Goal: Contribute content: Contribute content

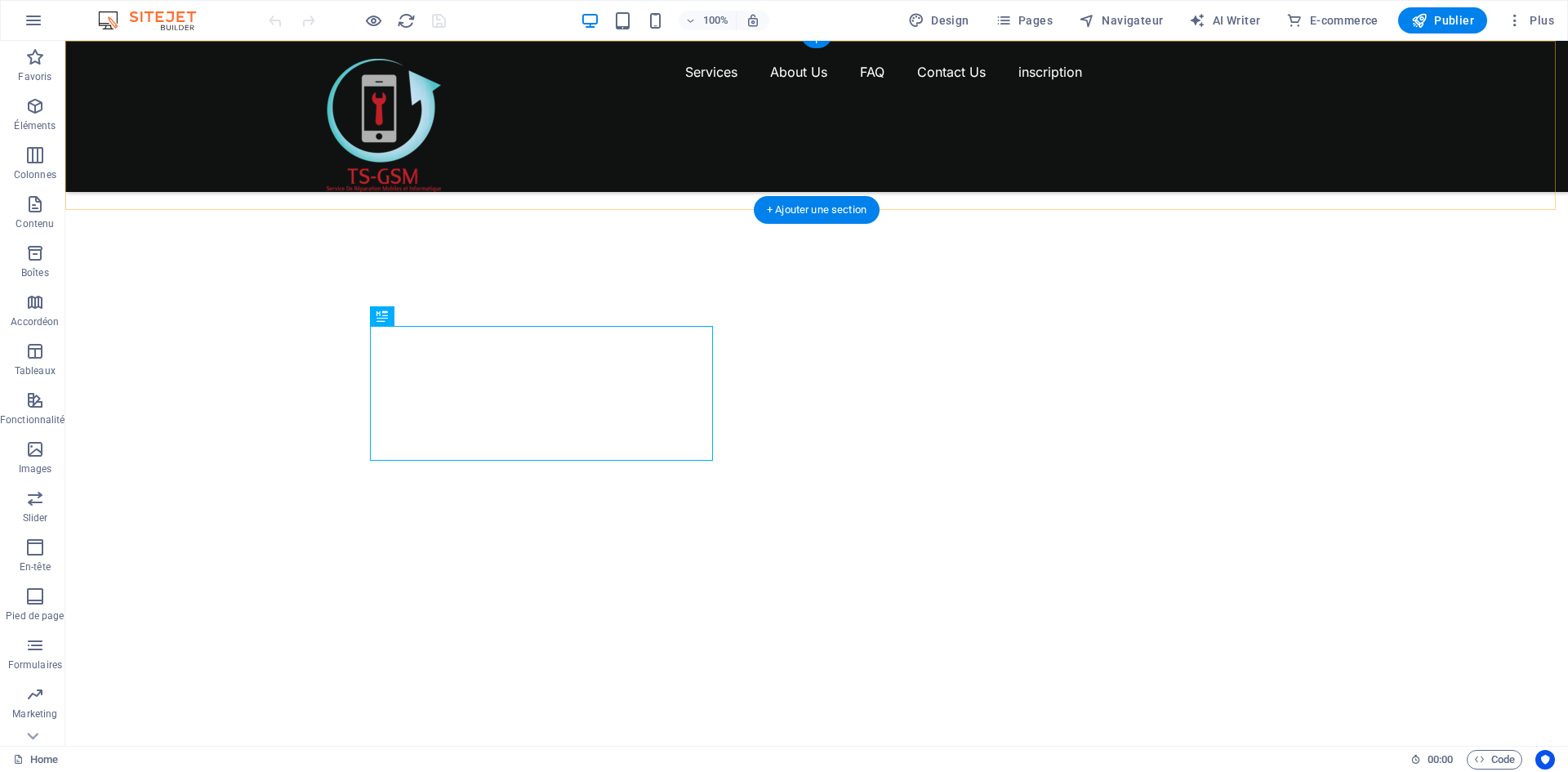
scroll to position [472, 0]
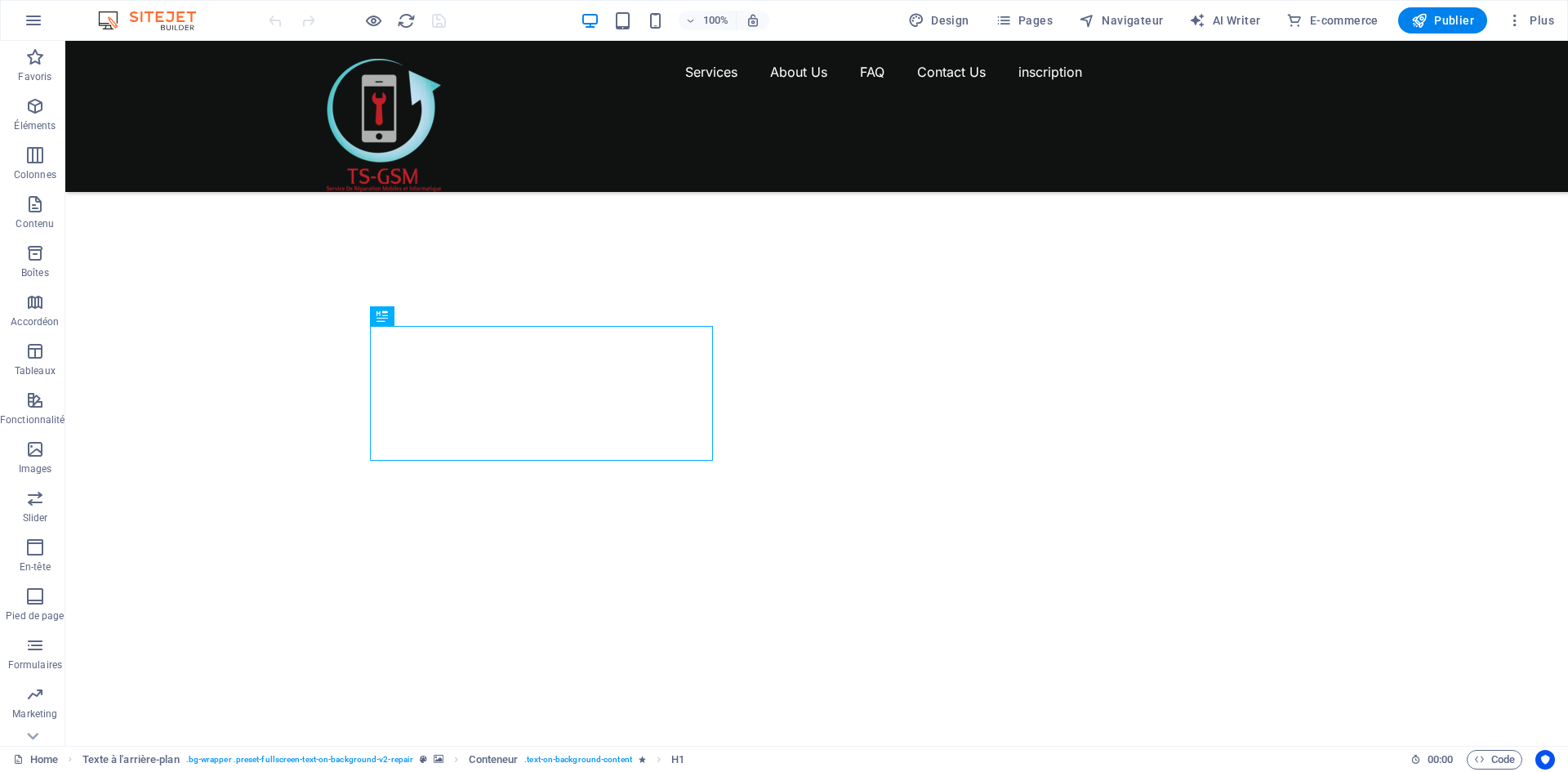
click at [1035, 316] on div at bounding box center [817, 485] width 1503 height 667
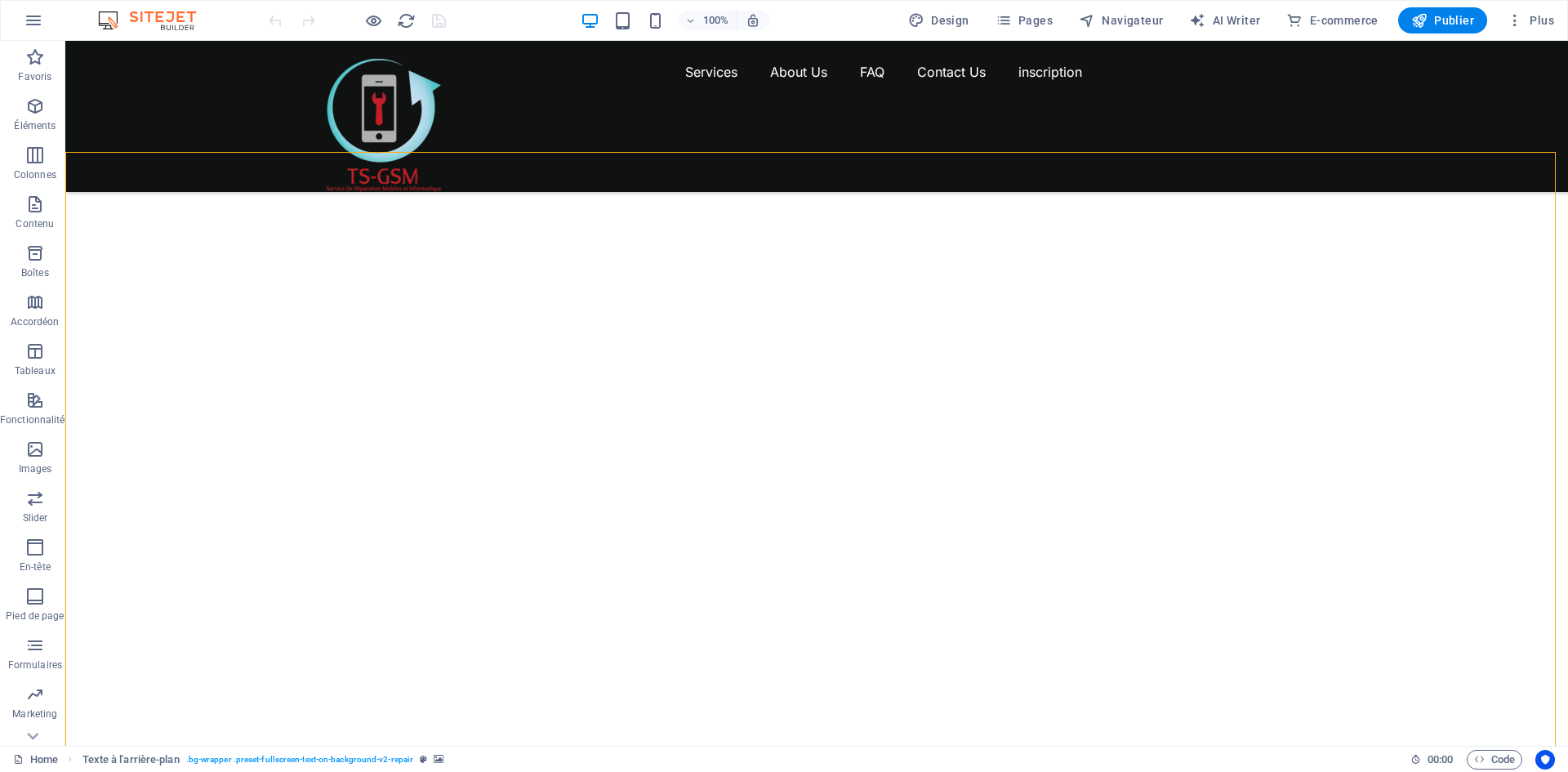
click at [1035, 316] on div at bounding box center [817, 485] width 1503 height 667
click at [747, 316] on div at bounding box center [817, 485] width 1503 height 667
select select "vh"
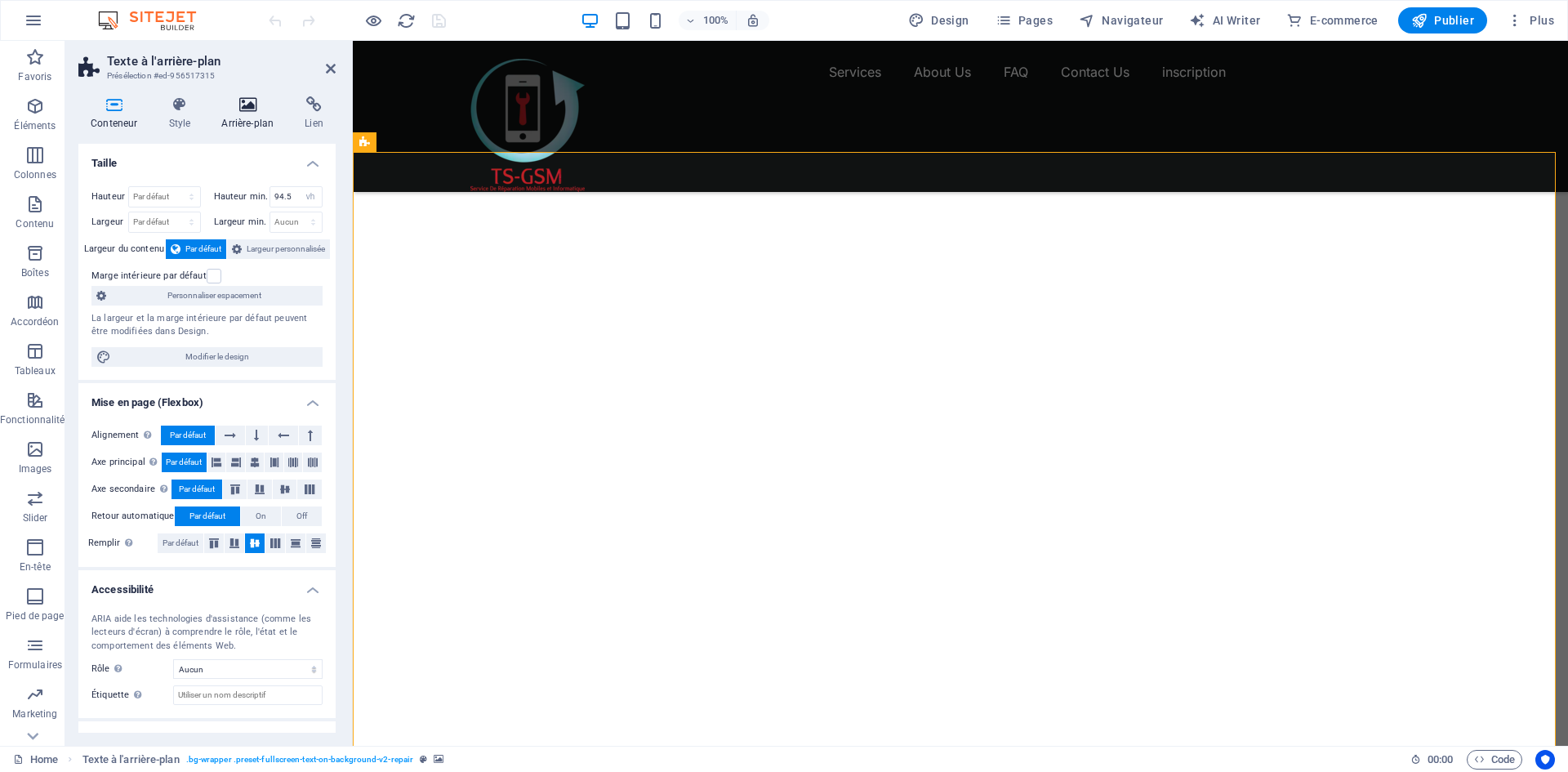
click at [249, 118] on h4 "Arrière-plan" at bounding box center [250, 113] width 83 height 34
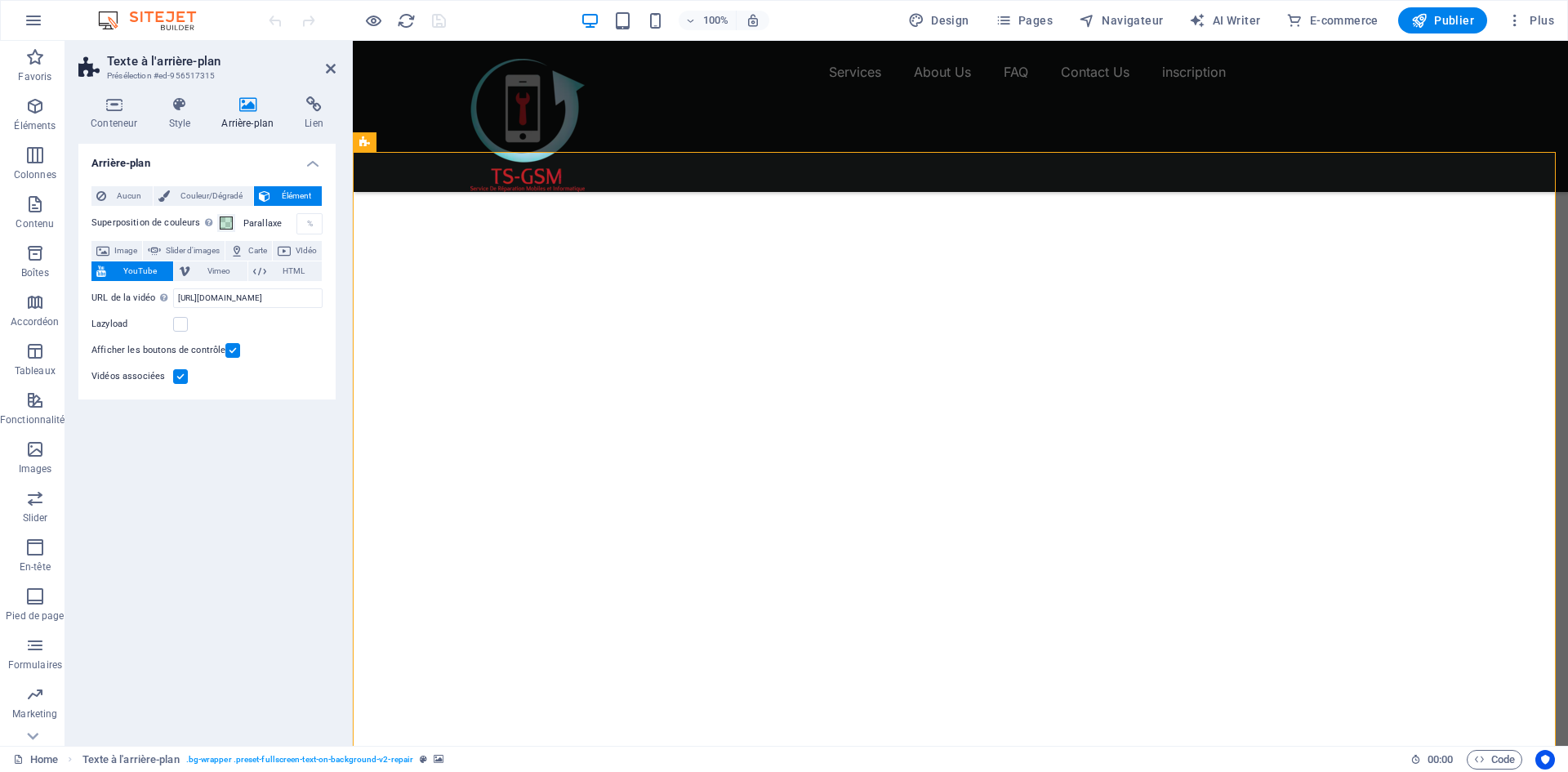
click at [168, 271] on span "YouTube" at bounding box center [140, 271] width 57 height 20
click at [291, 297] on input "[URL][DOMAIN_NAME]" at bounding box center [248, 298] width 150 height 20
click at [168, 277] on span "YouTube" at bounding box center [140, 271] width 57 height 20
click at [233, 350] on label at bounding box center [233, 350] width 14 height 14
click at [0, 0] on input "Afficher les boutons de contrôle" at bounding box center [0, 0] width 0 height 0
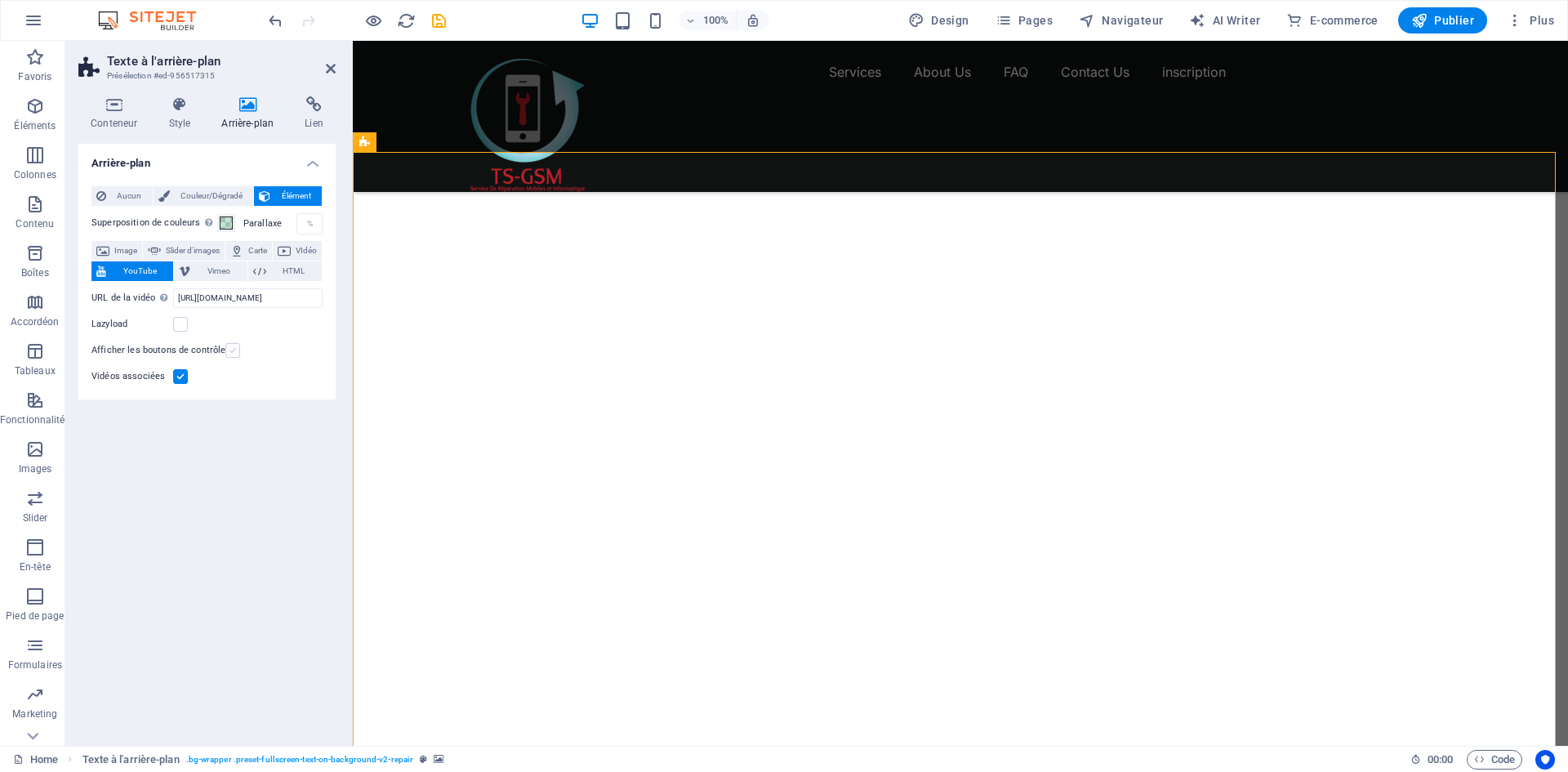
click at [233, 350] on label at bounding box center [233, 350] width 14 height 14
click at [0, 0] on input "Afficher les boutons de contrôle" at bounding box center [0, 0] width 0 height 0
click at [181, 374] on label at bounding box center [180, 376] width 14 height 14
click at [0, 0] on input "Vidéos associées" at bounding box center [0, 0] width 0 height 0
click at [181, 374] on label at bounding box center [180, 376] width 14 height 14
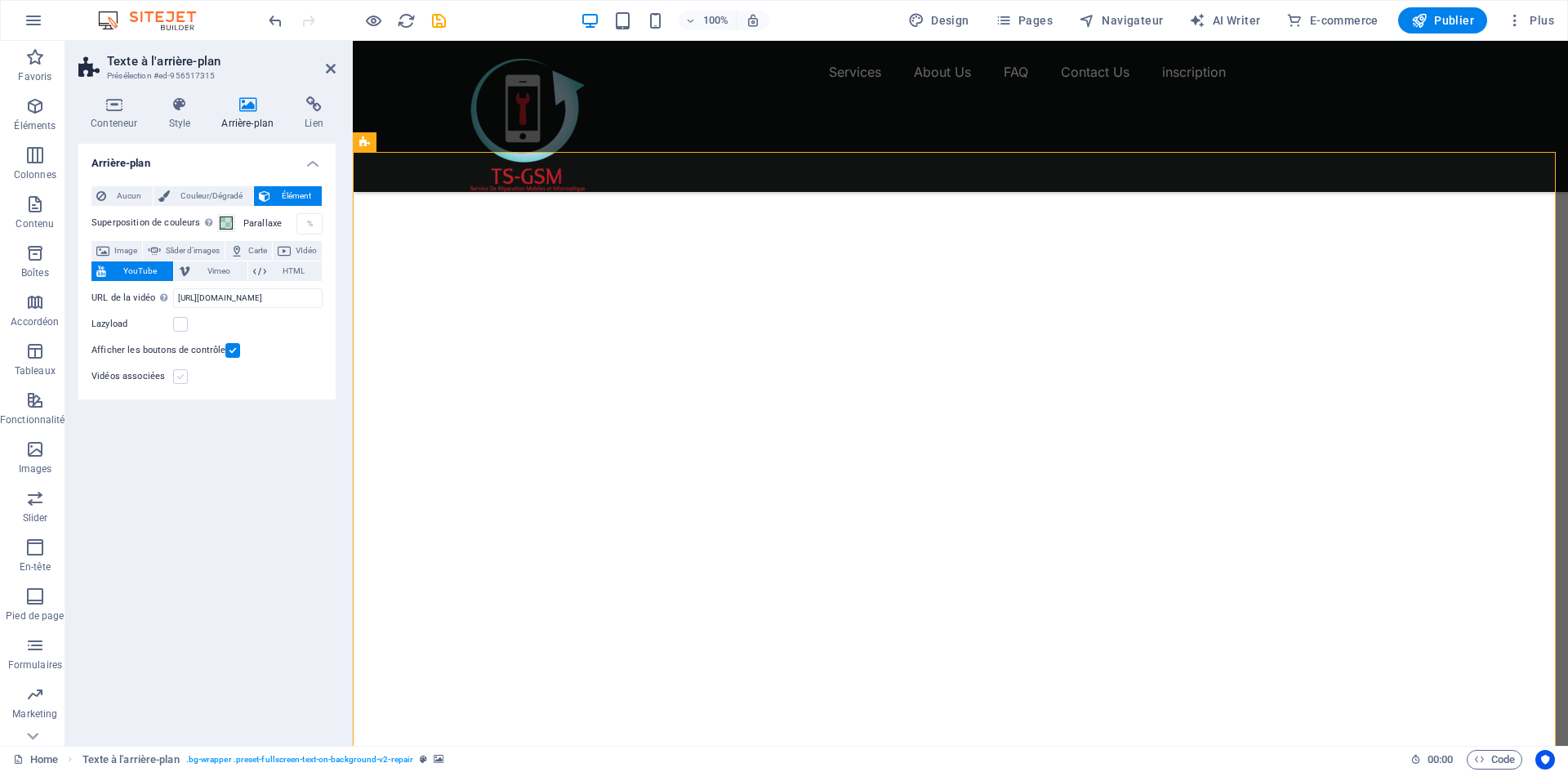
click at [0, 0] on input "Vidéos associées" at bounding box center [0, 0] width 0 height 0
click at [186, 316] on div "Lazyload" at bounding box center [207, 324] width 231 height 20
click at [181, 319] on label at bounding box center [180, 324] width 14 height 14
click at [0, 0] on input "Lazyload" at bounding box center [0, 0] width 0 height 0
click at [316, 112] on icon at bounding box center [314, 104] width 44 height 16
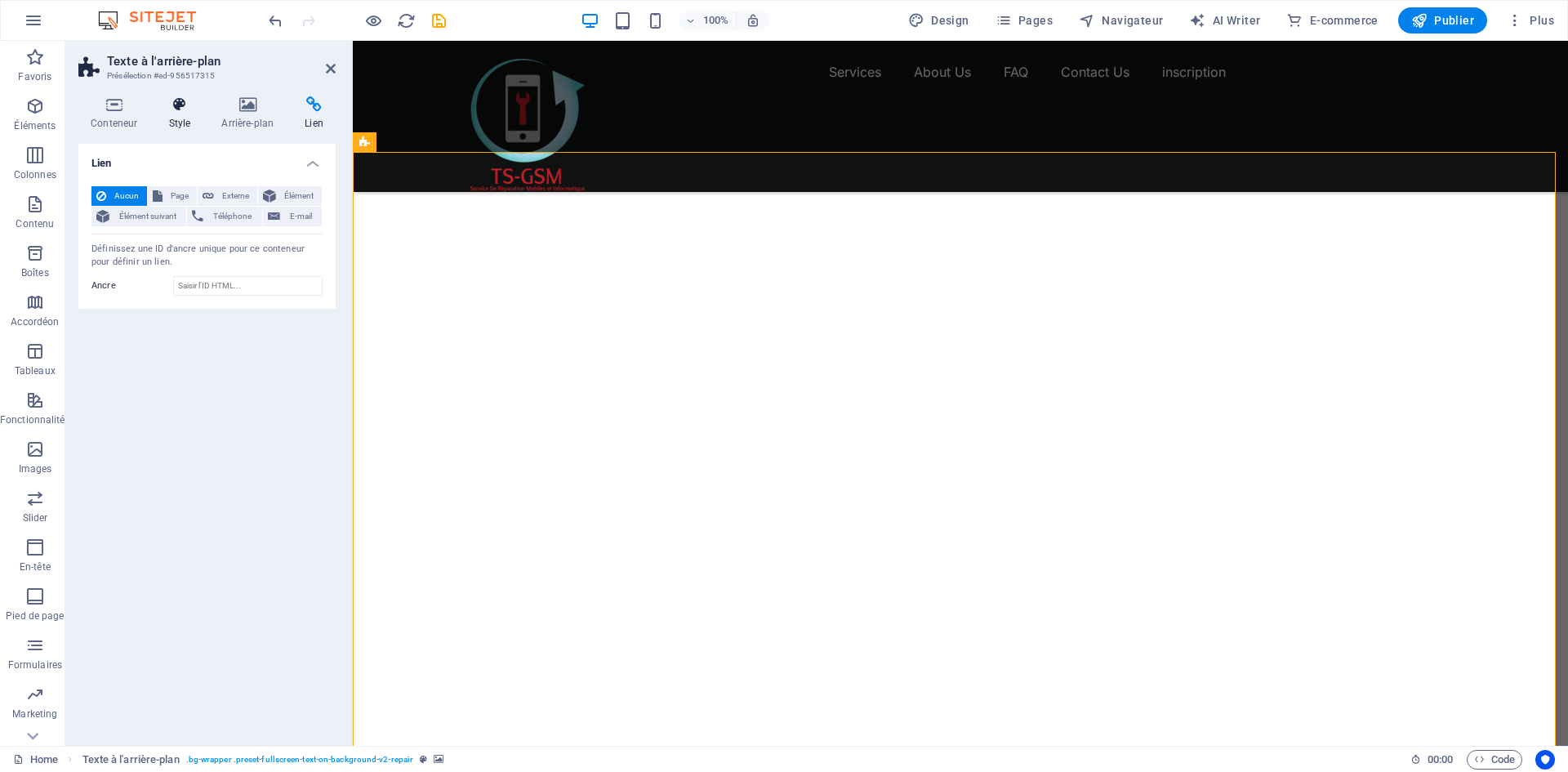
click at [180, 116] on h4 "Style" at bounding box center [183, 113] width 53 height 34
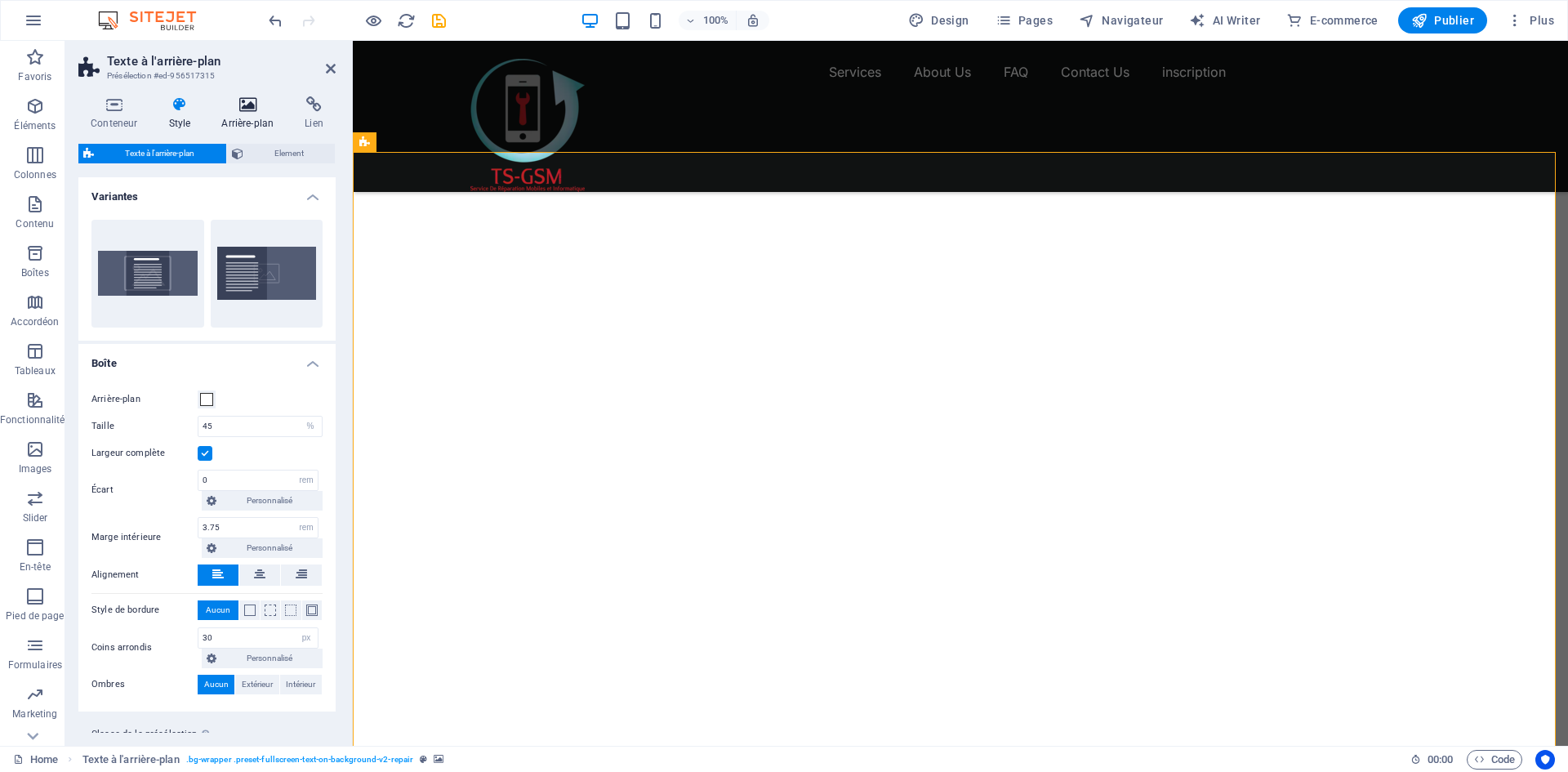
click at [239, 112] on icon at bounding box center [248, 104] width 77 height 16
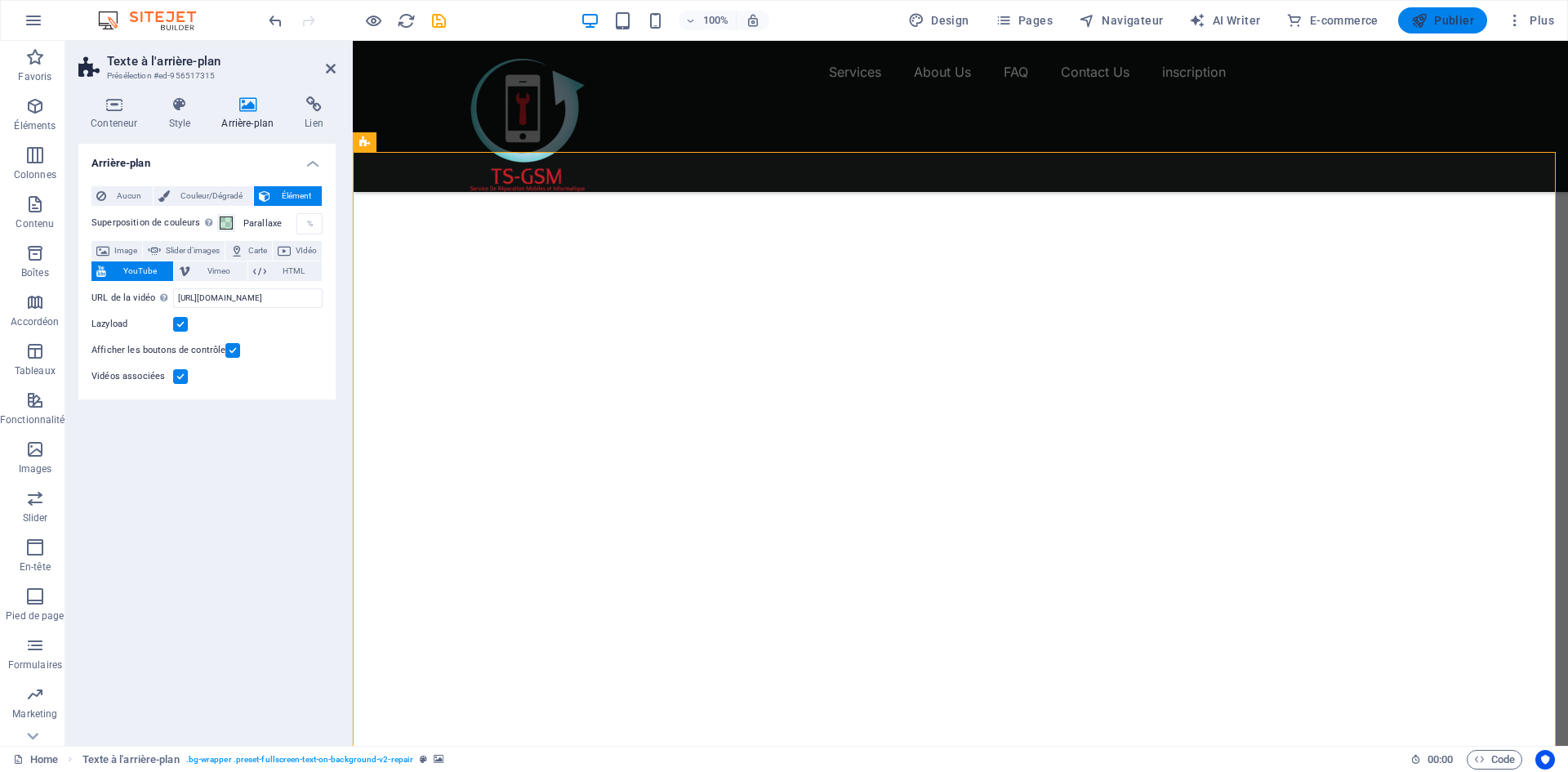
click at [1441, 24] on span "Publier" at bounding box center [1442, 21] width 63 height 16
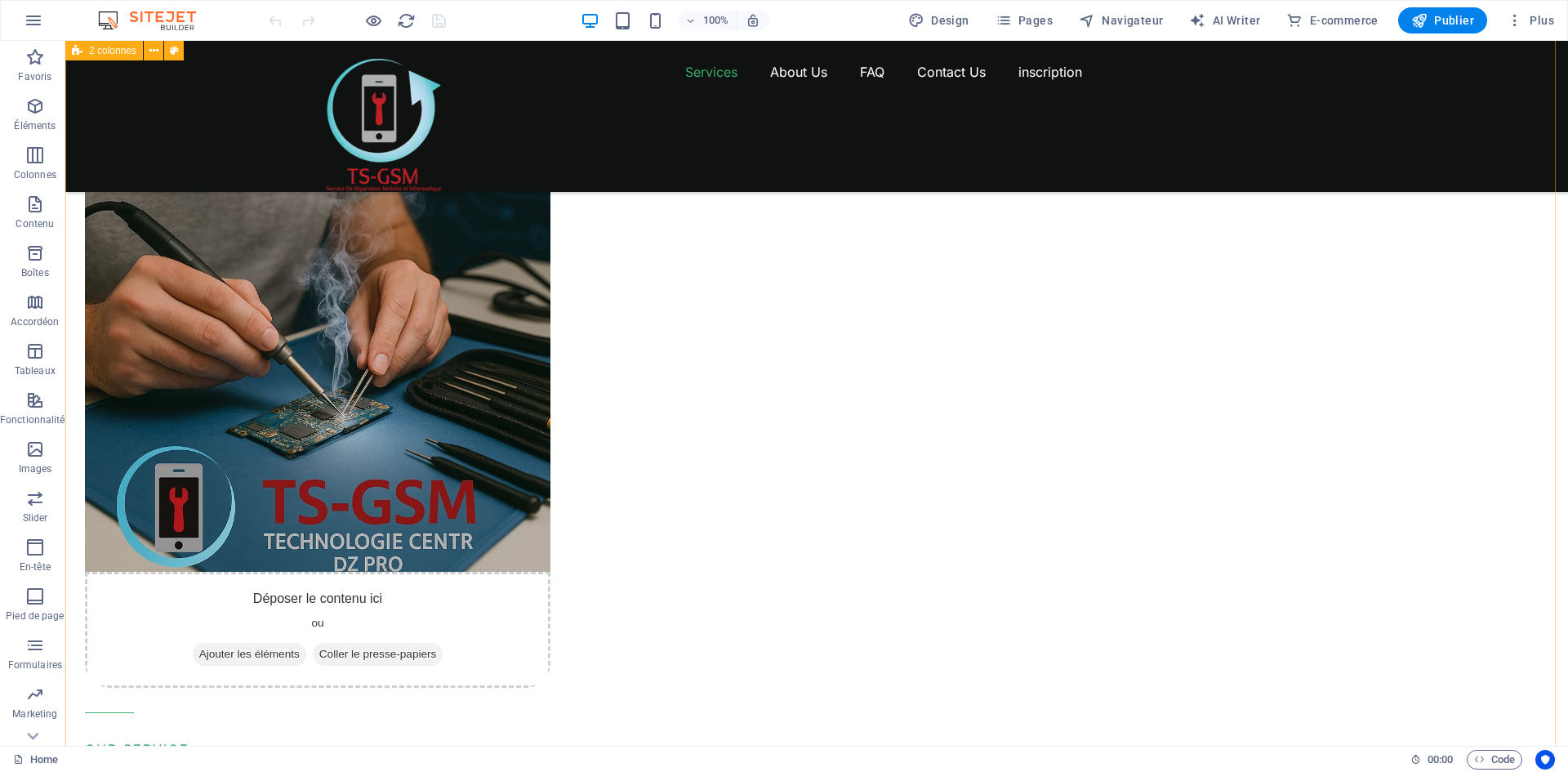
scroll to position [2107, 0]
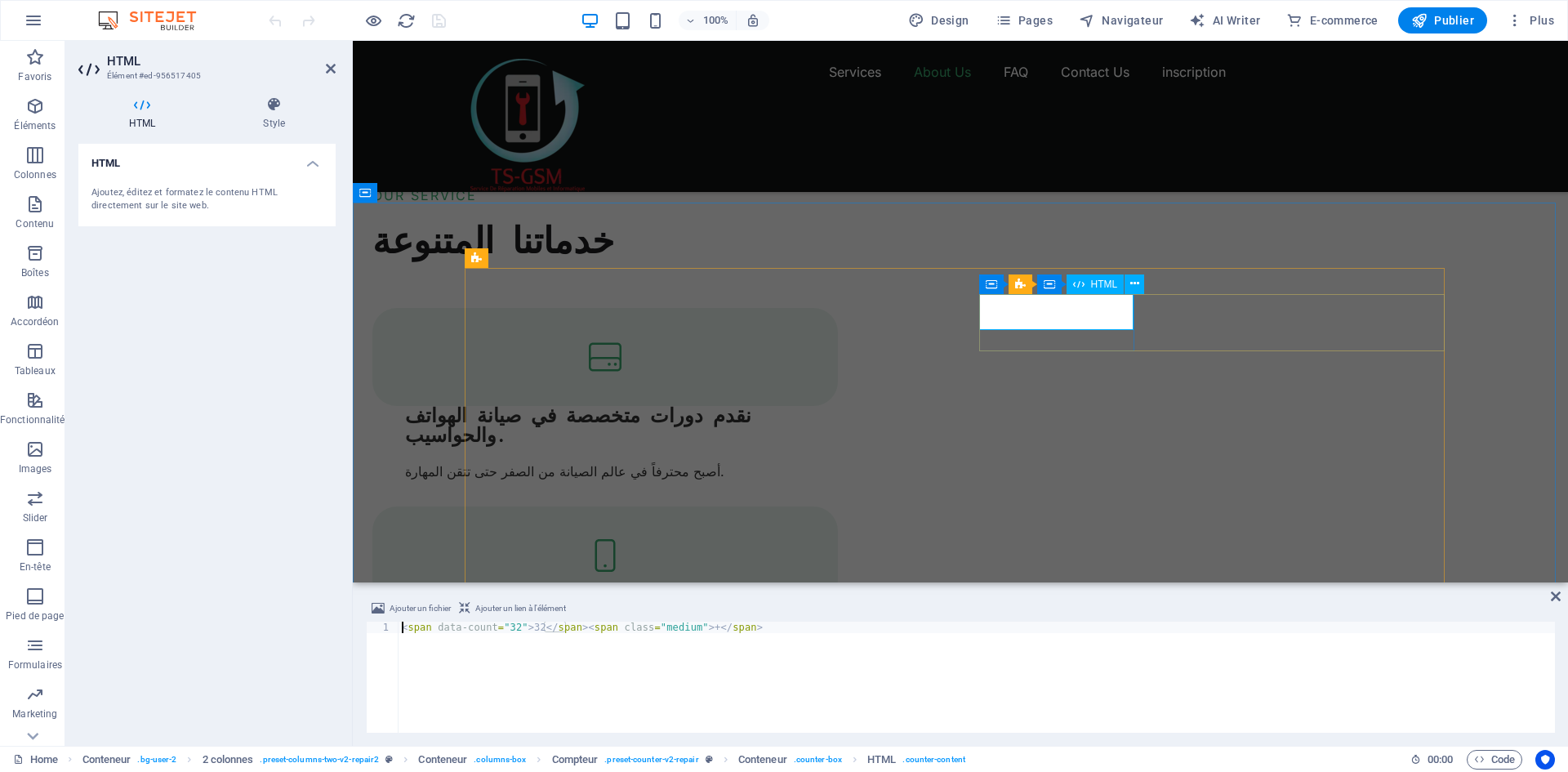
click at [1145, 285] on icon at bounding box center [1147, 283] width 7 height 17
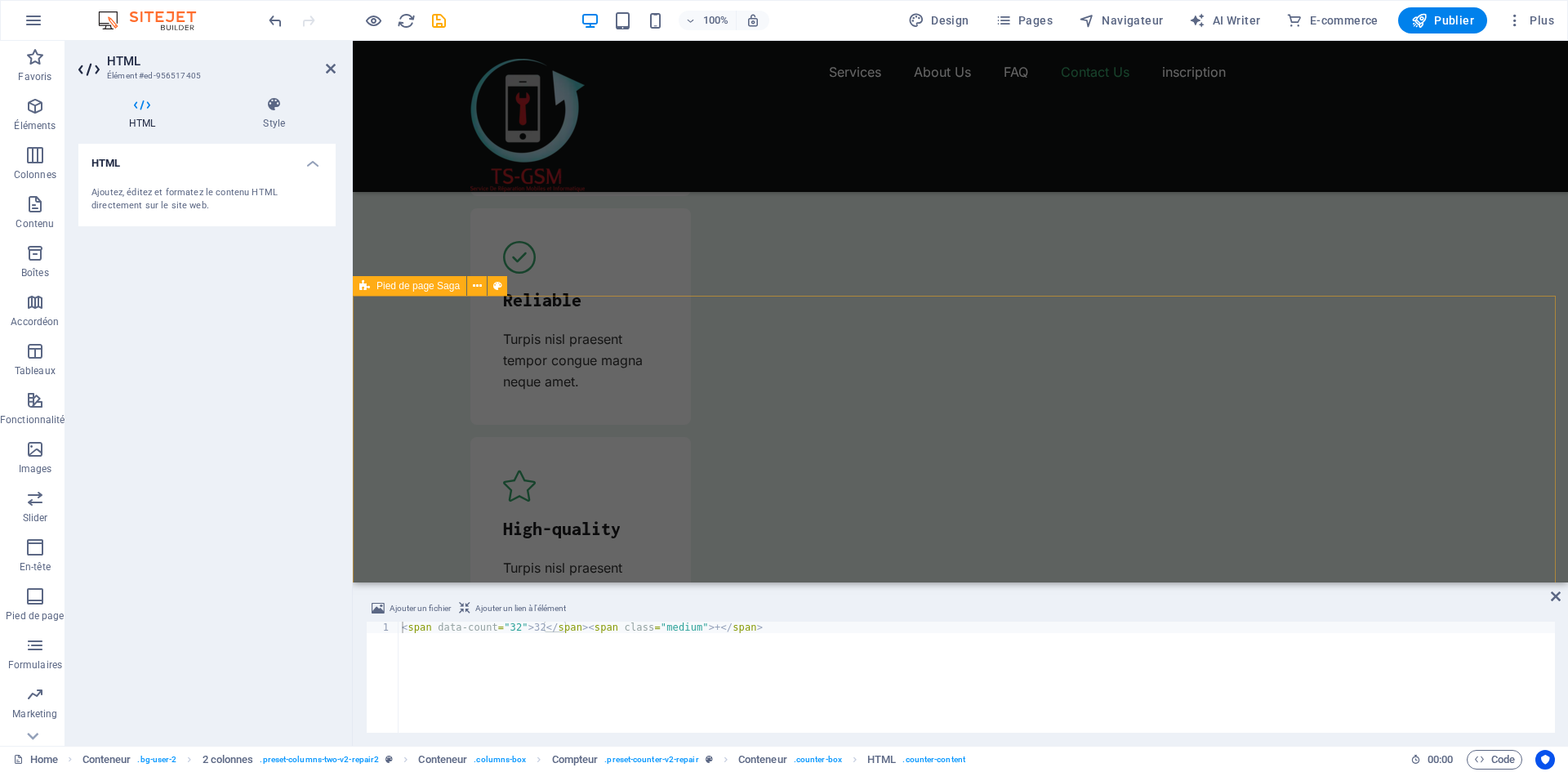
scroll to position [5707, 0]
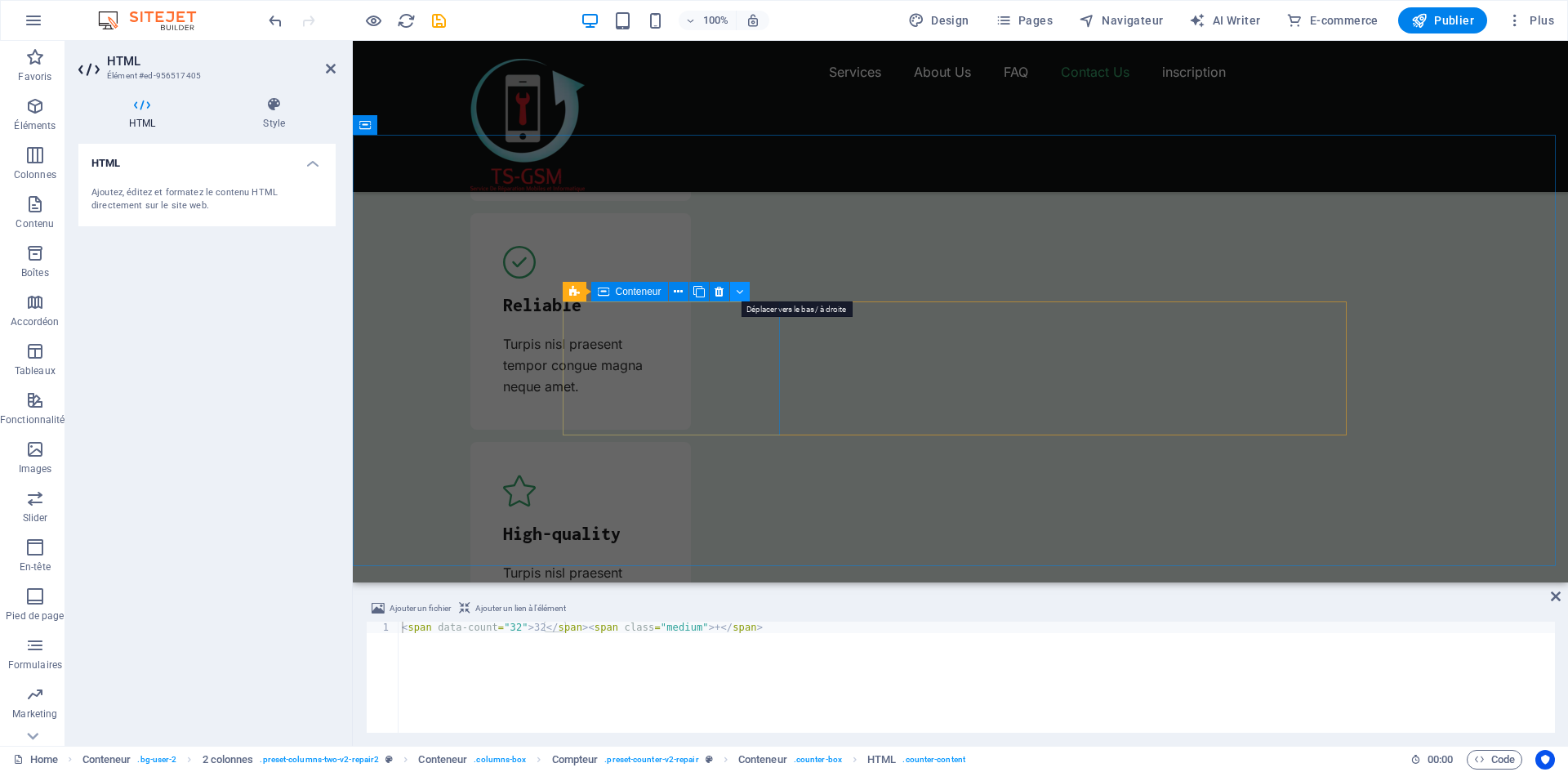
click at [739, 292] on icon at bounding box center [739, 292] width 7 height 17
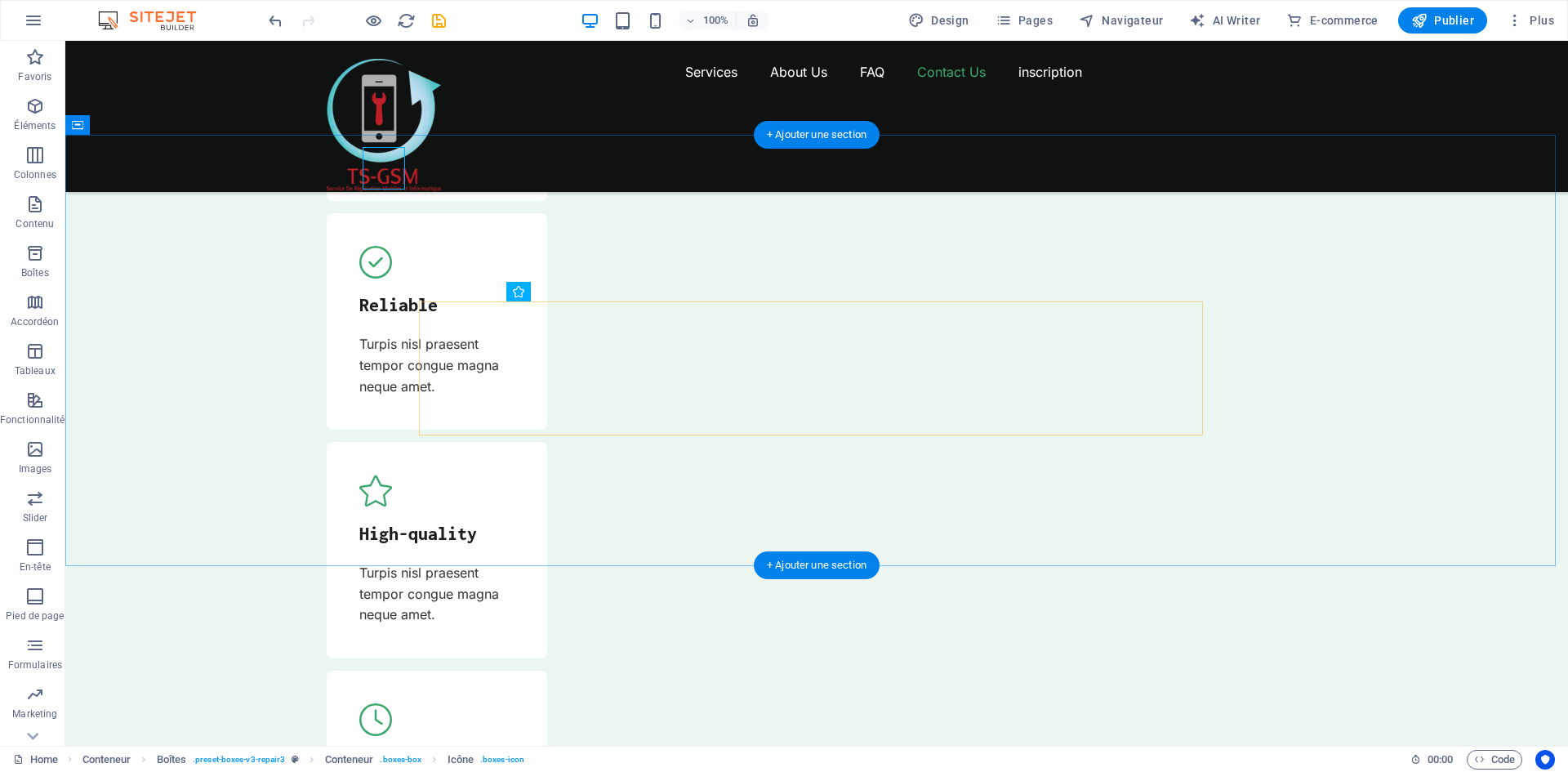
scroll to position [5861, 0]
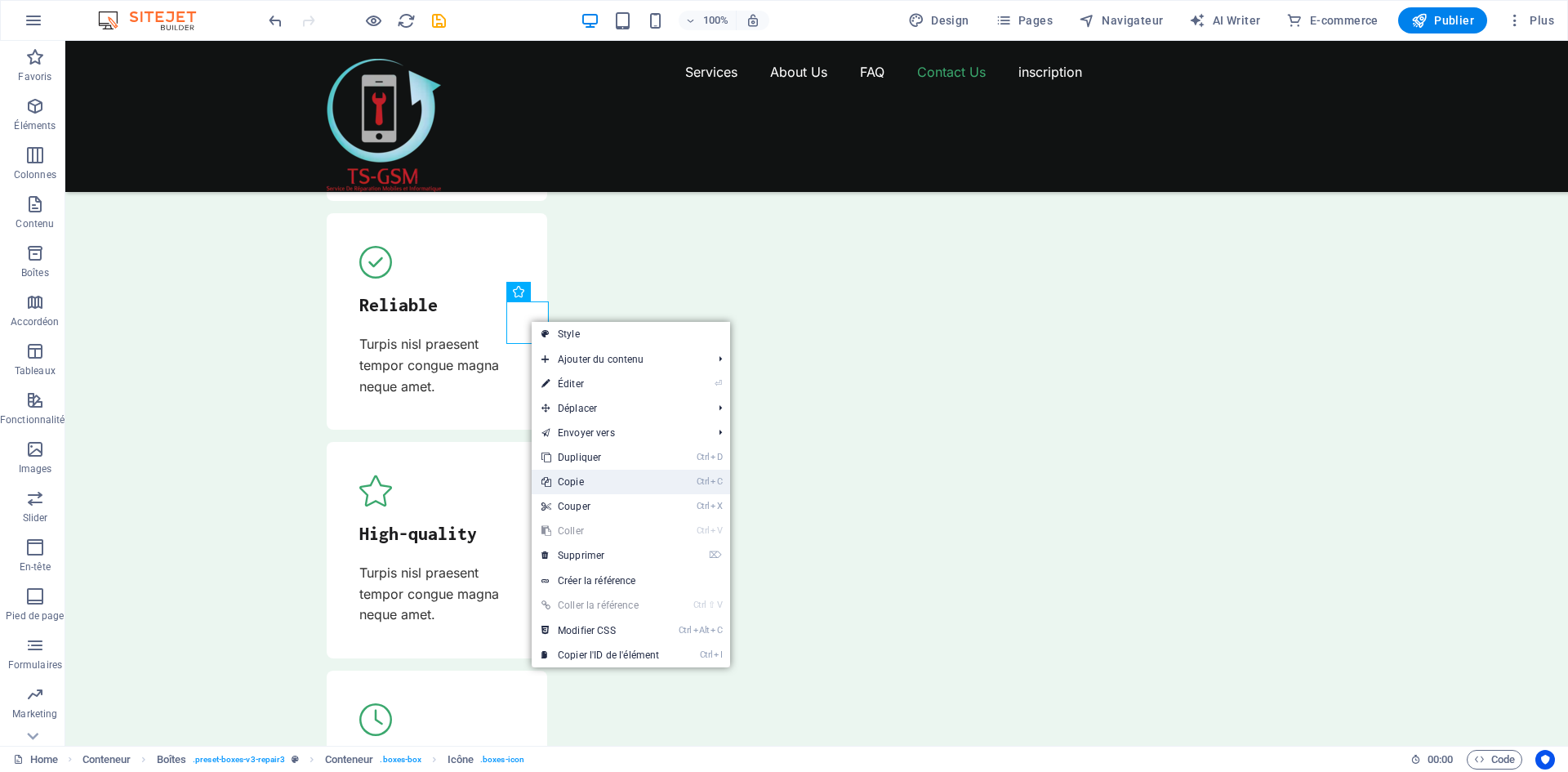
click at [581, 480] on link "Ctrl C Copie" at bounding box center [600, 481] width 137 height 24
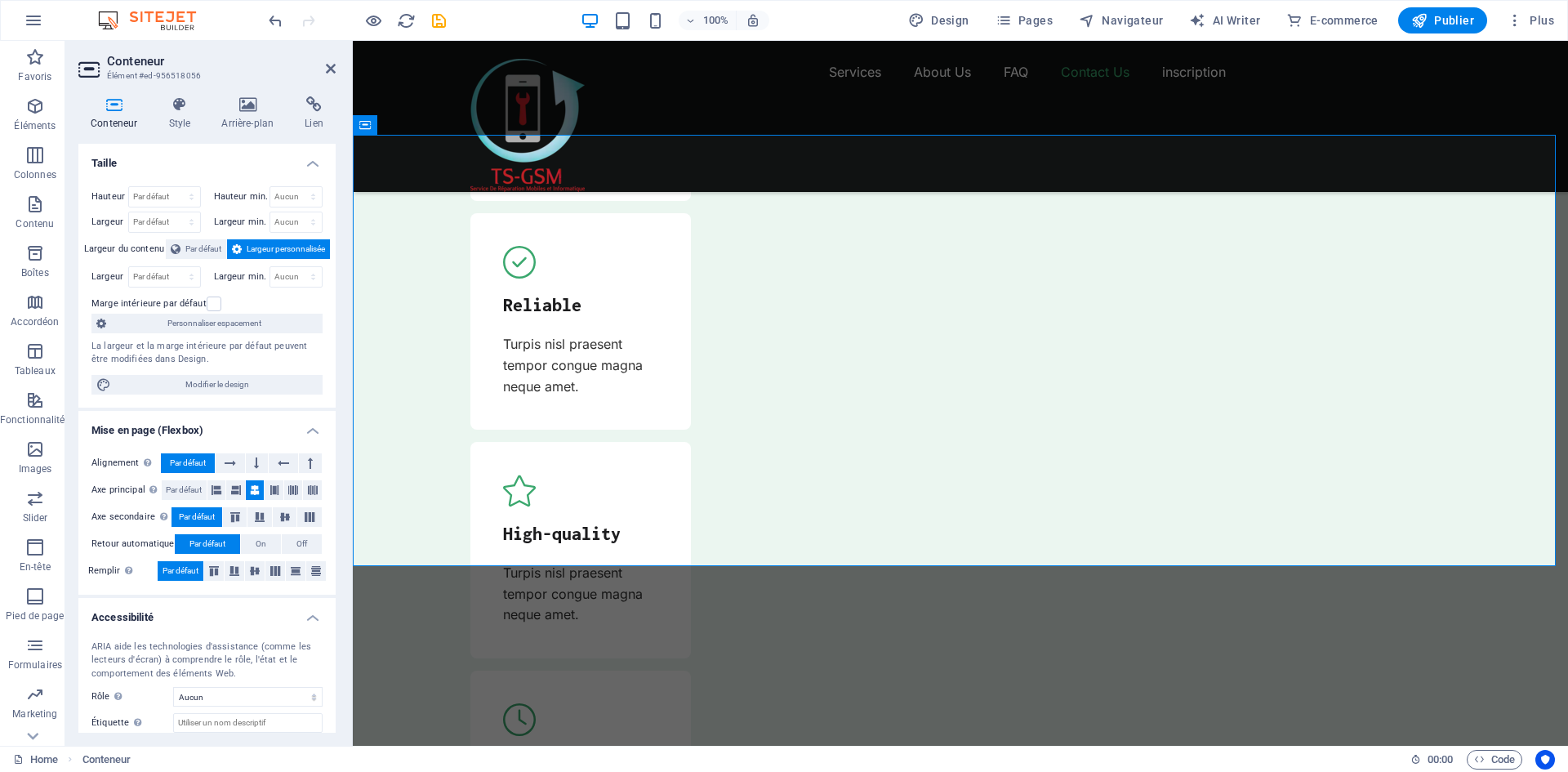
drag, startPoint x: 488, startPoint y: 341, endPoint x: 492, endPoint y: 301, distance: 40.2
click at [411, 226] on icon at bounding box center [407, 223] width 9 height 17
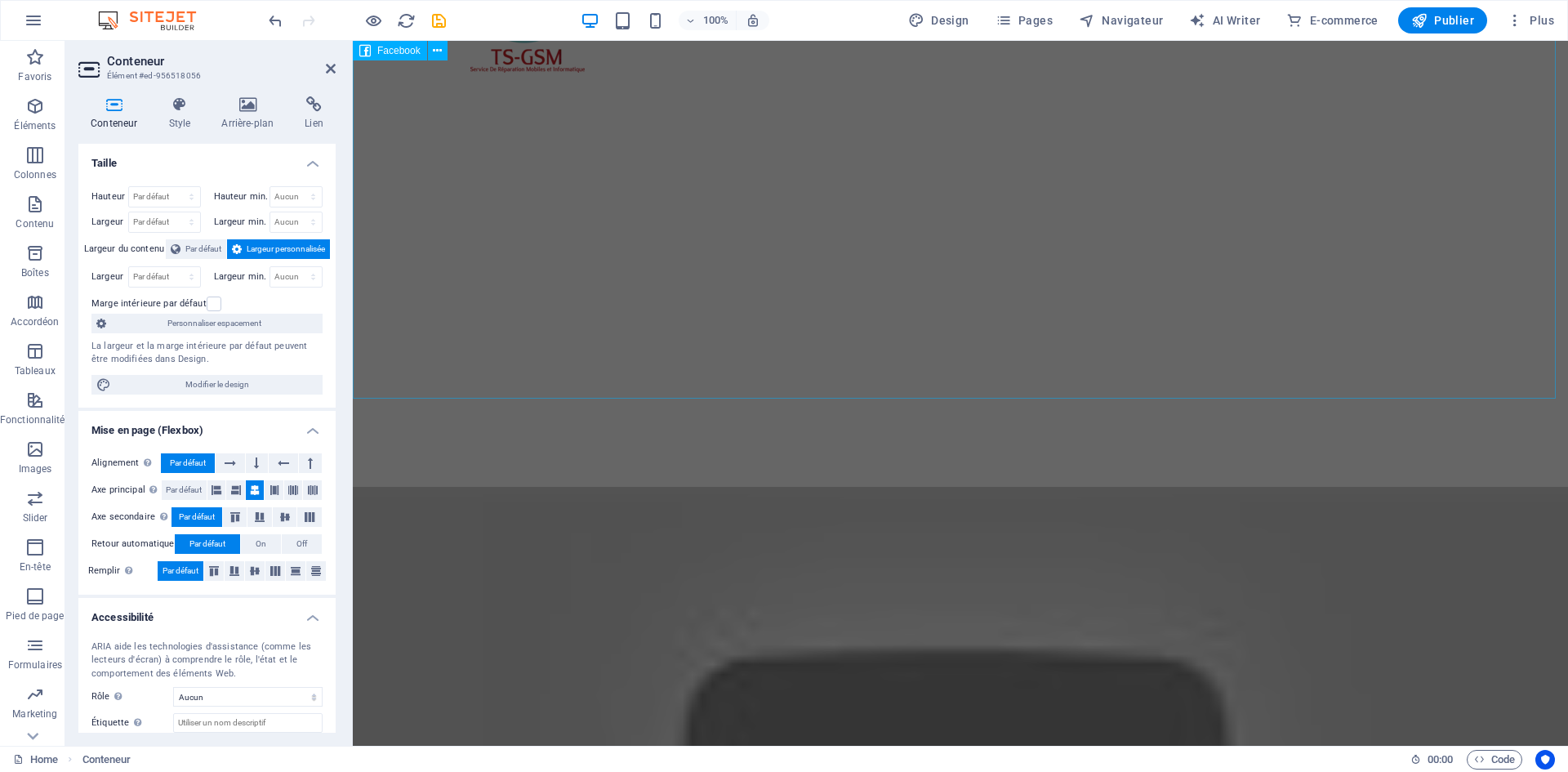
scroll to position [0, 0]
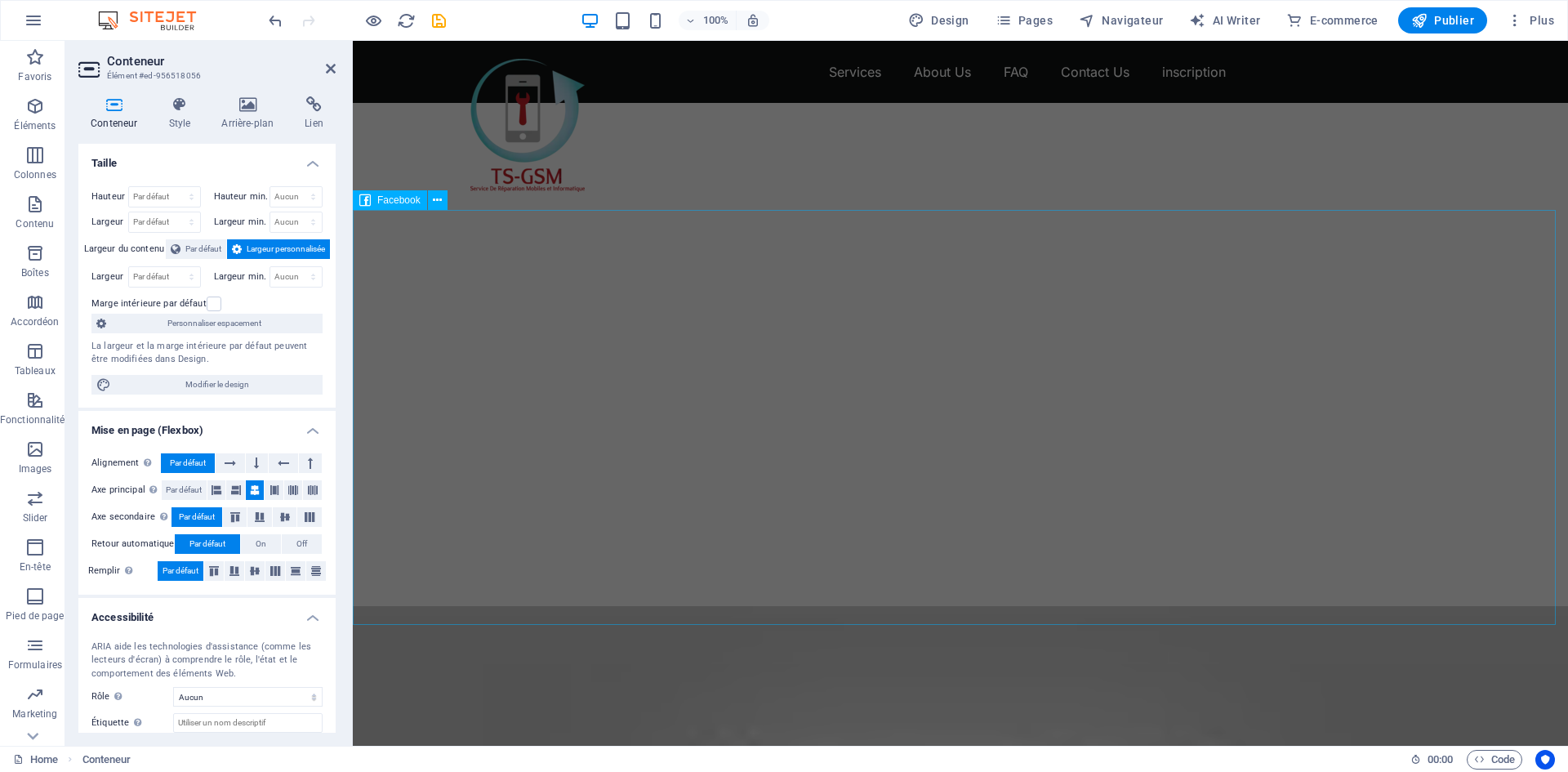
click at [749, 275] on div at bounding box center [960, 354] width 1215 height 504
select select "%"
select select "px"
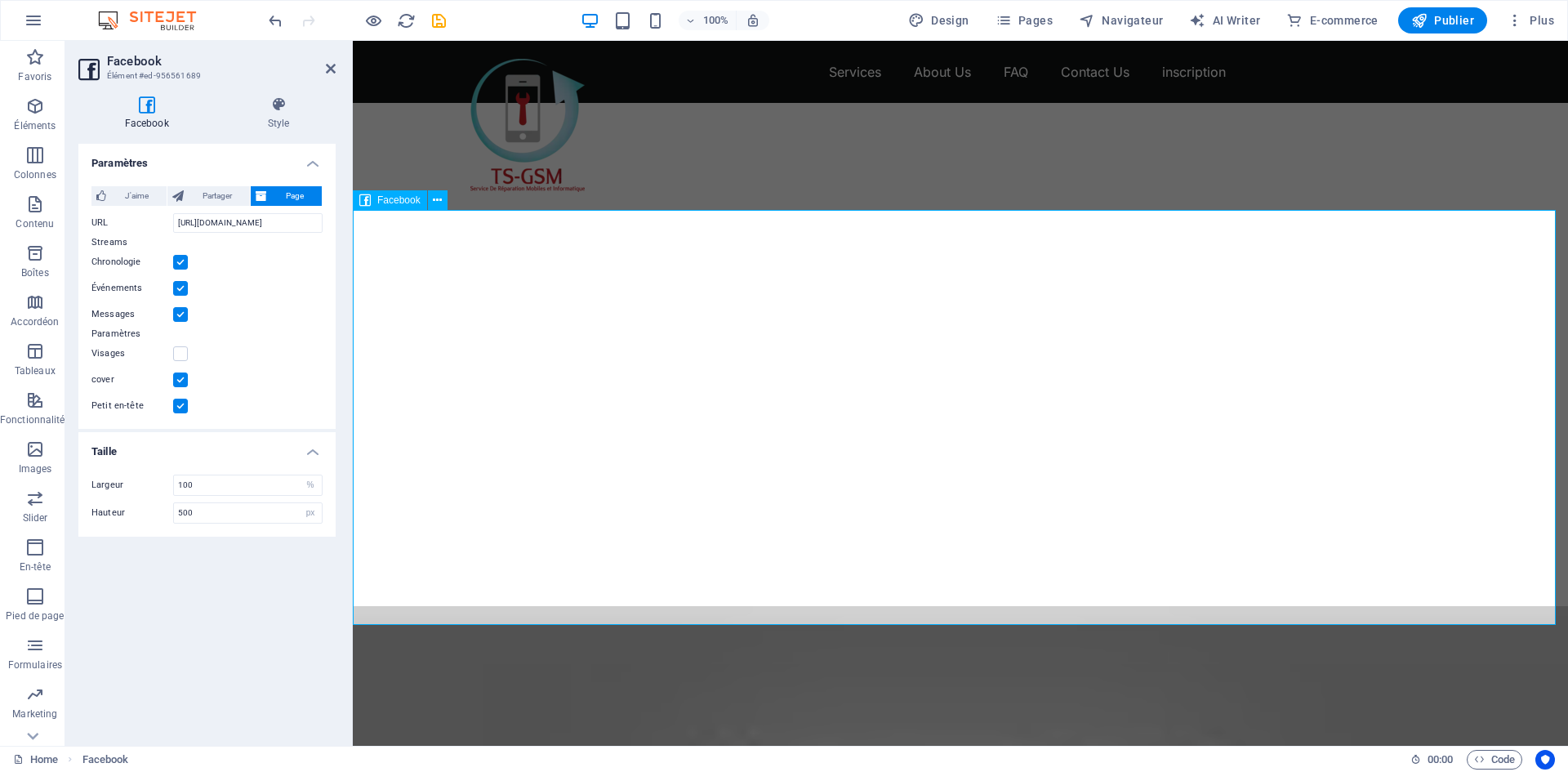
click at [385, 200] on span "Facebook" at bounding box center [398, 200] width 44 height 10
click at [493, 466] on div at bounding box center [960, 354] width 1215 height 504
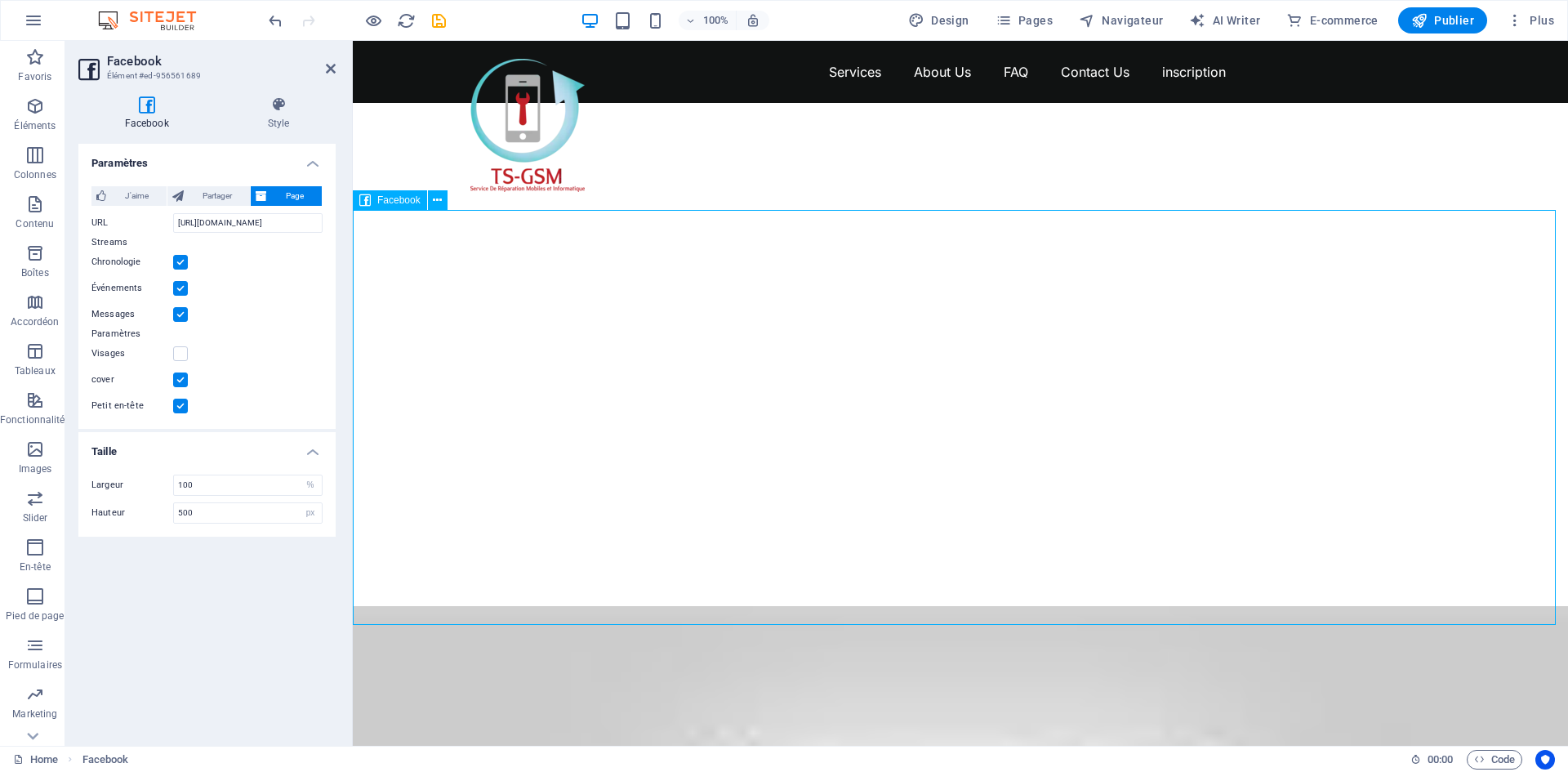
drag, startPoint x: 620, startPoint y: 341, endPoint x: 619, endPoint y: 353, distance: 12.0
click at [620, 356] on div at bounding box center [960, 354] width 1215 height 504
click at [523, 309] on div at bounding box center [960, 354] width 1215 height 504
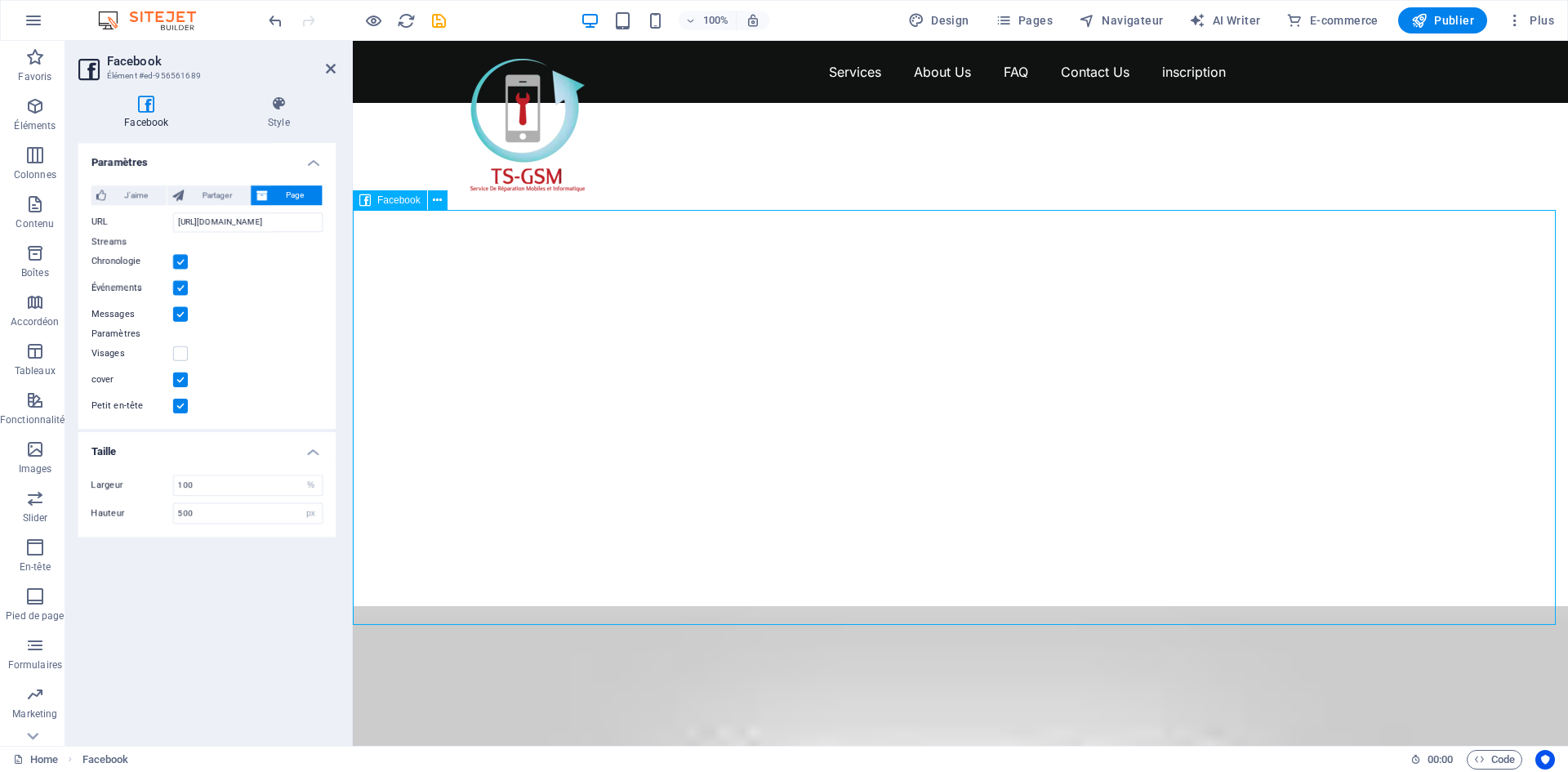
click at [523, 309] on div at bounding box center [960, 354] width 1215 height 504
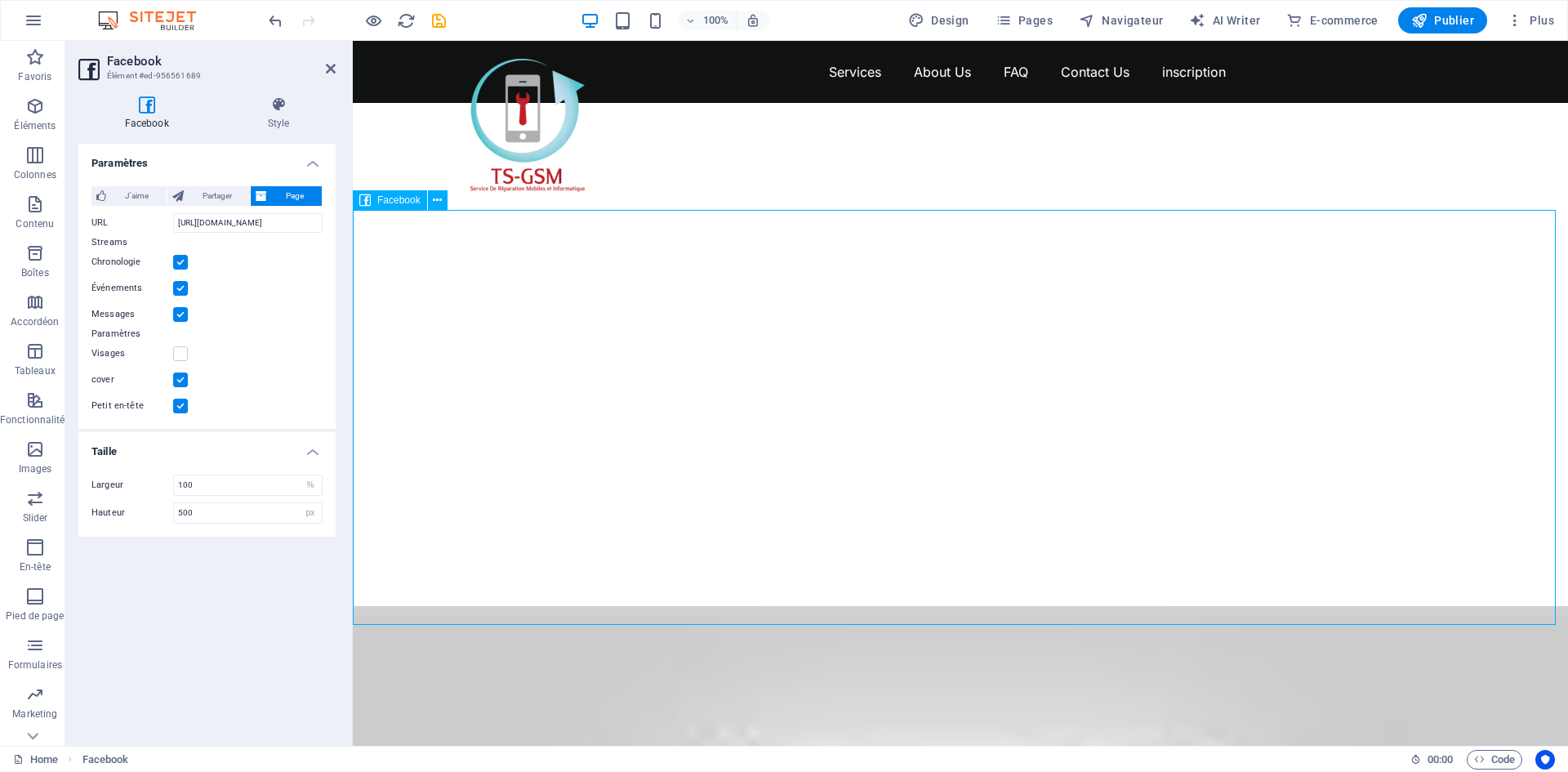
click at [523, 309] on div at bounding box center [960, 354] width 1215 height 504
click at [441, 198] on icon at bounding box center [438, 200] width 9 height 17
click at [1153, 432] on div at bounding box center [960, 354] width 1215 height 504
click at [685, 256] on div at bounding box center [960, 354] width 1215 height 504
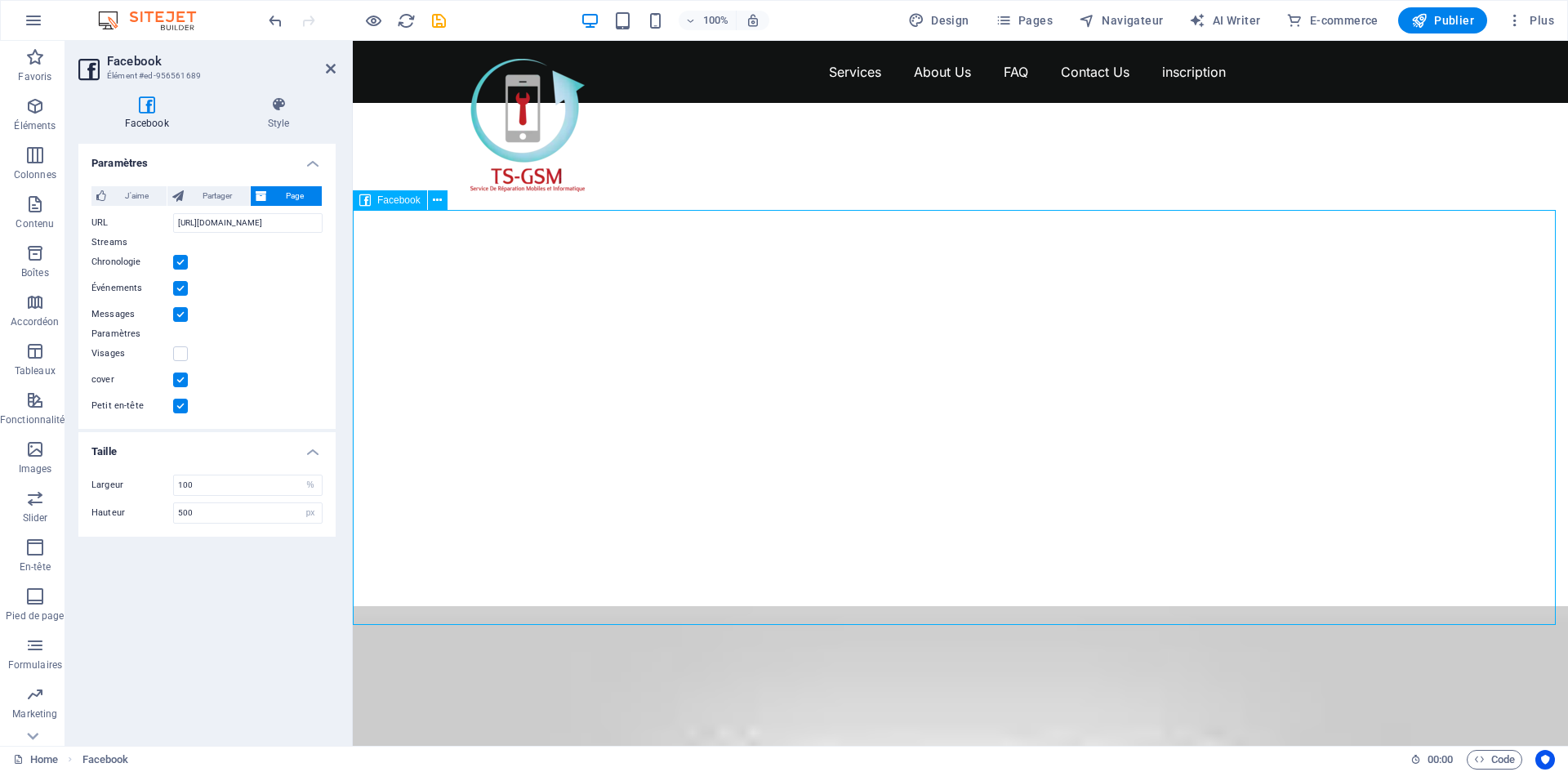
click at [694, 308] on div at bounding box center [960, 354] width 1215 height 504
click at [221, 193] on span "Partager" at bounding box center [217, 196] width 56 height 20
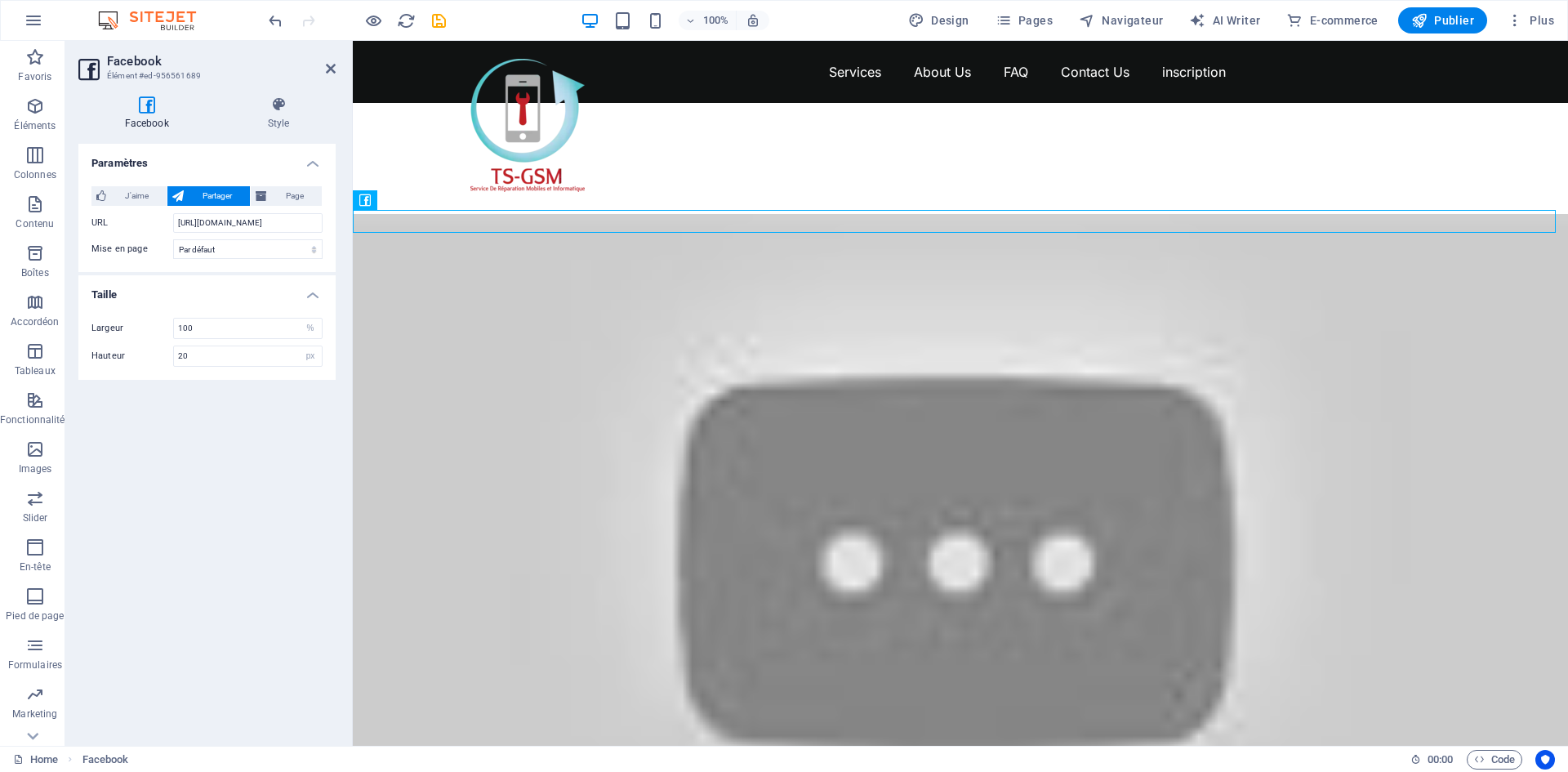
click at [135, 185] on div "J'aime Partager Page Note : pour voir la fonction Like et l'utiliser, les utili…" at bounding box center [207, 222] width 258 height 99
click at [141, 186] on span "J'aime" at bounding box center [136, 196] width 51 height 20
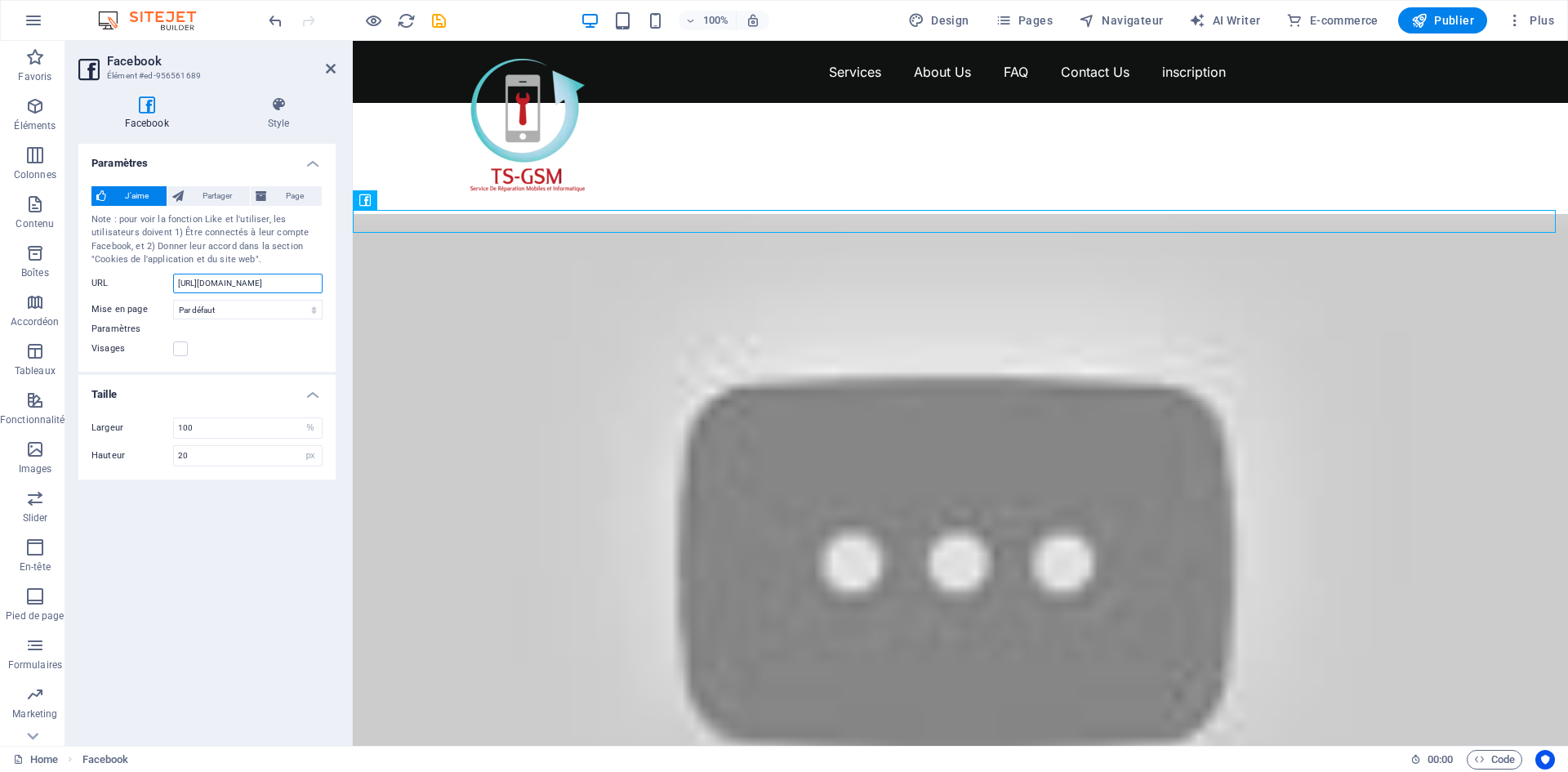
click at [243, 282] on input "https://www.facebook.com/profile.php?id=61573032032297&locale=ar_AR" at bounding box center [248, 283] width 150 height 20
click at [302, 195] on span "Page" at bounding box center [294, 196] width 45 height 20
type input "500"
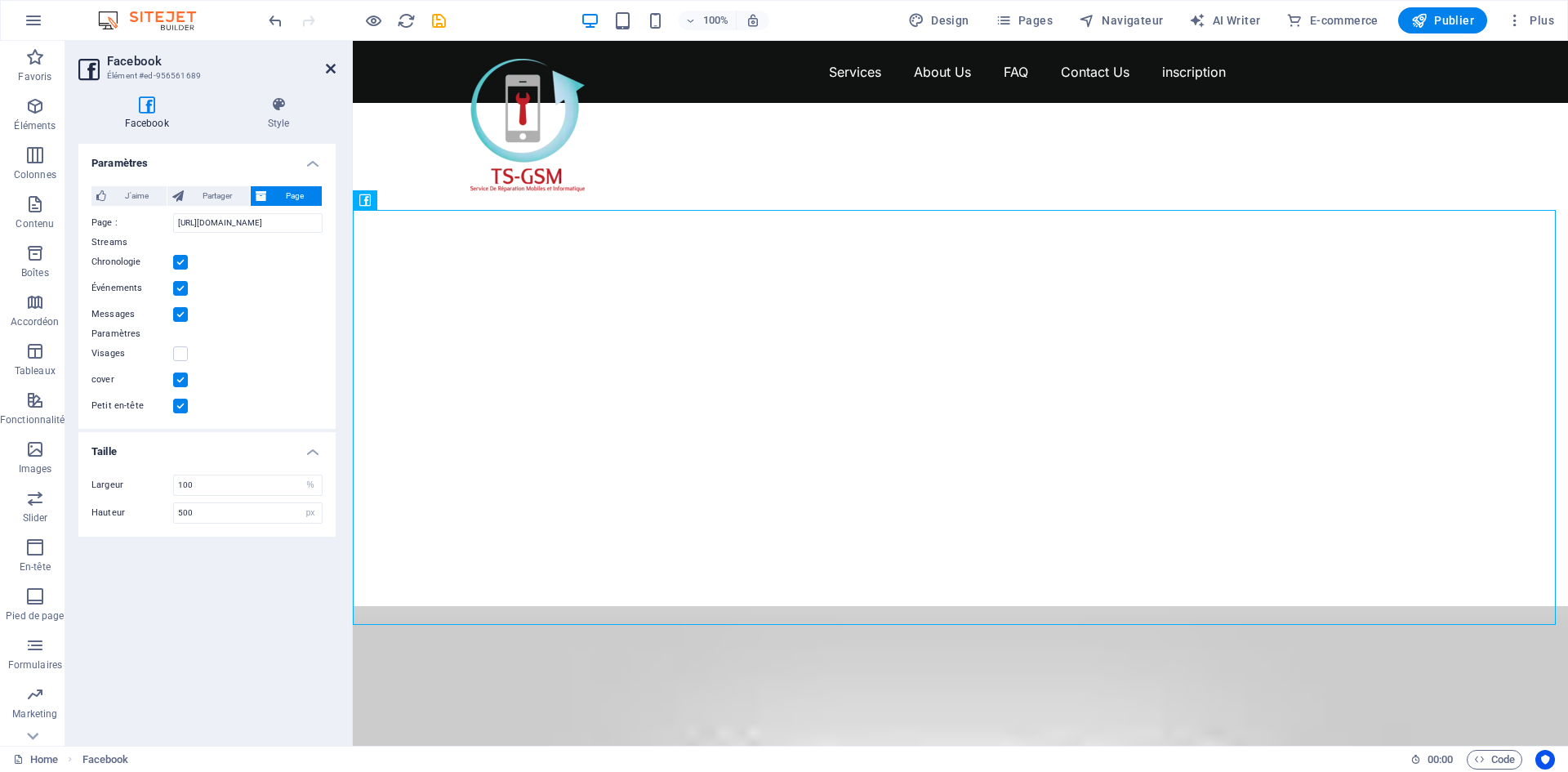
click at [330, 71] on icon at bounding box center [331, 69] width 10 height 13
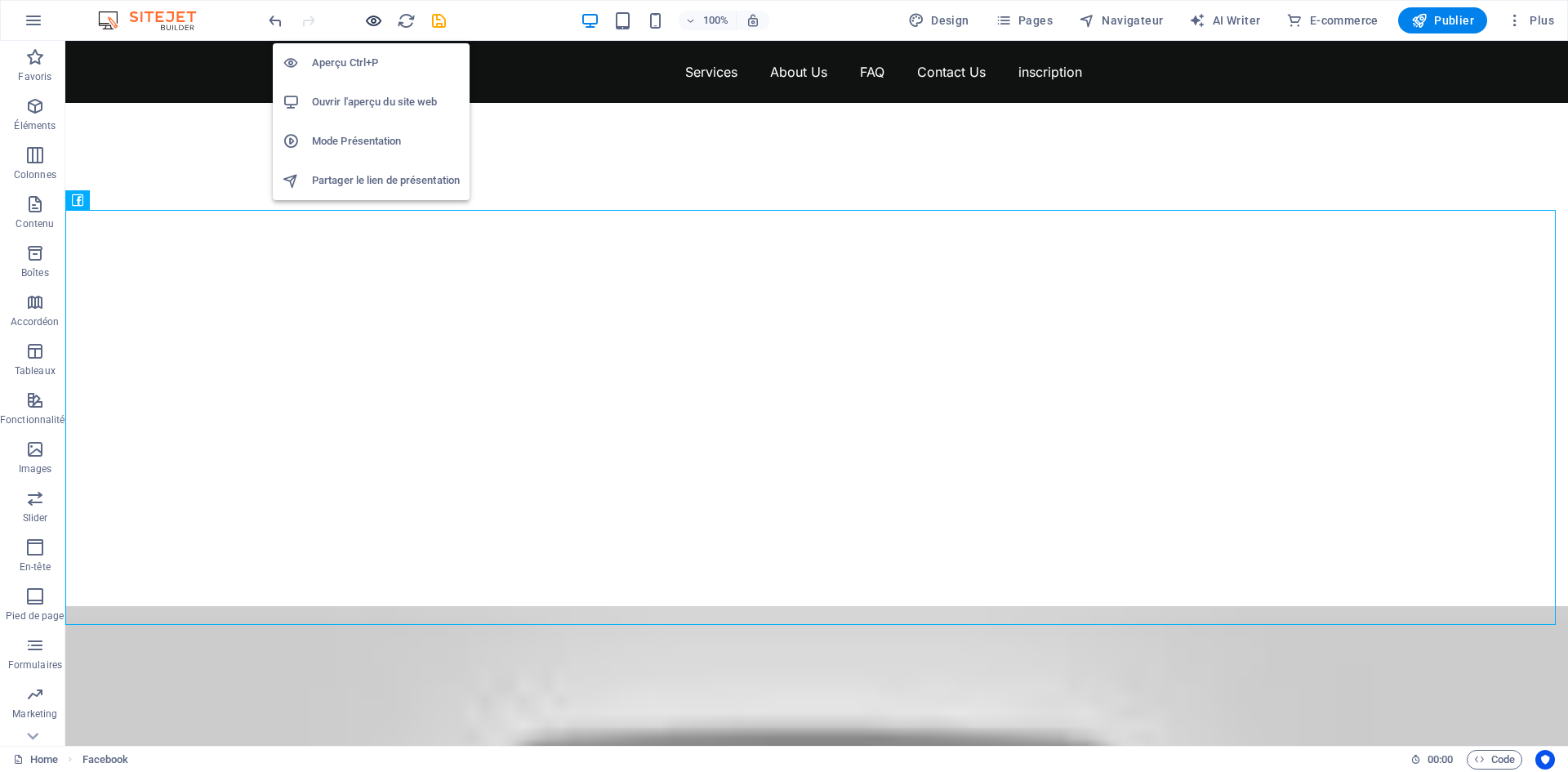
click at [379, 15] on icon "button" at bounding box center [374, 21] width 19 height 19
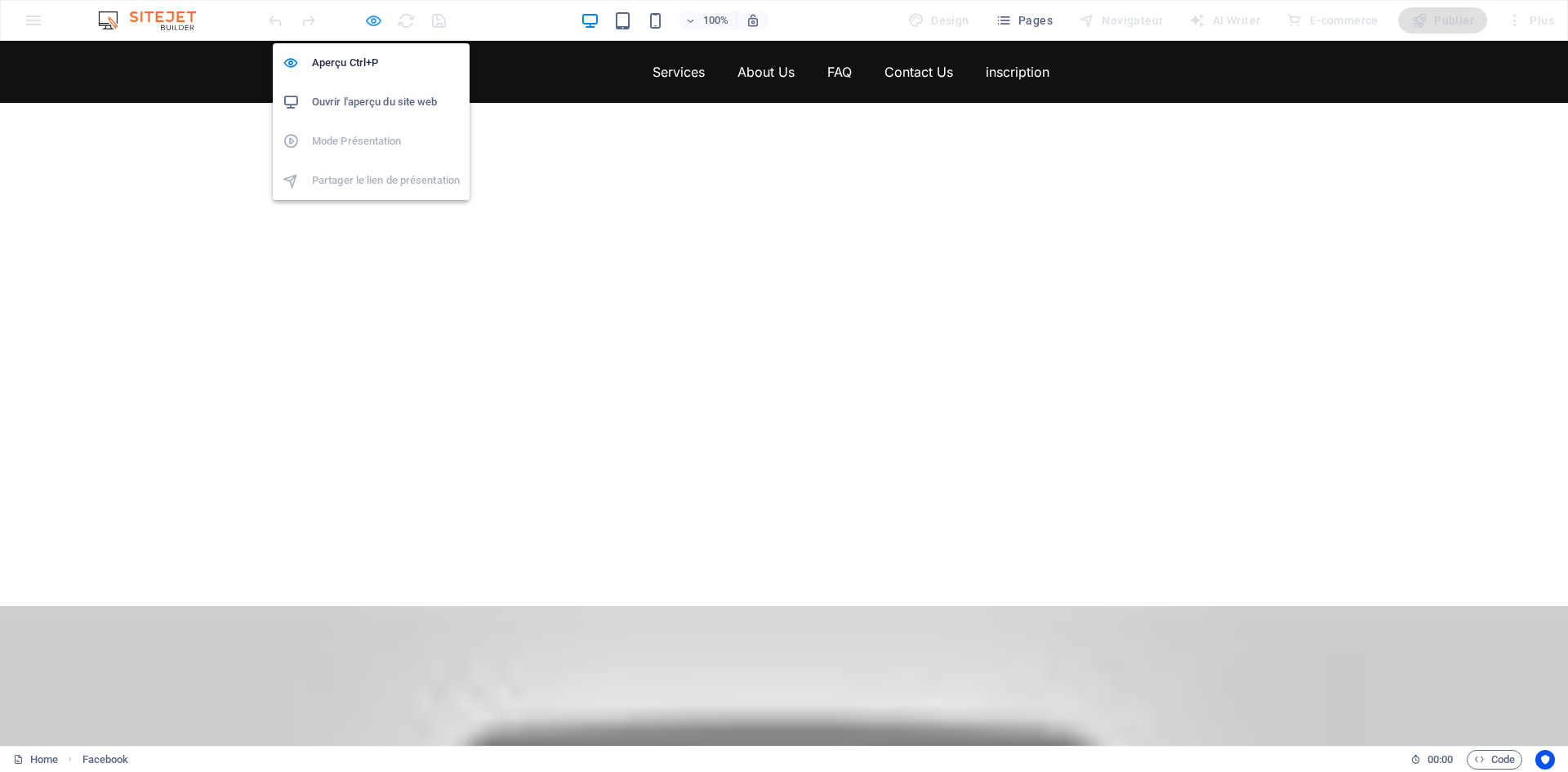
click at [379, 22] on icon "button" at bounding box center [374, 21] width 19 height 19
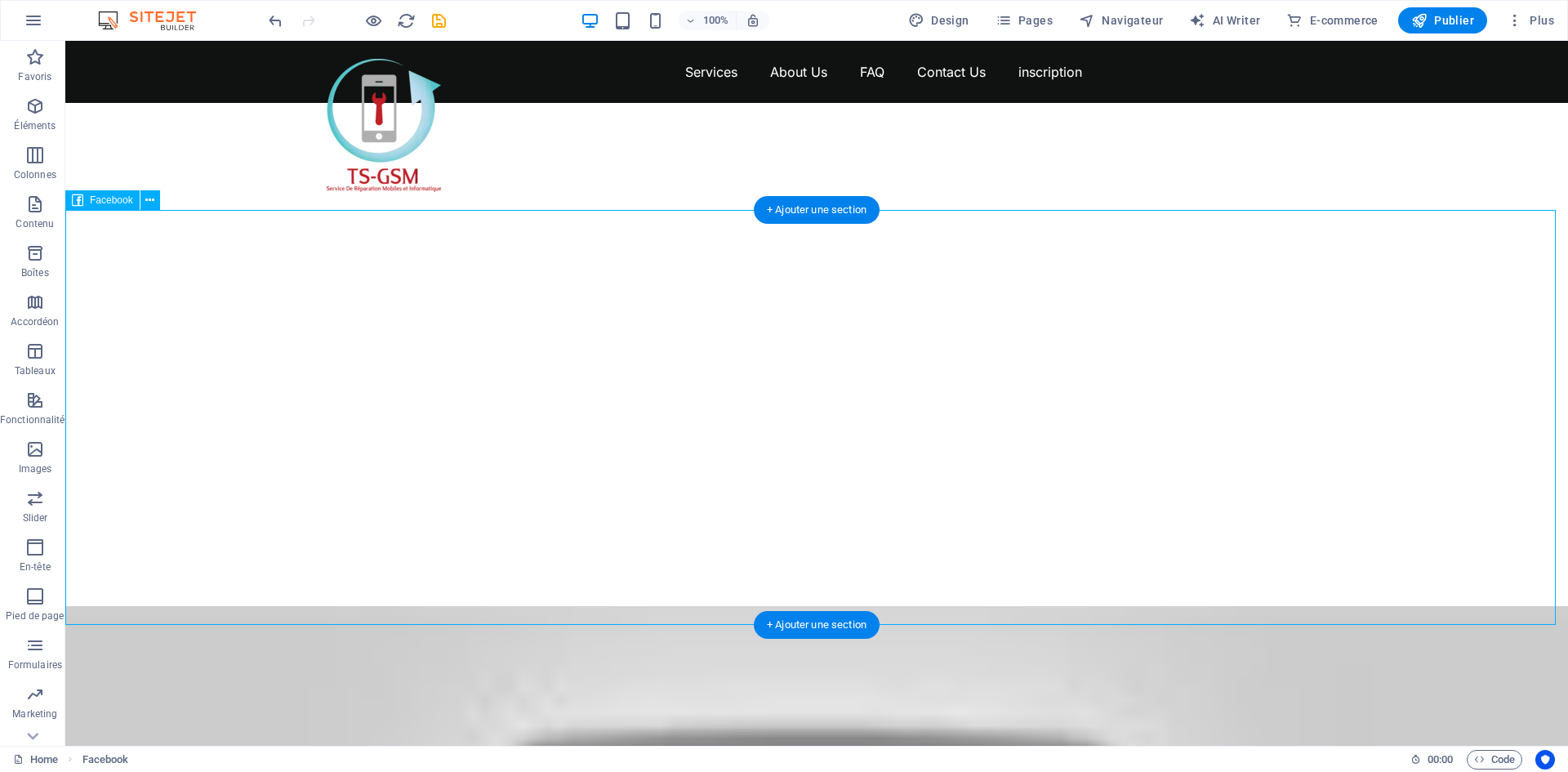
click at [229, 232] on div at bounding box center [817, 354] width 1503 height 504
select select "%"
select select "px"
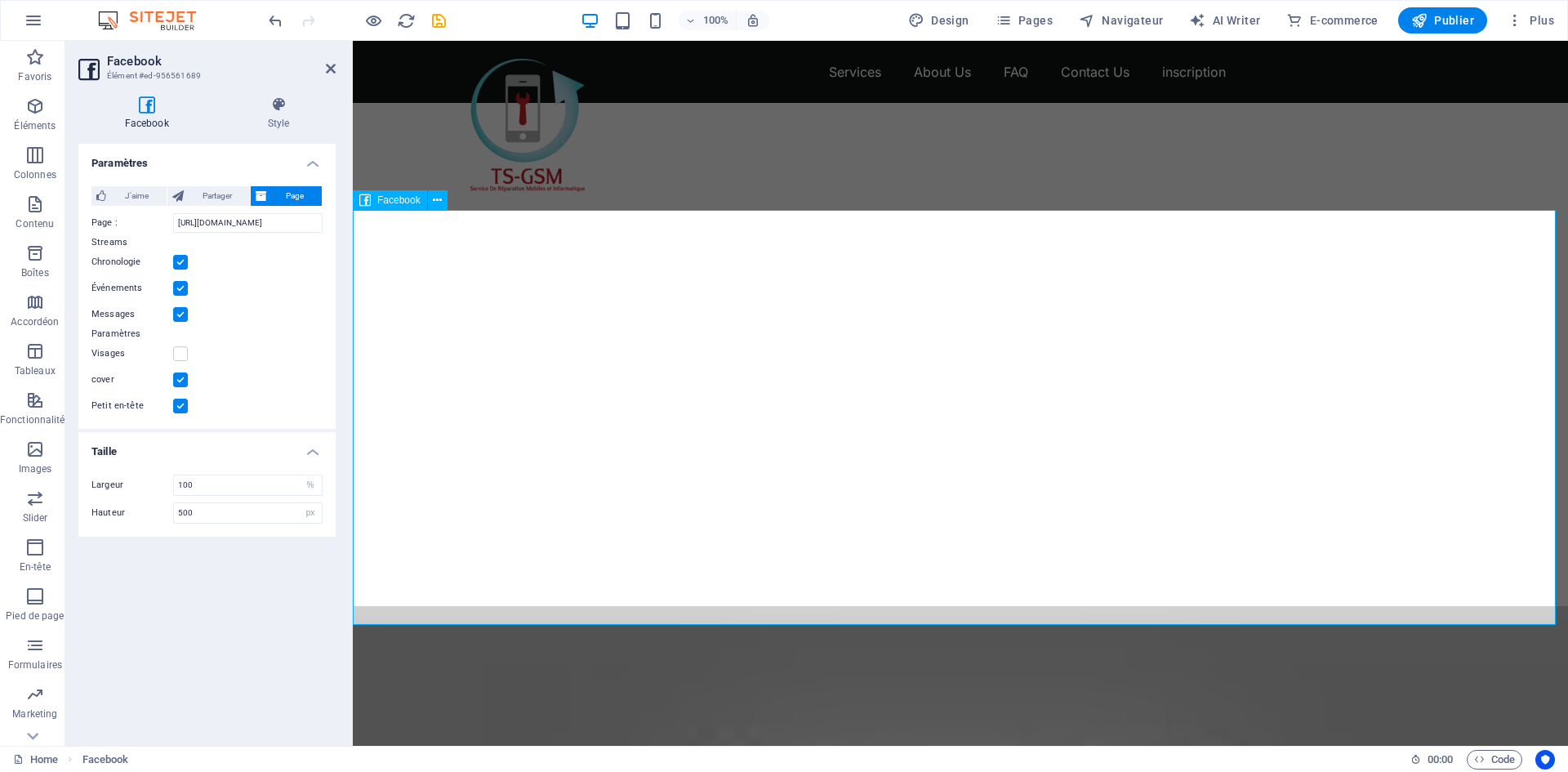
click at [436, 234] on div at bounding box center [960, 354] width 1215 height 504
click at [429, 226] on div at bounding box center [960, 354] width 1215 height 504
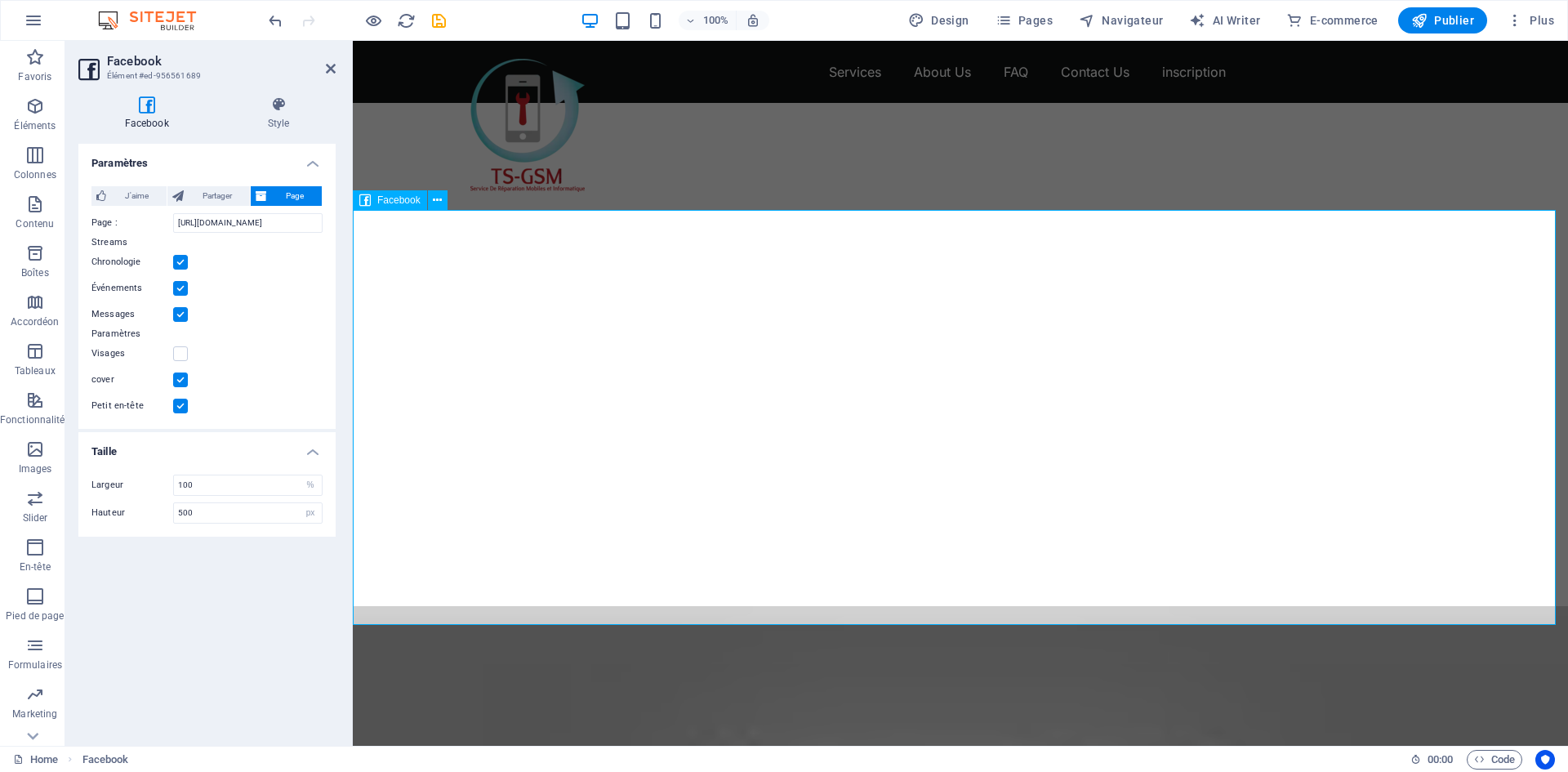
click at [429, 226] on div at bounding box center [960, 354] width 1215 height 504
click at [186, 401] on label at bounding box center [180, 406] width 14 height 14
click at [0, 0] on input "Petit en-tête" at bounding box center [0, 0] width 0 height 0
click at [181, 379] on label at bounding box center [180, 380] width 14 height 14
click at [0, 0] on input "cover" at bounding box center [0, 0] width 0 height 0
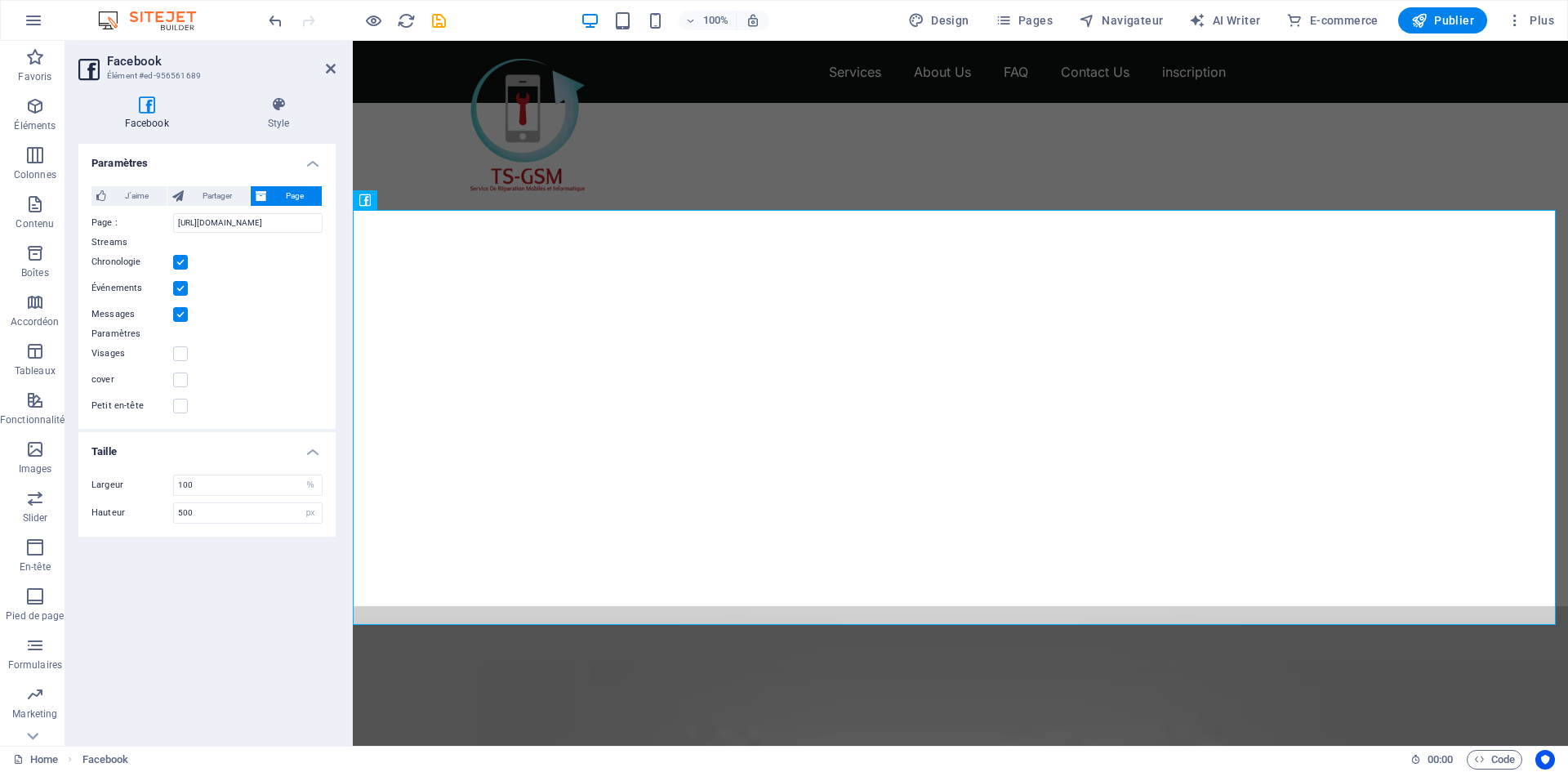
click at [180, 316] on label at bounding box center [180, 314] width 14 height 14
click at [0, 0] on input "Messages" at bounding box center [0, 0] width 0 height 0
click at [180, 287] on label at bounding box center [180, 288] width 14 height 14
click at [0, 0] on input "Événements" at bounding box center [0, 0] width 0 height 0
click at [185, 266] on label at bounding box center [180, 262] width 14 height 14
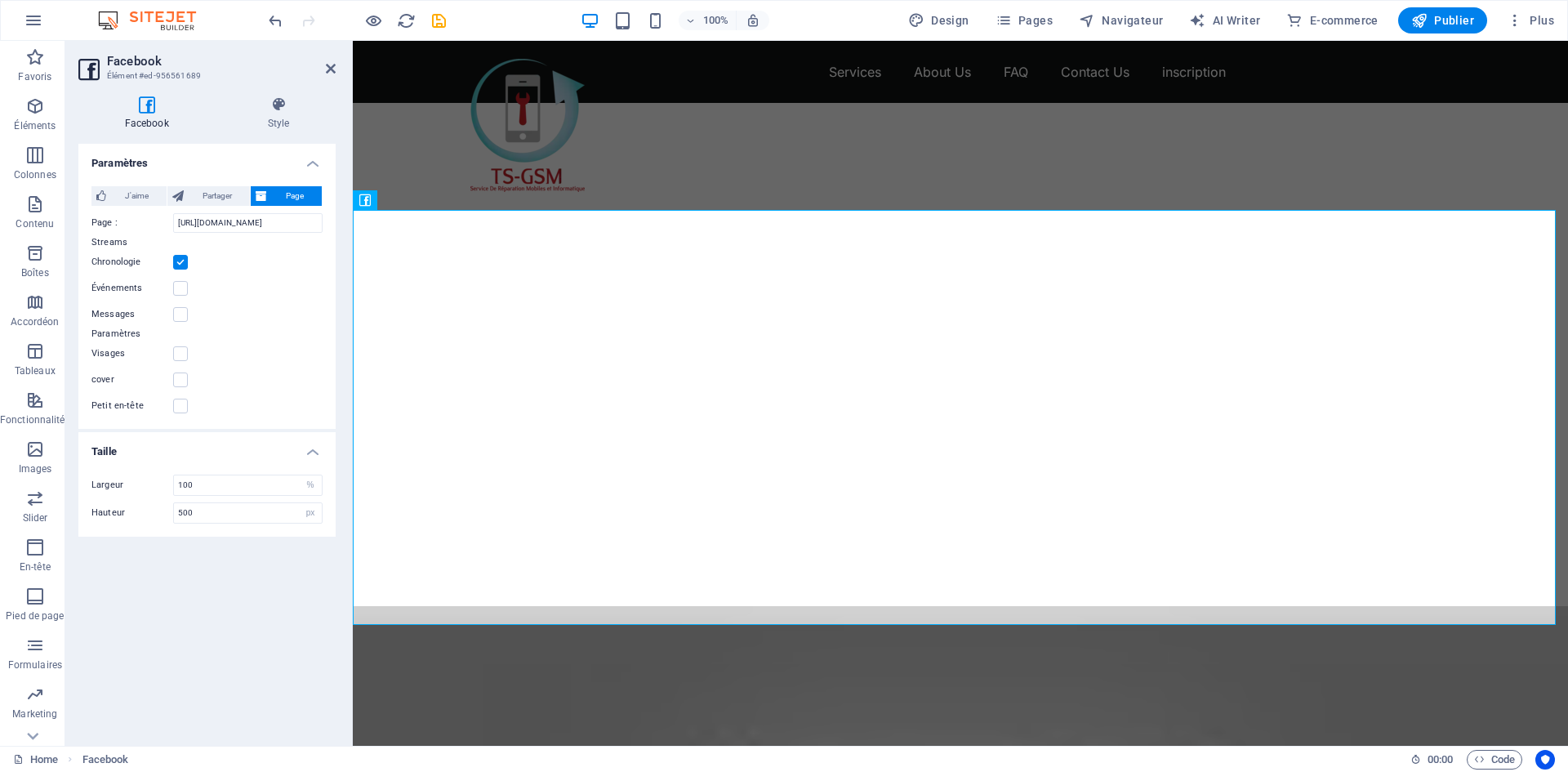
click at [0, 0] on input "Chronologie" at bounding box center [0, 0] width 0 height 0
type input "130"
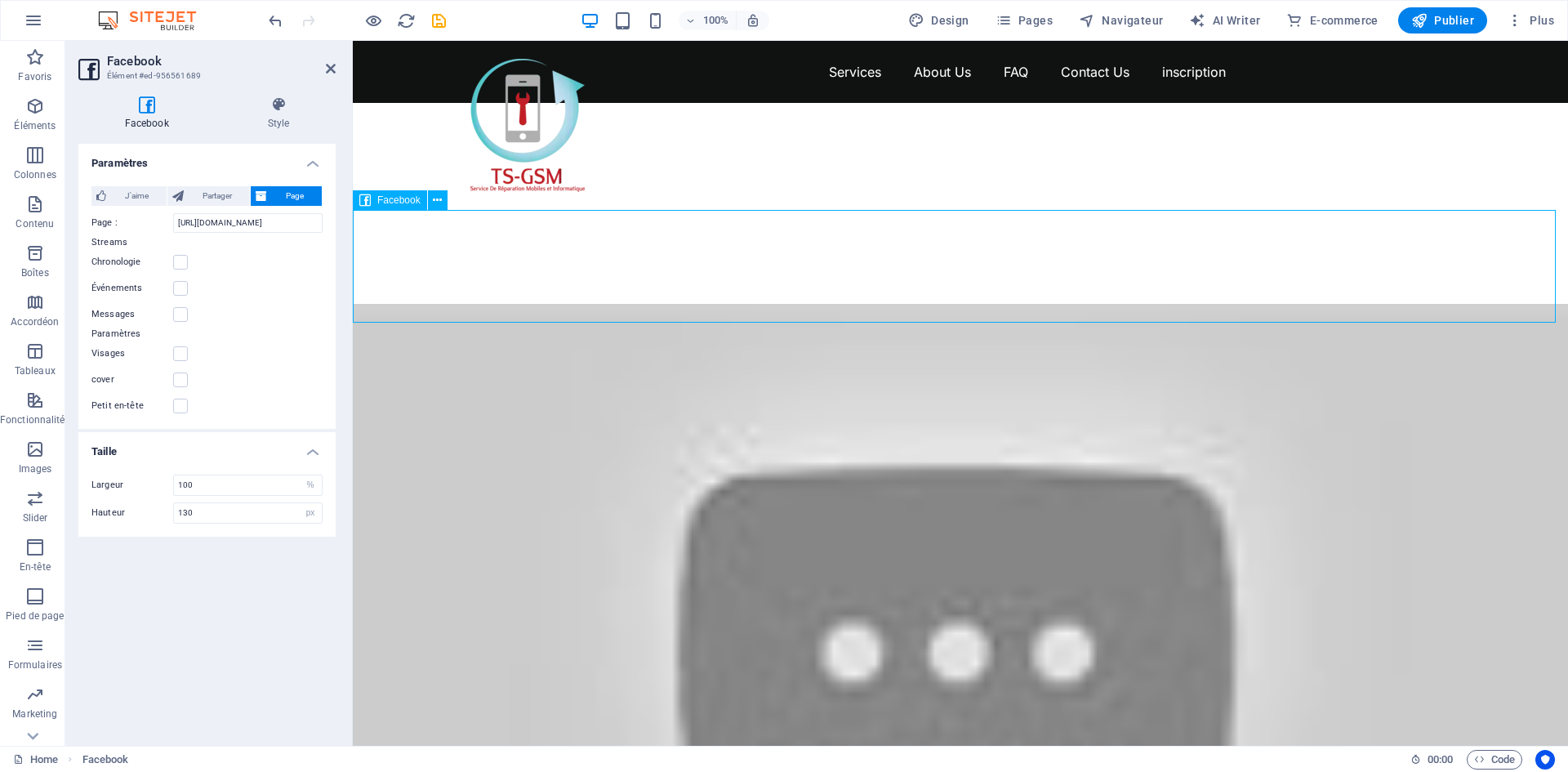
drag, startPoint x: 458, startPoint y: 226, endPoint x: 606, endPoint y: 219, distance: 148.2
click at [606, 219] on div at bounding box center [960, 203] width 1215 height 201
drag, startPoint x: 775, startPoint y: 233, endPoint x: 1412, endPoint y: 224, distance: 637.1
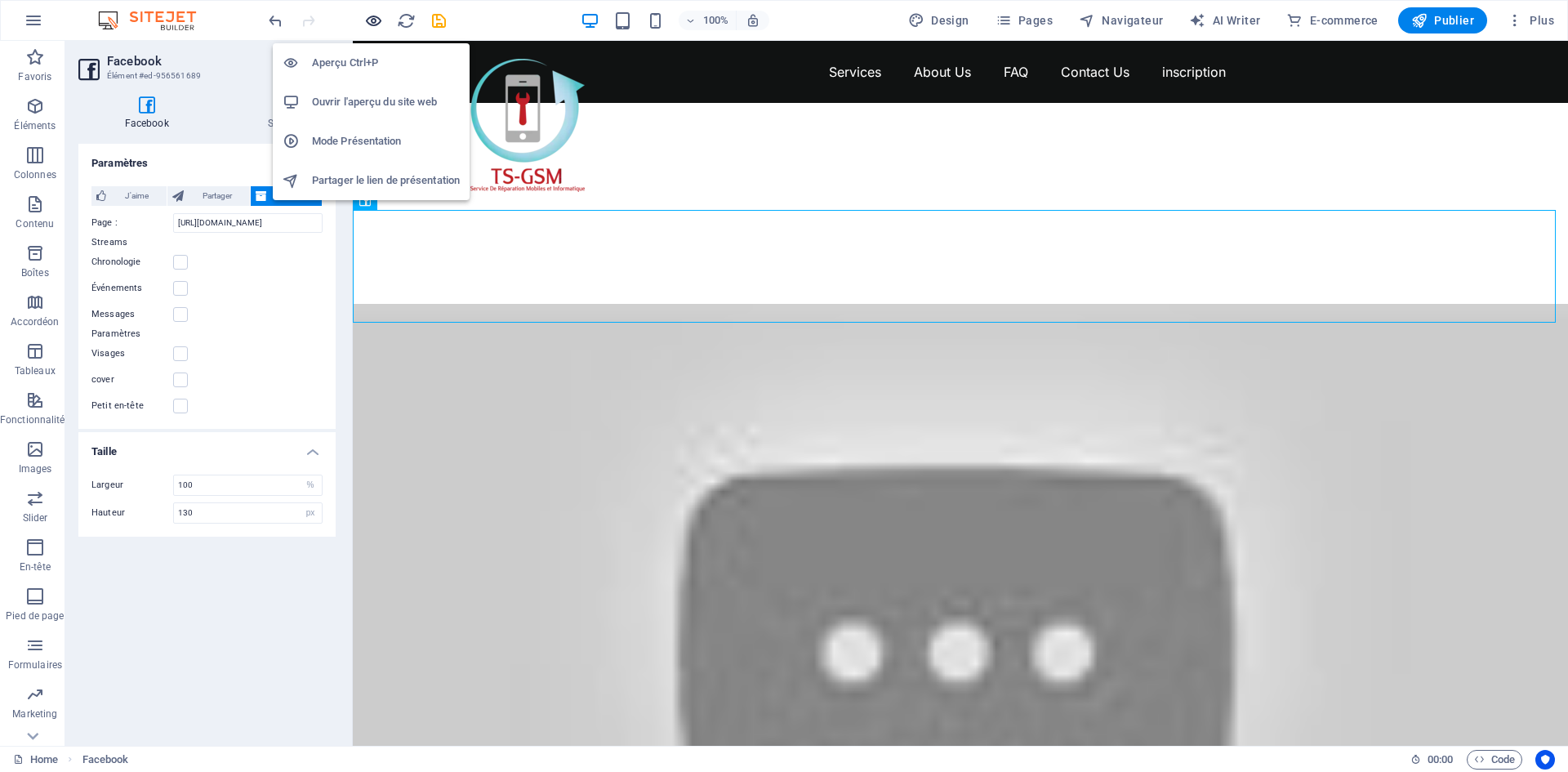
click at [370, 19] on icon "button" at bounding box center [374, 21] width 19 height 19
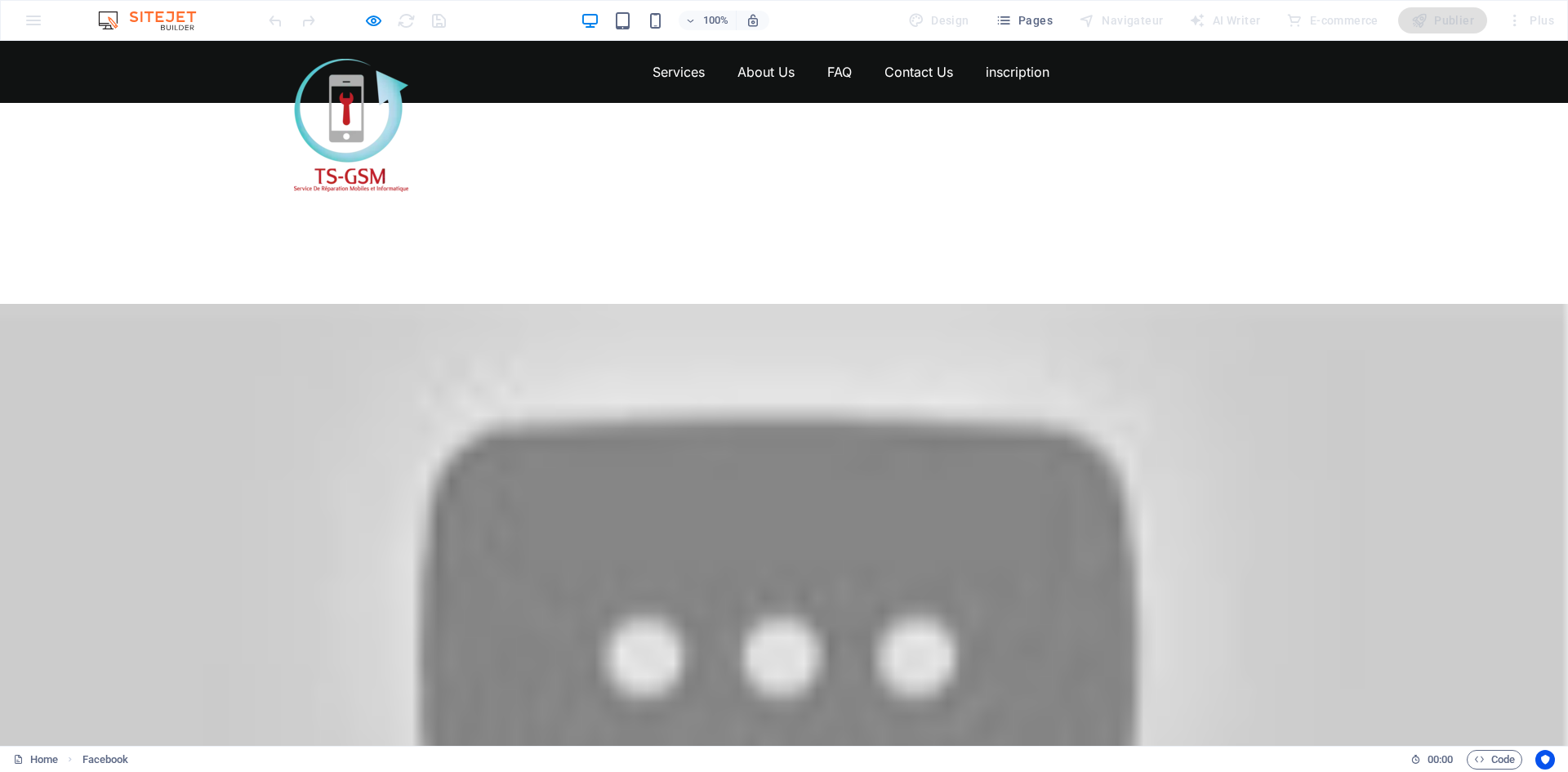
click at [277, 346] on div at bounding box center [784, 638] width 1568 height 667
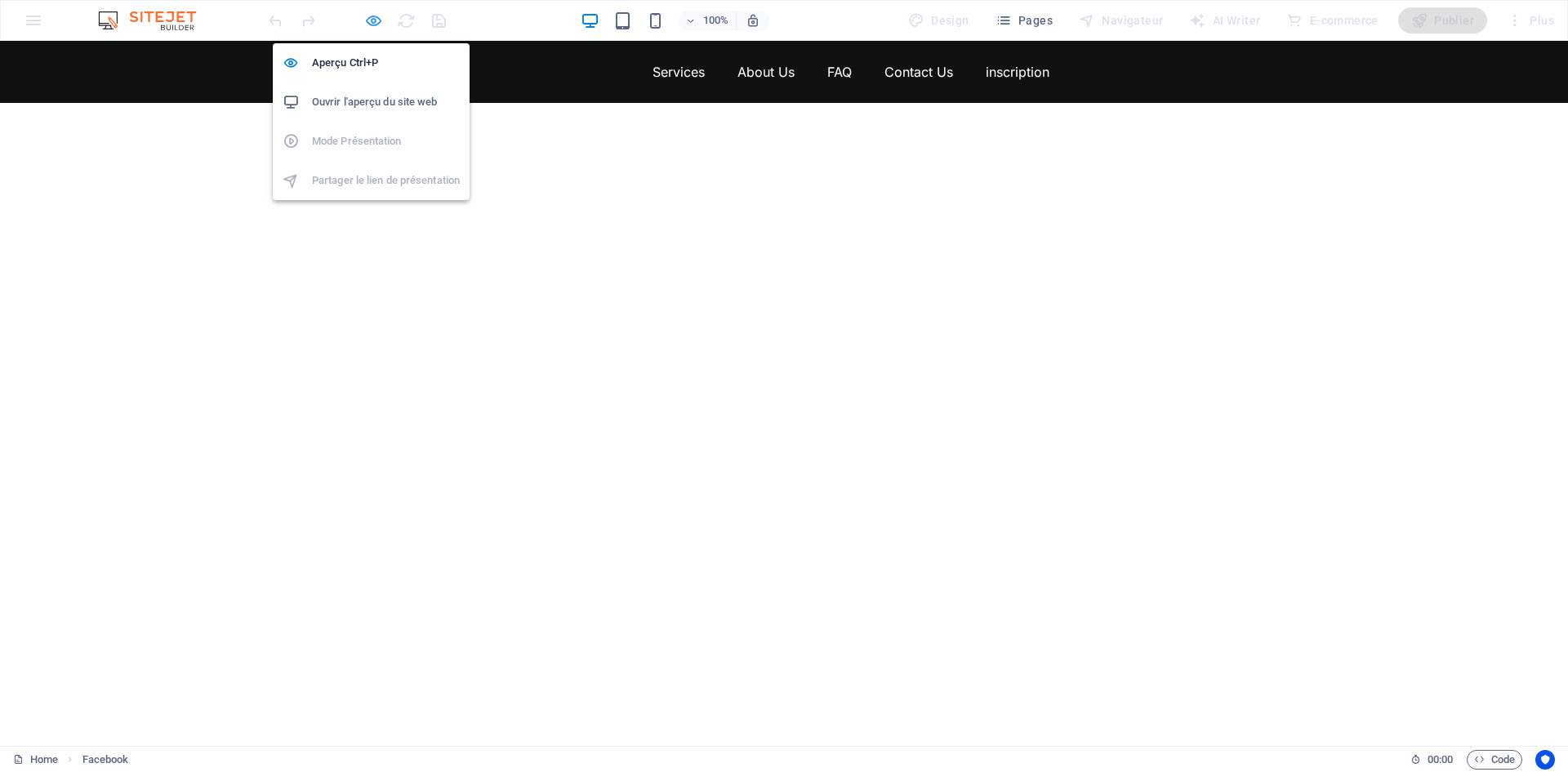
click at [375, 21] on icon "button" at bounding box center [374, 21] width 19 height 19
select select "%"
select select "px"
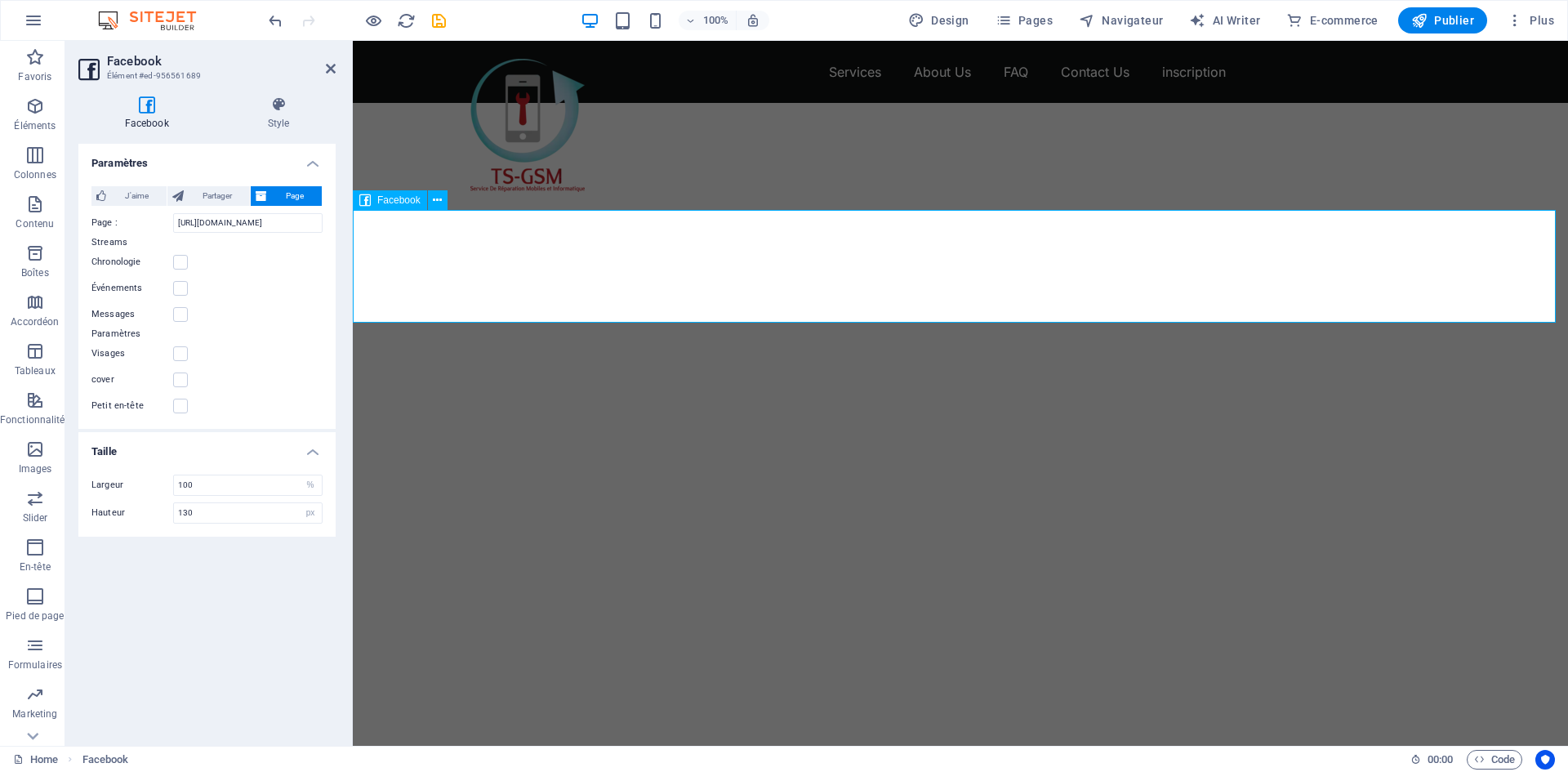
click at [439, 233] on div at bounding box center [960, 203] width 1215 height 201
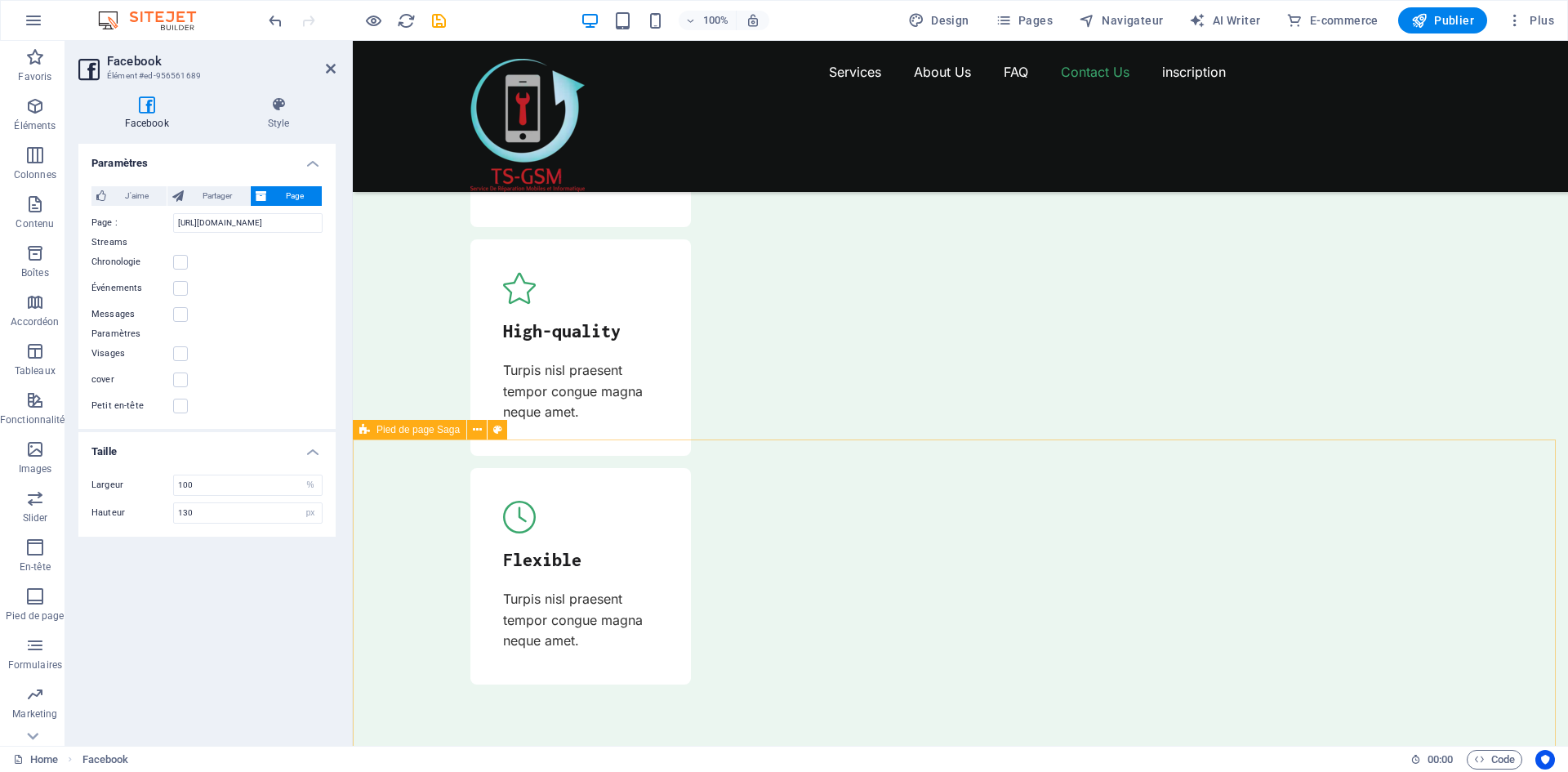
scroll to position [5804, 0]
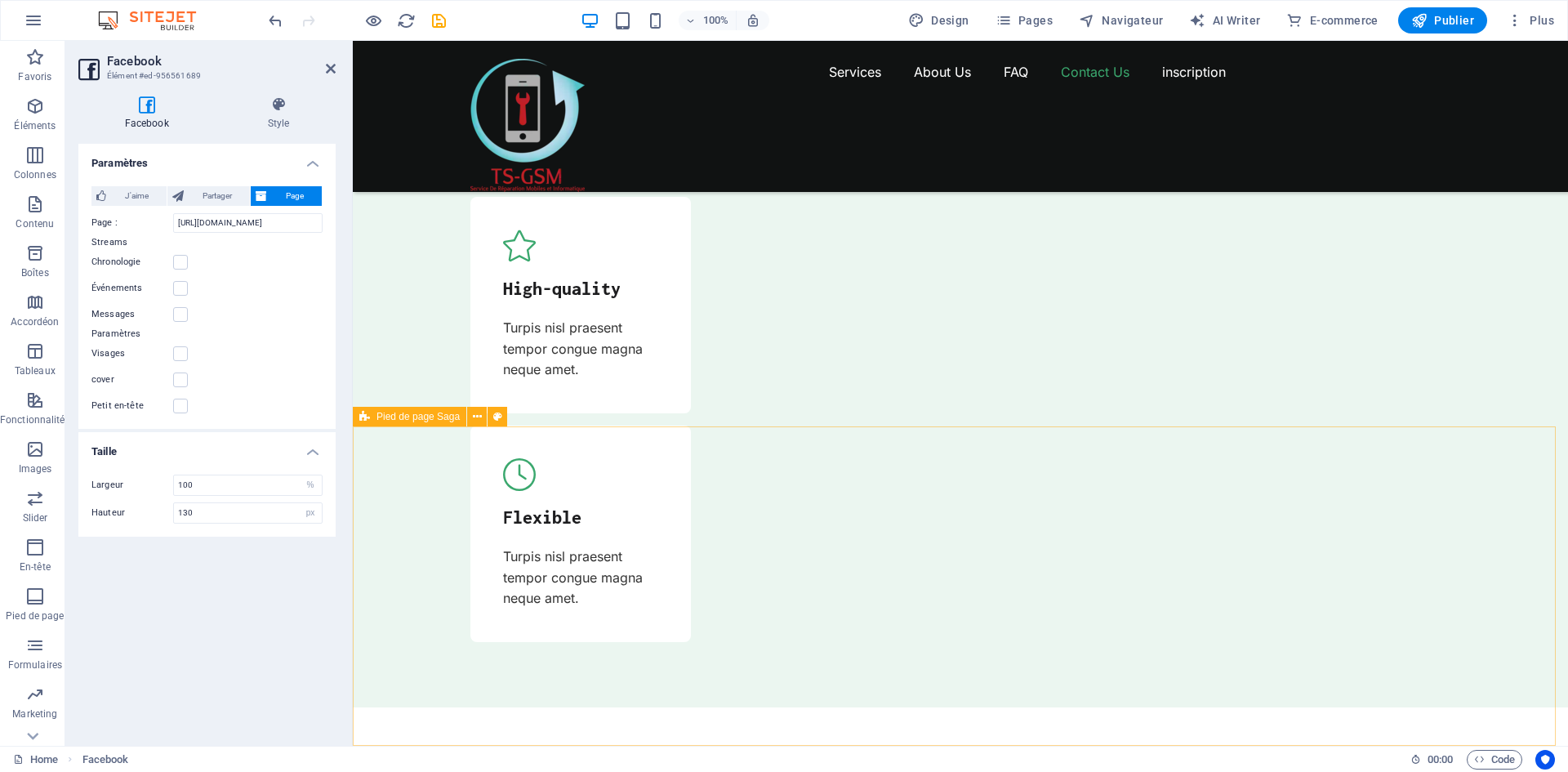
drag, startPoint x: 756, startPoint y: 558, endPoint x: 745, endPoint y: 490, distance: 68.9
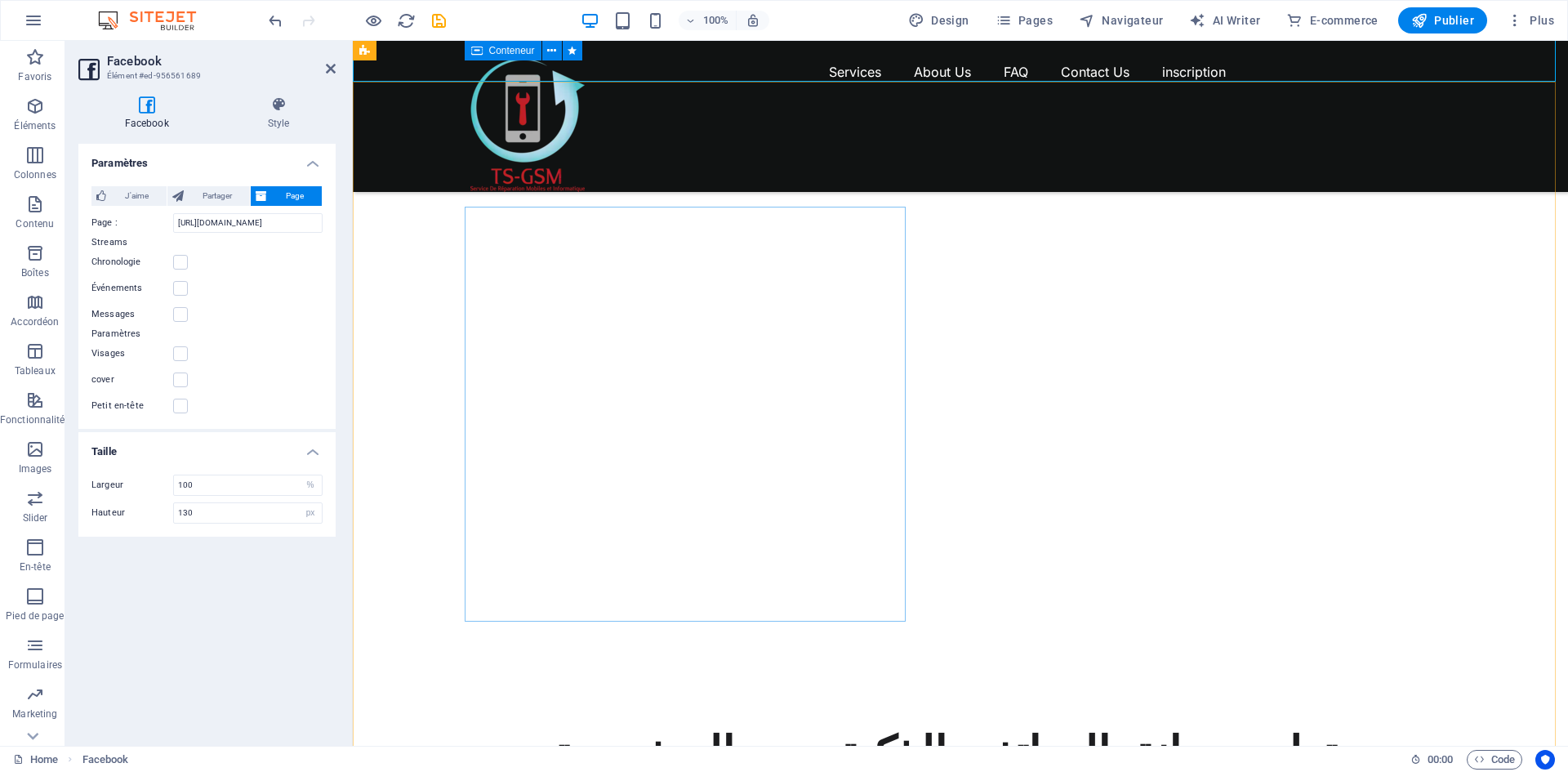
scroll to position [0, 0]
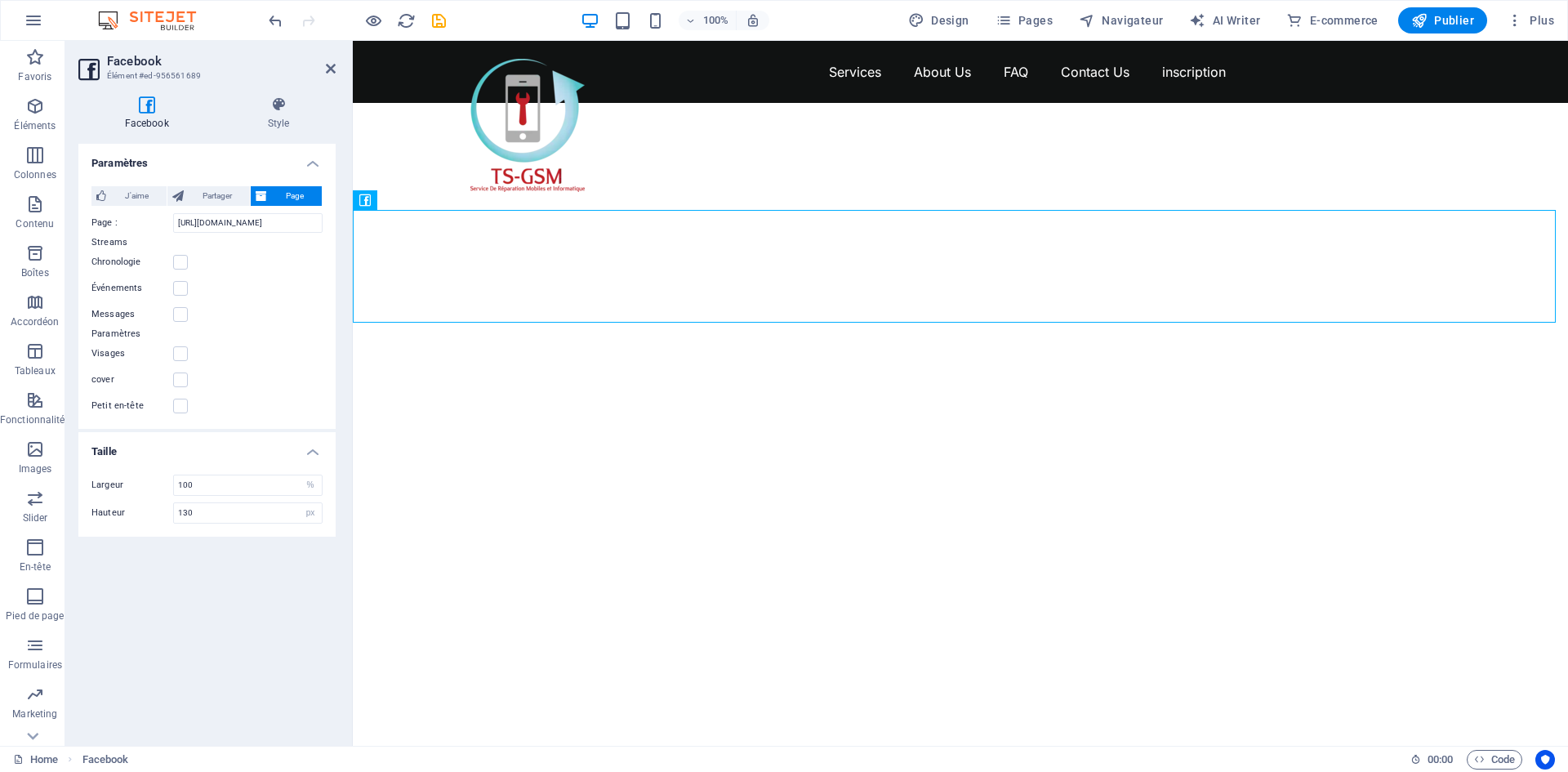
click at [249, 287] on div "Événements" at bounding box center [207, 288] width 231 height 20
click at [214, 197] on span "Partager" at bounding box center [217, 196] width 56 height 20
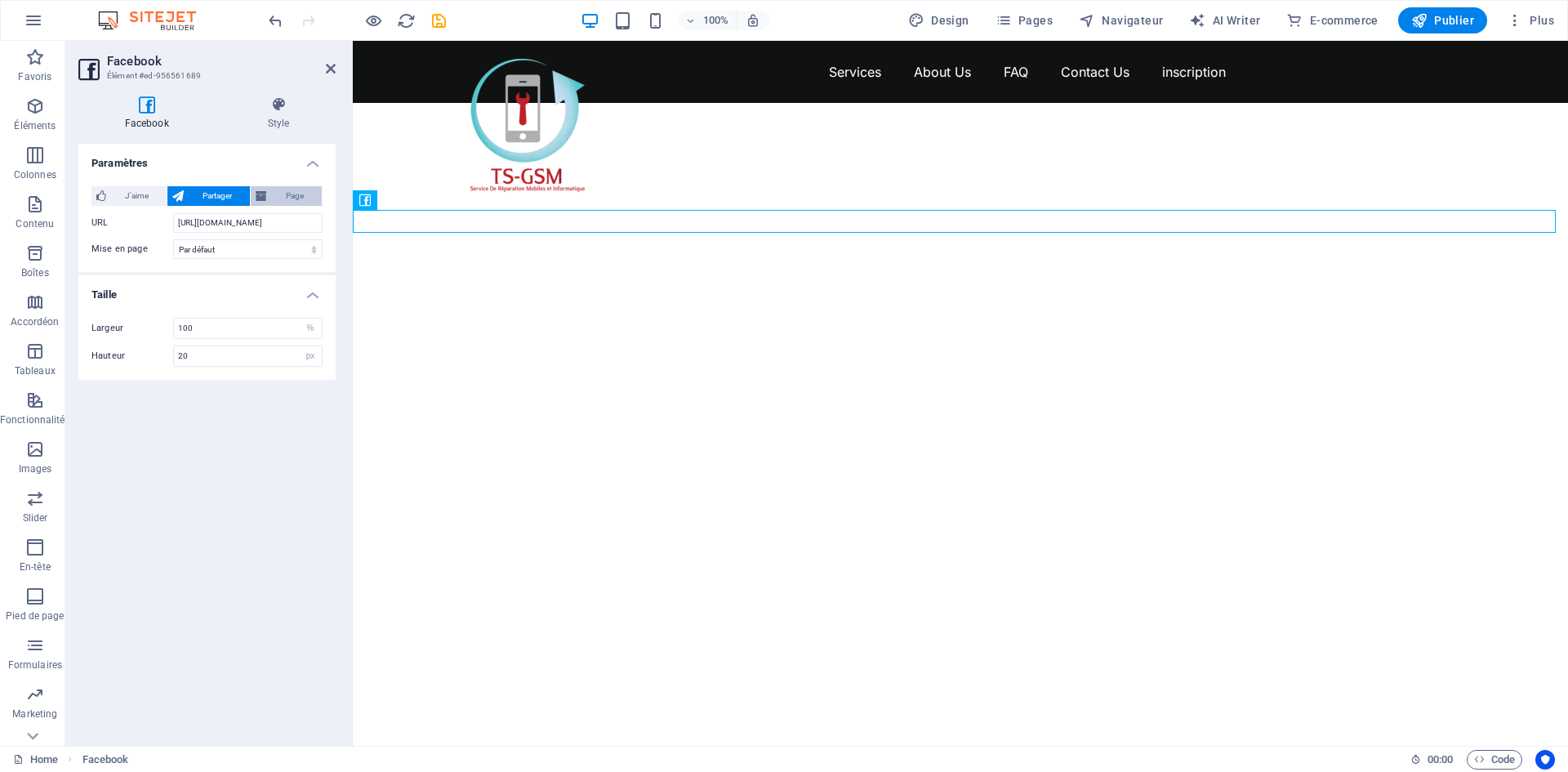
click at [275, 193] on span "Page" at bounding box center [294, 196] width 45 height 20
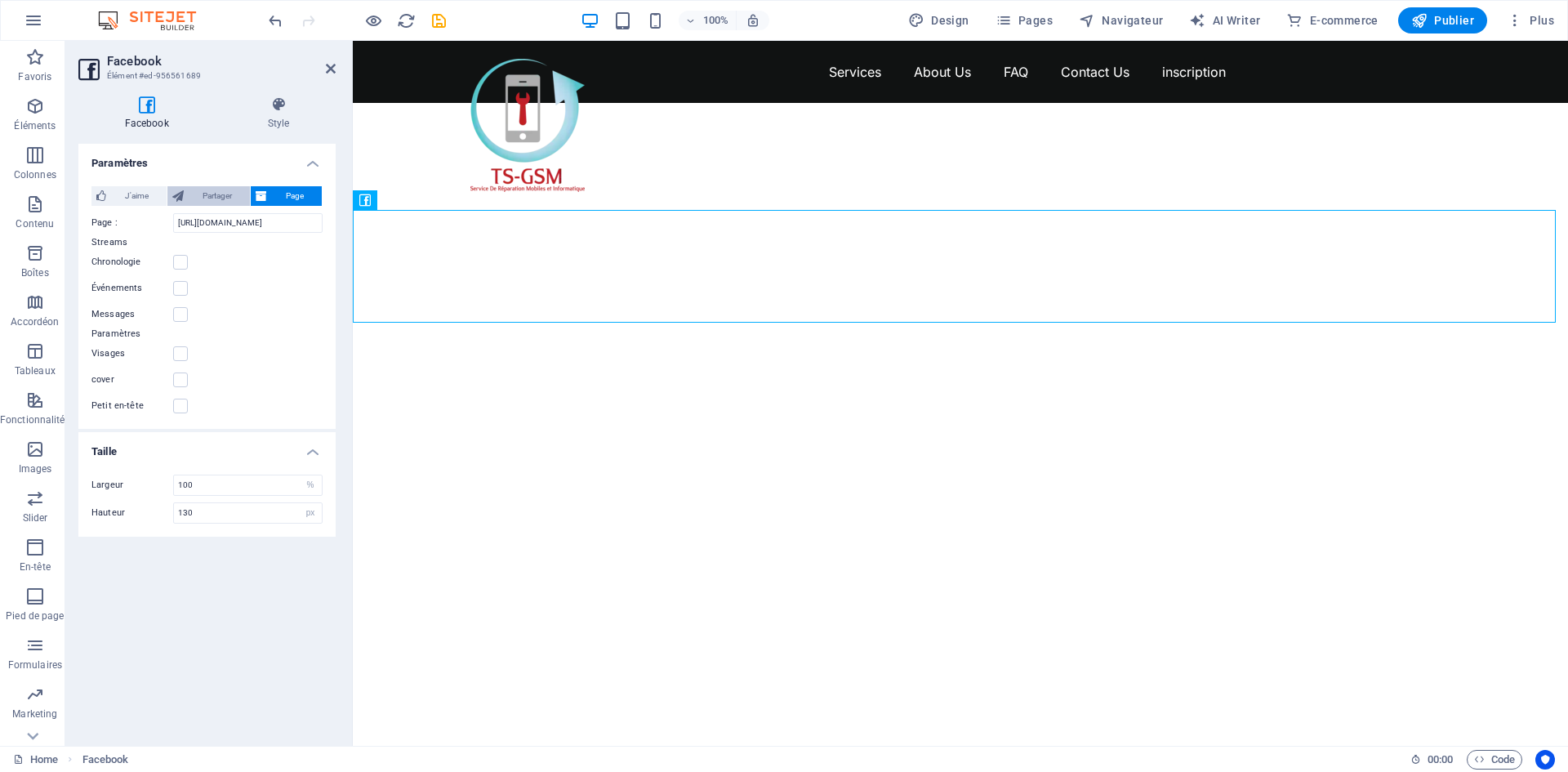
click at [218, 190] on span "Partager" at bounding box center [217, 196] width 56 height 20
type input "20"
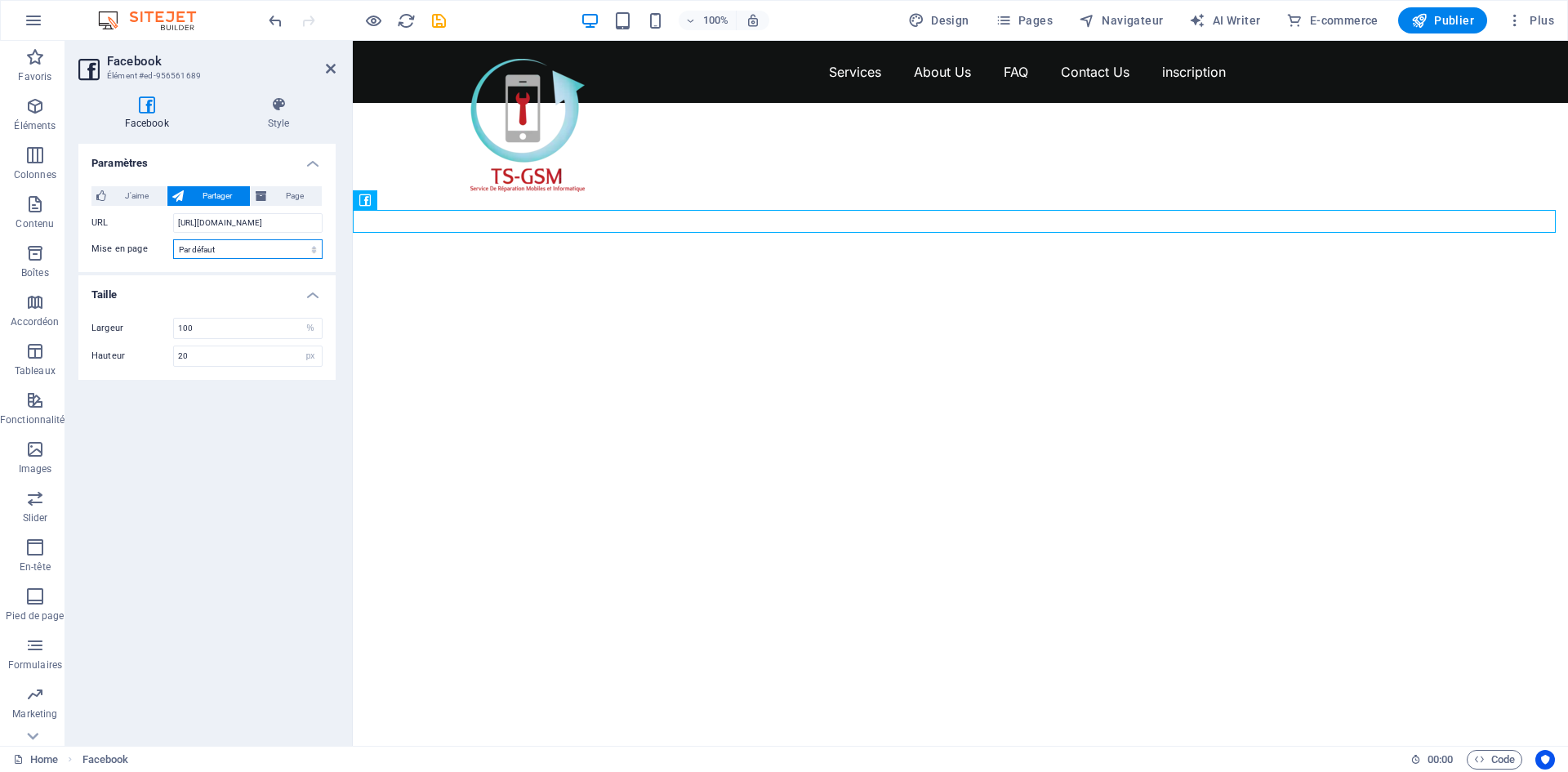
click at [282, 255] on select "Par défaut Bouton Compteur boîtes Compteur bouton" at bounding box center [248, 249] width 150 height 20
click at [173, 239] on select "Par défaut Bouton Compteur boîtes Compteur bouton" at bounding box center [248, 249] width 150 height 20
click at [272, 248] on select "Par défaut Bouton Compteur boîtes Compteur bouton" at bounding box center [248, 249] width 150 height 20
select select "box_count"
click at [173, 239] on select "Par défaut Bouton Compteur boîtes Compteur bouton" at bounding box center [248, 249] width 150 height 20
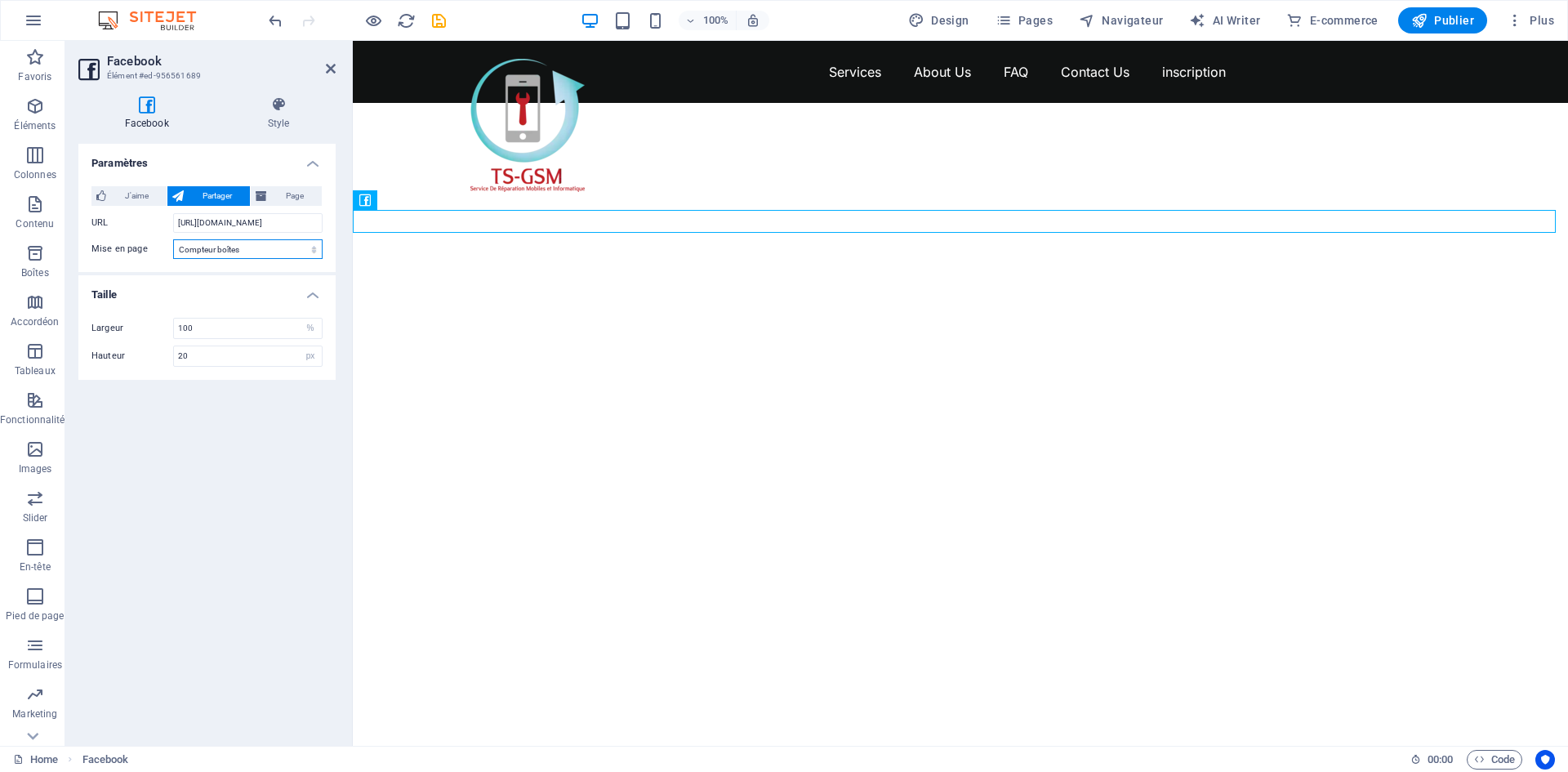
type input "61"
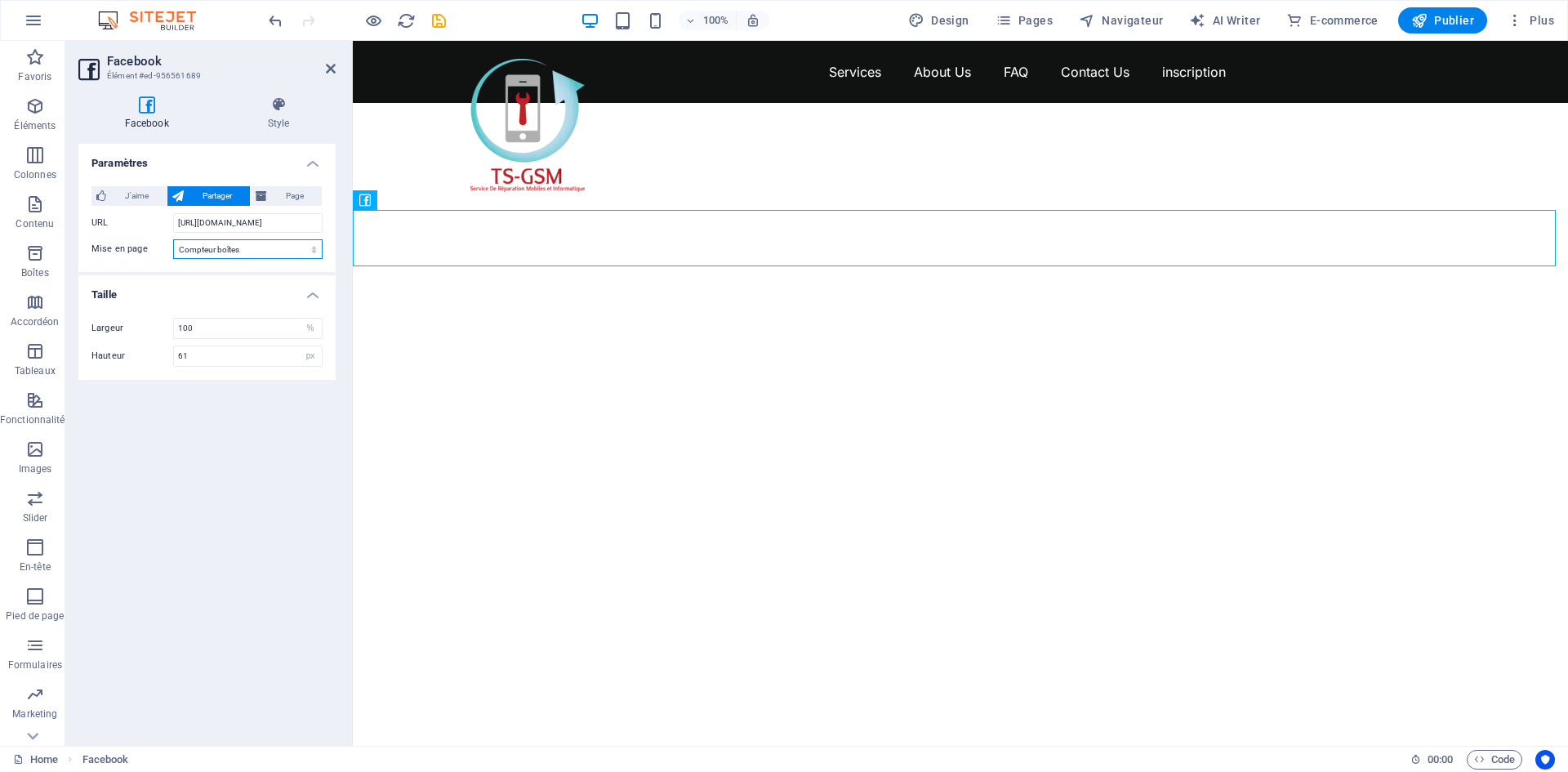
click at [267, 249] on select "Par défaut Bouton Compteur boîtes Compteur bouton" at bounding box center [248, 249] width 150 height 20
select select "button_count"
click at [173, 239] on select "Par défaut Bouton Compteur boîtes Compteur bouton" at bounding box center [248, 249] width 150 height 20
type input "20"
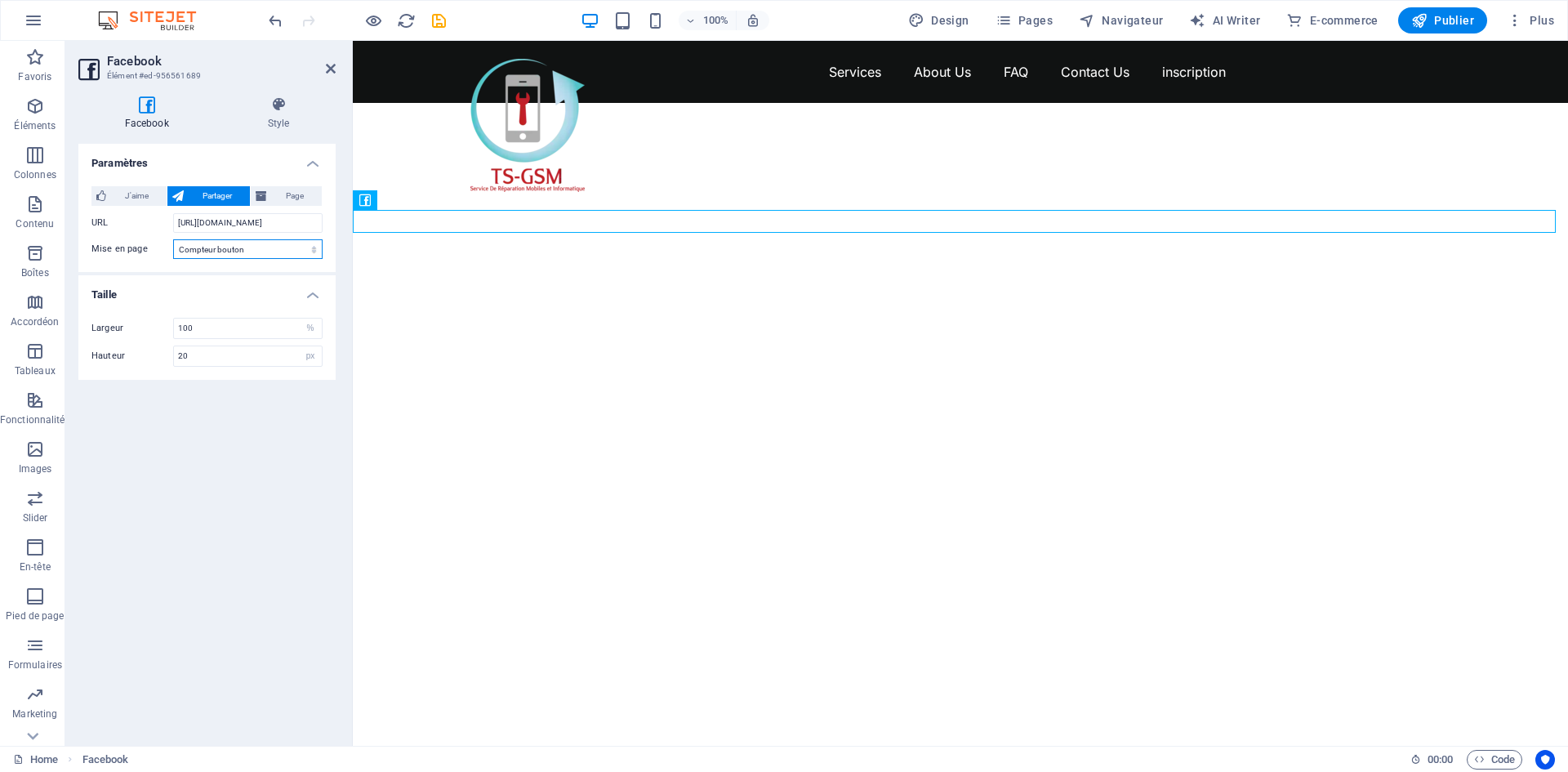
click at [262, 248] on select "Par défaut Bouton Compteur boîtes Compteur bouton" at bounding box center [248, 249] width 150 height 20
click at [173, 239] on select "Par défaut Bouton Compteur boîtes Compteur bouton" at bounding box center [248, 249] width 150 height 20
click at [250, 259] on div "J'aime Partager Page Note : pour voir la fonction Like et l'utiliser, les utili…" at bounding box center [207, 222] width 258 height 99
click at [255, 243] on select "Par défaut Bouton Compteur boîtes Compteur bouton" at bounding box center [248, 249] width 150 height 20
select select "button"
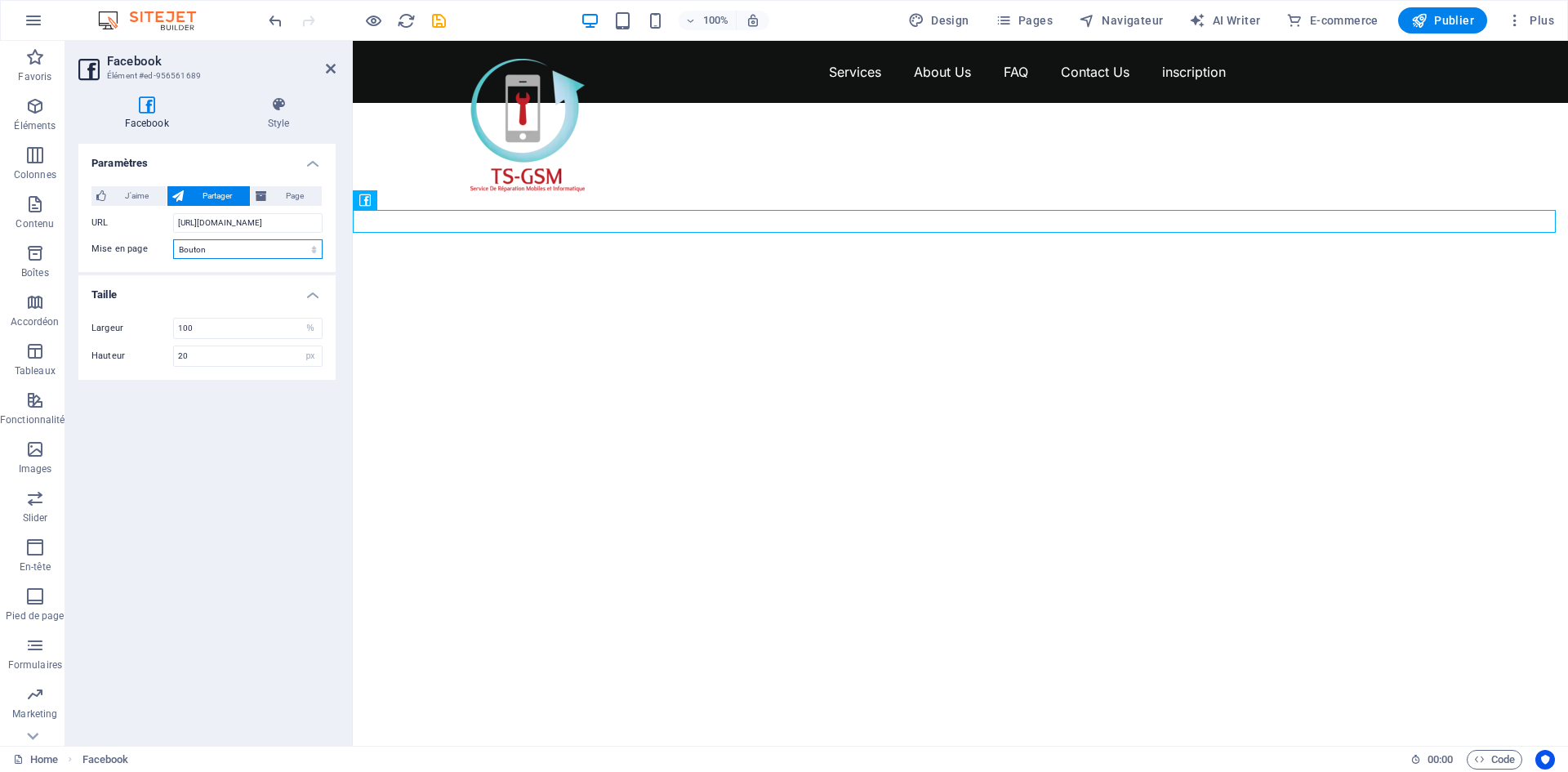
click at [173, 239] on select "Par défaut Bouton Compteur boîtes Compteur bouton" at bounding box center [248, 249] width 150 height 20
click at [436, 196] on icon at bounding box center [438, 200] width 9 height 17
click at [276, 125] on h4 "Style" at bounding box center [278, 113] width 114 height 34
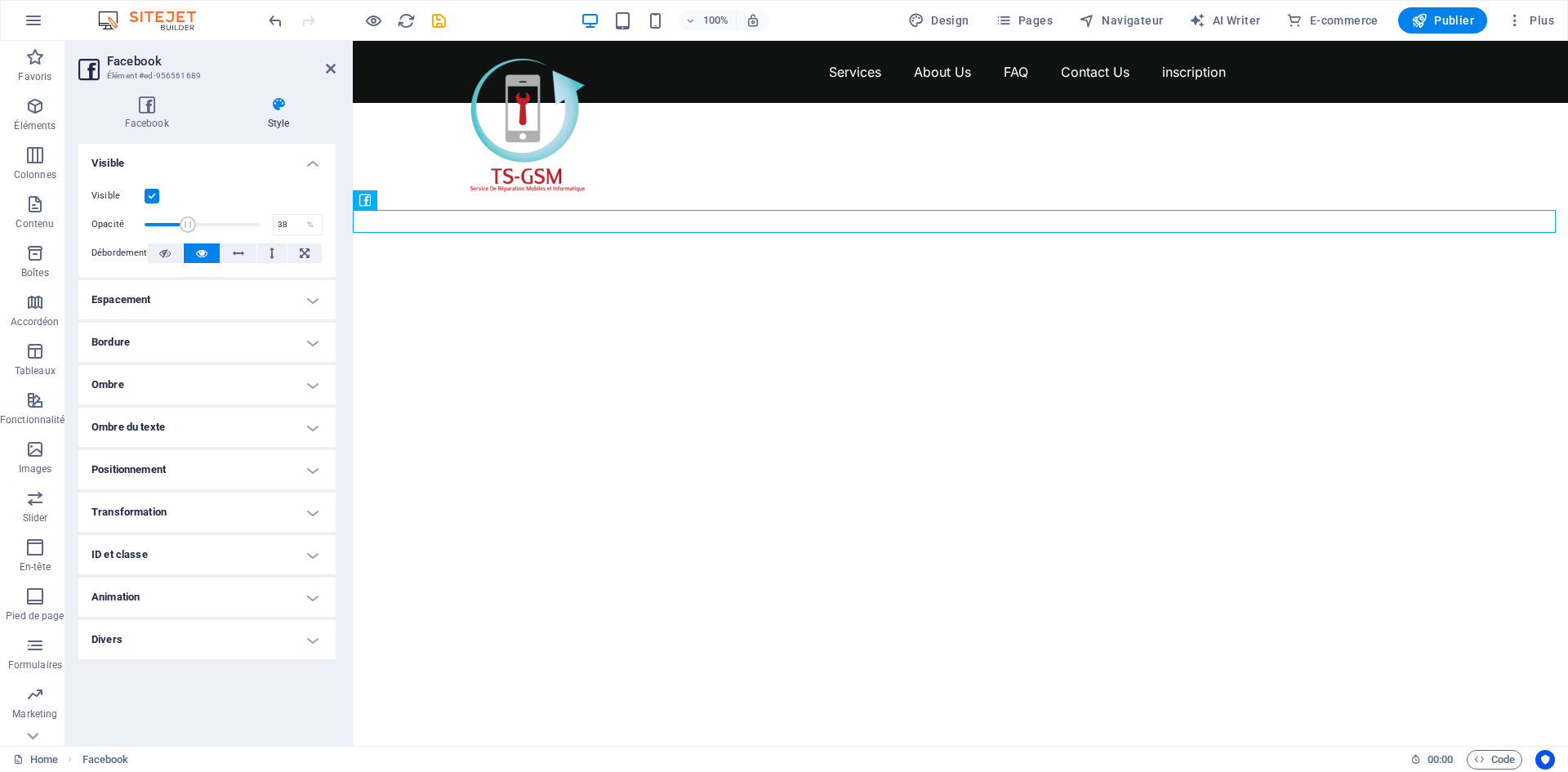
drag, startPoint x: 257, startPoint y: 226, endPoint x: 188, endPoint y: 218, distance: 69.5
click at [188, 218] on span at bounding box center [188, 225] width 16 height 16
type input "100"
drag, startPoint x: 204, startPoint y: 220, endPoint x: 283, endPoint y: 230, distance: 79.6
click at [283, 230] on div "Opacité 100 %" at bounding box center [207, 224] width 231 height 24
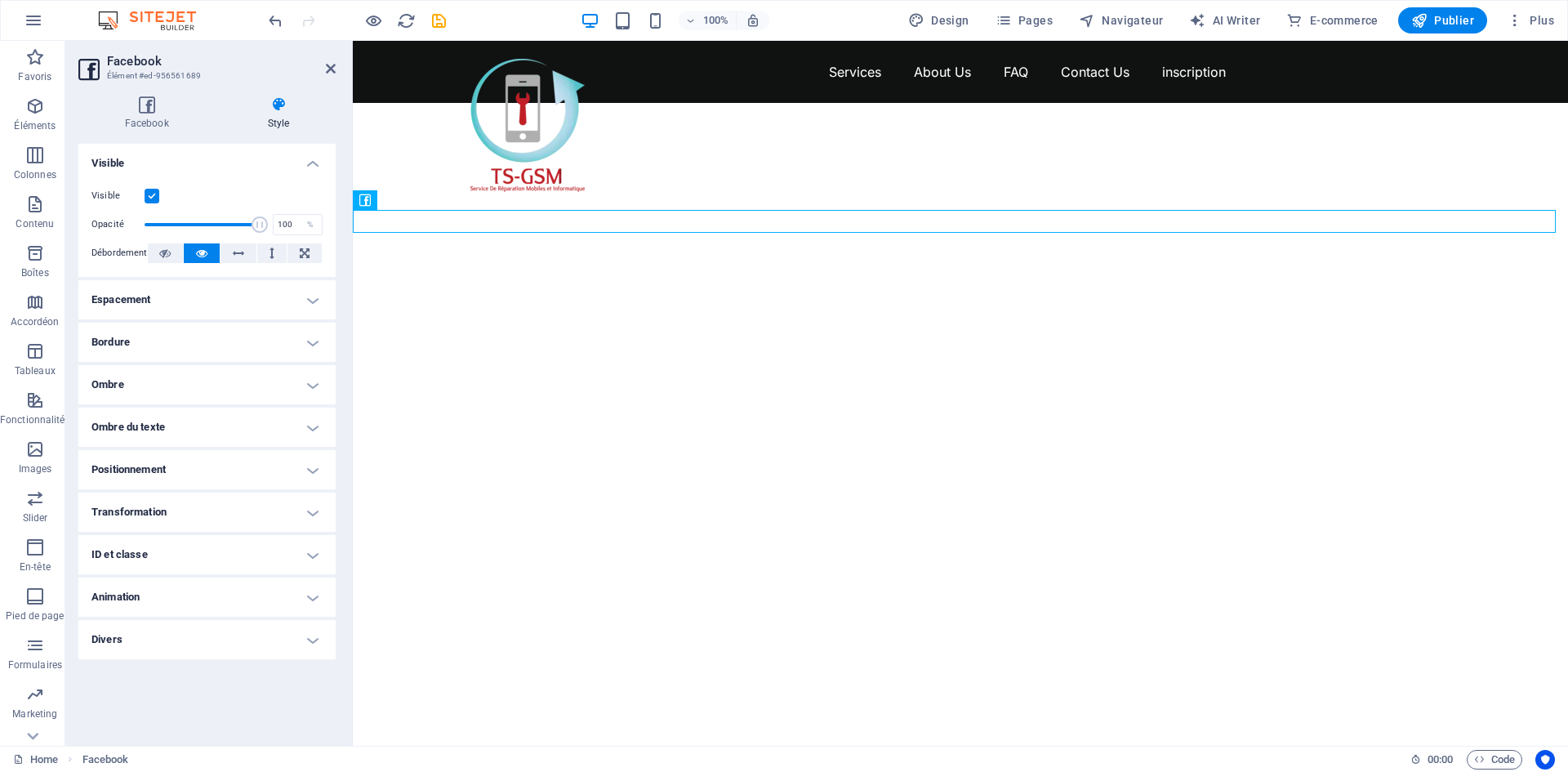
click at [159, 197] on label at bounding box center [152, 196] width 14 height 14
click at [0, 0] on input "Visible" at bounding box center [0, 0] width 0 height 0
click at [159, 197] on label at bounding box center [152, 196] width 14 height 14
click at [0, 0] on input "Visible" at bounding box center [0, 0] width 0 height 0
click at [233, 254] on icon at bounding box center [238, 253] width 12 height 20
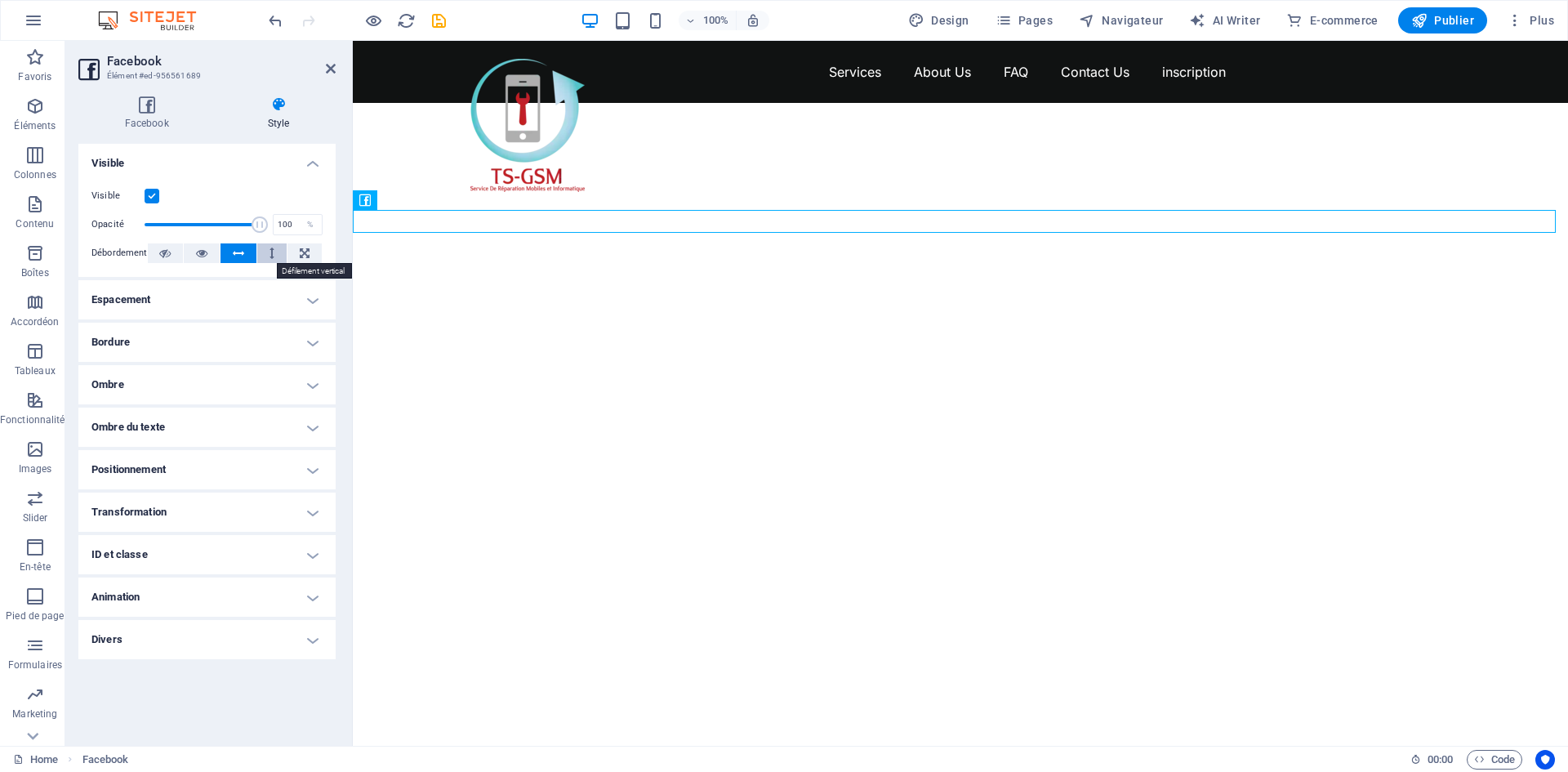
click at [270, 253] on icon at bounding box center [271, 253] width 4 height 20
click at [302, 251] on icon at bounding box center [304, 253] width 10 height 20
click at [213, 250] on button at bounding box center [201, 253] width 36 height 20
click at [291, 298] on h4 "Espacement" at bounding box center [207, 300] width 258 height 39
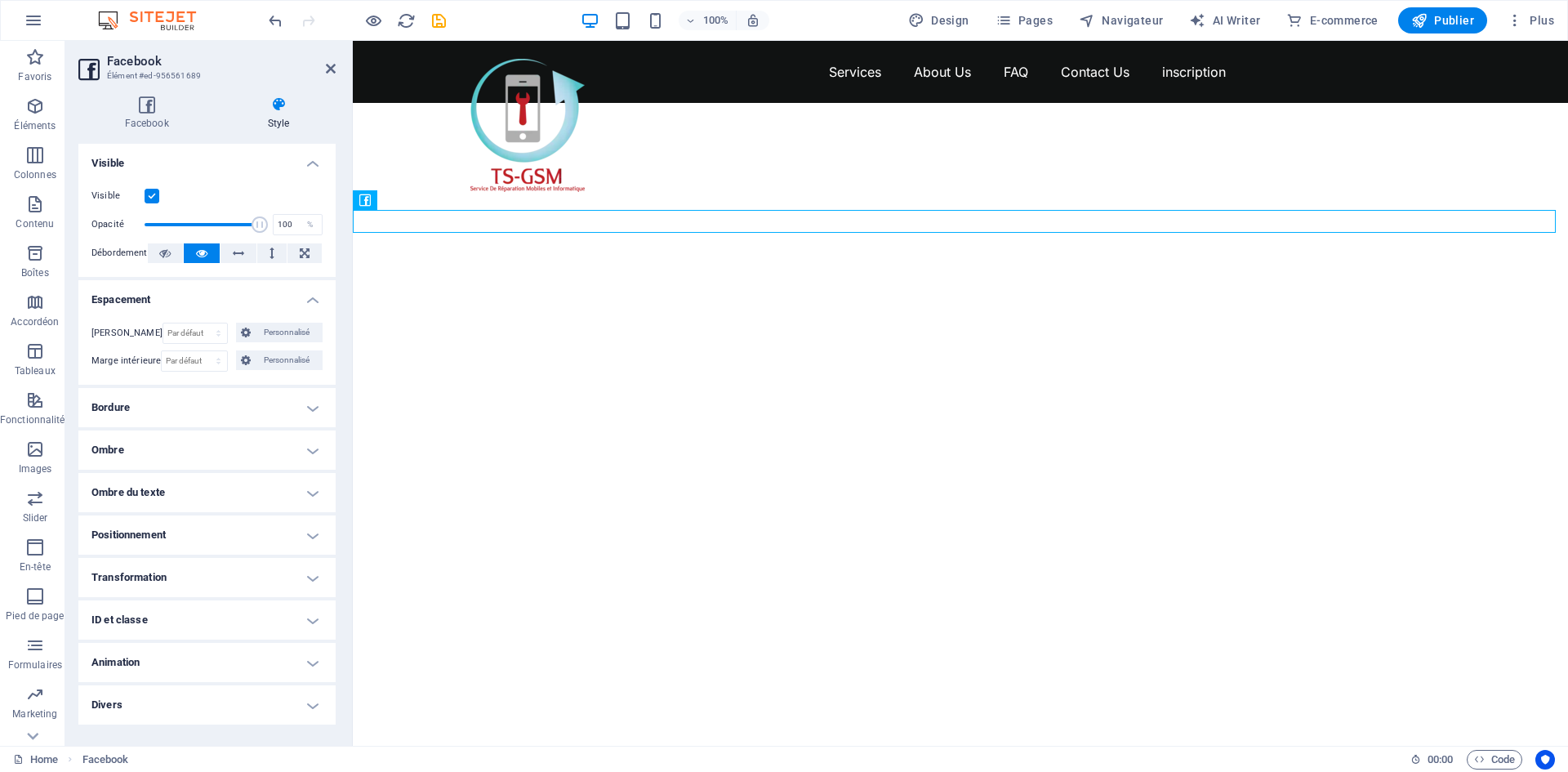
click at [309, 159] on h4 "Visible" at bounding box center [207, 158] width 258 height 29
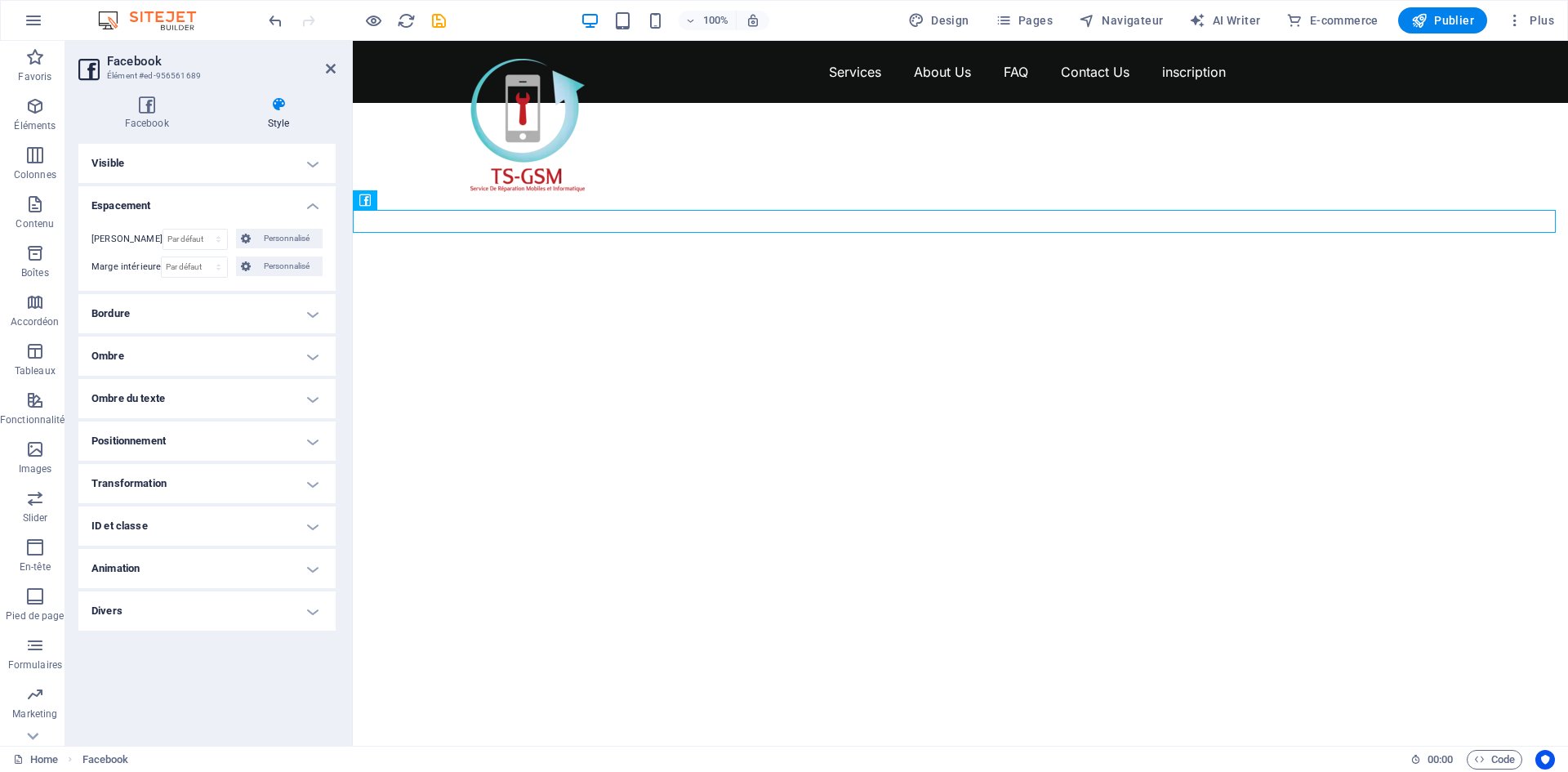
click at [271, 114] on h4 "Style" at bounding box center [278, 113] width 114 height 34
click at [170, 120] on h4 "Facebook" at bounding box center [150, 113] width 143 height 34
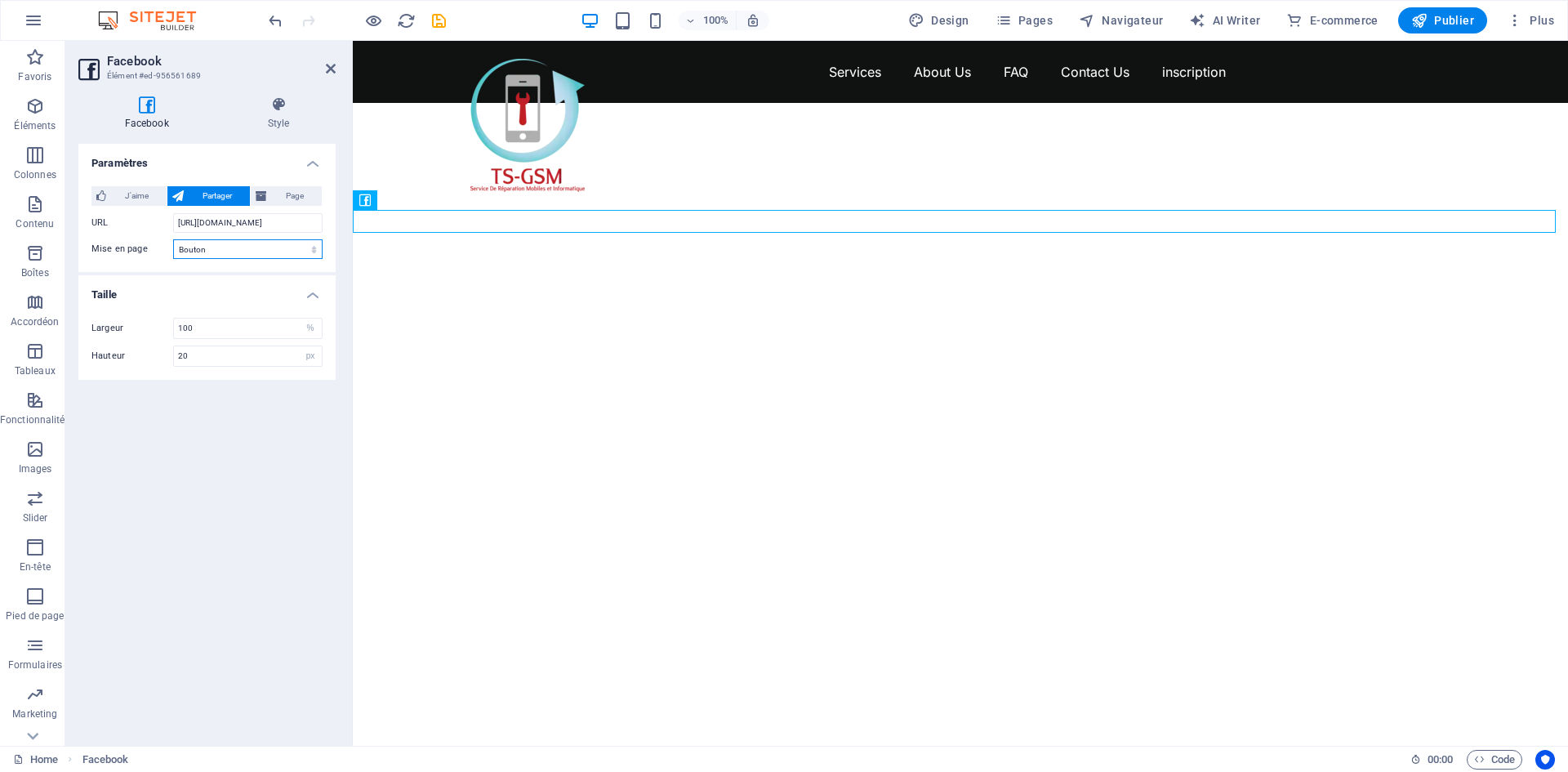
click at [242, 250] on select "Par défaut Bouton Compteur boîtes Compteur bouton" at bounding box center [248, 249] width 150 height 20
click at [125, 190] on span "J'aime" at bounding box center [136, 196] width 51 height 20
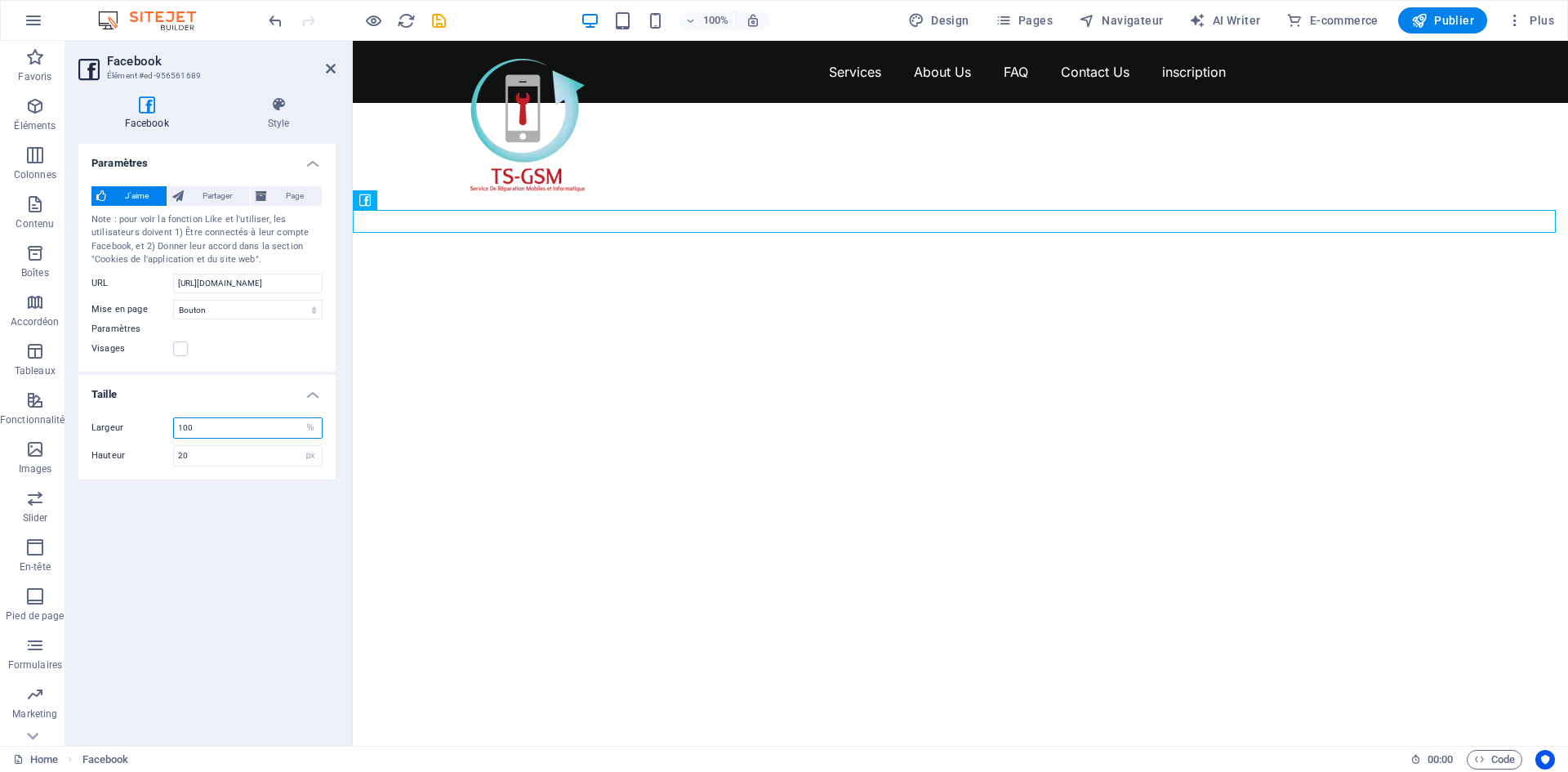
drag, startPoint x: 259, startPoint y: 430, endPoint x: 137, endPoint y: 423, distance: 122.2
click at [137, 423] on div "Largeur 100 px %" at bounding box center [207, 428] width 231 height 21
type input "85"
click at [257, 519] on div "Paramètres J'aime Partager Page Note : pour voir la fonction Like et l'utiliser…" at bounding box center [207, 438] width 258 height 589
drag, startPoint x: 218, startPoint y: 440, endPoint x: 215, endPoint y: 454, distance: 14.3
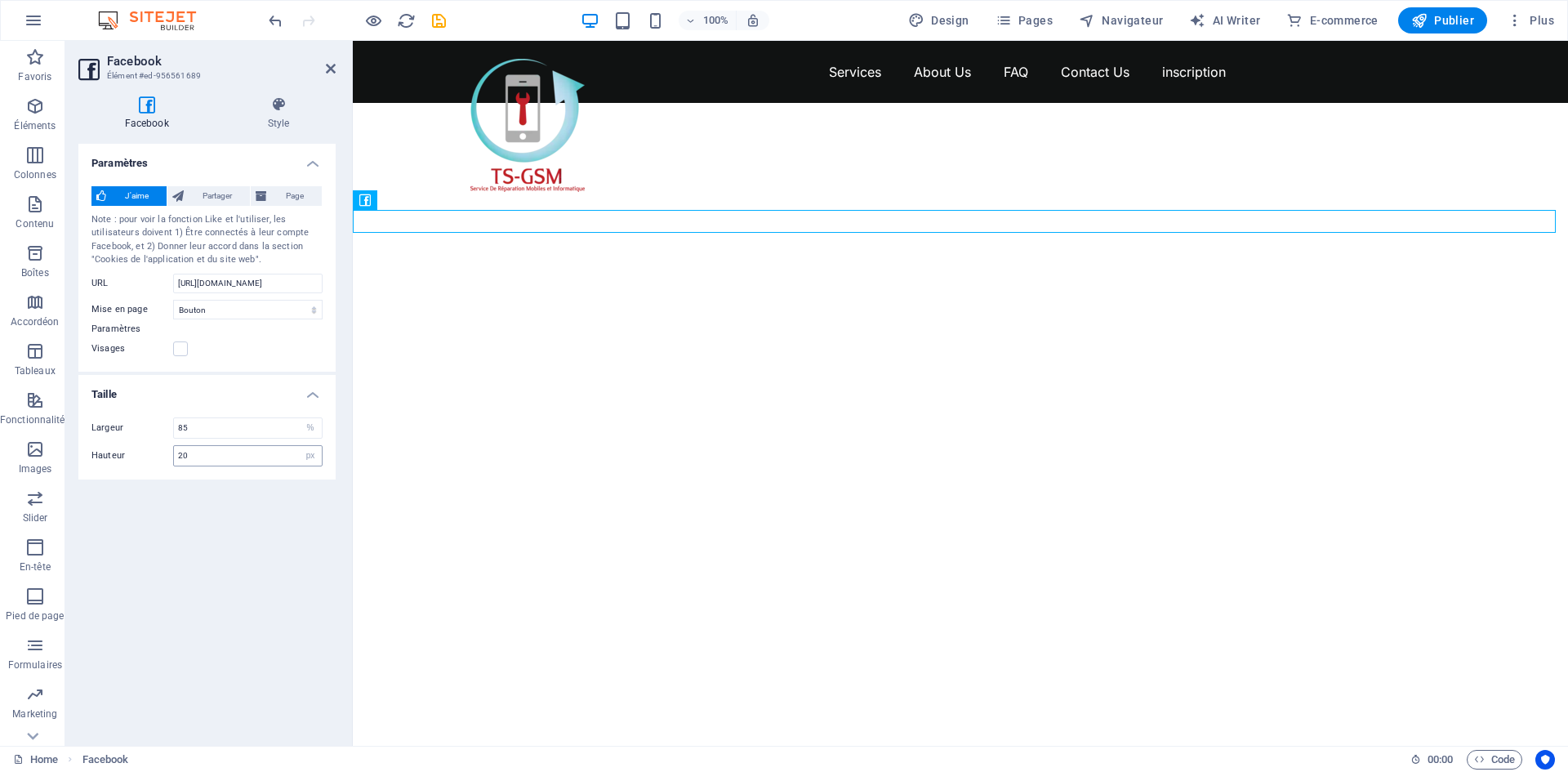
click at [217, 447] on div "Largeur 85 px % Hauteur 20 px %" at bounding box center [207, 441] width 258 height 75
drag, startPoint x: 216, startPoint y: 454, endPoint x: 159, endPoint y: 456, distance: 57.0
click at [159, 456] on div "Hauteur 20 px %" at bounding box center [207, 456] width 231 height 21
click at [193, 516] on div "Paramètres J'aime Partager Page Note : pour voir la fonction Like et l'utiliser…" at bounding box center [207, 438] width 258 height 589
drag, startPoint x: 207, startPoint y: 457, endPoint x: 151, endPoint y: 458, distance: 56.0
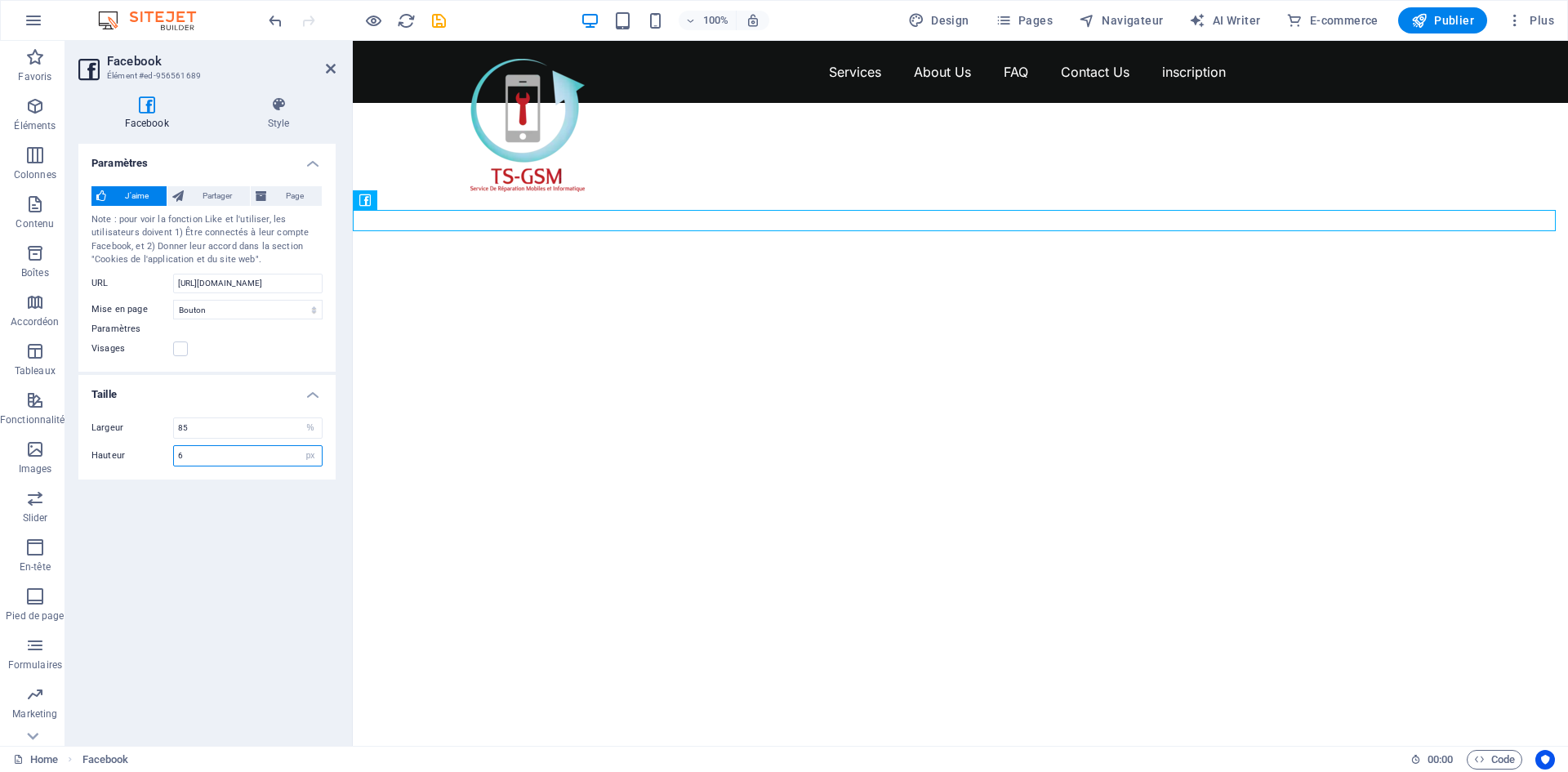
click at [151, 458] on div "Hauteur 6 px %" at bounding box center [207, 456] width 231 height 21
click at [254, 537] on div "Paramètres J'aime Partager Page Note : pour voir la fonction Like et l'utiliser…" at bounding box center [207, 438] width 258 height 589
click at [242, 448] on input "33" at bounding box center [248, 456] width 148 height 20
click at [239, 494] on div "Paramètres J'aime Partager Page Note : pour voir la fonction Like et l'utiliser…" at bounding box center [207, 438] width 258 height 589
click at [250, 450] on input "22" at bounding box center [248, 456] width 148 height 20
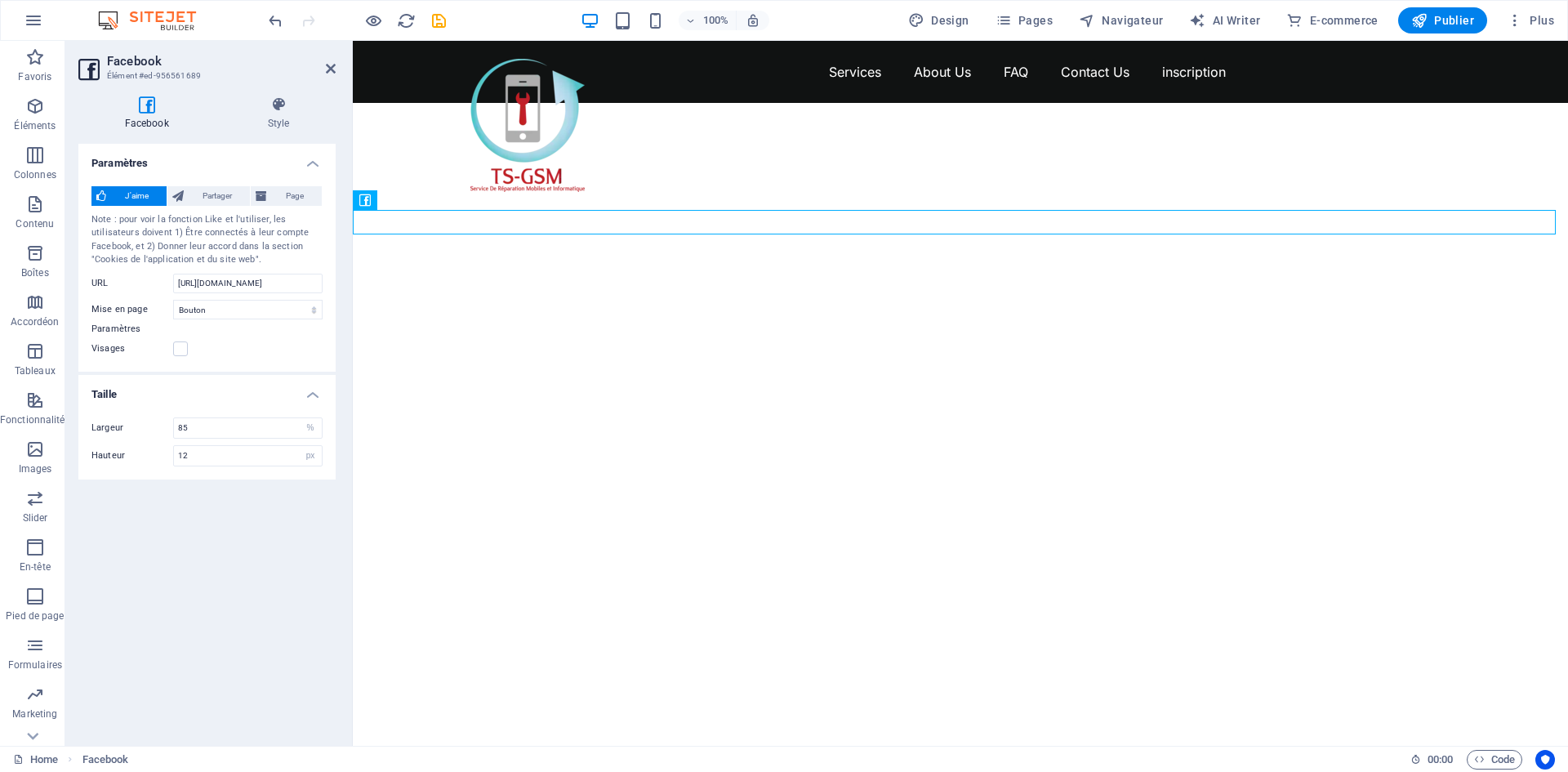
click at [243, 495] on div "Paramètres J'aime Partager Page Note : pour voir la fonction Like et l'utiliser…" at bounding box center [207, 438] width 258 height 589
click at [237, 459] on input "12" at bounding box center [248, 456] width 148 height 20
click at [236, 519] on div "Paramètres J'aime Partager Page Note : pour voir la fonction Like et l'utiliser…" at bounding box center [207, 438] width 258 height 589
click at [242, 456] on input "16" at bounding box center [248, 456] width 148 height 20
click at [239, 511] on div "Paramètres J'aime Partager Page Note : pour voir la fonction Like et l'utiliser…" at bounding box center [207, 438] width 258 height 589
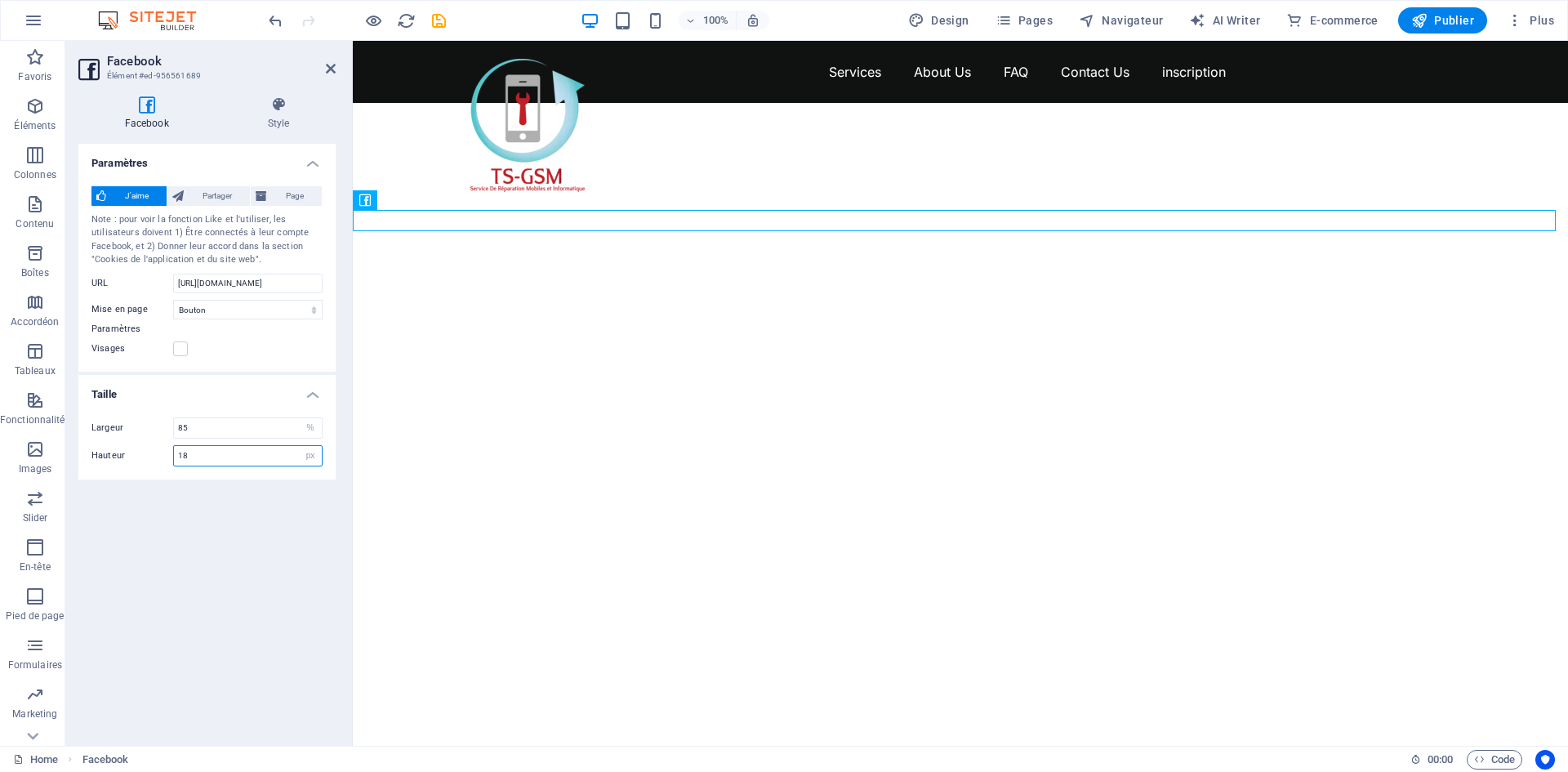
click at [239, 459] on input "18" at bounding box center [248, 456] width 148 height 20
type input "20"
click at [235, 514] on div "Paramètres J'aime Partager Page Note : pour voir la fonction Like et l'utiliser…" at bounding box center [207, 438] width 258 height 589
click at [218, 430] on input "85" at bounding box center [248, 428] width 148 height 20
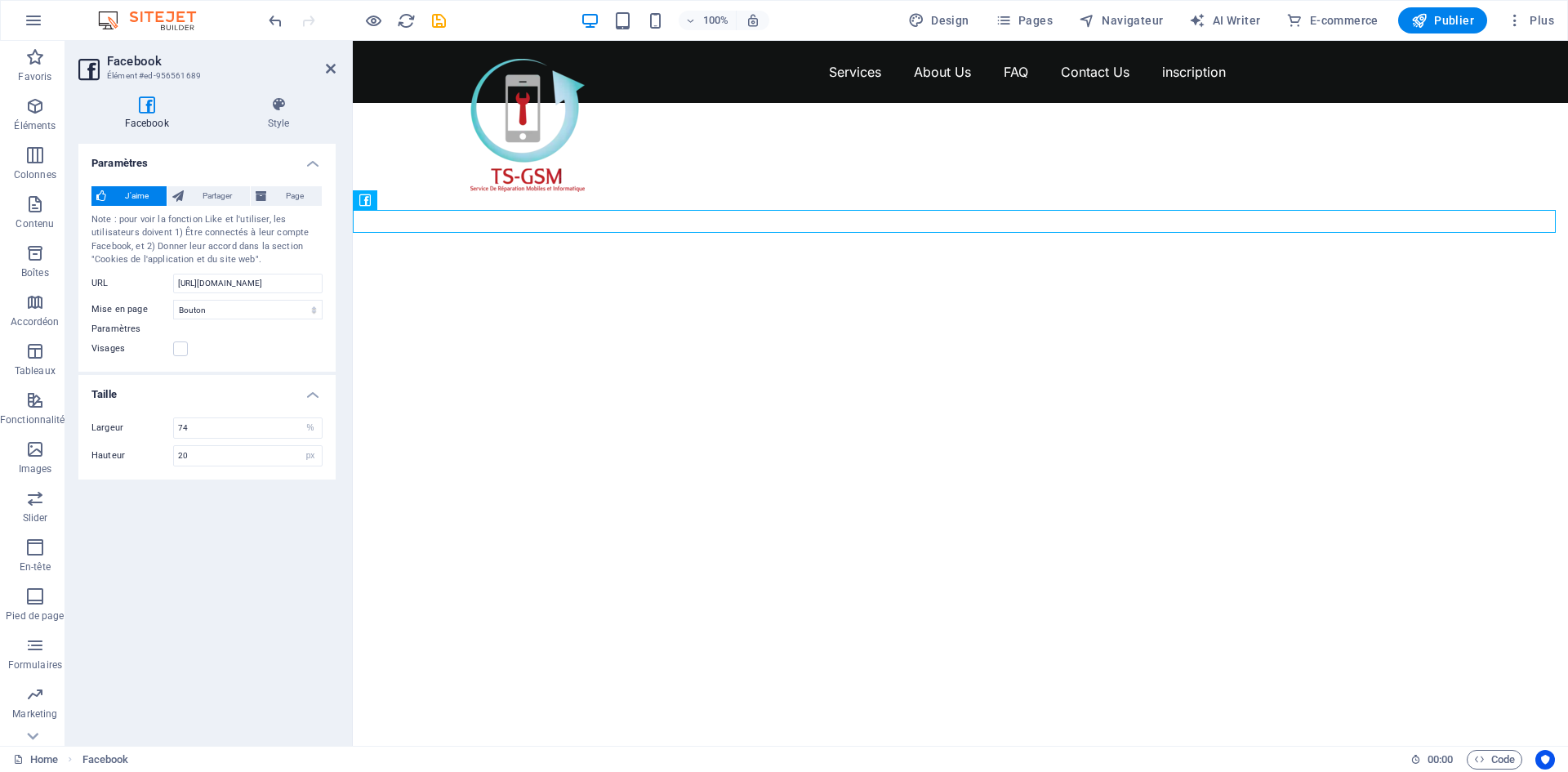
click at [226, 513] on div "Paramètres J'aime Partager Page Note : pour voir la fonction Like et l'utiliser…" at bounding box center [207, 438] width 258 height 589
click at [217, 422] on input "74" at bounding box center [248, 428] width 148 height 20
click at [237, 542] on div "Paramètres J'aime Partager Page Note : pour voir la fonction Like et l'utiliser…" at bounding box center [207, 438] width 258 height 589
click at [223, 523] on div "Paramètres J'aime Partager Page Note : pour voir la fonction Like et l'utiliser…" at bounding box center [207, 438] width 258 height 589
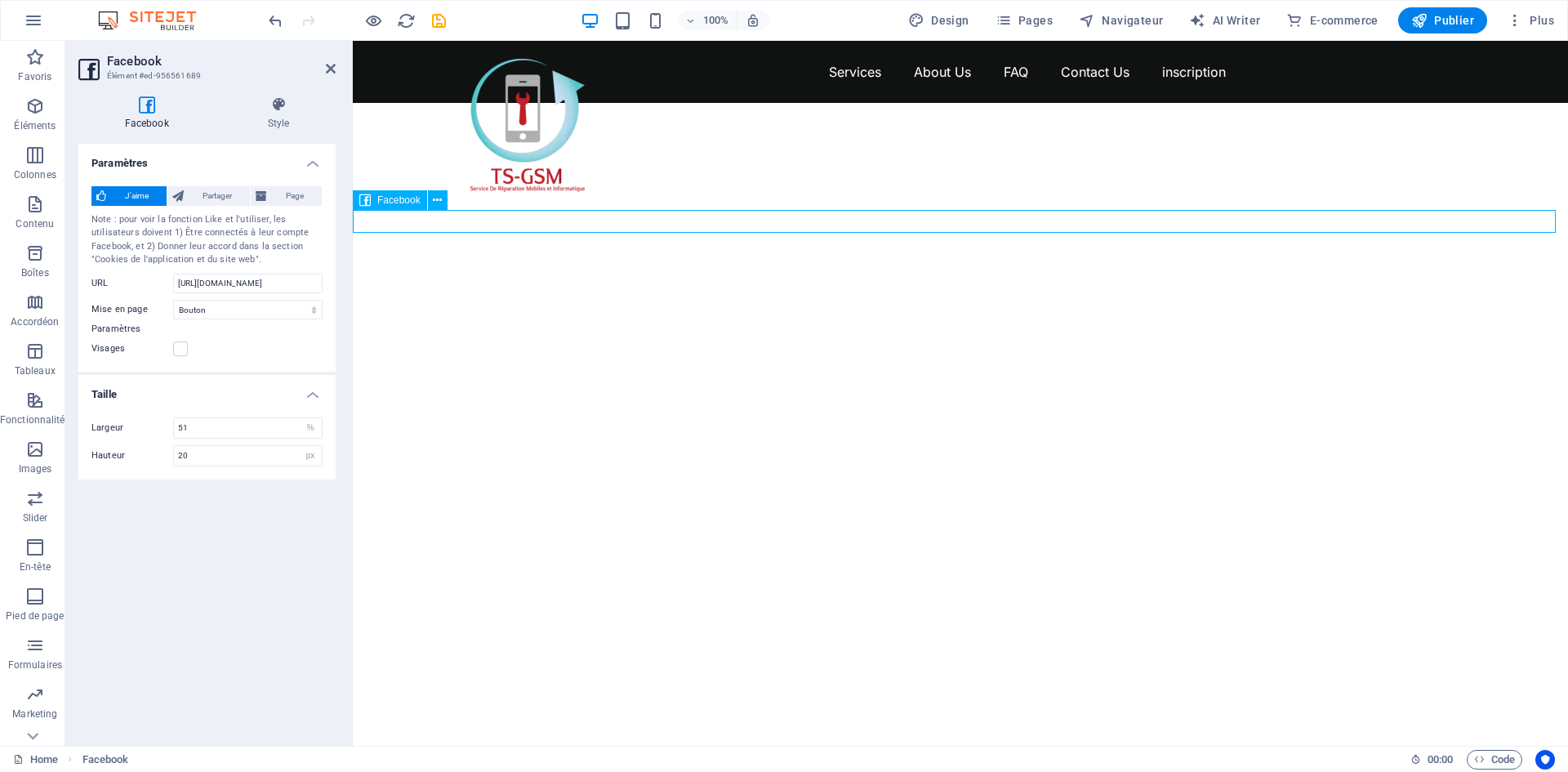
click at [374, 126] on div at bounding box center [960, 114] width 1215 height 23
click at [423, 126] on div at bounding box center [960, 114] width 1215 height 23
click at [240, 418] on input "51" at bounding box center [248, 428] width 148 height 20
drag, startPoint x: 281, startPoint y: 423, endPoint x: 132, endPoint y: 431, distance: 149.2
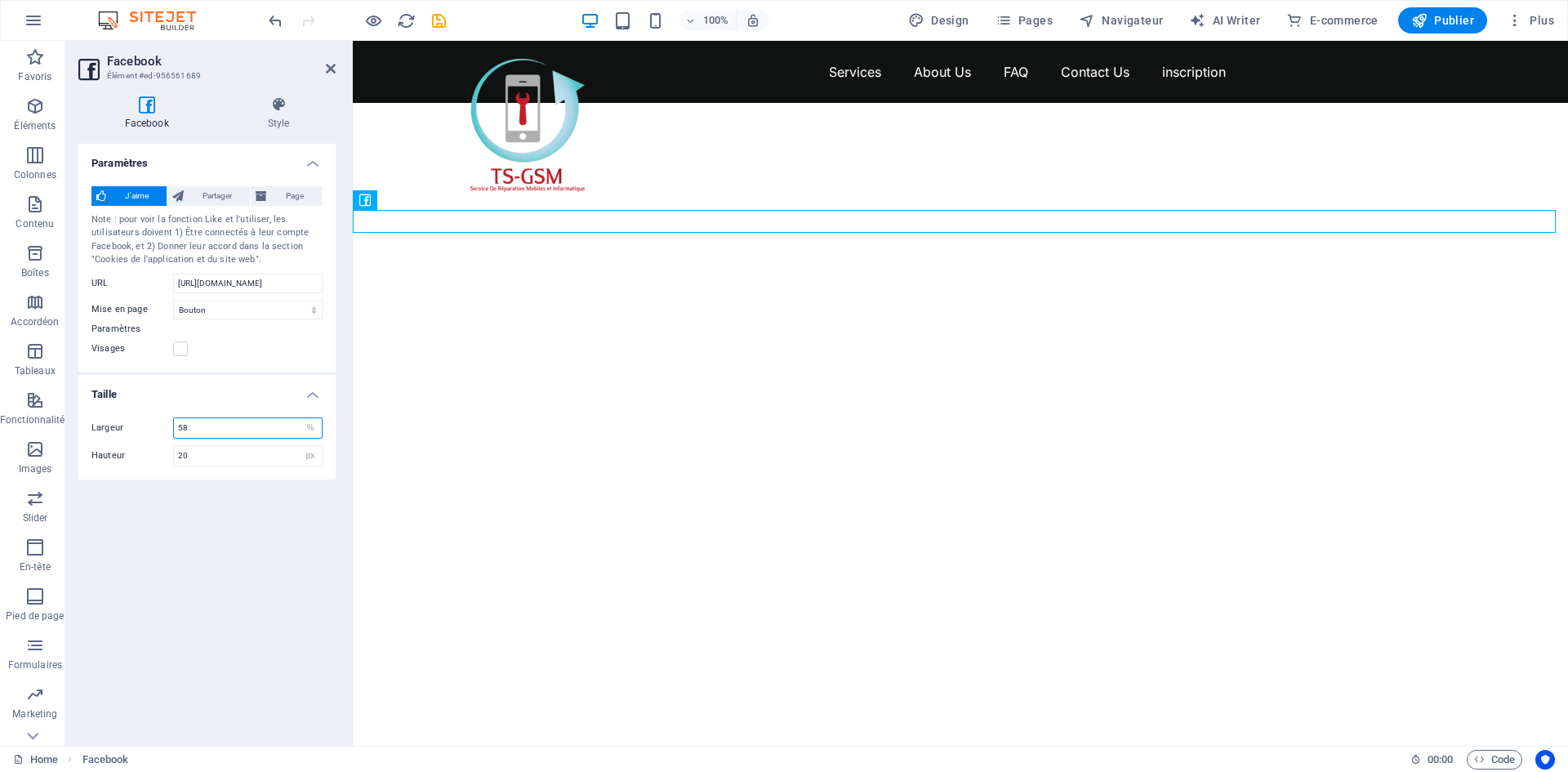
click at [132, 431] on div "Largeur 58 px %" at bounding box center [207, 428] width 231 height 21
type input "88"
click at [234, 524] on div "Paramètres J'aime Partager Page Note : pour voir la fonction Like et l'utiliser…" at bounding box center [207, 438] width 258 height 589
click at [249, 505] on div "Paramètres J'aime Partager Page Note : pour voir la fonction Like et l'utiliser…" at bounding box center [207, 438] width 258 height 589
click at [200, 486] on div "Paramètres J'aime Partager Page Note : pour voir la fonction Like et l'utiliser…" at bounding box center [207, 438] width 258 height 589
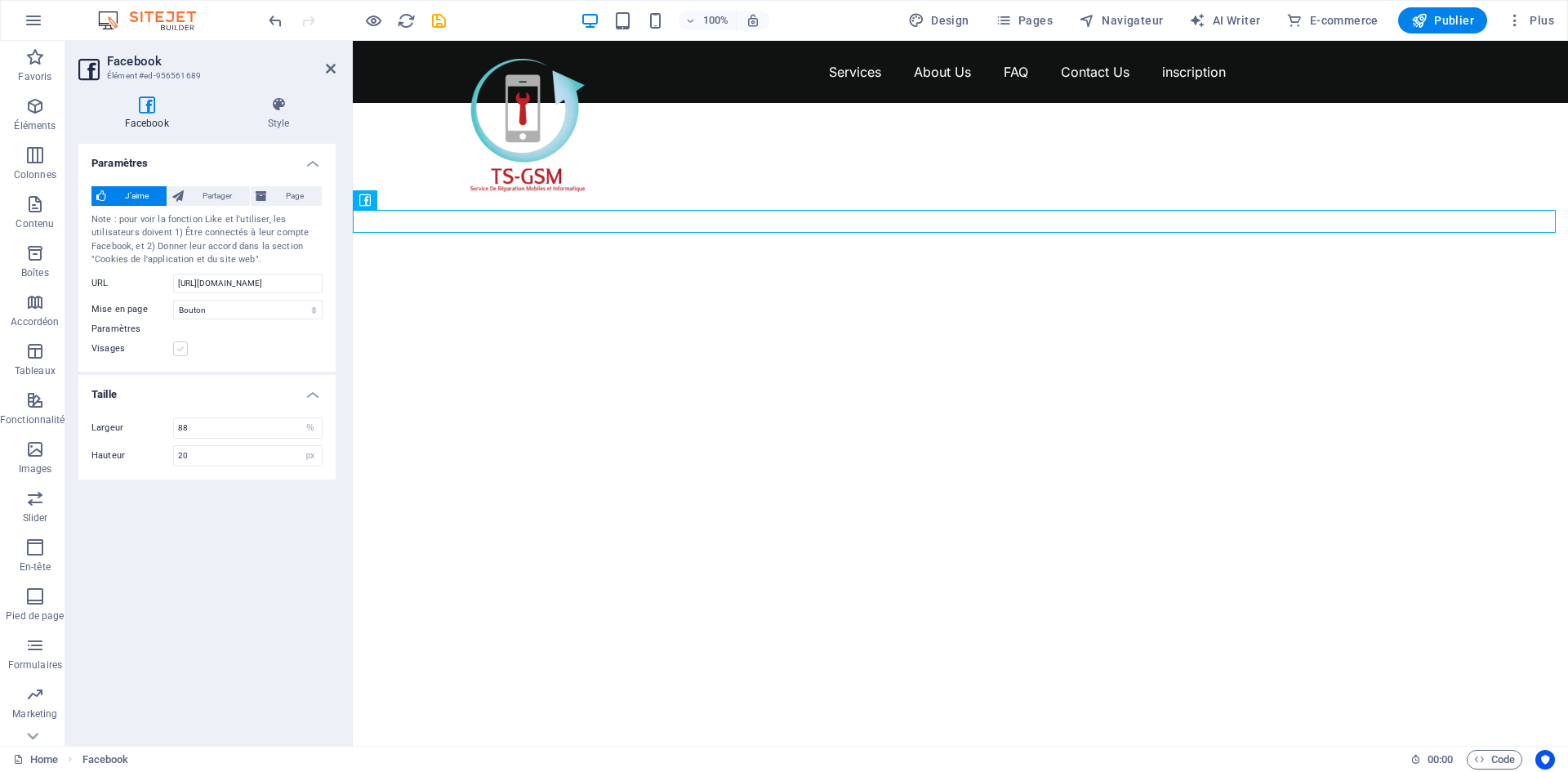
click at [182, 349] on label at bounding box center [180, 349] width 14 height 14
click at [0, 0] on input "Visages" at bounding box center [0, 0] width 0 height 0
click at [185, 350] on label at bounding box center [180, 349] width 14 height 14
click at [0, 0] on input "Visages" at bounding box center [0, 0] width 0 height 0
drag, startPoint x: 245, startPoint y: 278, endPoint x: 80, endPoint y: 303, distance: 166.9
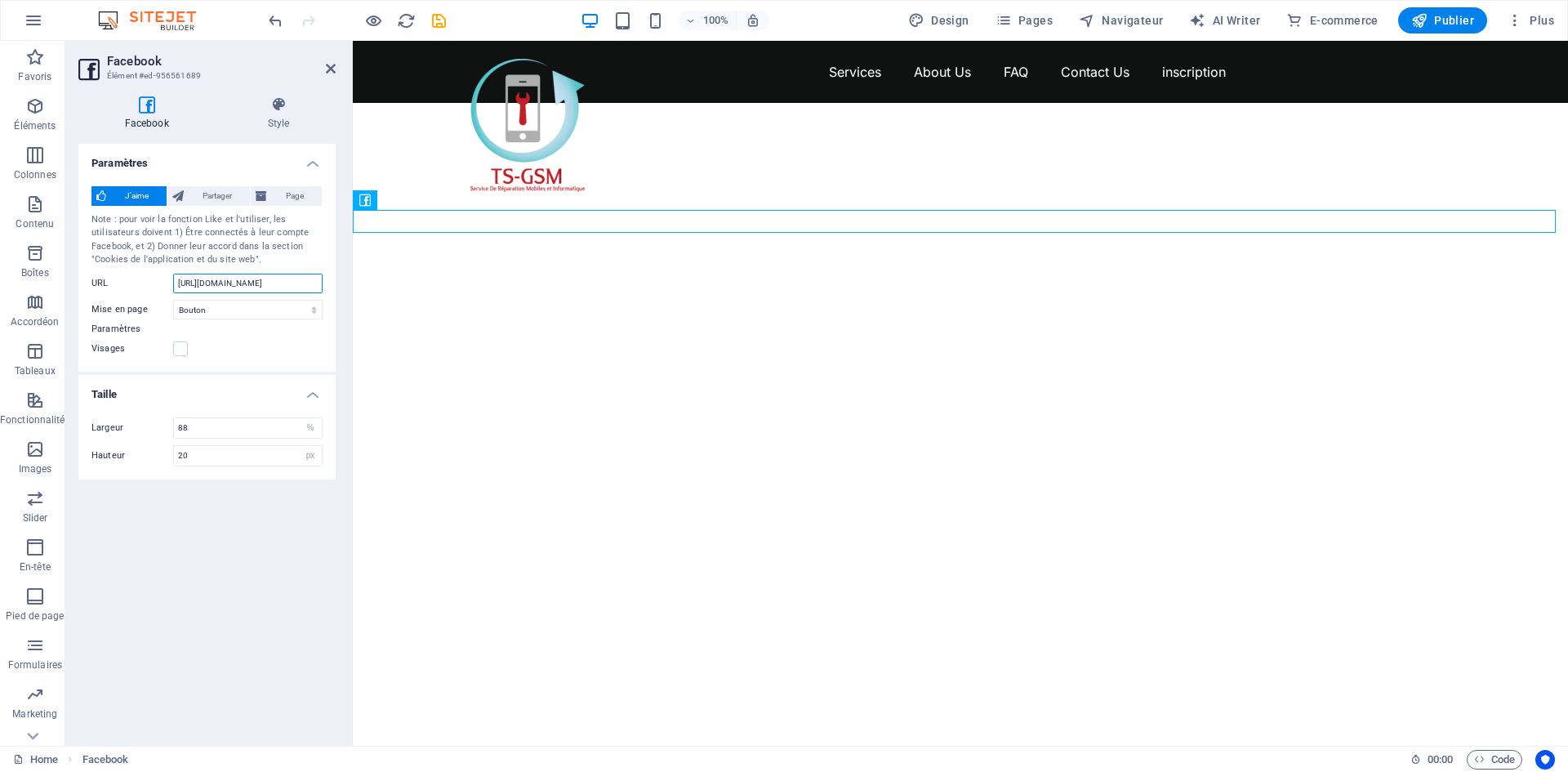
click at [80, 303] on div "J'aime Partager Page Note : pour voir la fonction Like et l'utiliser, les utili…" at bounding box center [207, 272] width 258 height 199
click at [326, 107] on icon at bounding box center [278, 104] width 114 height 16
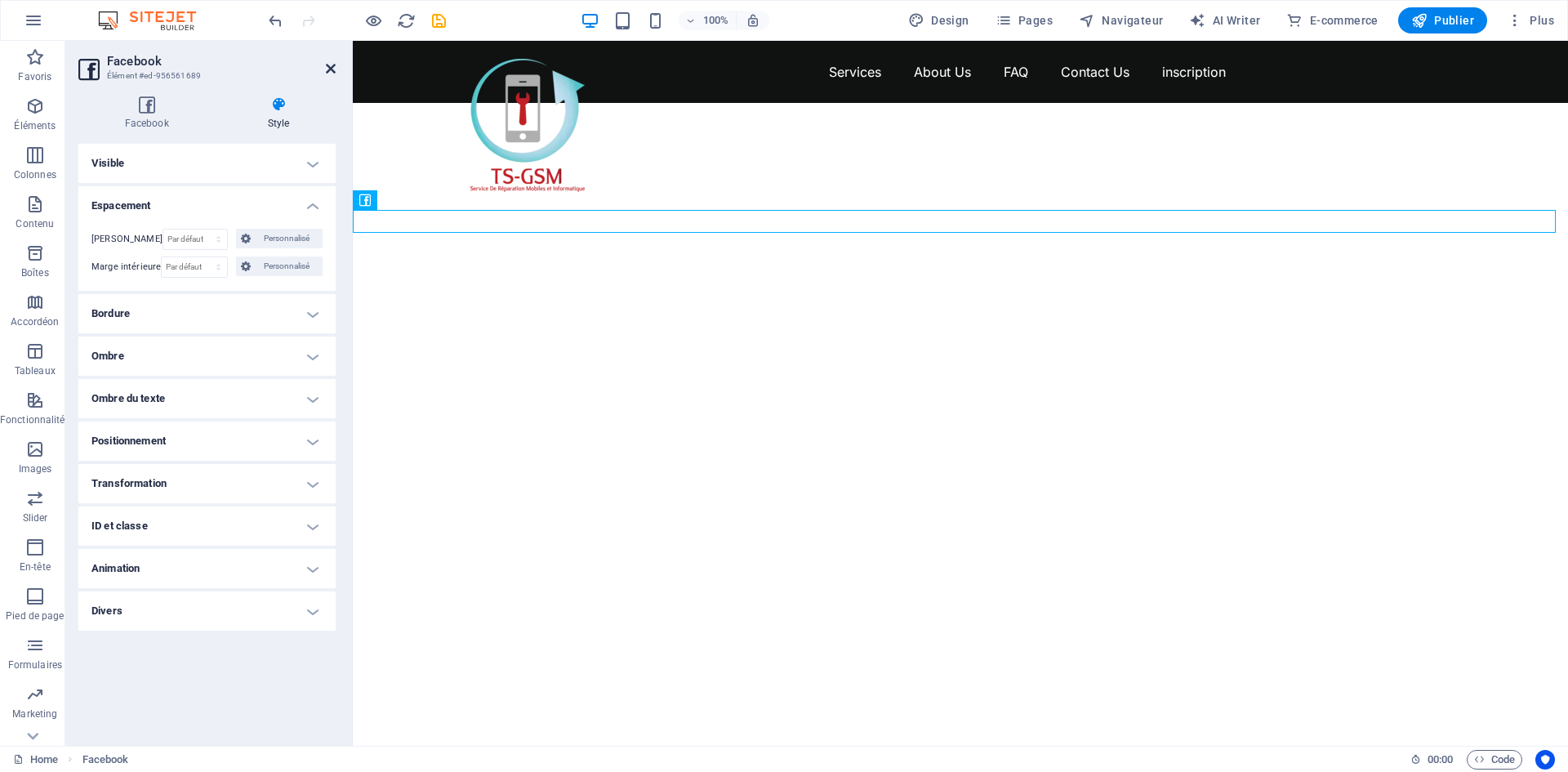
click at [332, 66] on icon at bounding box center [331, 69] width 10 height 13
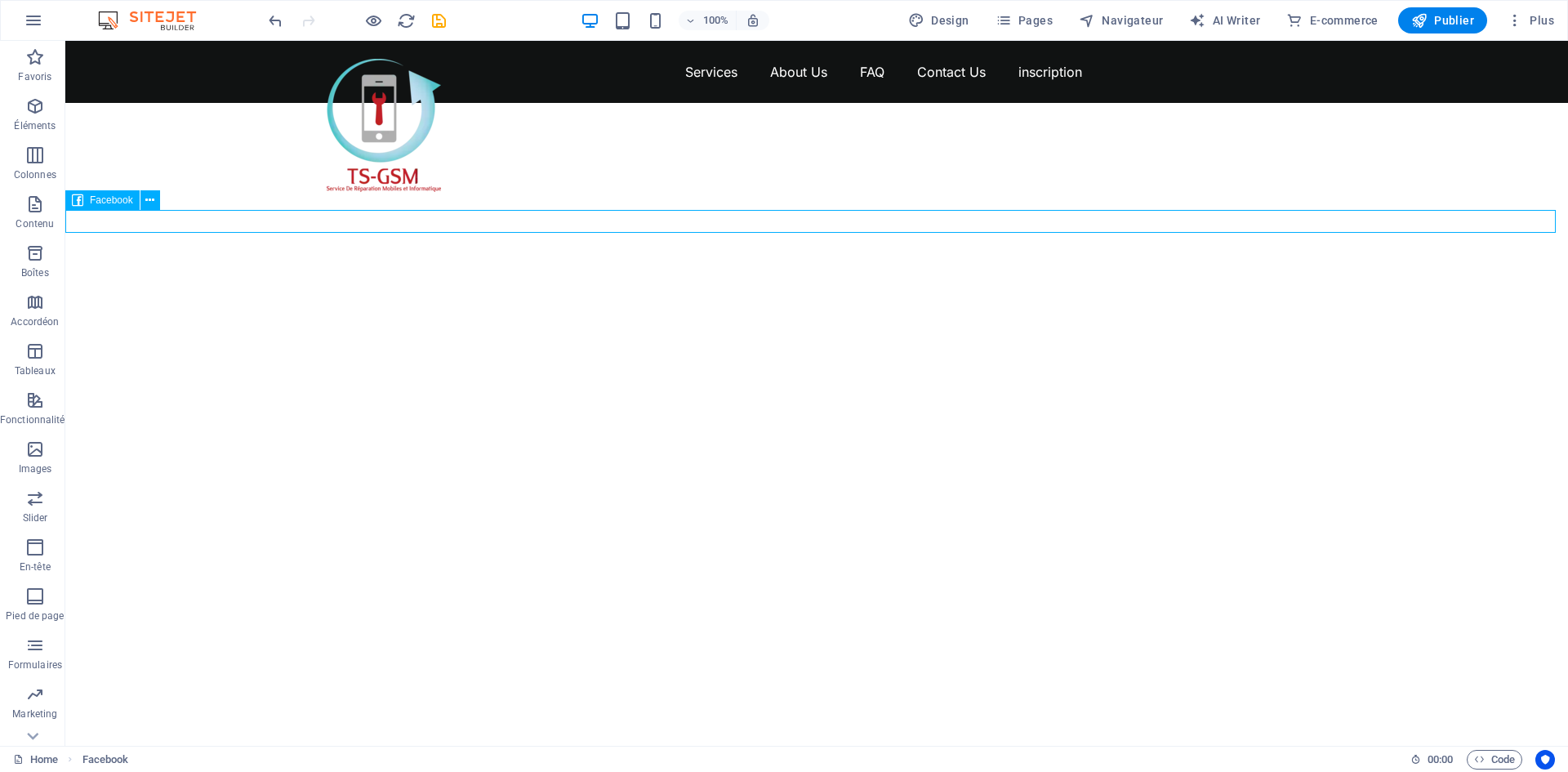
click at [115, 196] on span "Facebook" at bounding box center [111, 200] width 44 height 10
click at [934, 326] on div at bounding box center [817, 548] width 1503 height 667
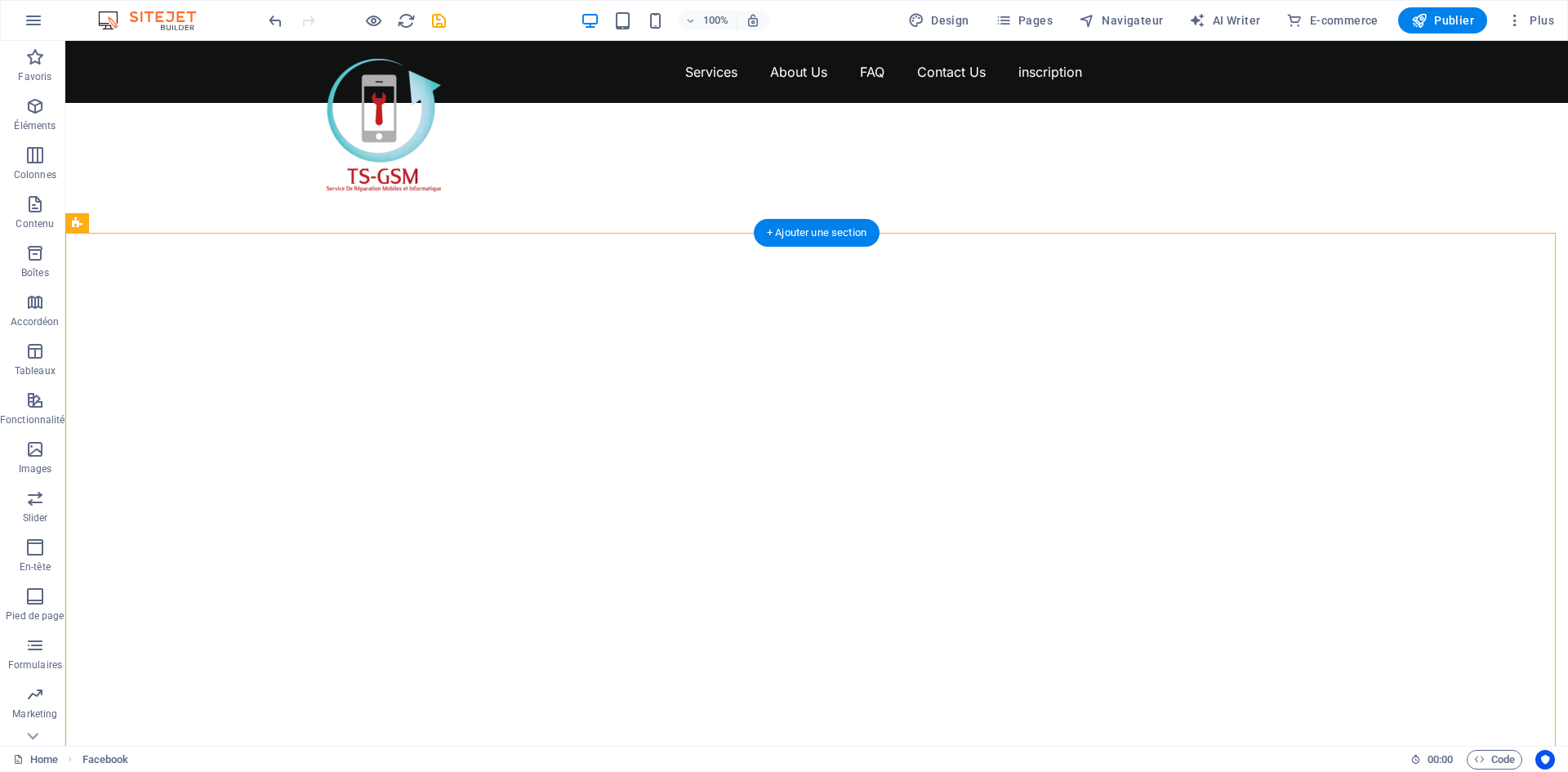
click at [934, 326] on div at bounding box center [817, 548] width 1503 height 667
select select "vh"
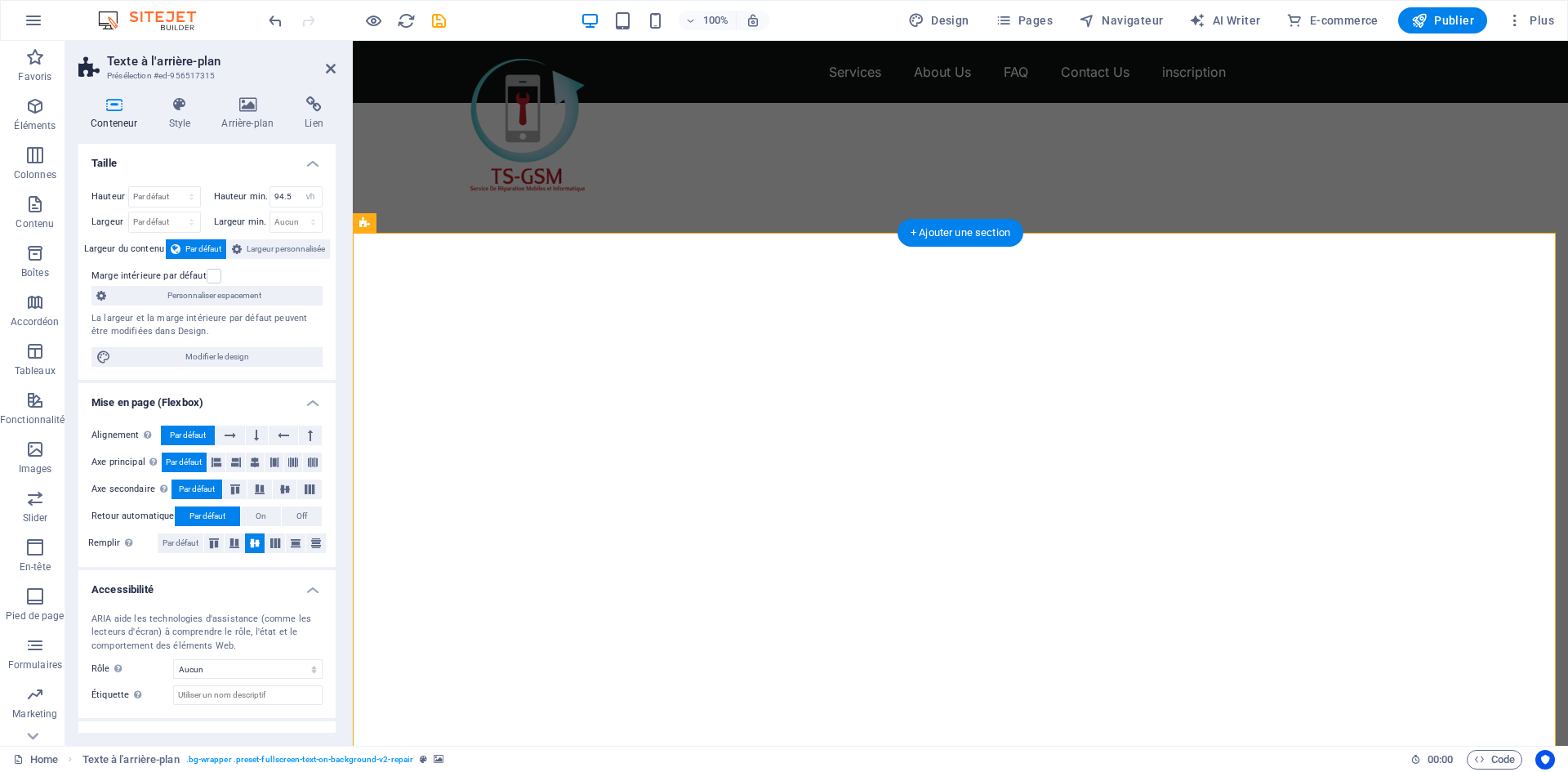
click at [934, 326] on div at bounding box center [960, 548] width 1215 height 667
click at [242, 115] on h4 "Arrière-plan" at bounding box center [250, 113] width 83 height 34
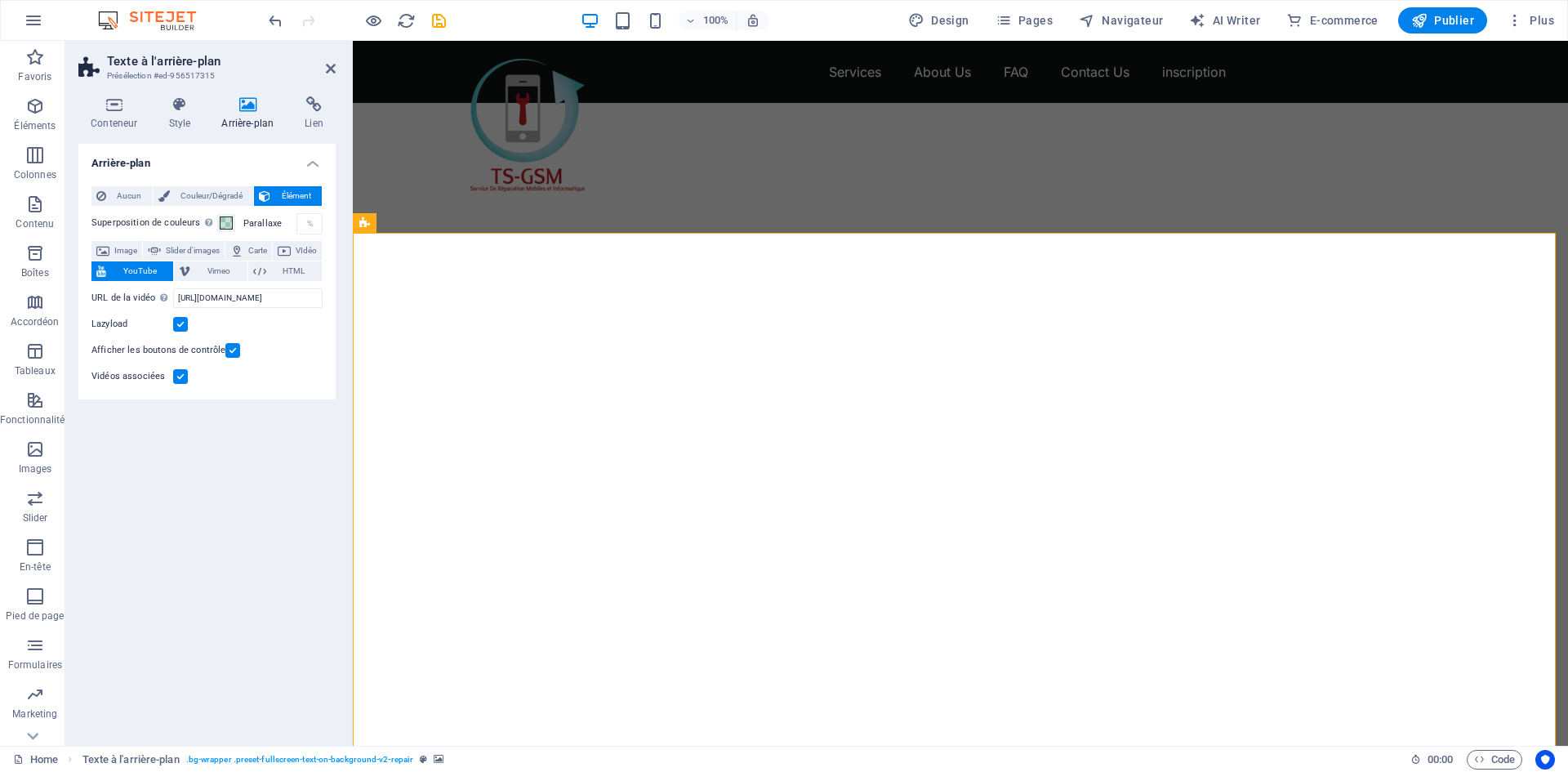
click at [168, 269] on span "YouTube" at bounding box center [140, 271] width 57 height 20
click at [289, 347] on div "Afficher les boutons de contrôle" at bounding box center [207, 350] width 231 height 20
click at [406, 303] on div at bounding box center [960, 548] width 1215 height 667
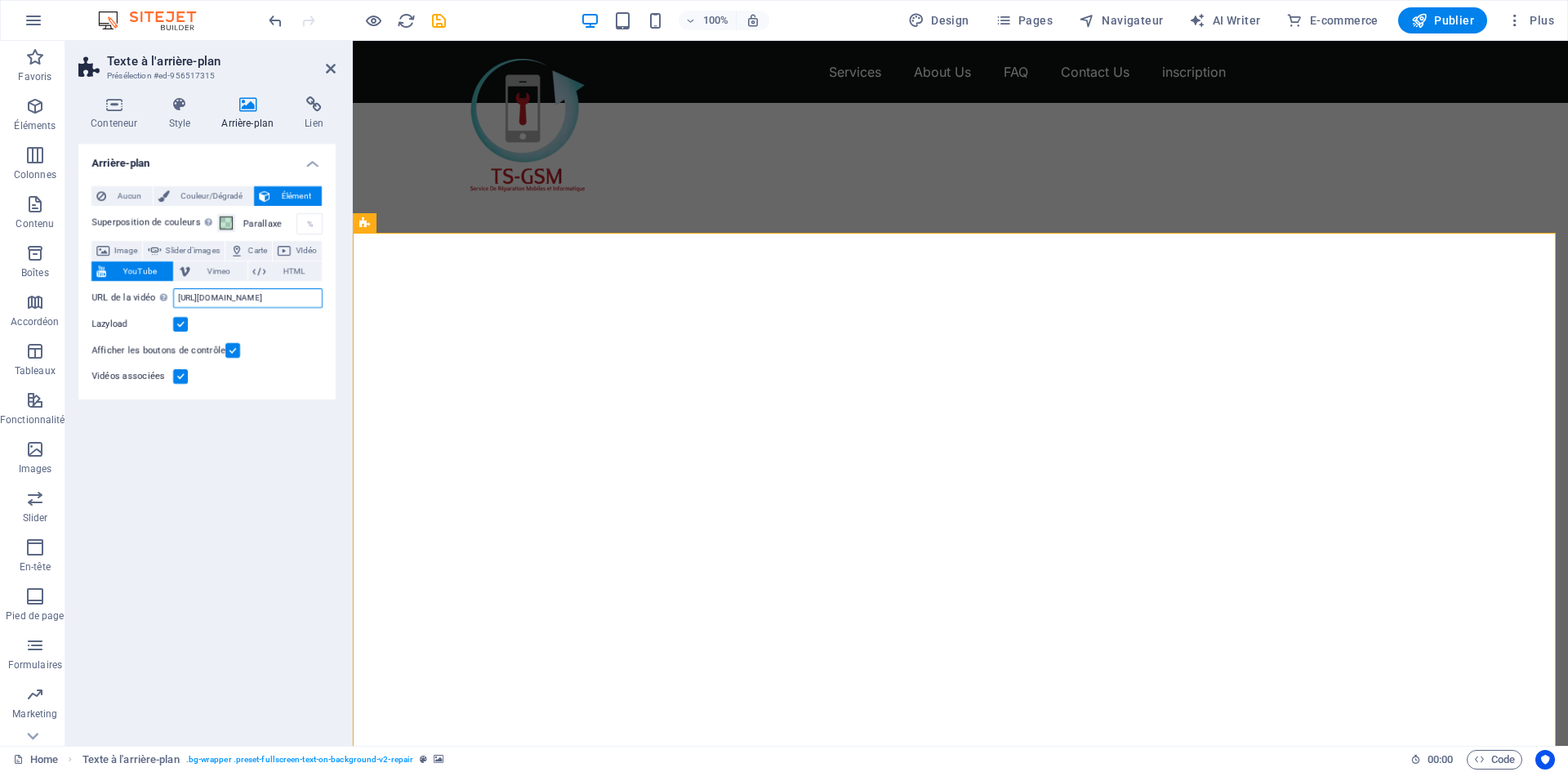
click at [270, 296] on input "[URL][DOMAIN_NAME]" at bounding box center [248, 298] width 150 height 20
click at [185, 324] on label at bounding box center [180, 324] width 14 height 14
click at [0, 0] on input "Lazyload" at bounding box center [0, 0] width 0 height 0
click at [185, 324] on label at bounding box center [180, 324] width 14 height 14
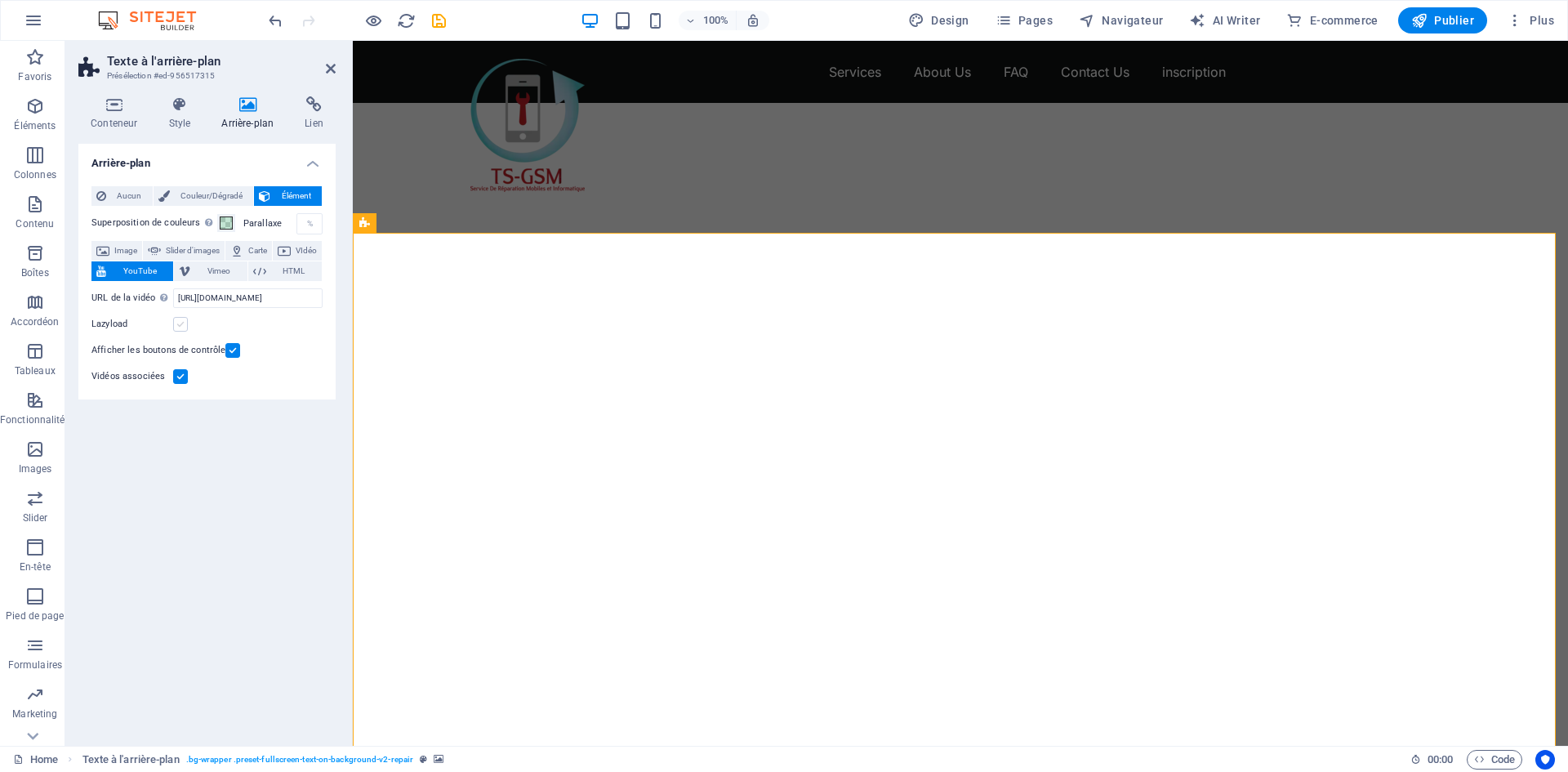
click at [0, 0] on input "Lazyload" at bounding box center [0, 0] width 0 height 0
click at [234, 349] on label at bounding box center [233, 350] width 14 height 14
click at [0, 0] on input "Afficher les boutons de contrôle" at bounding box center [0, 0] width 0 height 0
click at [234, 349] on label at bounding box center [233, 350] width 14 height 14
click at [0, 0] on input "Afficher les boutons de contrôle" at bounding box center [0, 0] width 0 height 0
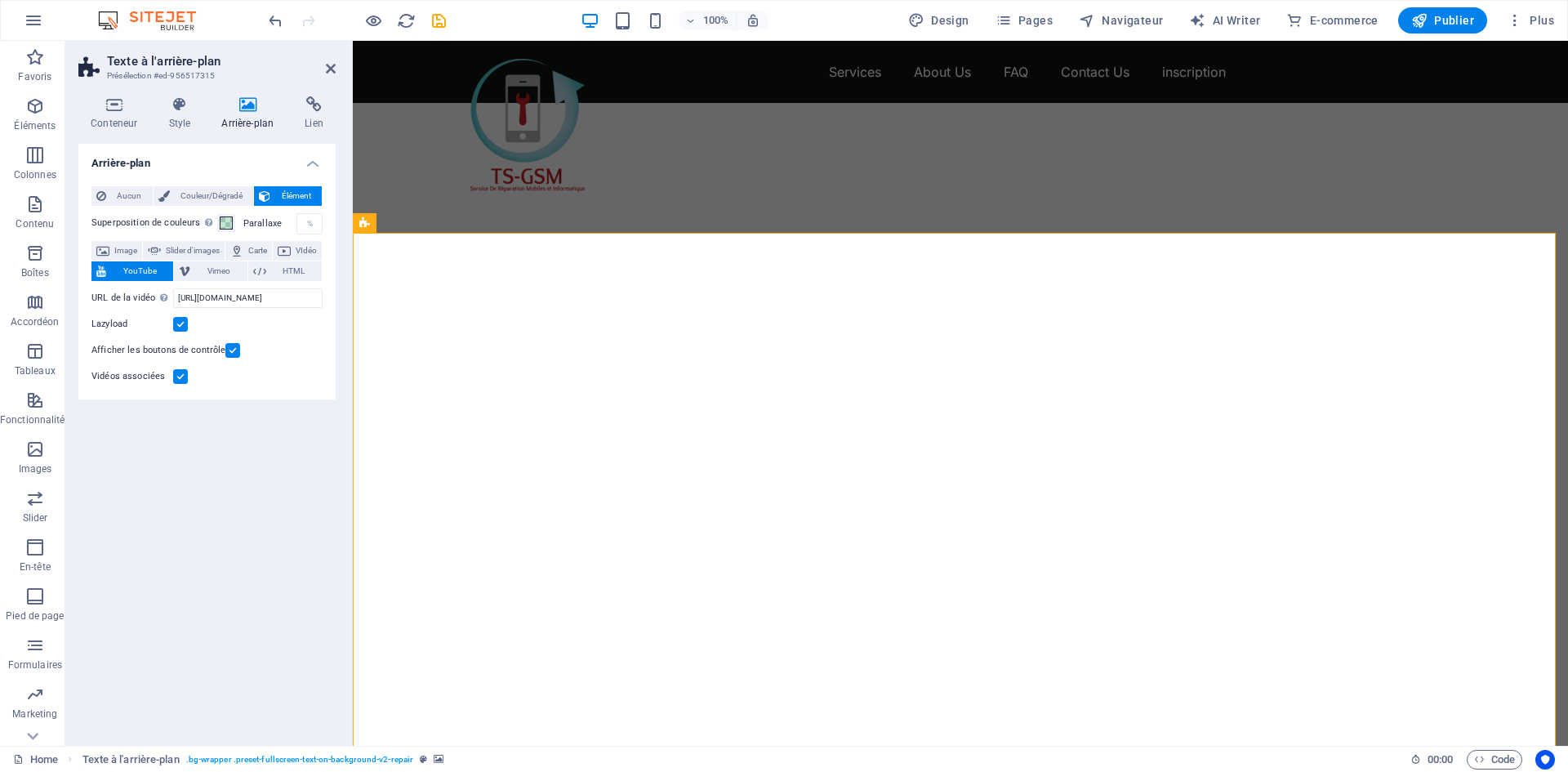
click at [228, 347] on label at bounding box center [233, 350] width 14 height 14
click at [0, 0] on input "Afficher les boutons de contrôle" at bounding box center [0, 0] width 0 height 0
click at [228, 347] on label at bounding box center [233, 350] width 14 height 14
click at [0, 0] on input "Afficher les boutons de contrôle" at bounding box center [0, 0] width 0 height 0
click at [186, 320] on label at bounding box center [180, 324] width 14 height 14
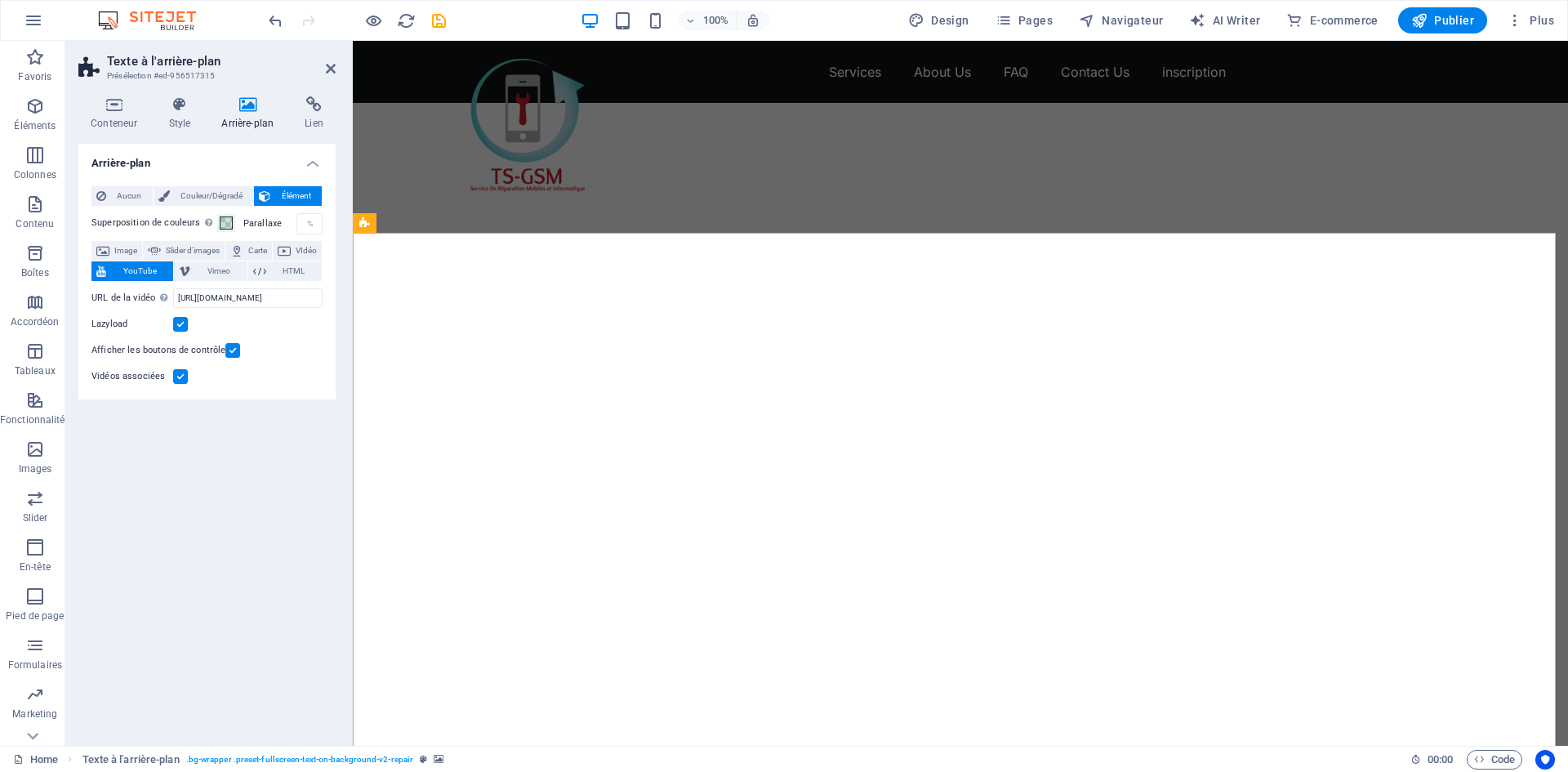
click at [0, 0] on input "Lazyload" at bounding box center [0, 0] width 0 height 0
click at [185, 365] on div "URL de la vidéo Insérer (ou coller) une URL vidéo. https://www.youtube.com/watc…" at bounding box center [207, 333] width 231 height 104
click at [185, 372] on label at bounding box center [180, 376] width 14 height 14
click at [0, 0] on input "Vidéos associées" at bounding box center [0, 0] width 0 height 0
click at [236, 349] on label at bounding box center [233, 350] width 14 height 14
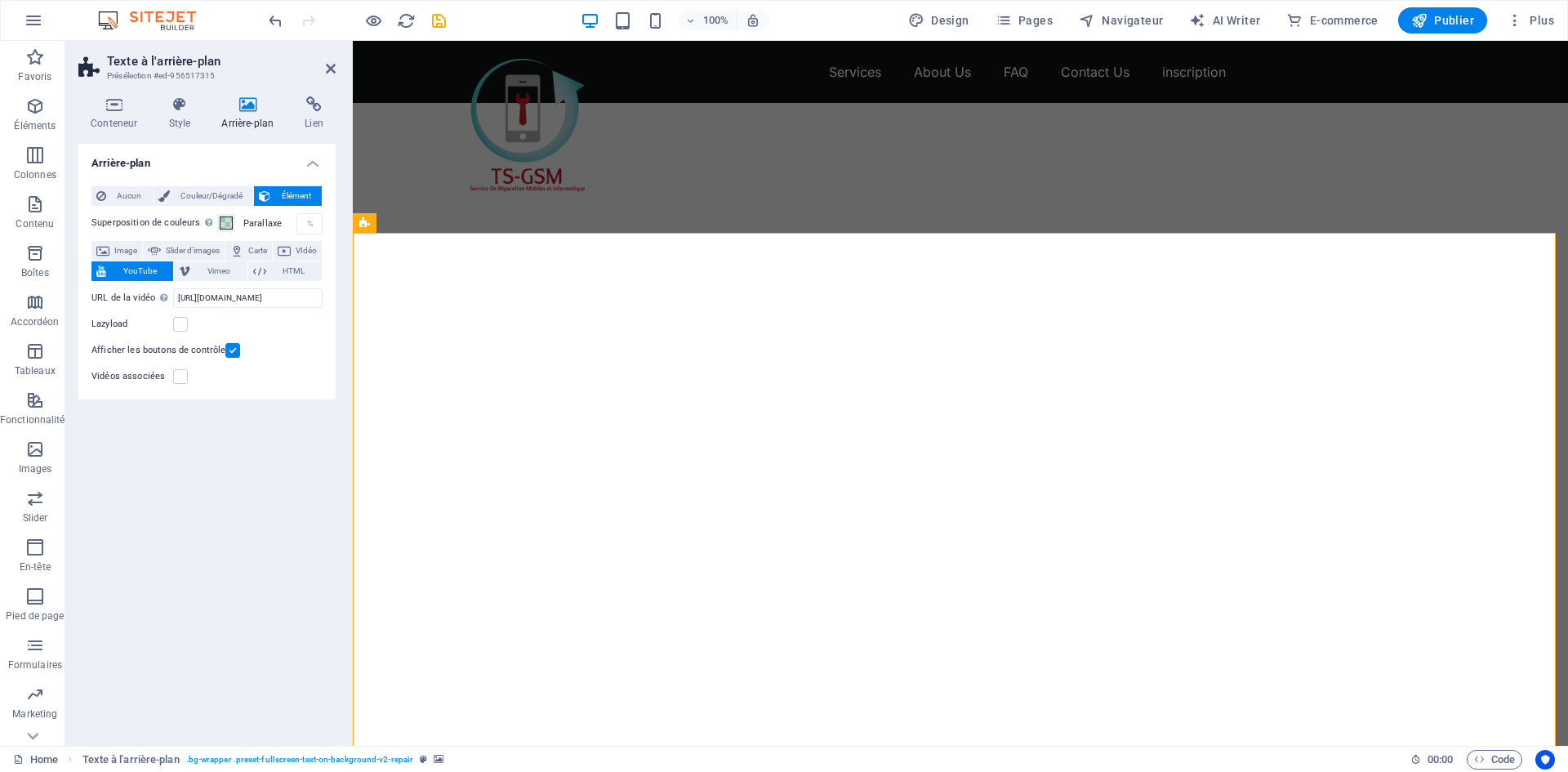
click at [0, 0] on input "Afficher les boutons de contrôle" at bounding box center [0, 0] width 0 height 0
click at [177, 327] on label at bounding box center [180, 324] width 14 height 14
click at [0, 0] on input "Lazyload" at bounding box center [0, 0] width 0 height 0
click at [228, 349] on label at bounding box center [233, 350] width 14 height 14
click at [0, 0] on input "Afficher les boutons de contrôle" at bounding box center [0, 0] width 0 height 0
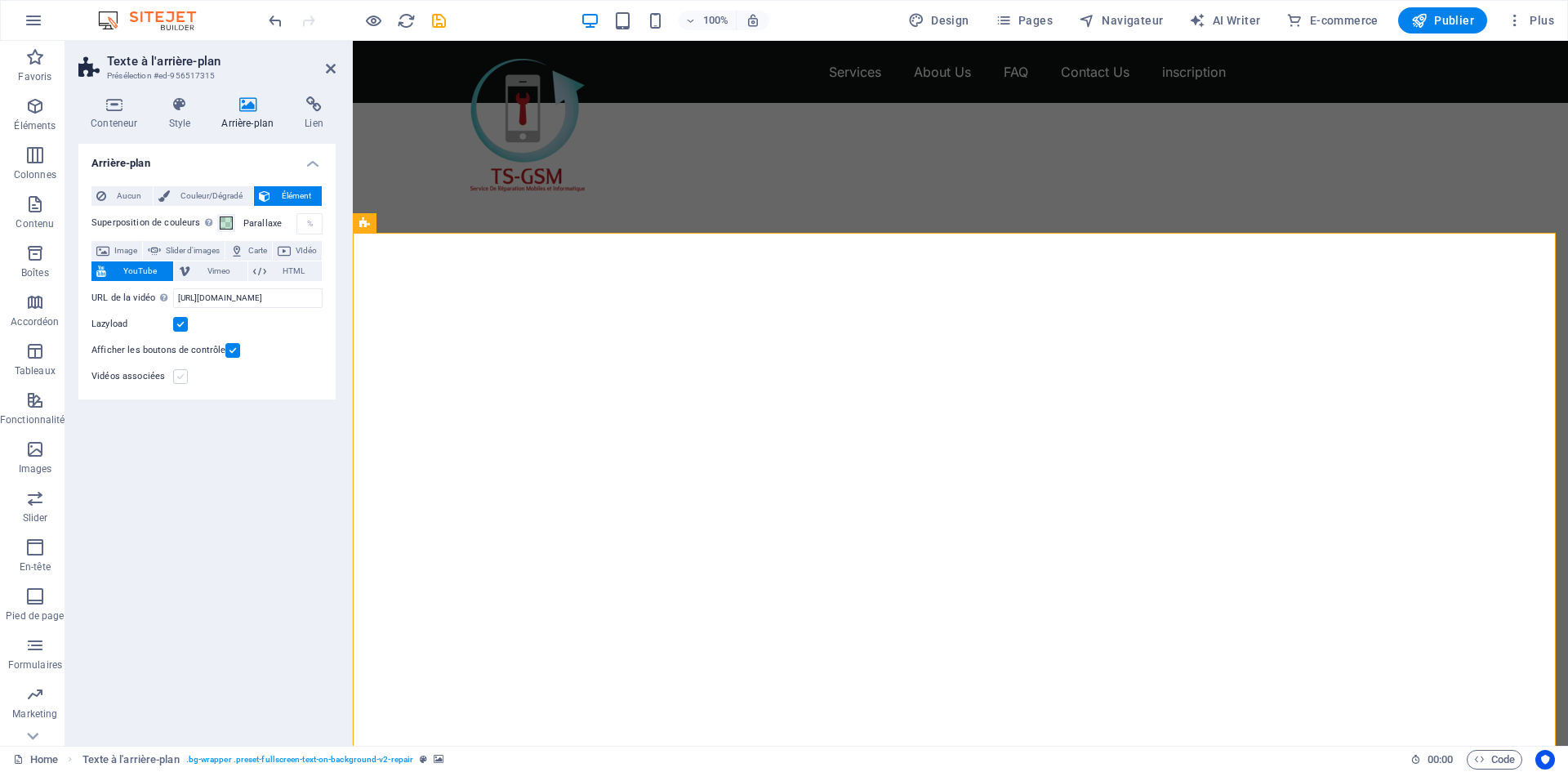
click at [178, 379] on label at bounding box center [180, 376] width 14 height 14
click at [0, 0] on input "Vidéos associées" at bounding box center [0, 0] width 0 height 0
click at [243, 231] on div "Parallaxe 0 %" at bounding box center [283, 224] width 79 height 21
click at [168, 268] on span "YouTube" at bounding box center [140, 271] width 57 height 20
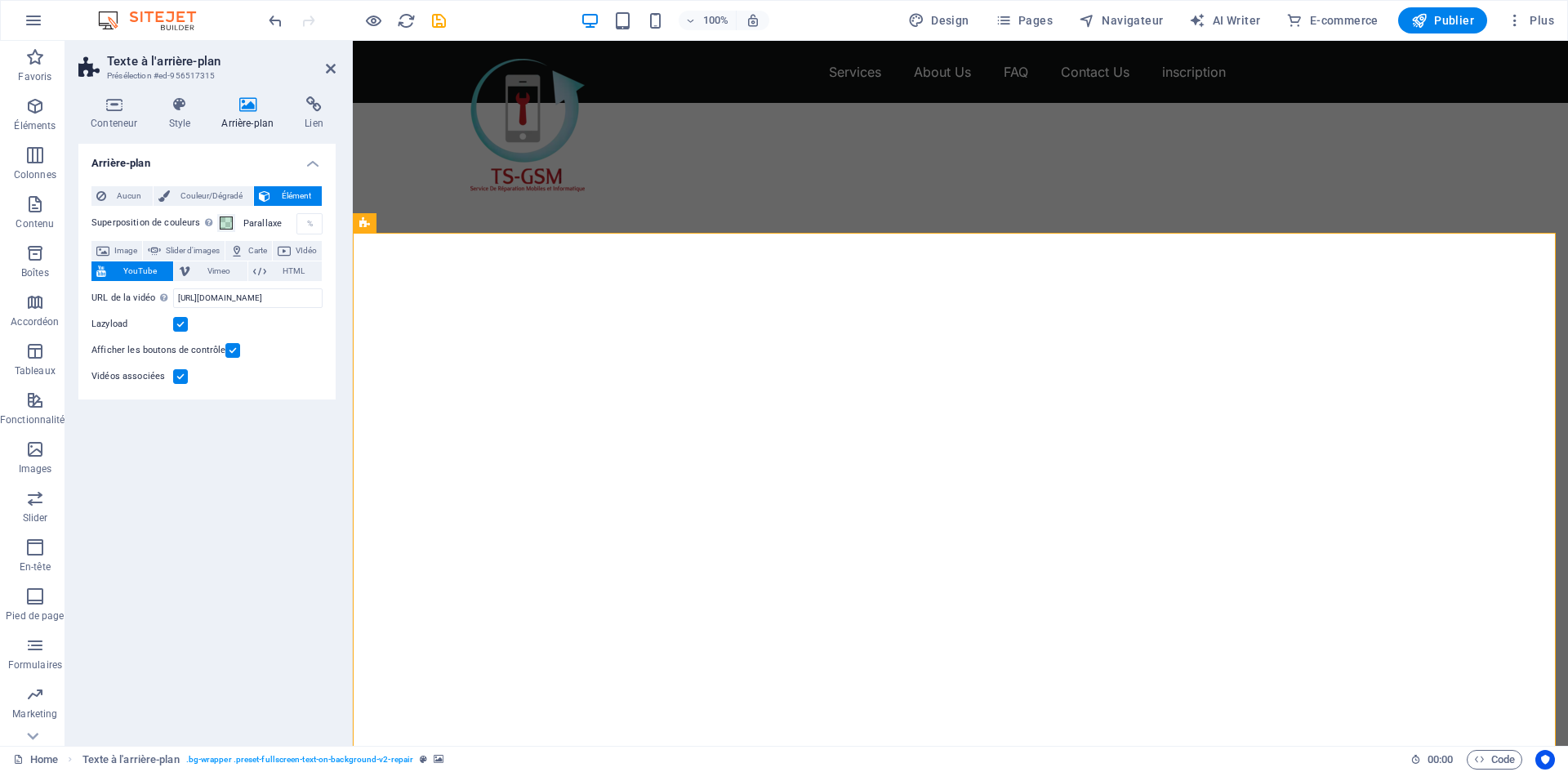
click at [168, 268] on span "YouTube" at bounding box center [140, 271] width 57 height 20
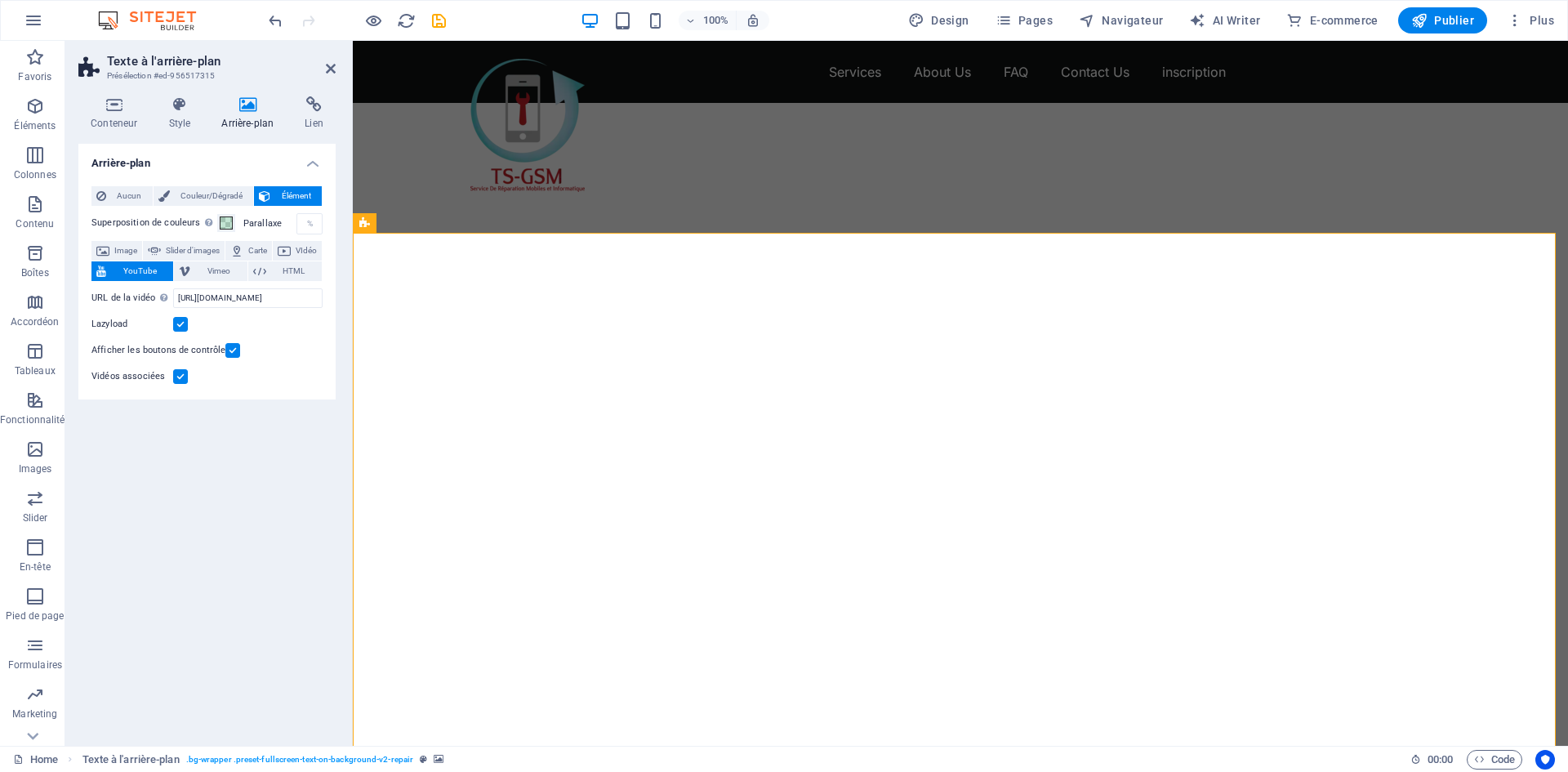
click at [168, 268] on span "YouTube" at bounding box center [140, 271] width 57 height 20
click at [332, 63] on icon at bounding box center [331, 69] width 10 height 13
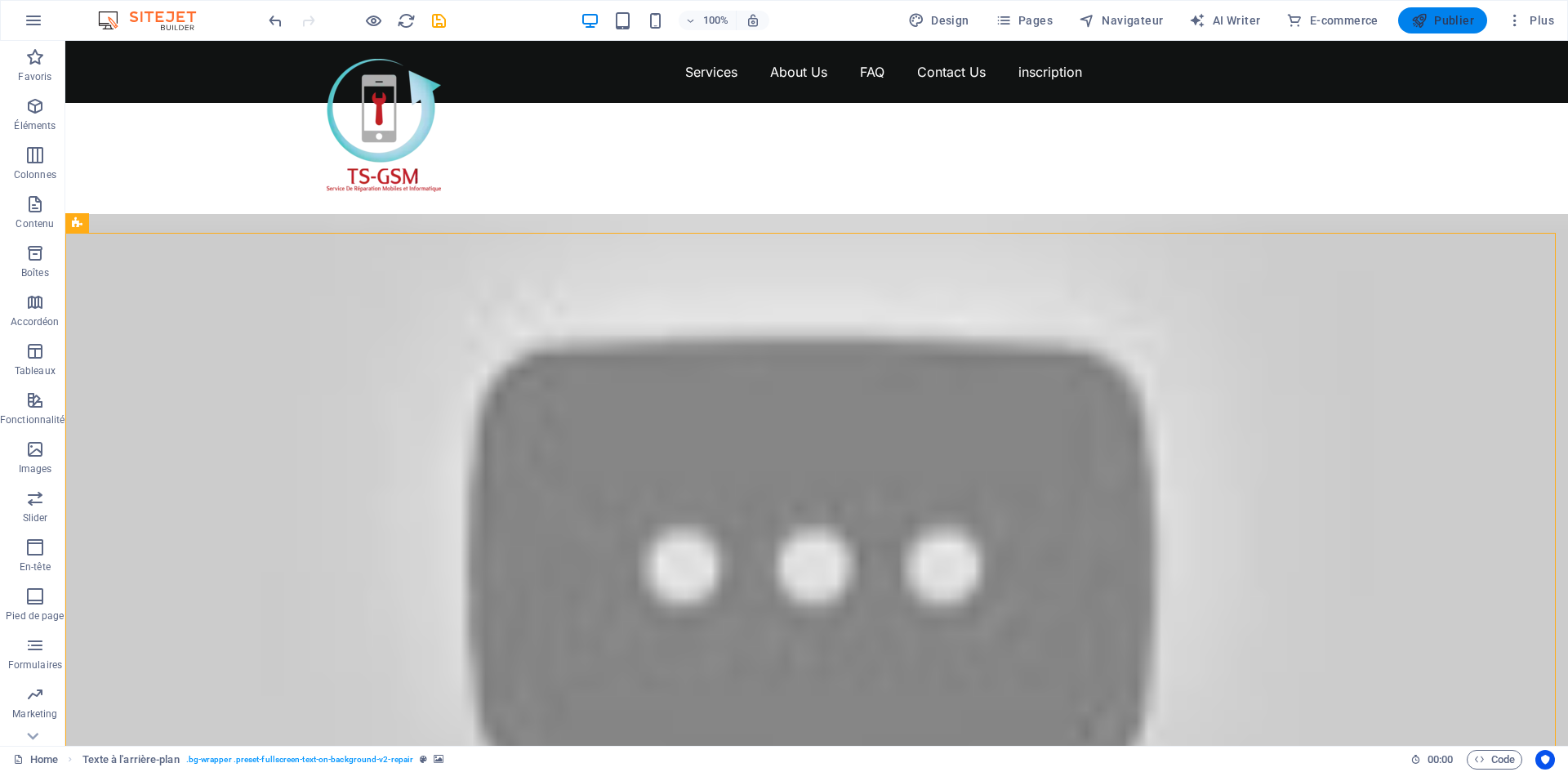
click at [1448, 18] on span "Publier" at bounding box center [1442, 21] width 63 height 16
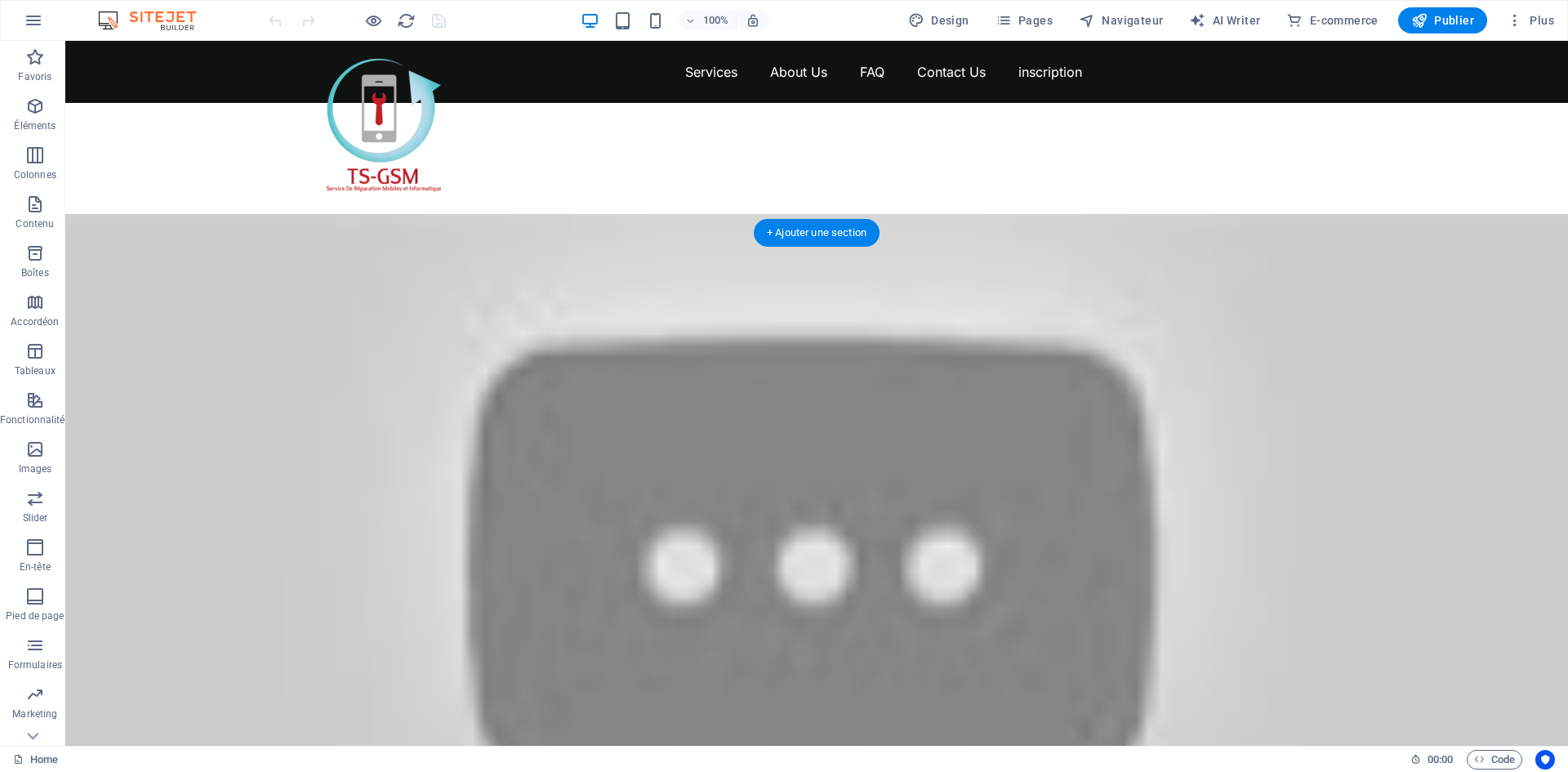
click at [486, 302] on div at bounding box center [817, 548] width 1503 height 667
click at [485, 302] on div at bounding box center [817, 548] width 1503 height 667
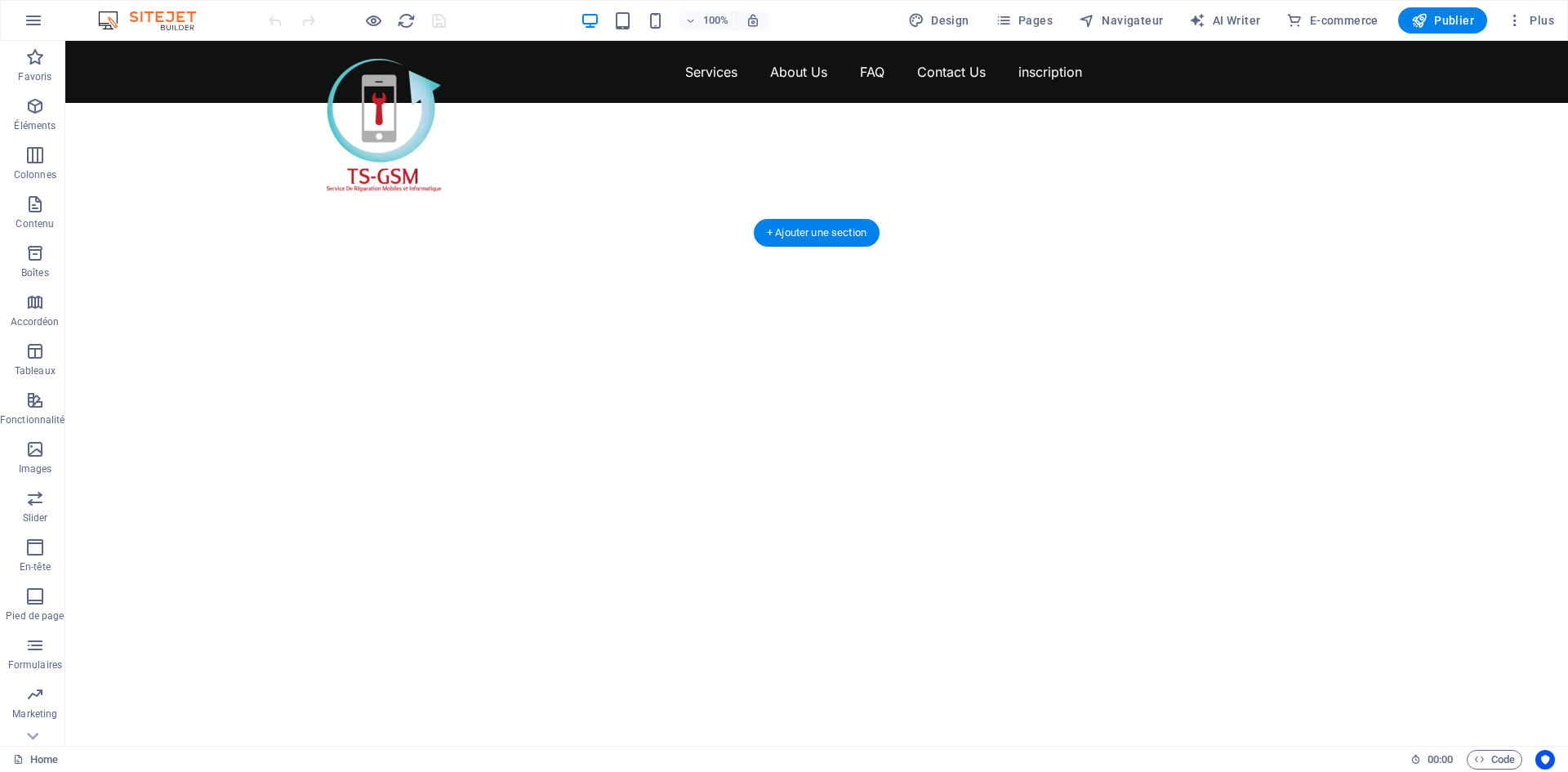
select select "vh"
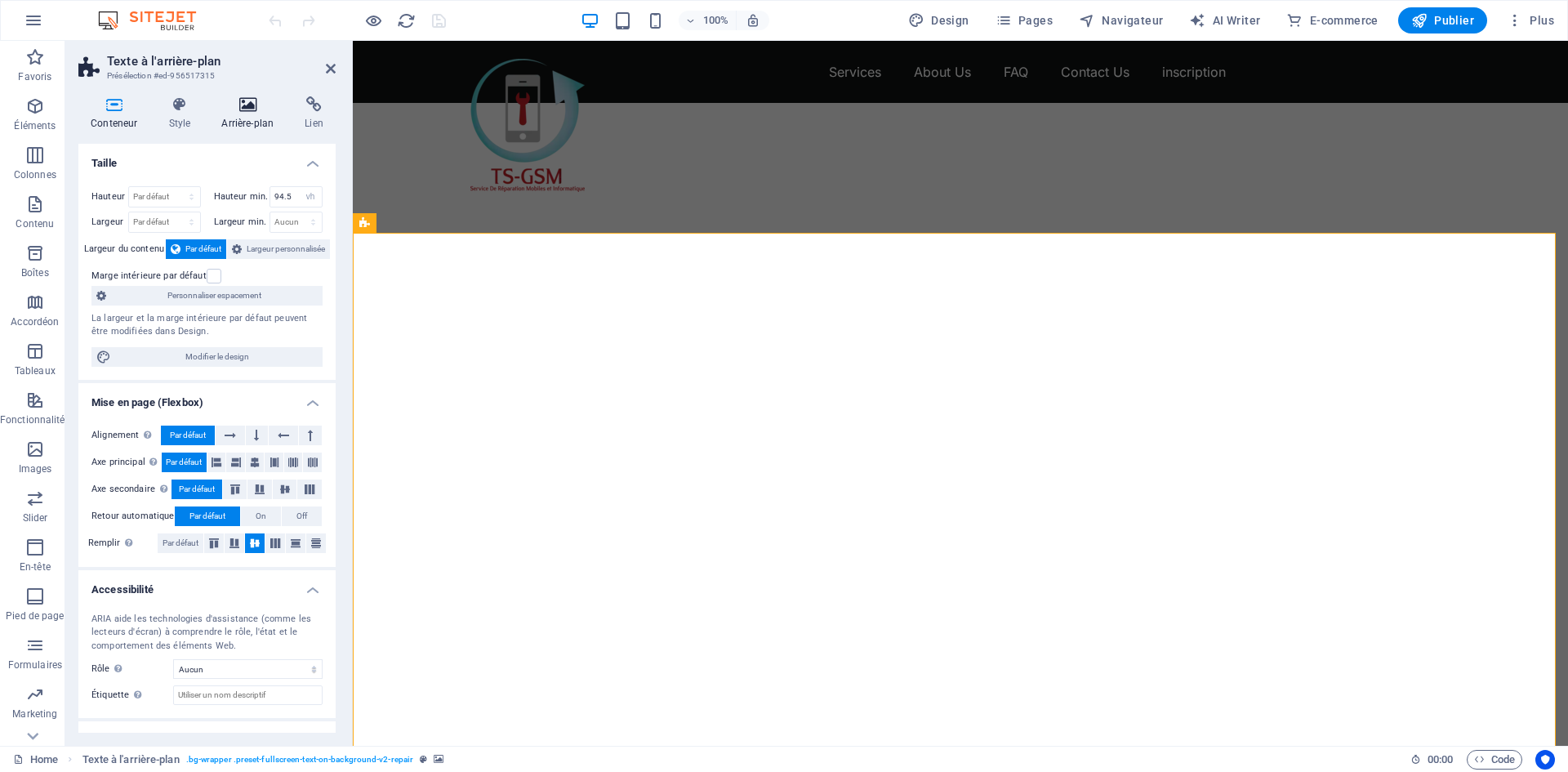
click at [251, 120] on h4 "Arrière-plan" at bounding box center [250, 113] width 83 height 34
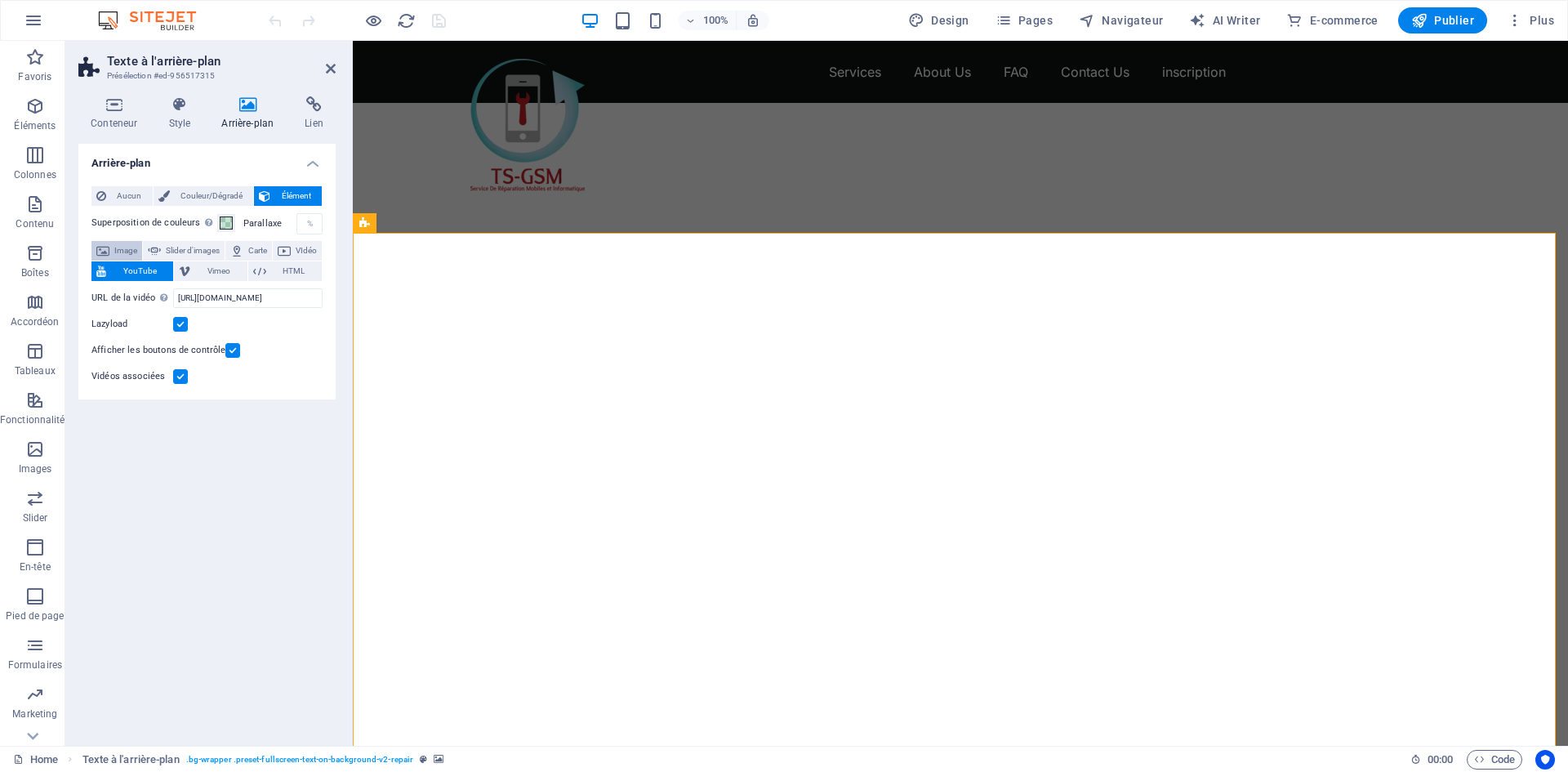
click at [137, 247] on span "Image" at bounding box center [126, 250] width 23 height 20
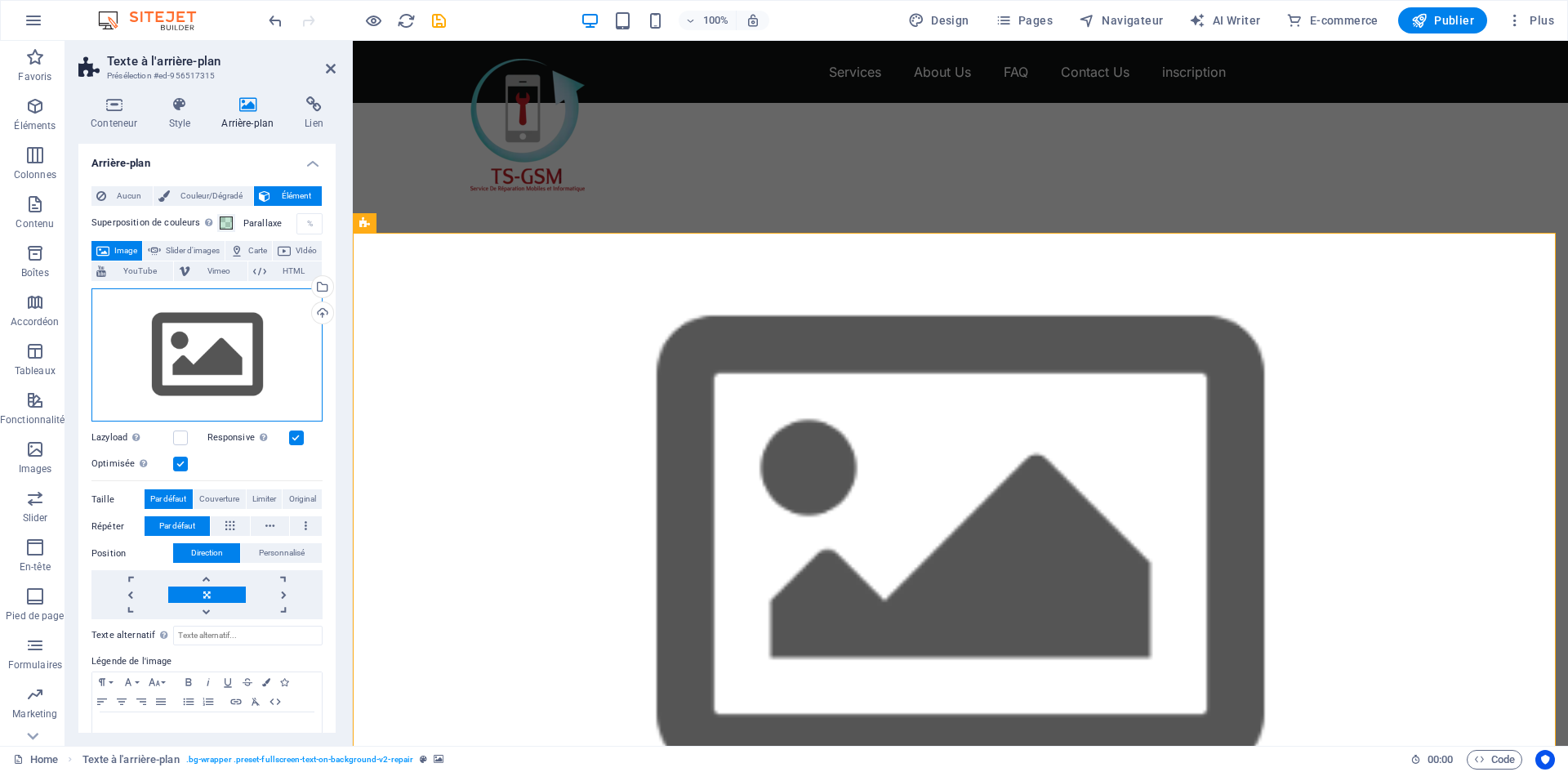
click at [217, 331] on div "Glissez les fichiers ici, cliquez pour choisir les fichiers ou sélectionnez les…" at bounding box center [207, 355] width 231 height 134
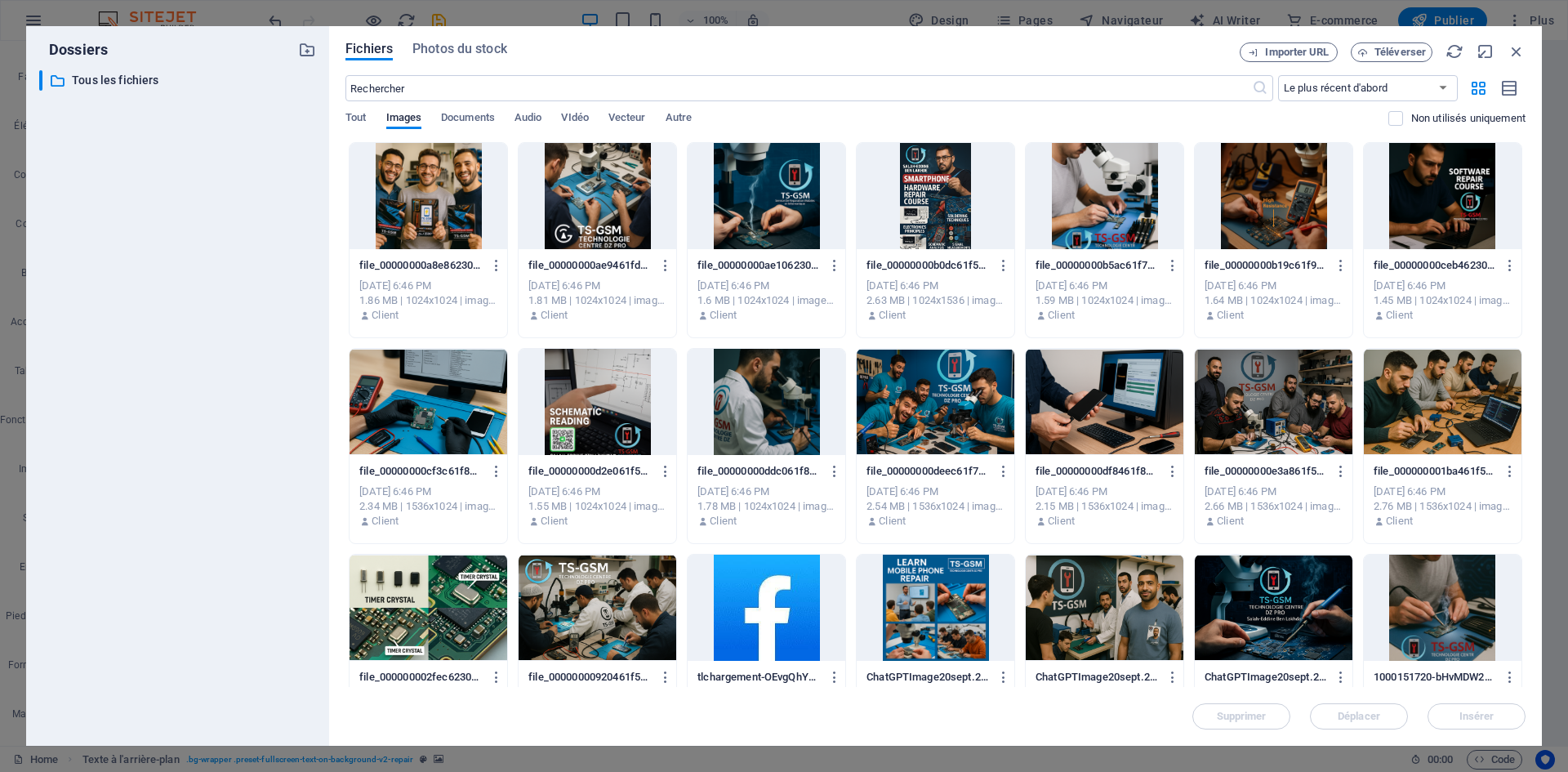
click at [924, 423] on div at bounding box center [935, 401] width 158 height 106
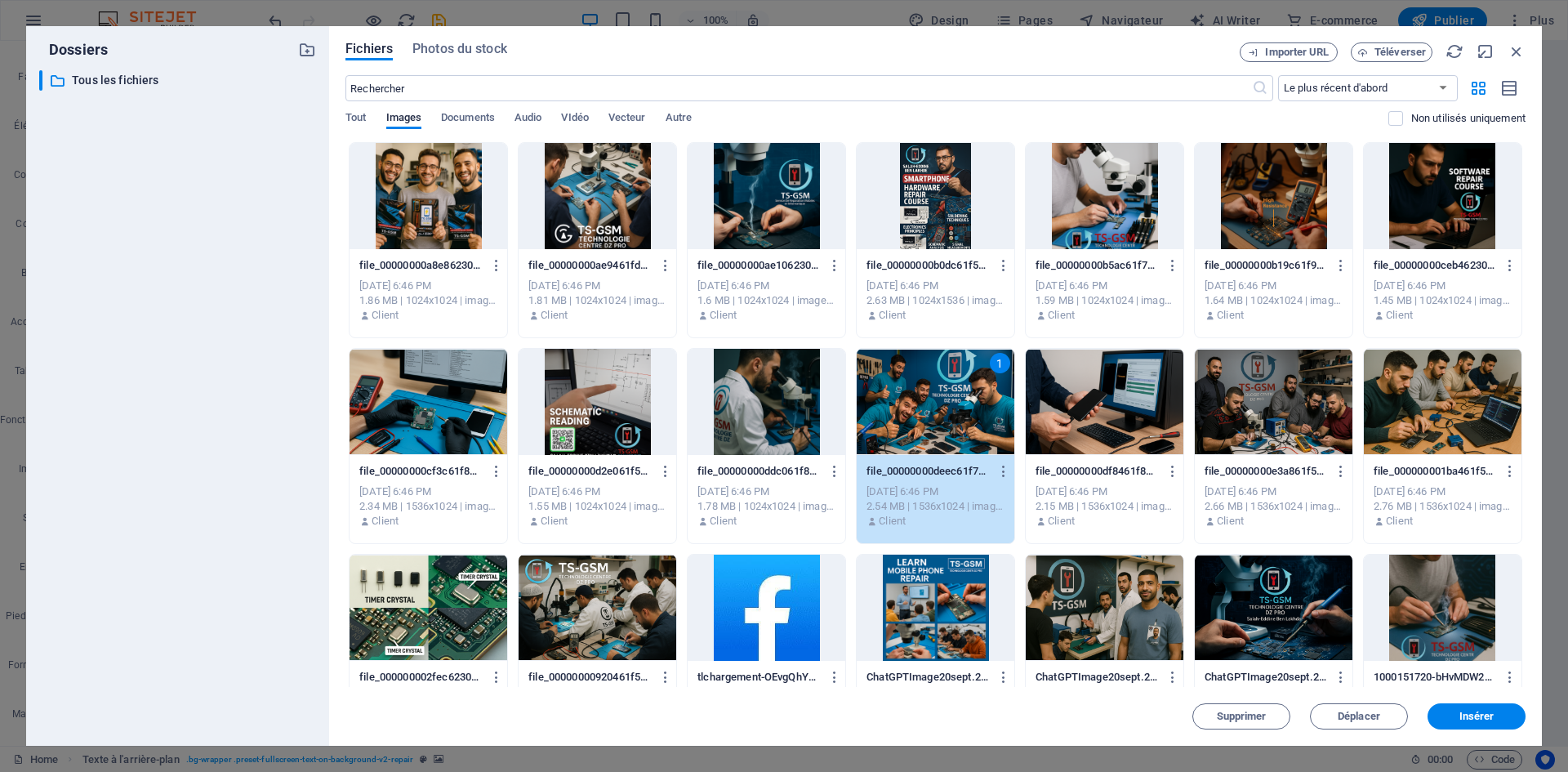
click at [1142, 607] on div at bounding box center [1104, 607] width 158 height 106
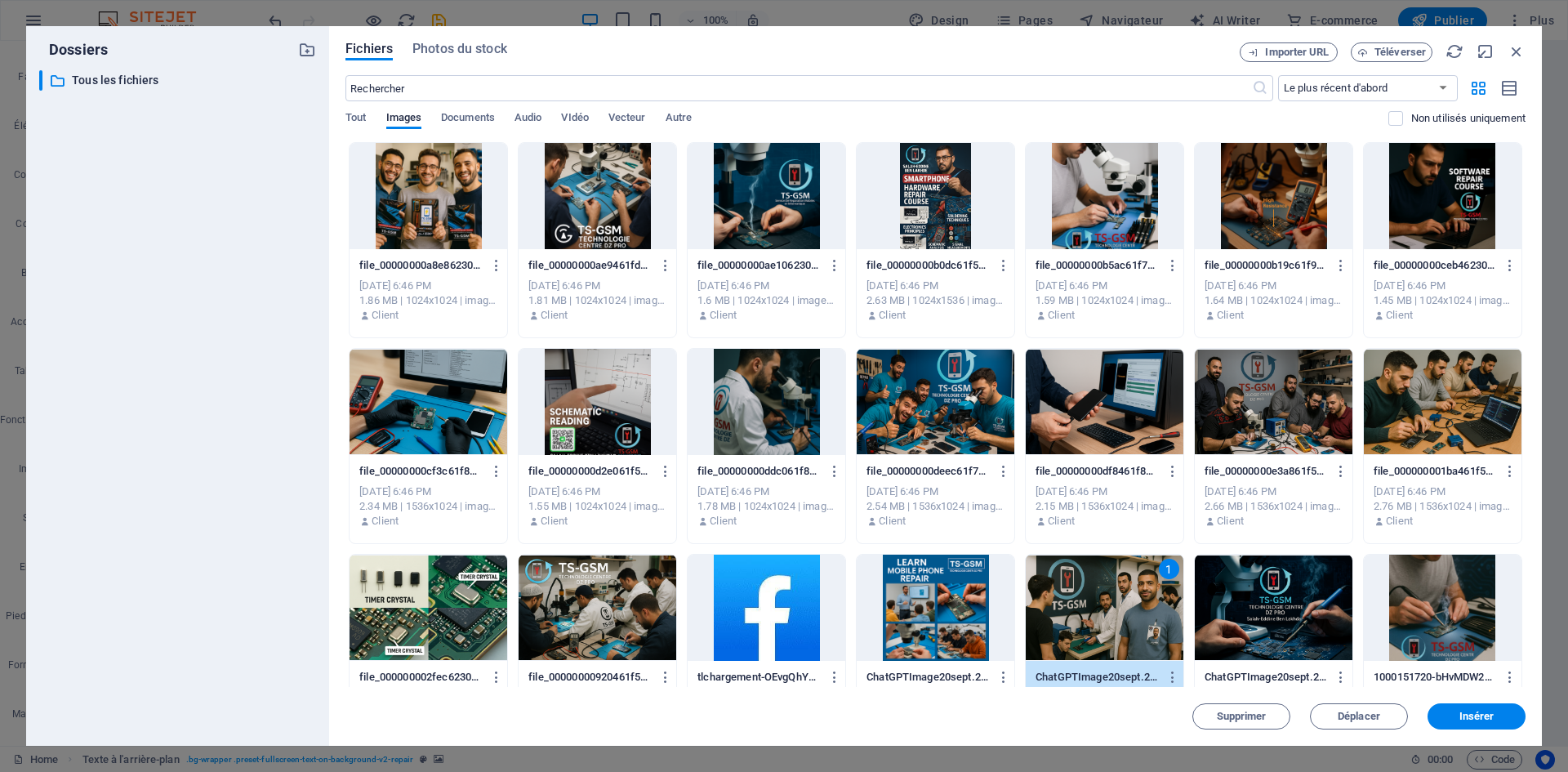
click at [463, 203] on div at bounding box center [428, 195] width 158 height 106
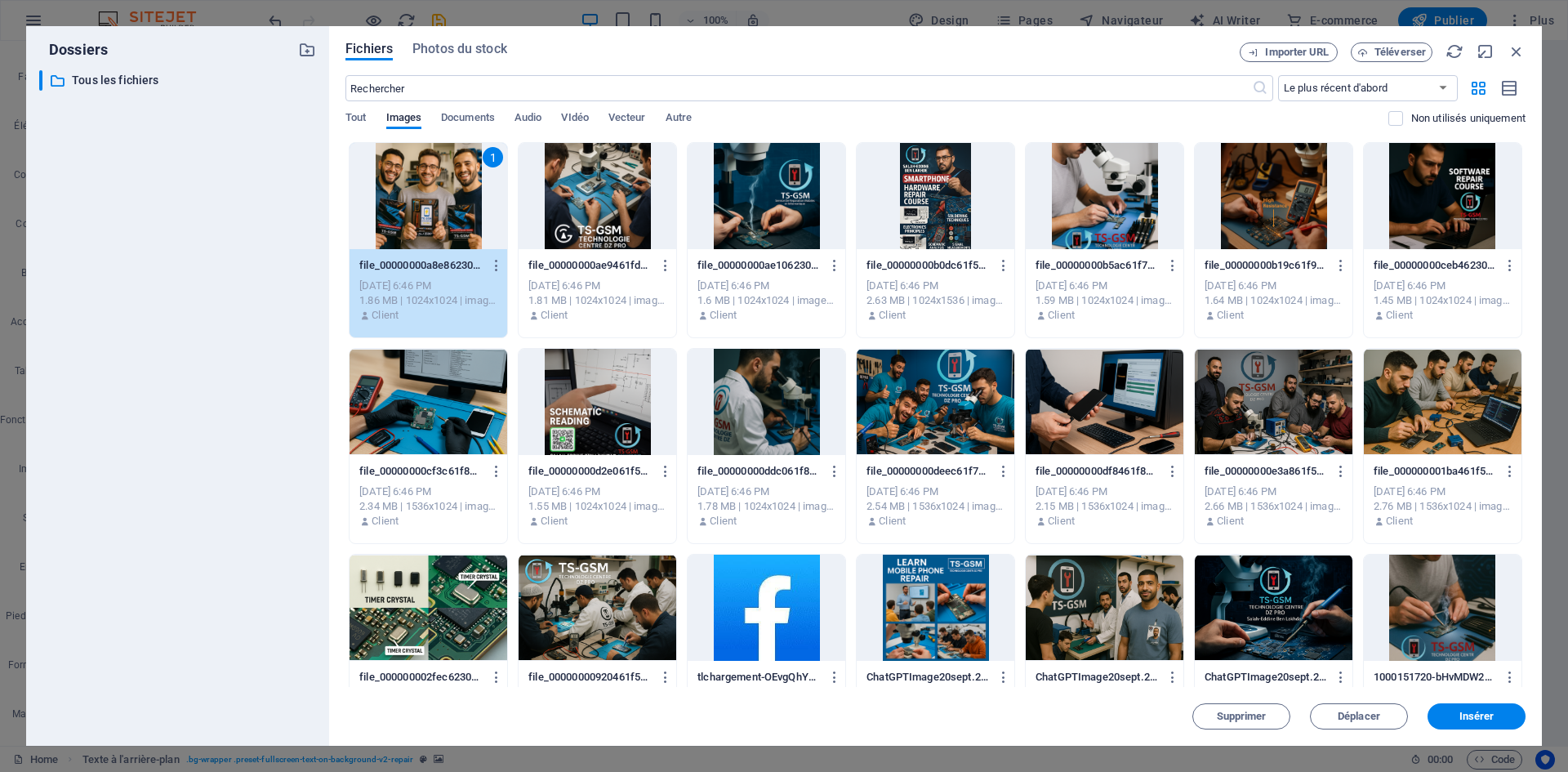
click at [549, 194] on div at bounding box center [597, 195] width 158 height 106
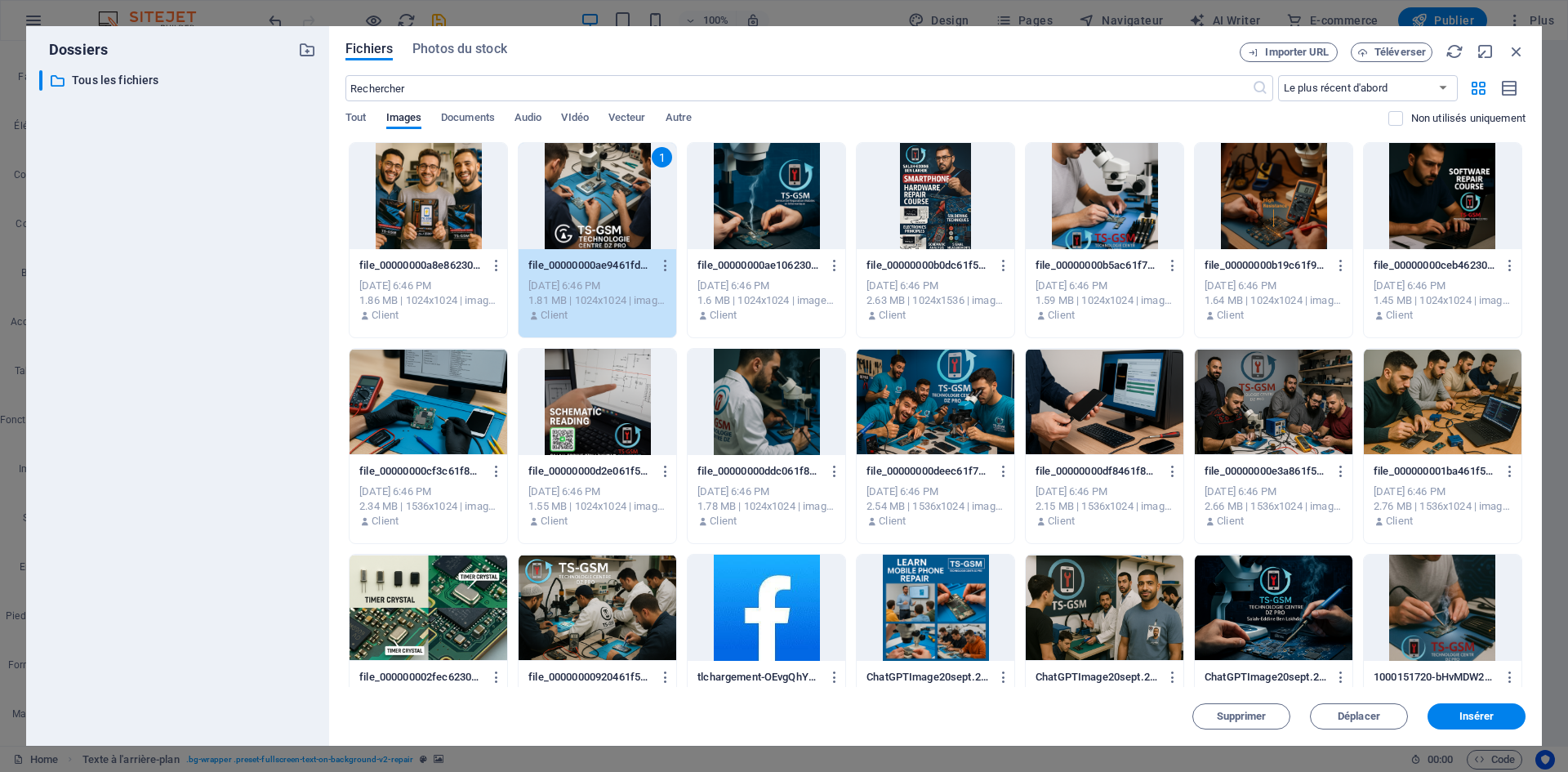
click at [726, 193] on div at bounding box center [766, 195] width 158 height 106
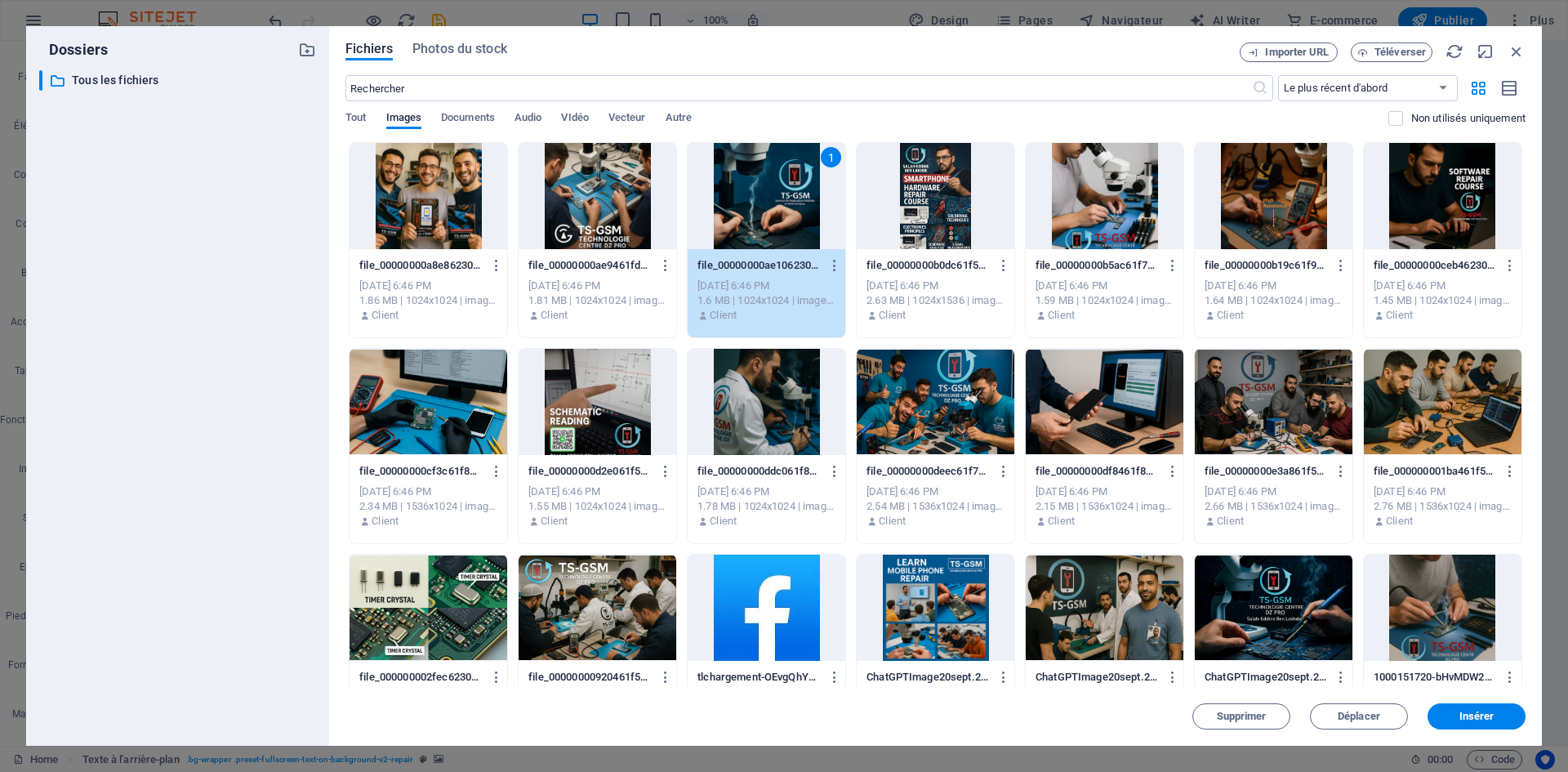
click at [963, 203] on div at bounding box center [935, 195] width 158 height 106
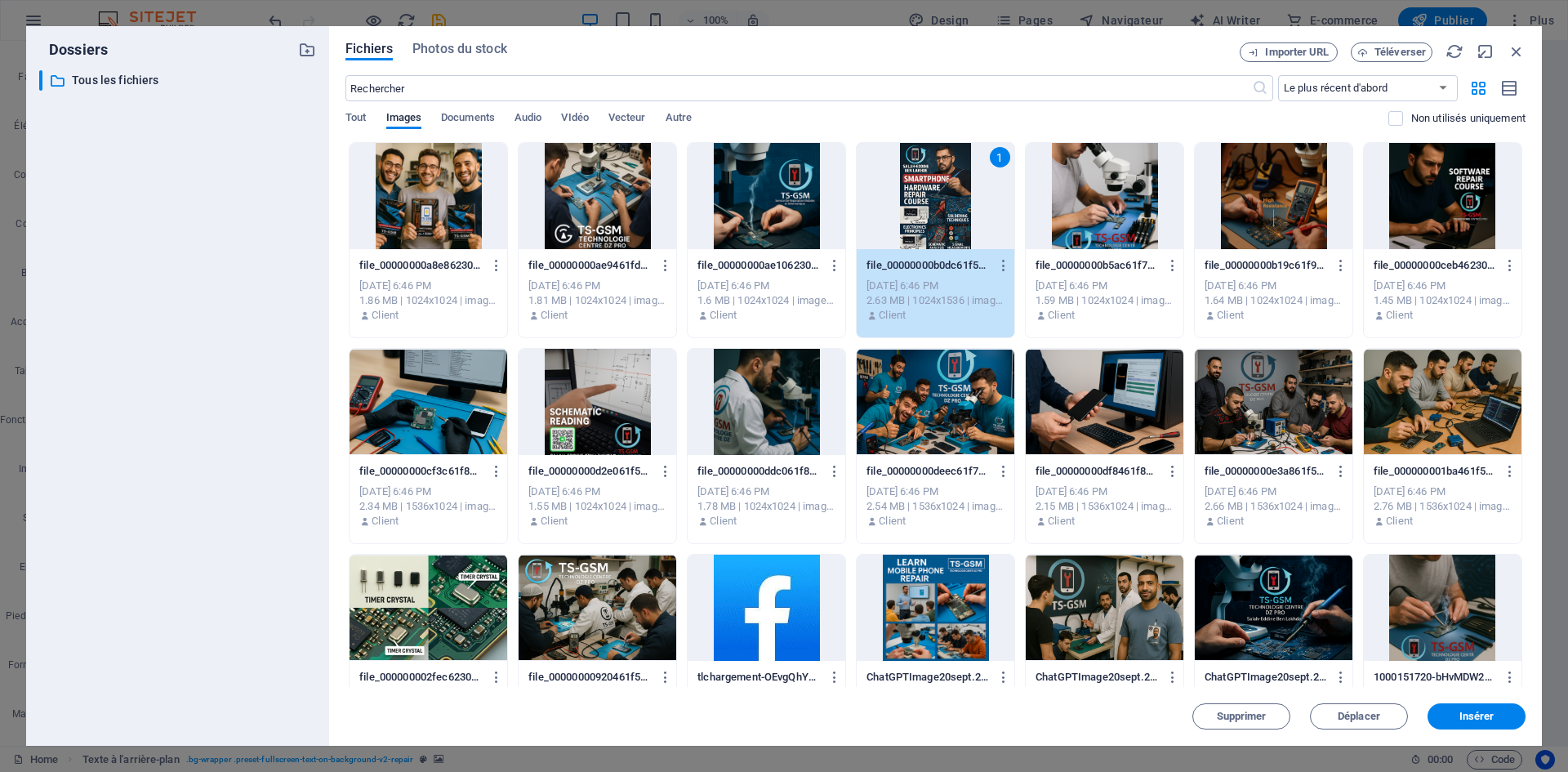
click at [1080, 190] on div at bounding box center [1104, 195] width 158 height 106
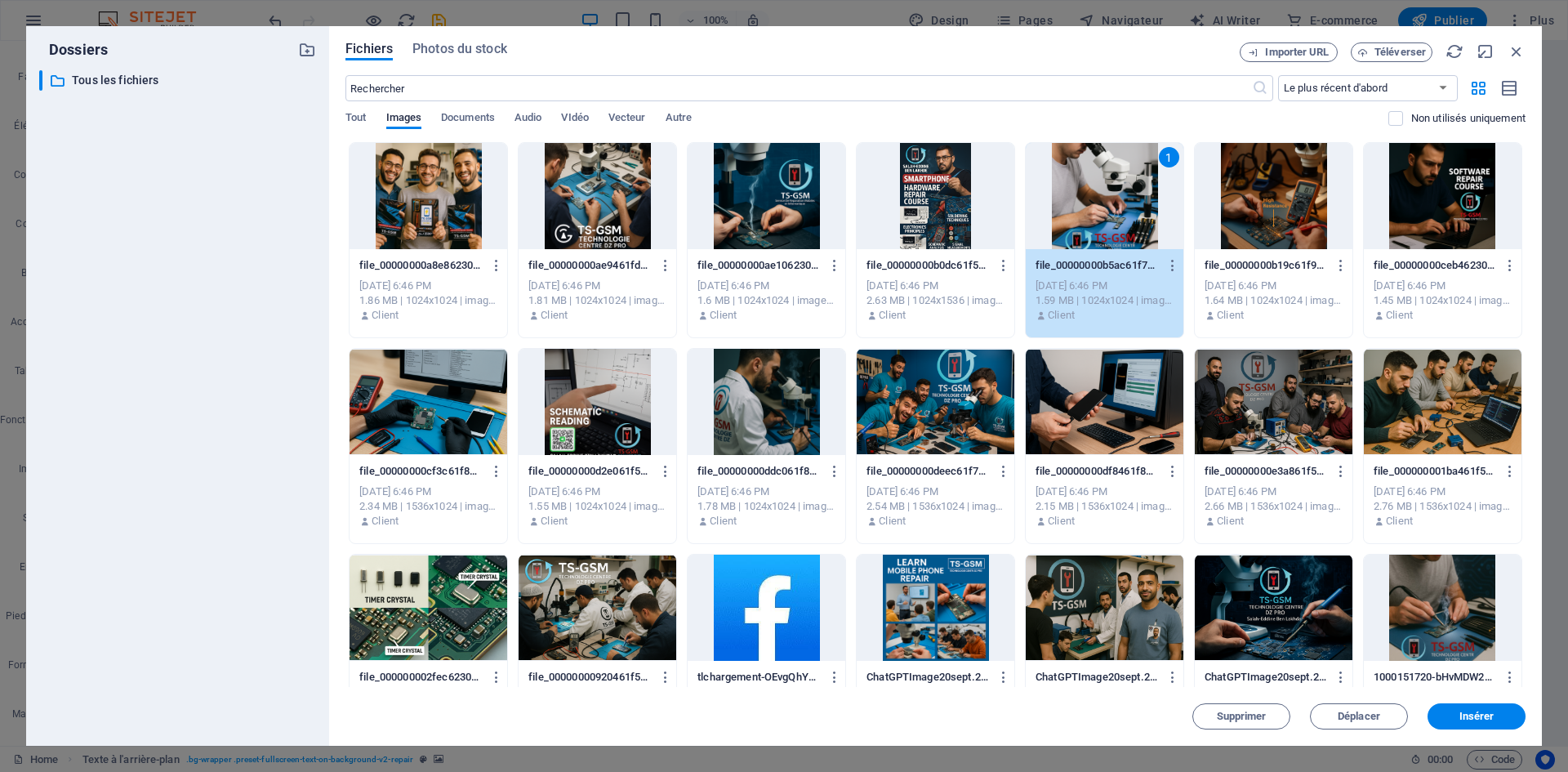
click at [1292, 180] on div at bounding box center [1273, 195] width 158 height 106
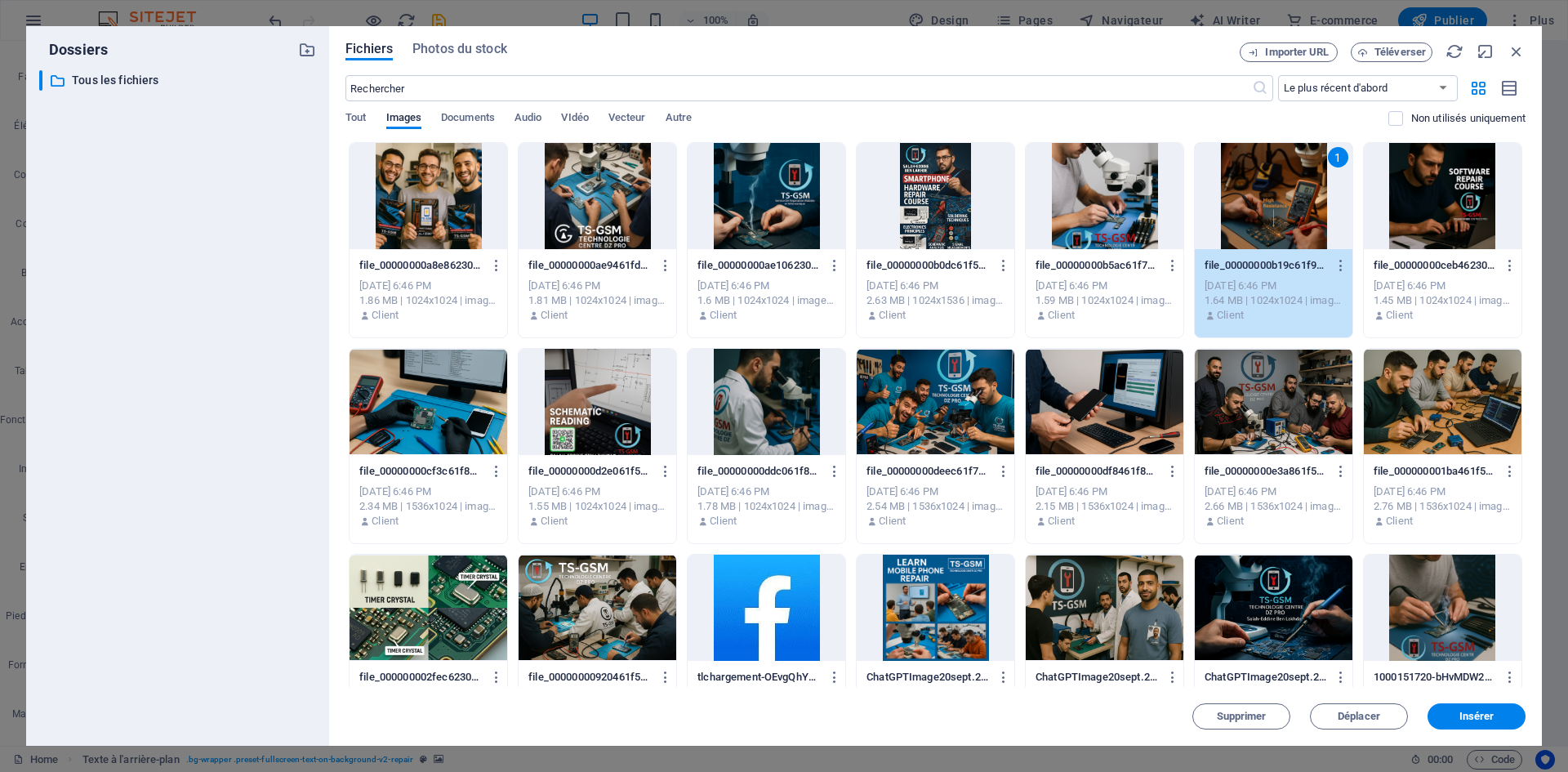
click at [1421, 191] on div at bounding box center [1442, 195] width 158 height 106
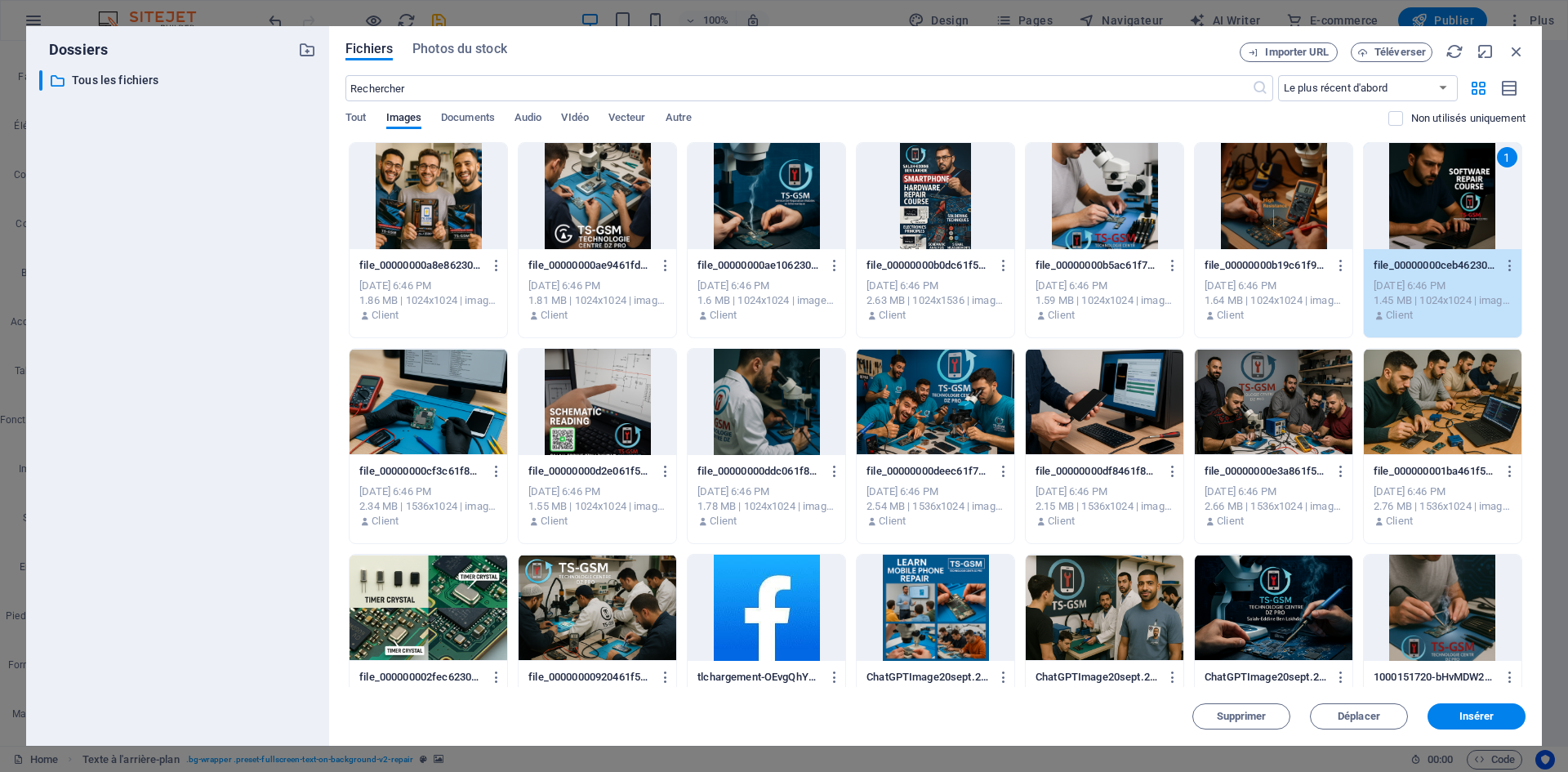
click at [1412, 419] on div at bounding box center [1442, 401] width 158 height 106
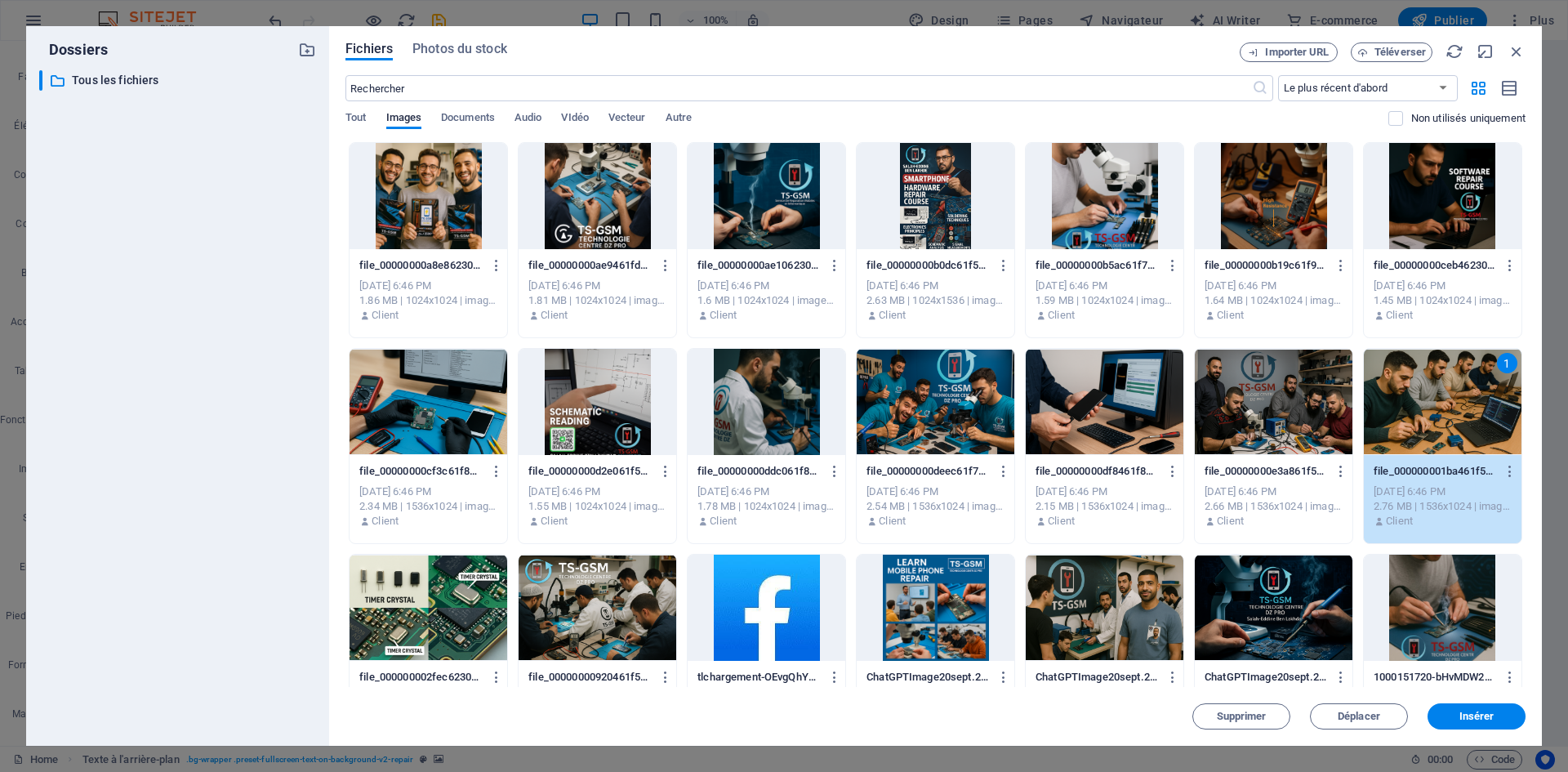
click at [1295, 414] on div at bounding box center [1273, 401] width 158 height 106
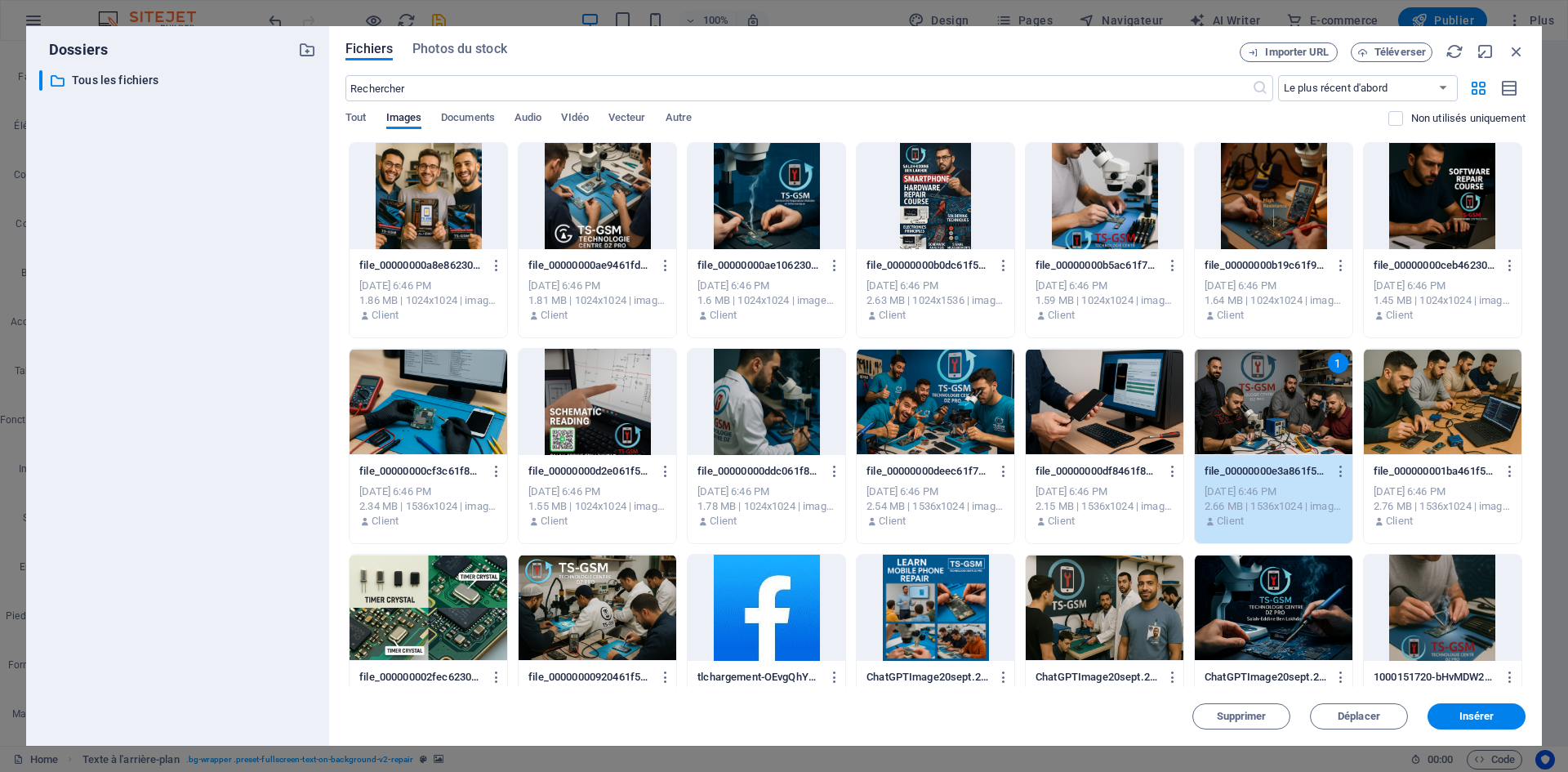
drag, startPoint x: 1137, startPoint y: 407, endPoint x: 1096, endPoint y: 407, distance: 41.0
click at [1136, 407] on div at bounding box center [1104, 401] width 158 height 106
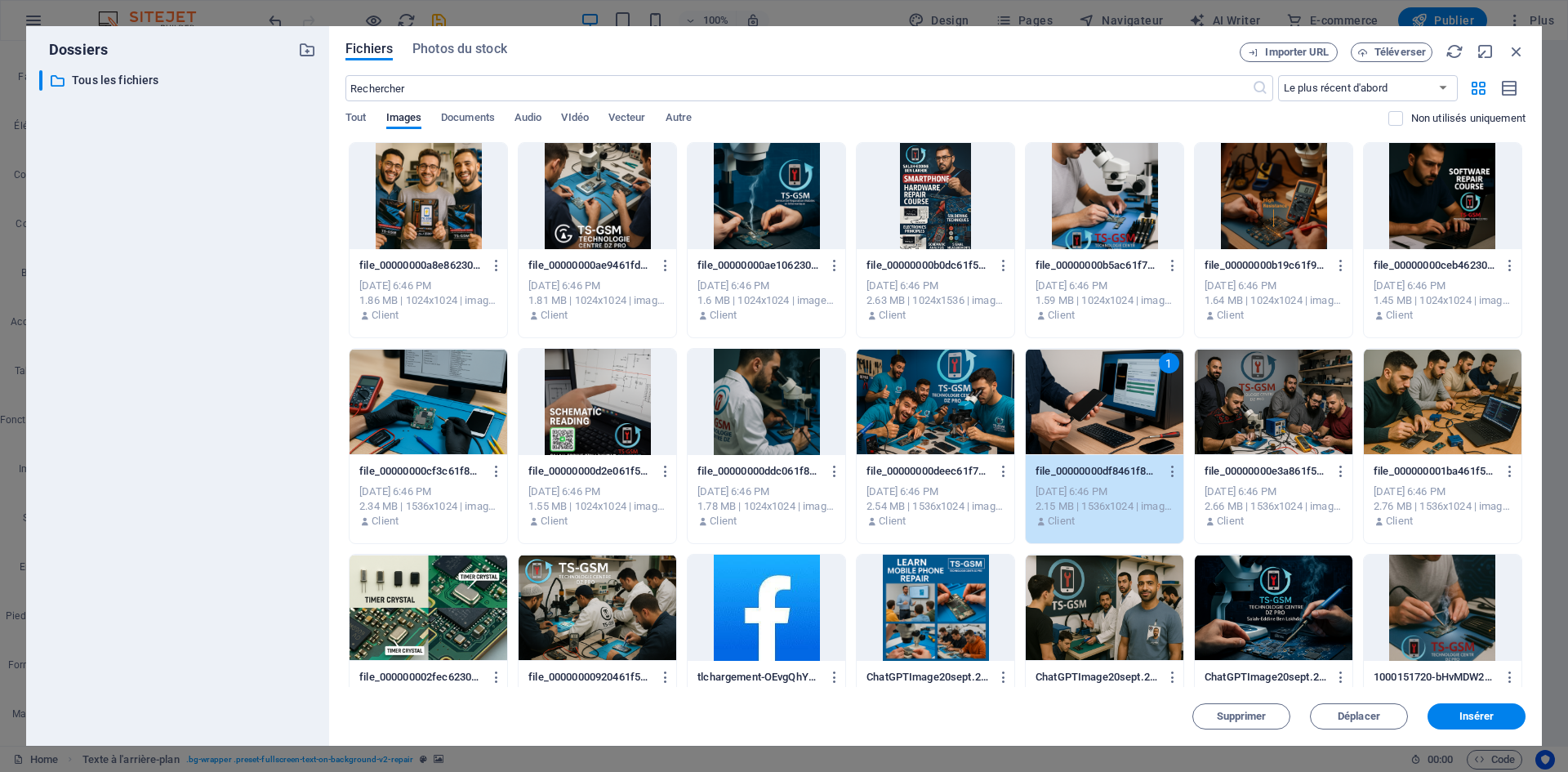
click at [883, 405] on div at bounding box center [935, 401] width 158 height 106
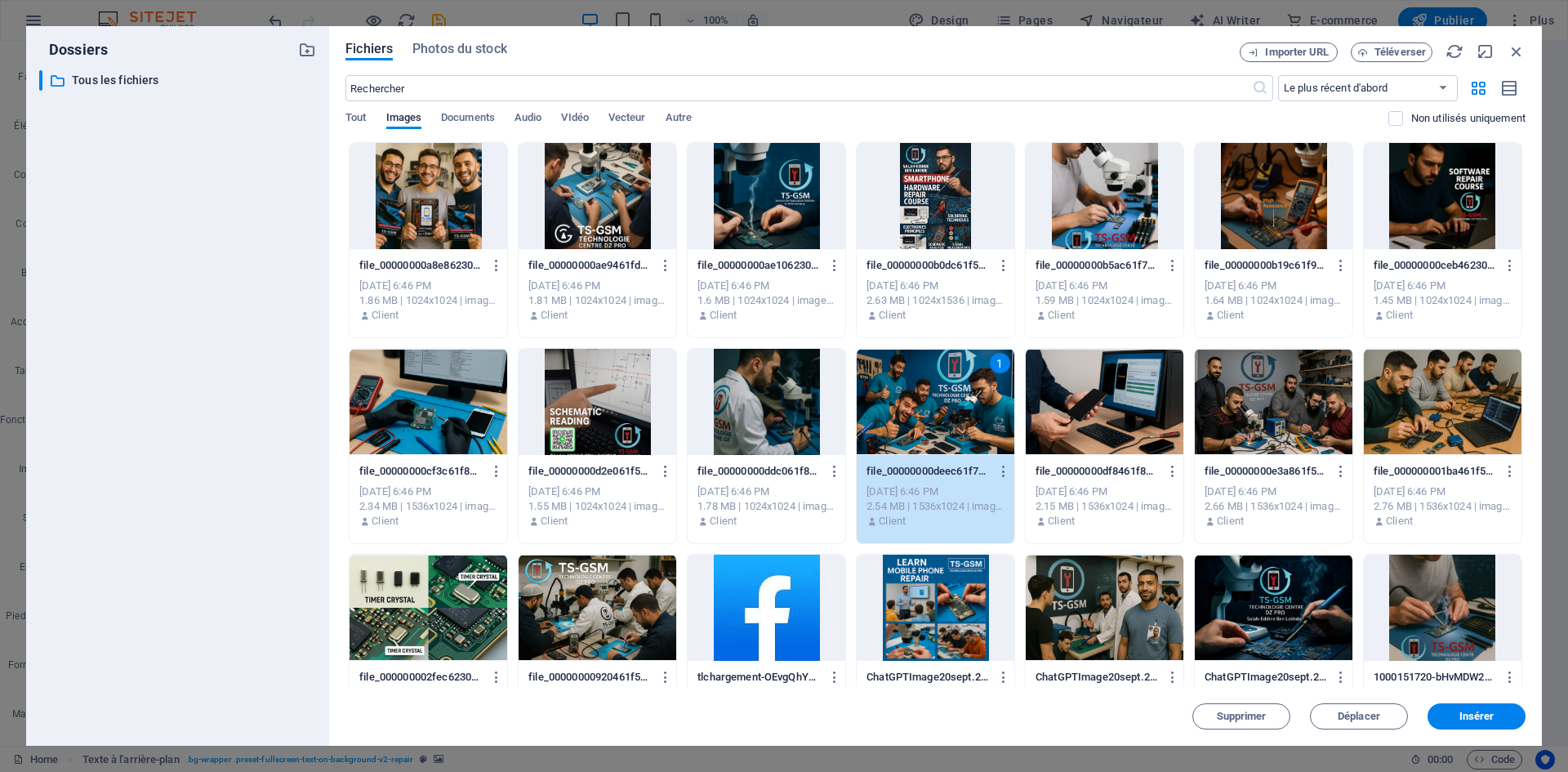
click at [705, 407] on div at bounding box center [766, 401] width 158 height 106
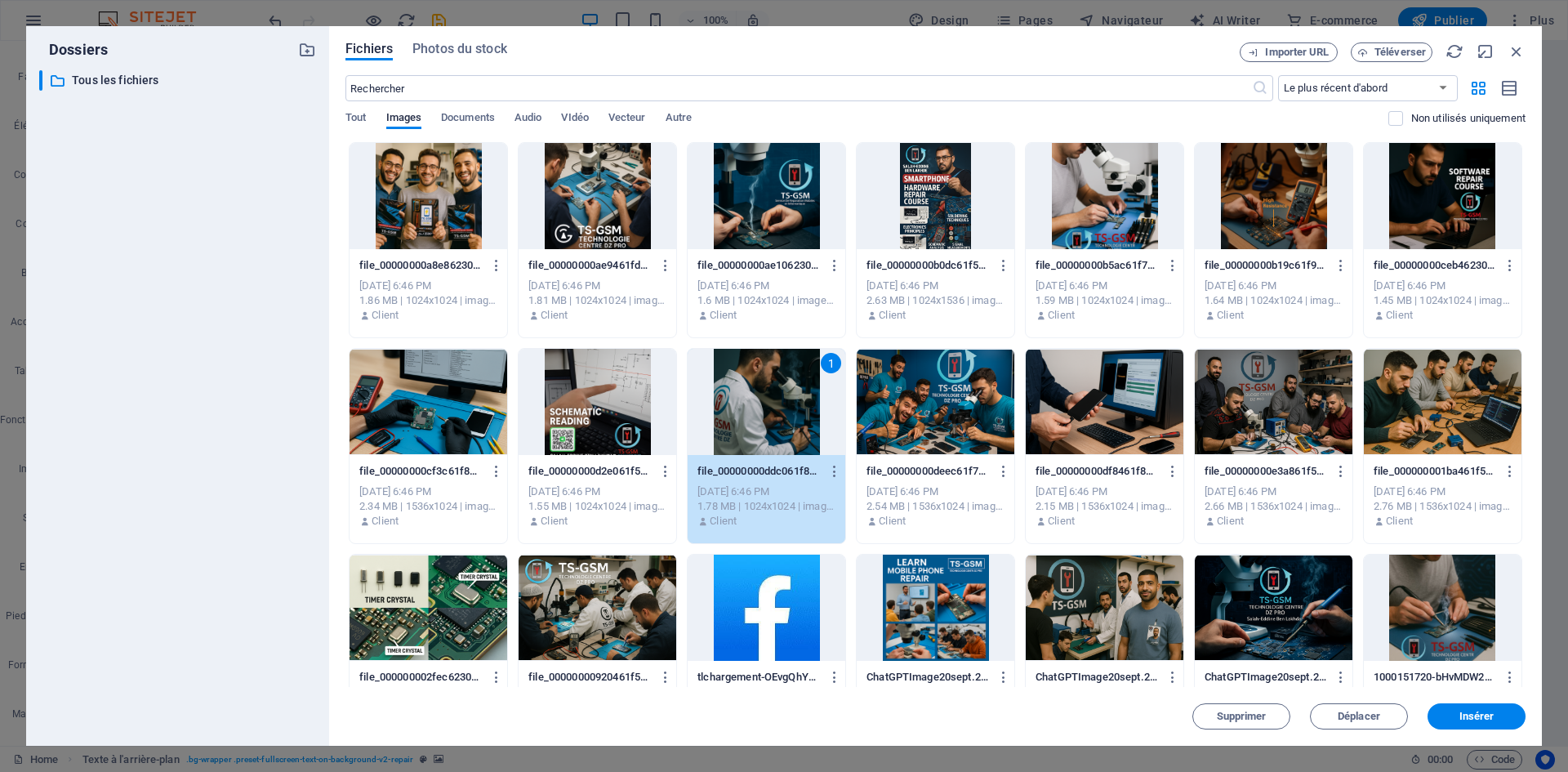
click at [544, 398] on div at bounding box center [597, 401] width 158 height 106
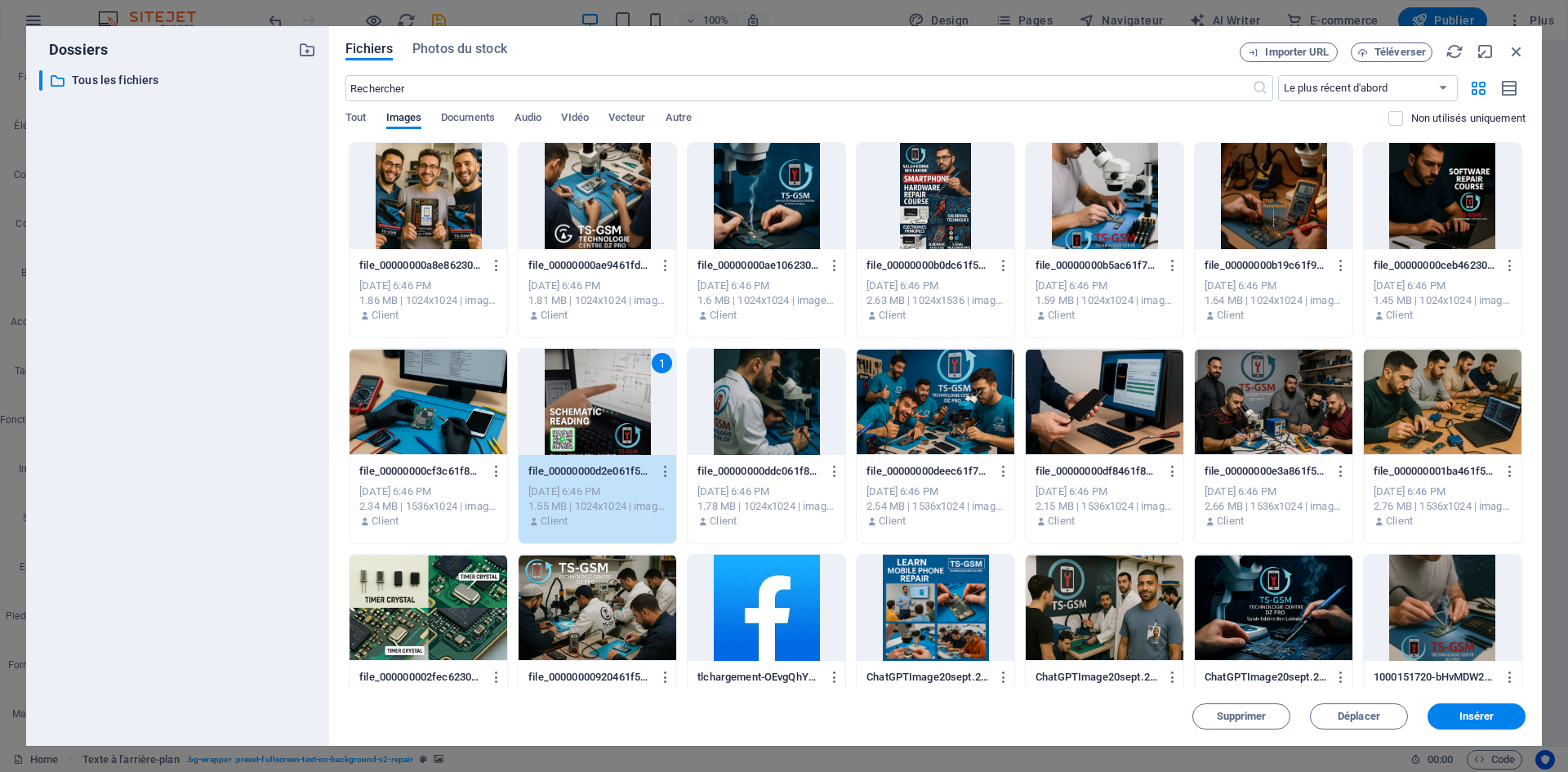
click at [456, 397] on div at bounding box center [428, 401] width 158 height 106
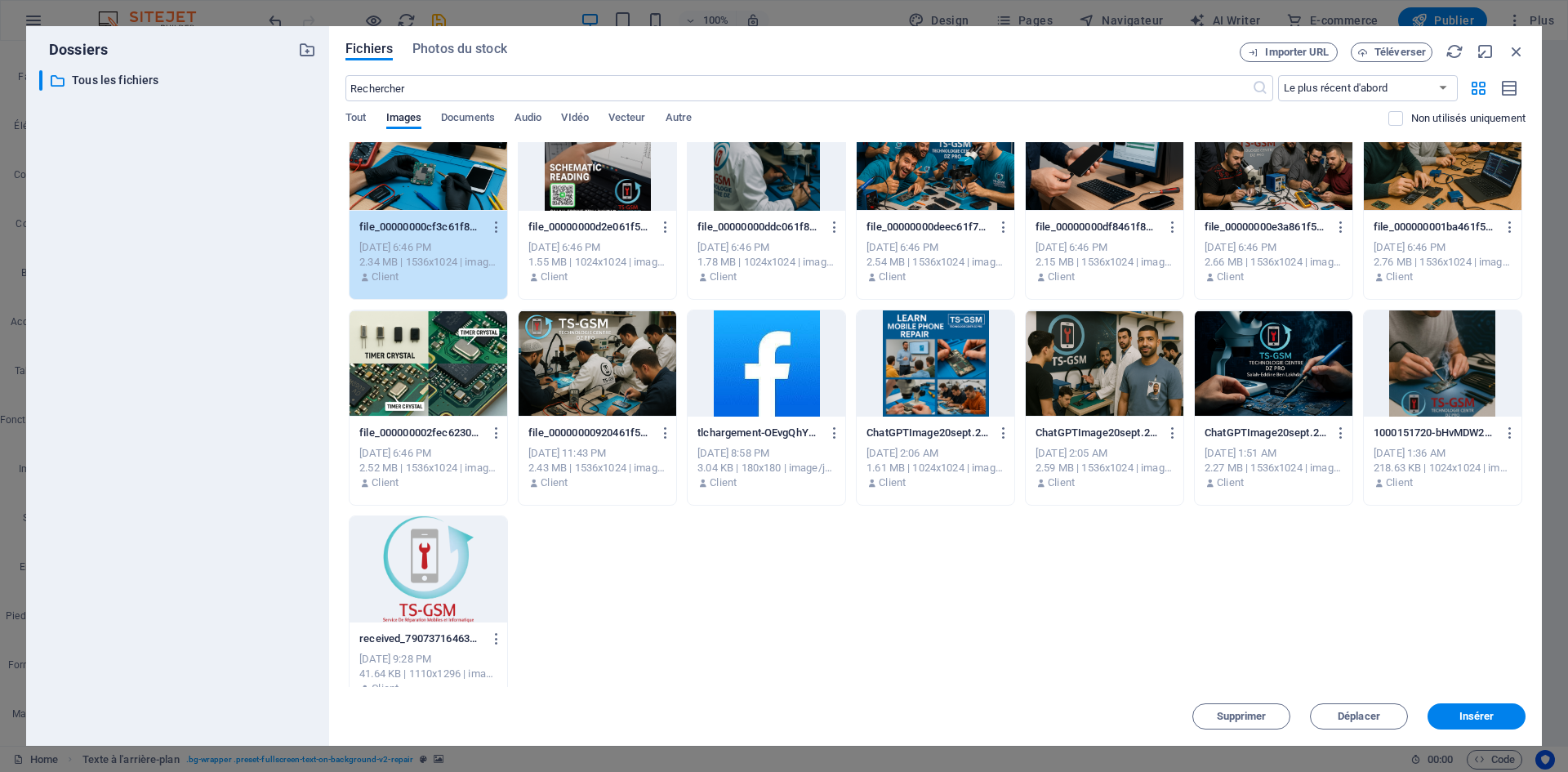
scroll to position [245, 0]
click at [589, 383] on div at bounding box center [597, 362] width 158 height 106
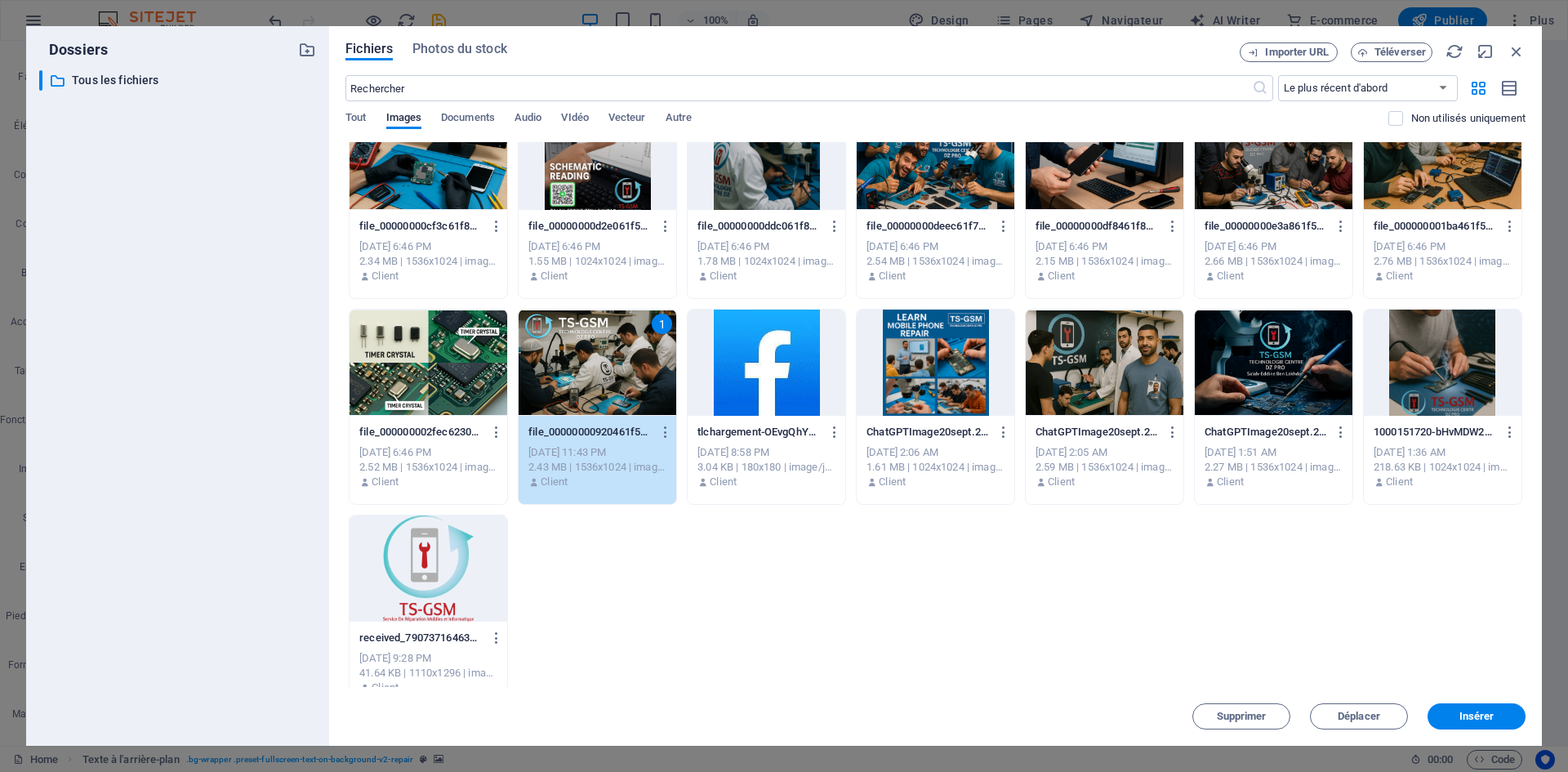
click at [463, 370] on div at bounding box center [428, 362] width 158 height 106
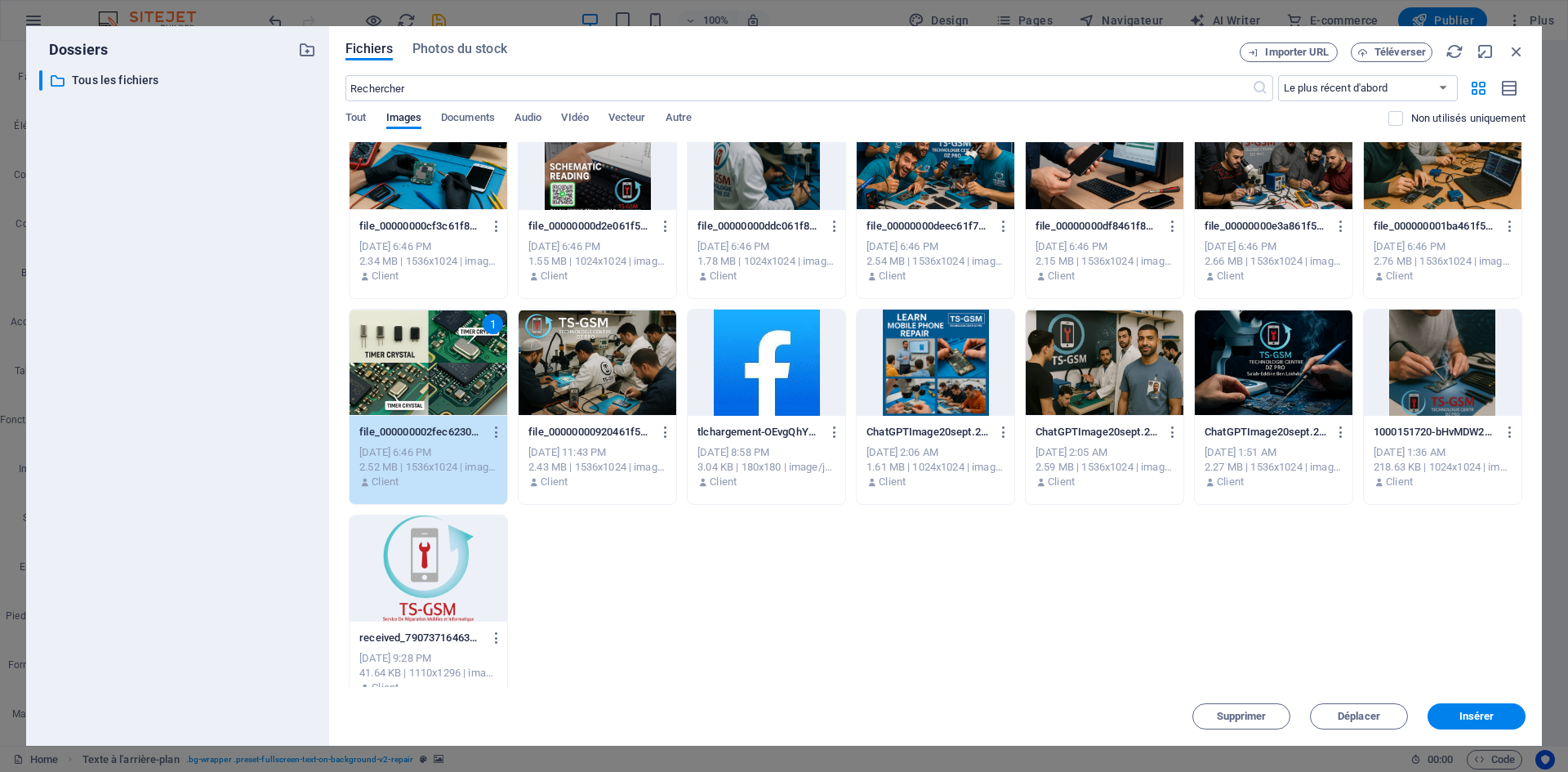
click at [971, 371] on div at bounding box center [935, 362] width 158 height 106
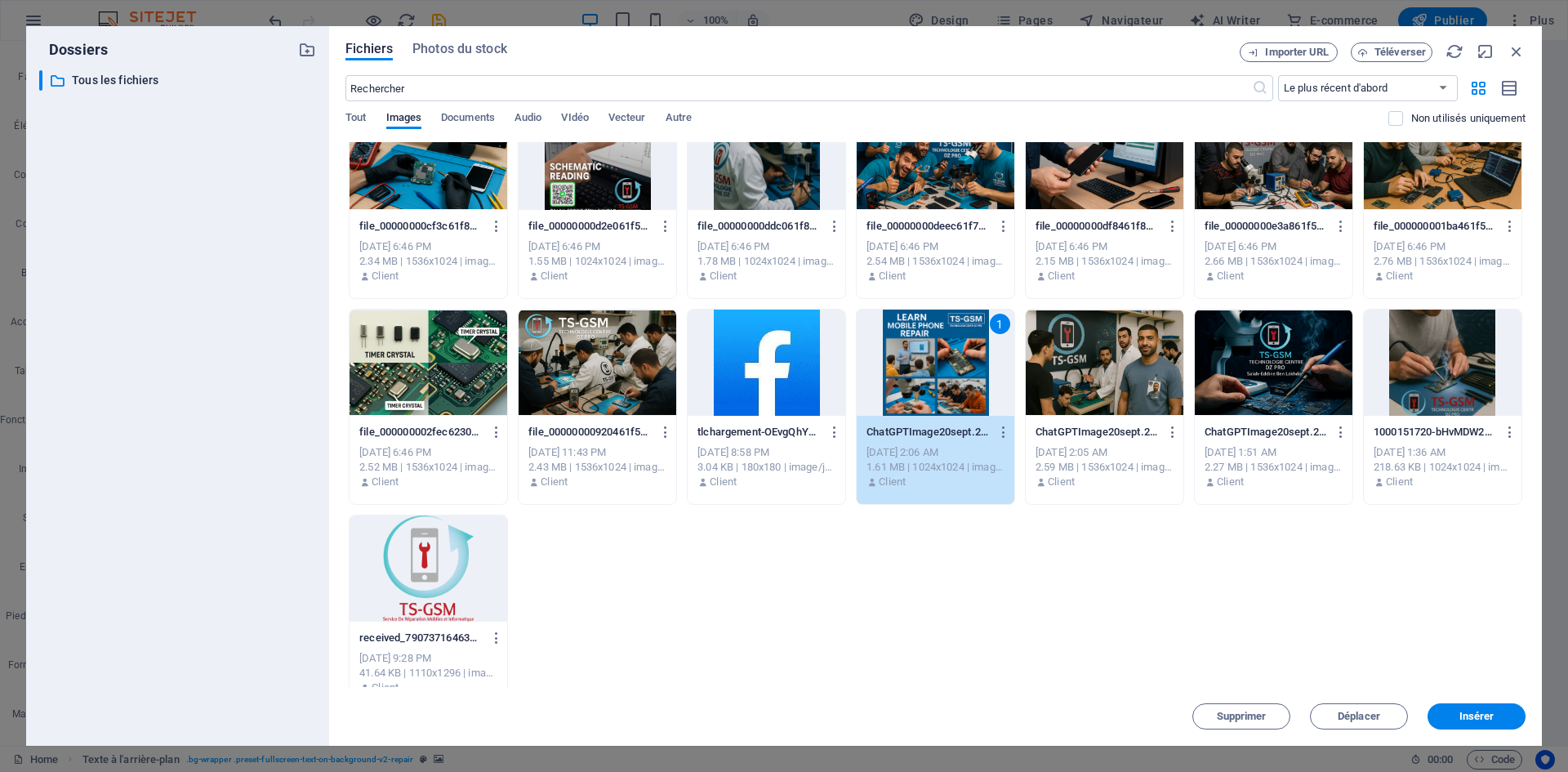
click at [1092, 367] on div at bounding box center [1104, 362] width 158 height 106
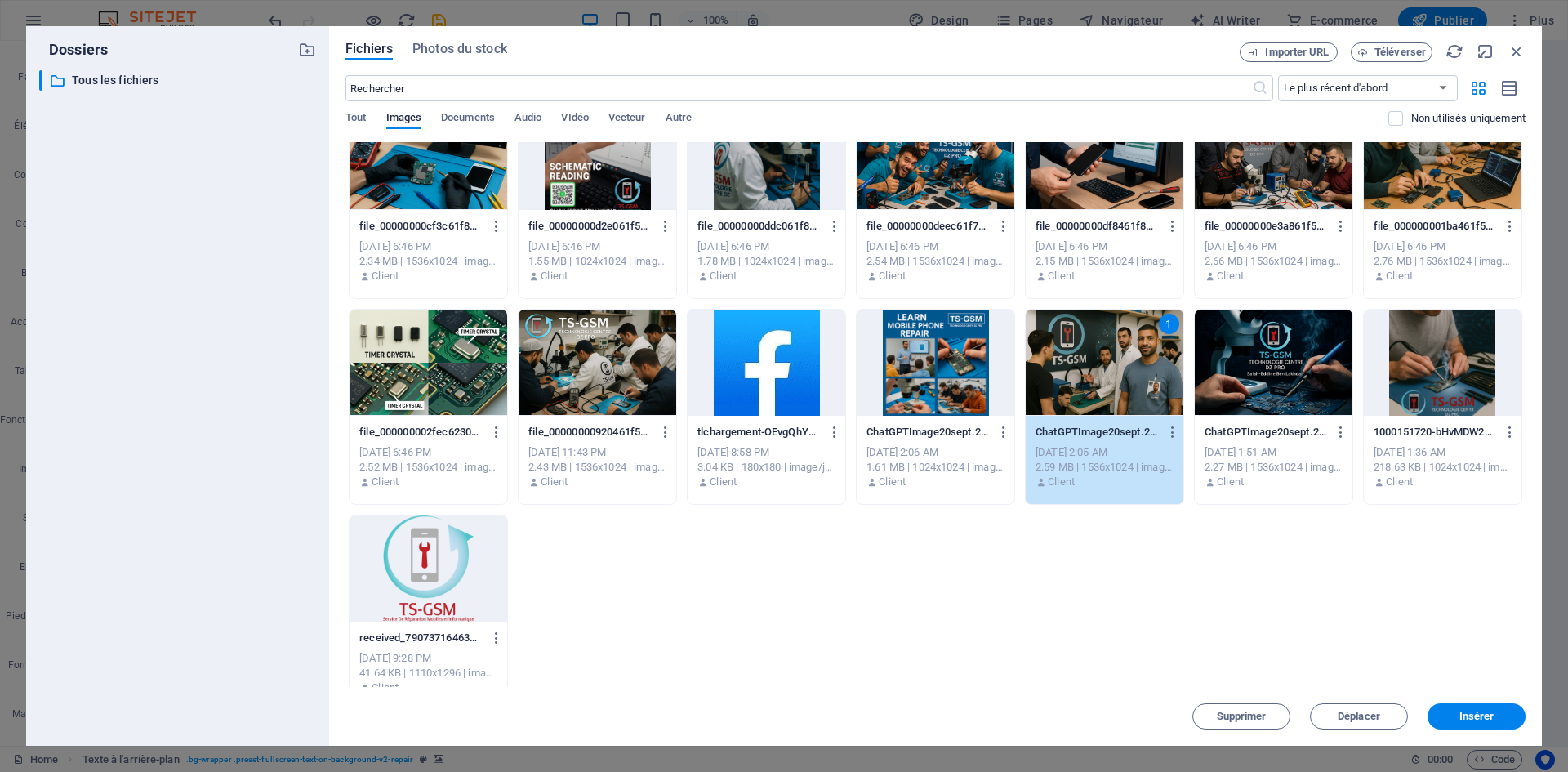
click at [1247, 365] on div at bounding box center [1273, 362] width 158 height 106
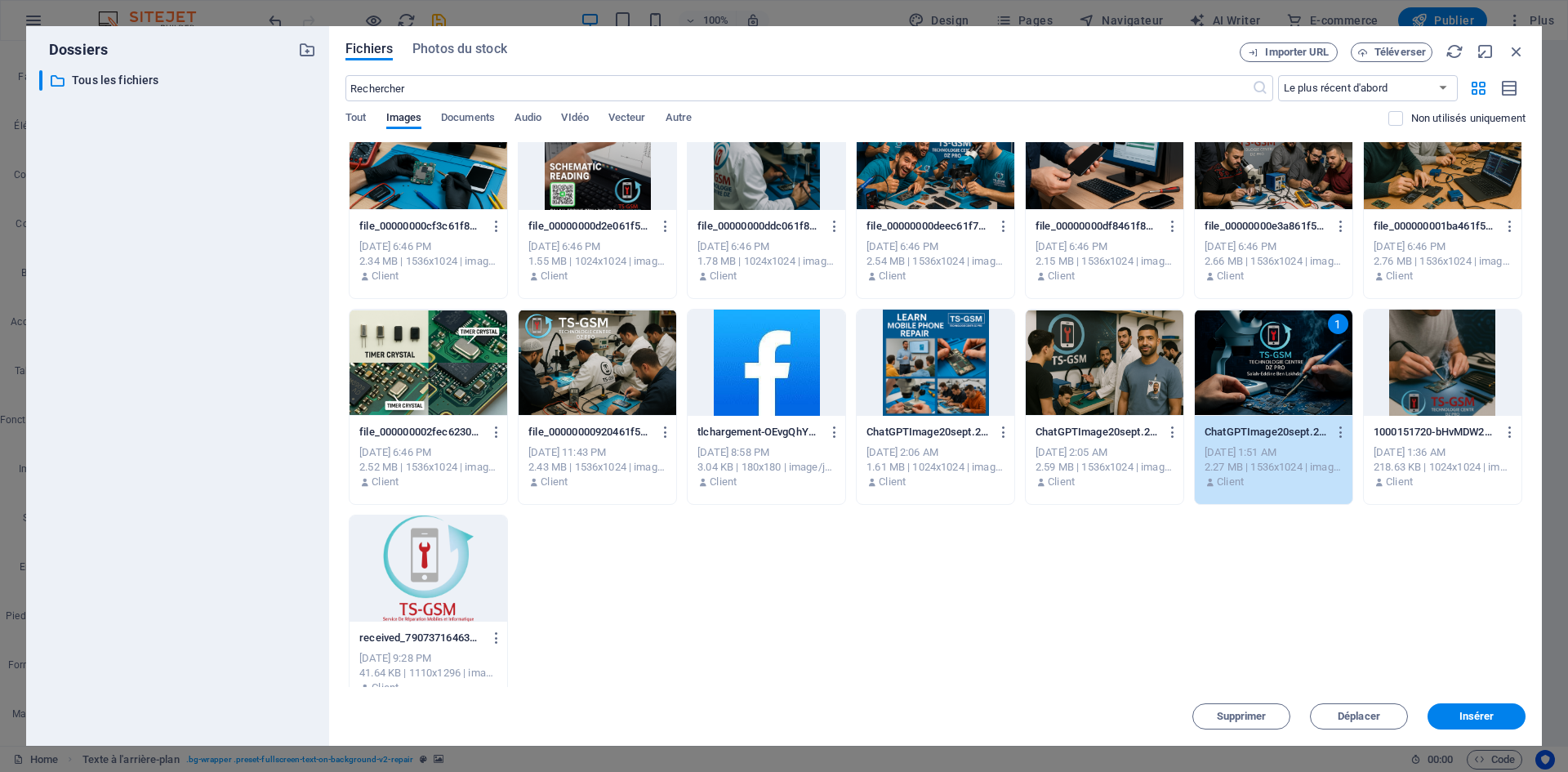
click at [1400, 368] on div at bounding box center [1442, 362] width 158 height 106
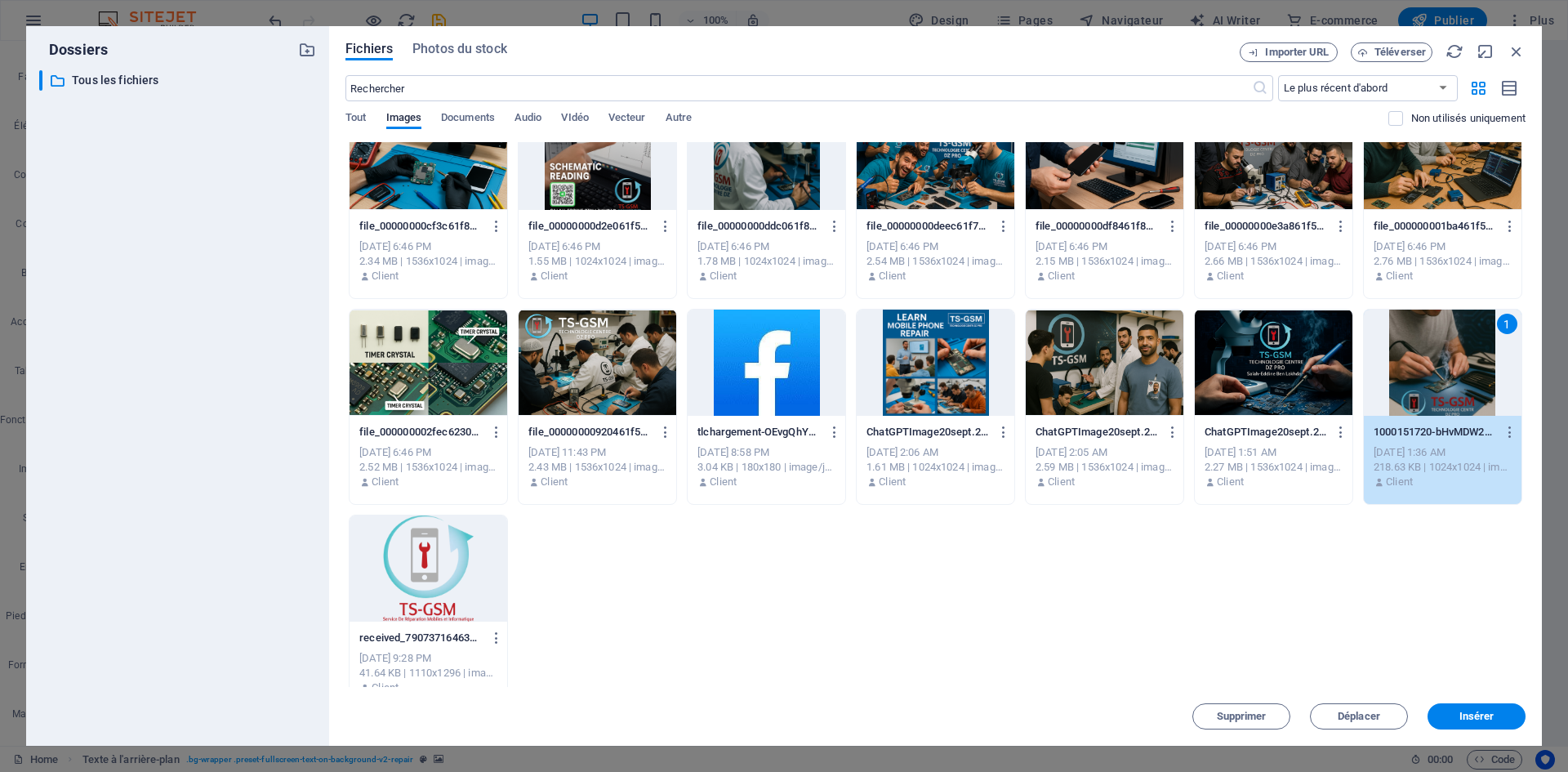
click at [1292, 412] on div at bounding box center [1273, 362] width 158 height 106
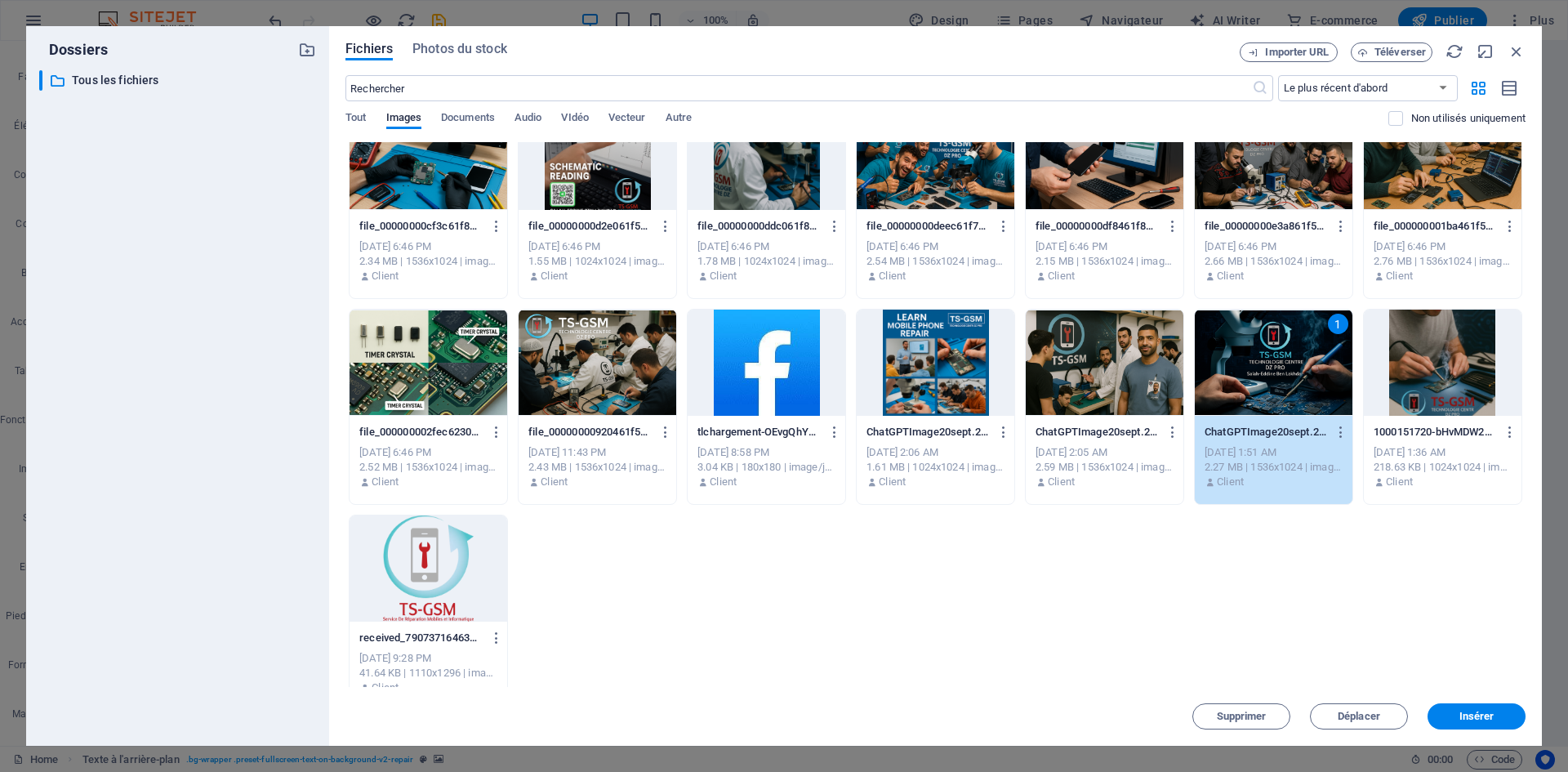
drag, startPoint x: 1135, startPoint y: 375, endPoint x: 1135, endPoint y: 385, distance: 10.0
click at [1134, 375] on div at bounding box center [1104, 362] width 158 height 106
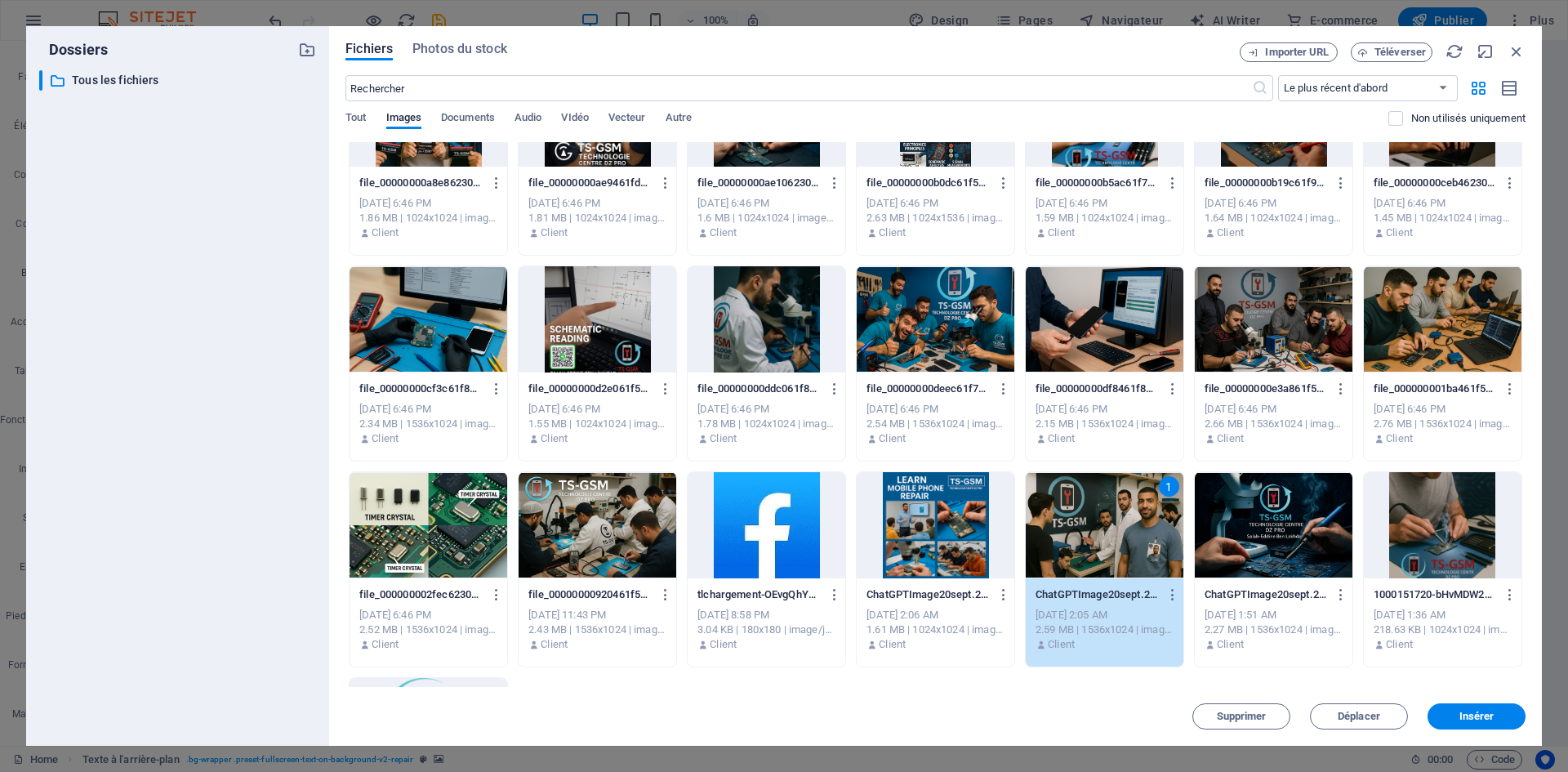
scroll to position [0, 0]
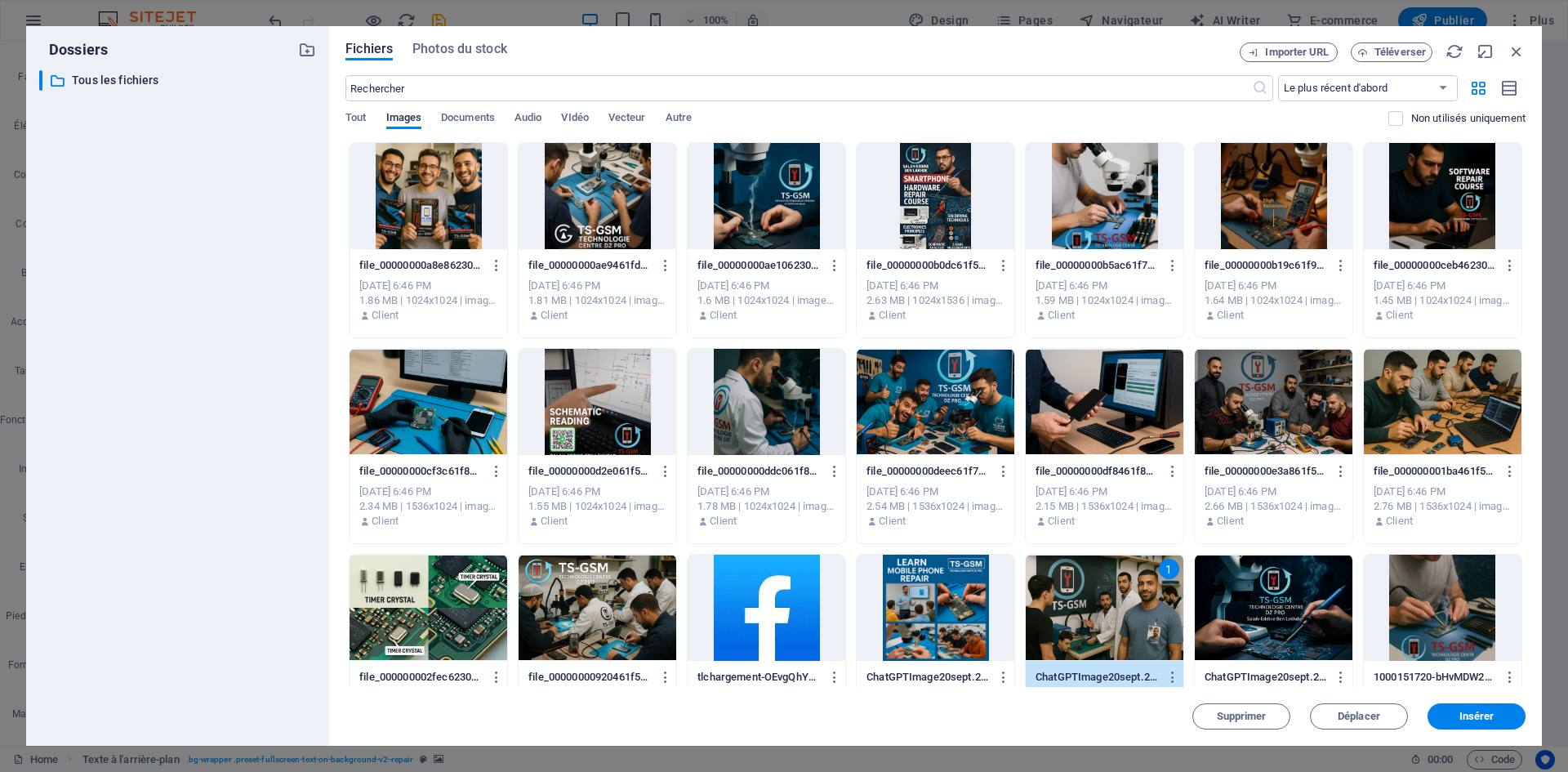
click at [455, 206] on div at bounding box center [428, 195] width 158 height 106
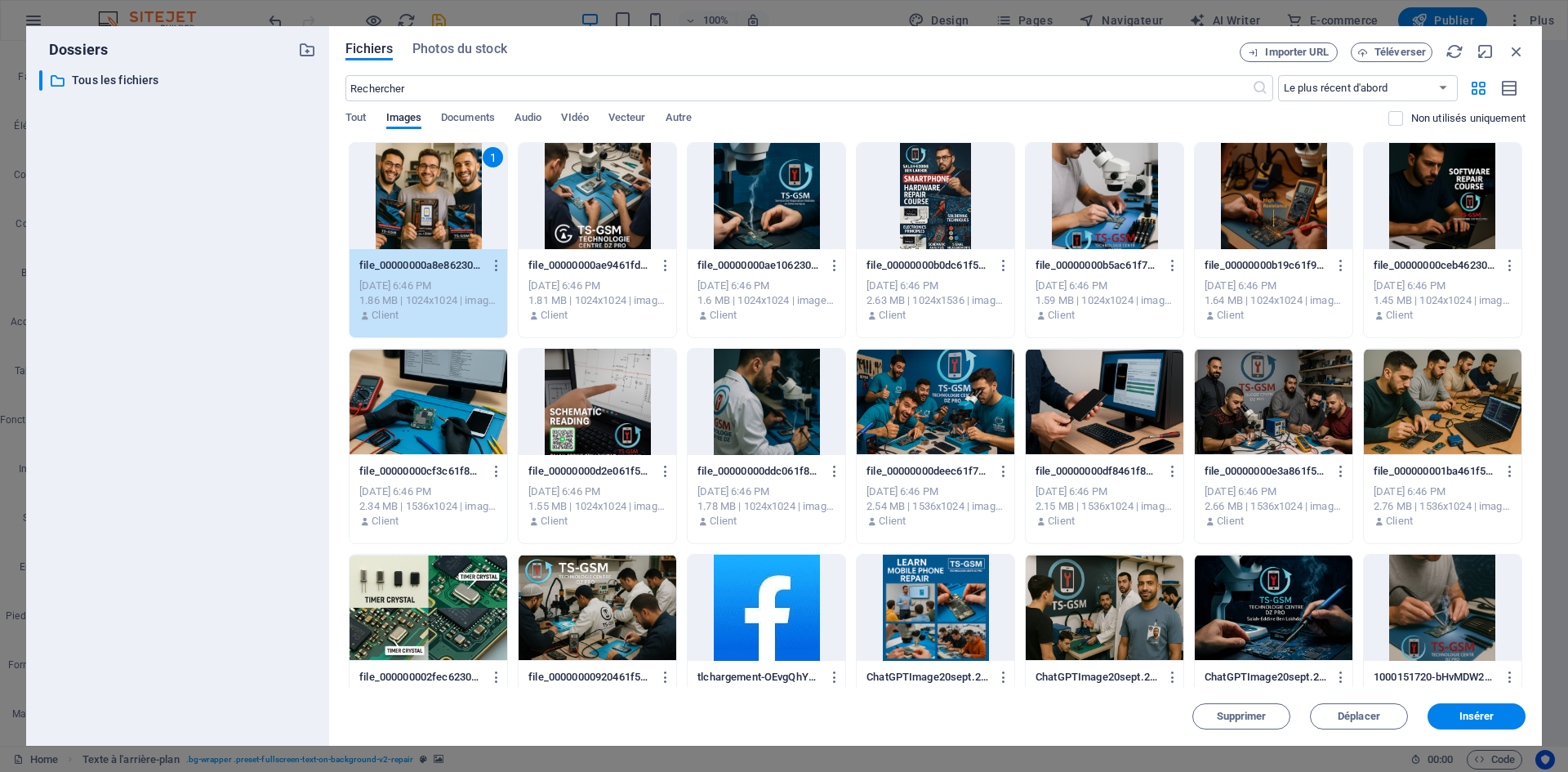
click at [571, 212] on div at bounding box center [597, 195] width 158 height 106
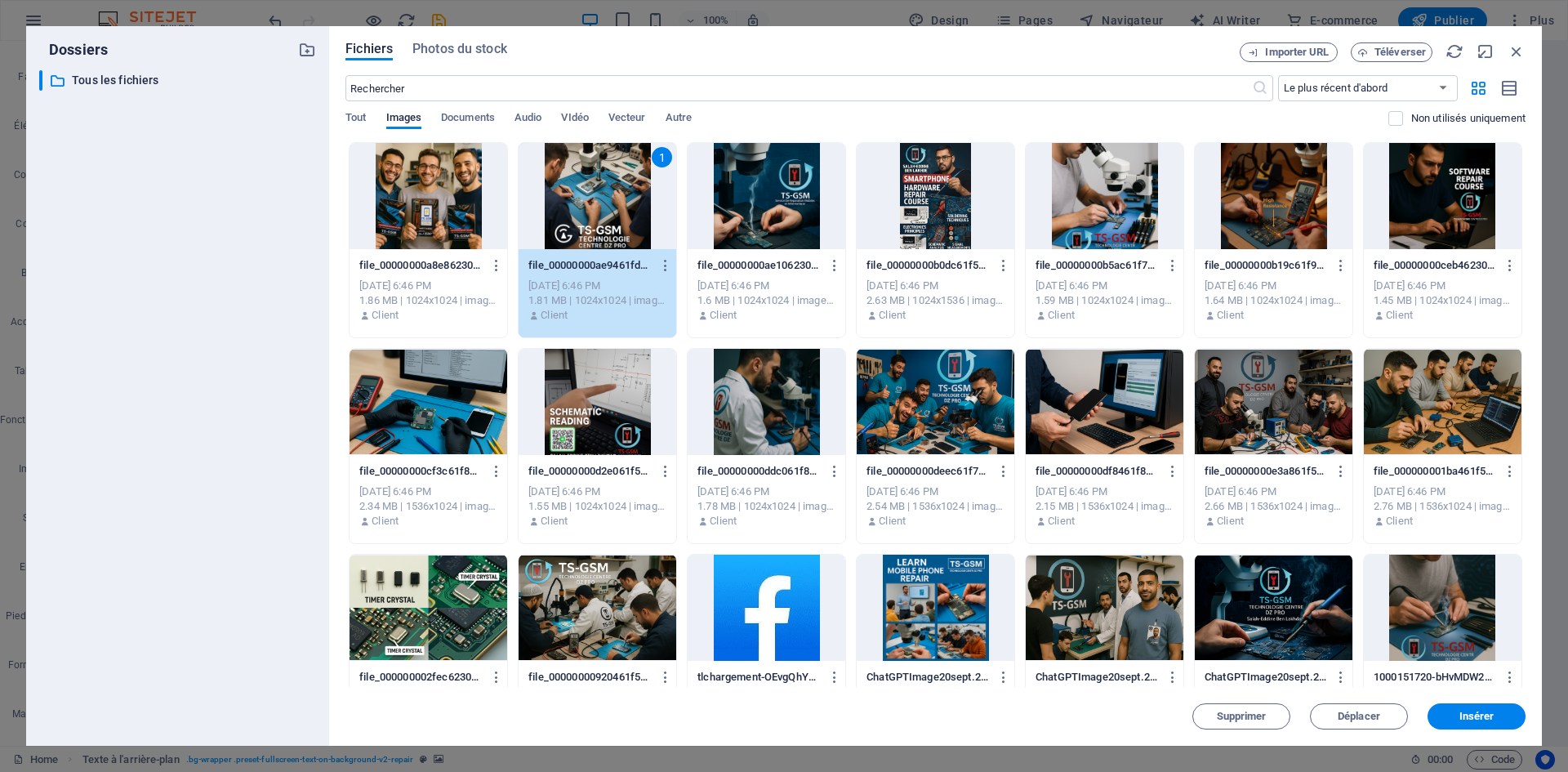
click at [456, 190] on div at bounding box center [428, 195] width 158 height 106
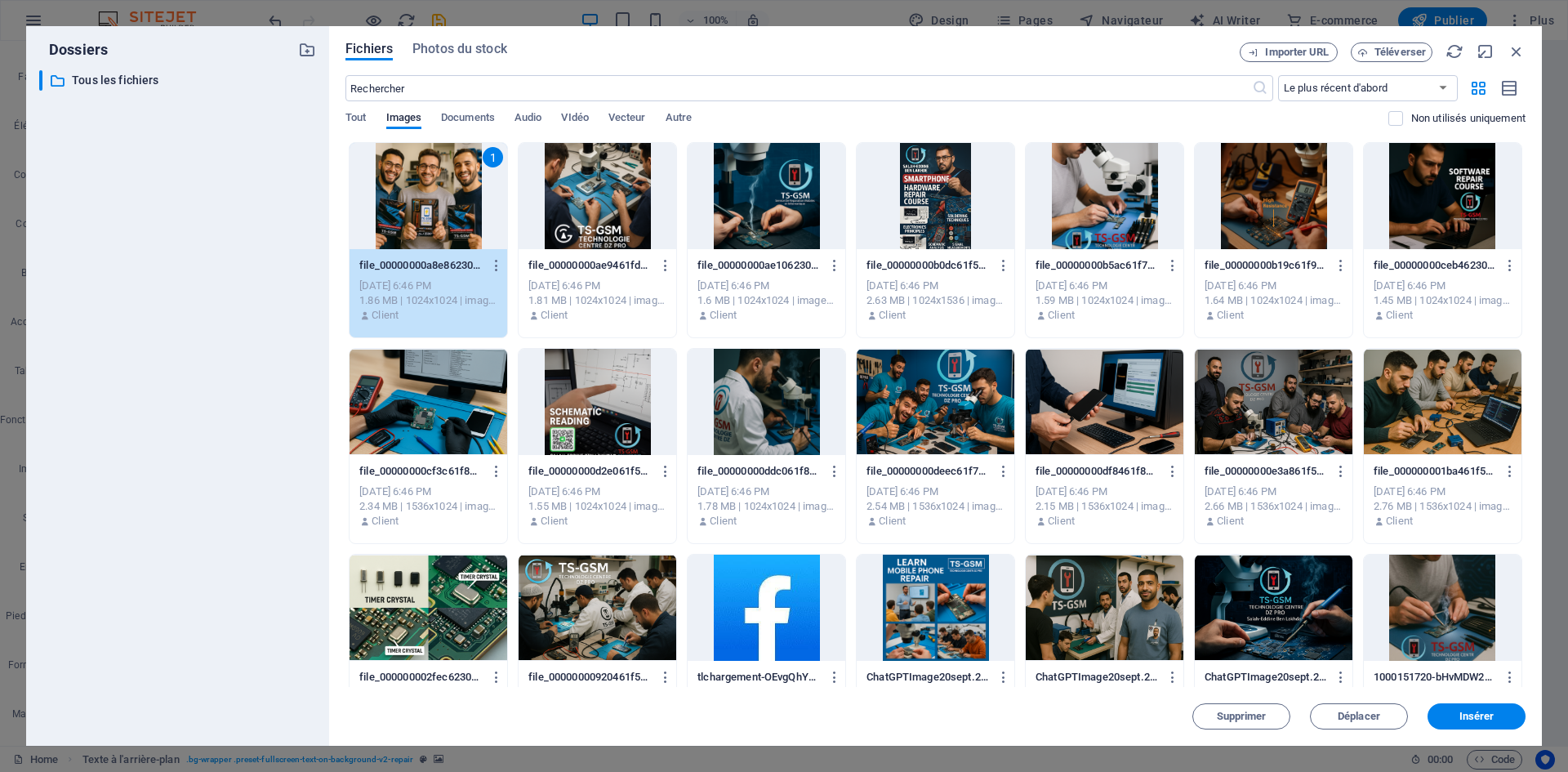
click at [726, 402] on div at bounding box center [766, 401] width 158 height 106
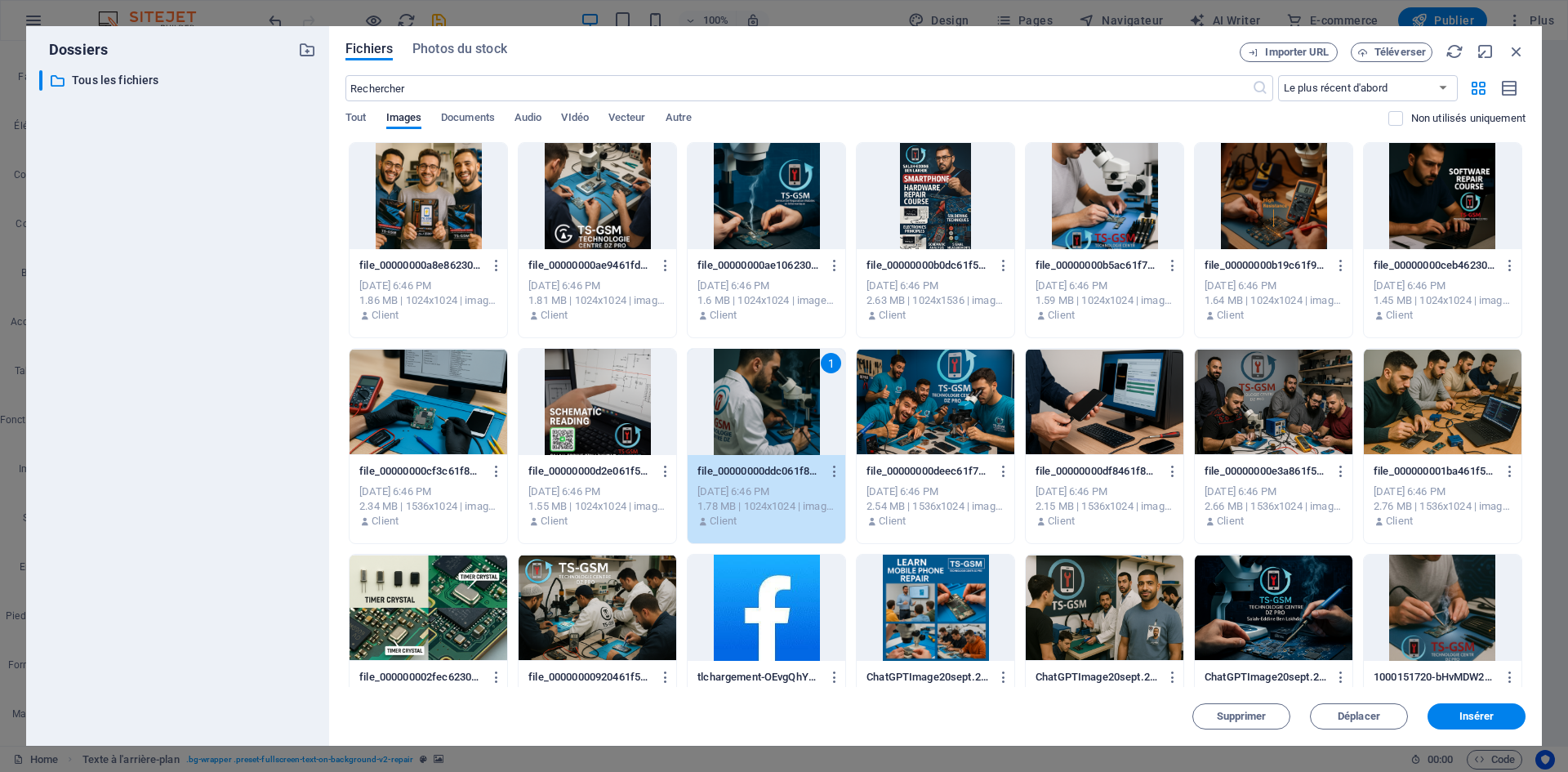
click at [414, 168] on div at bounding box center [428, 195] width 158 height 106
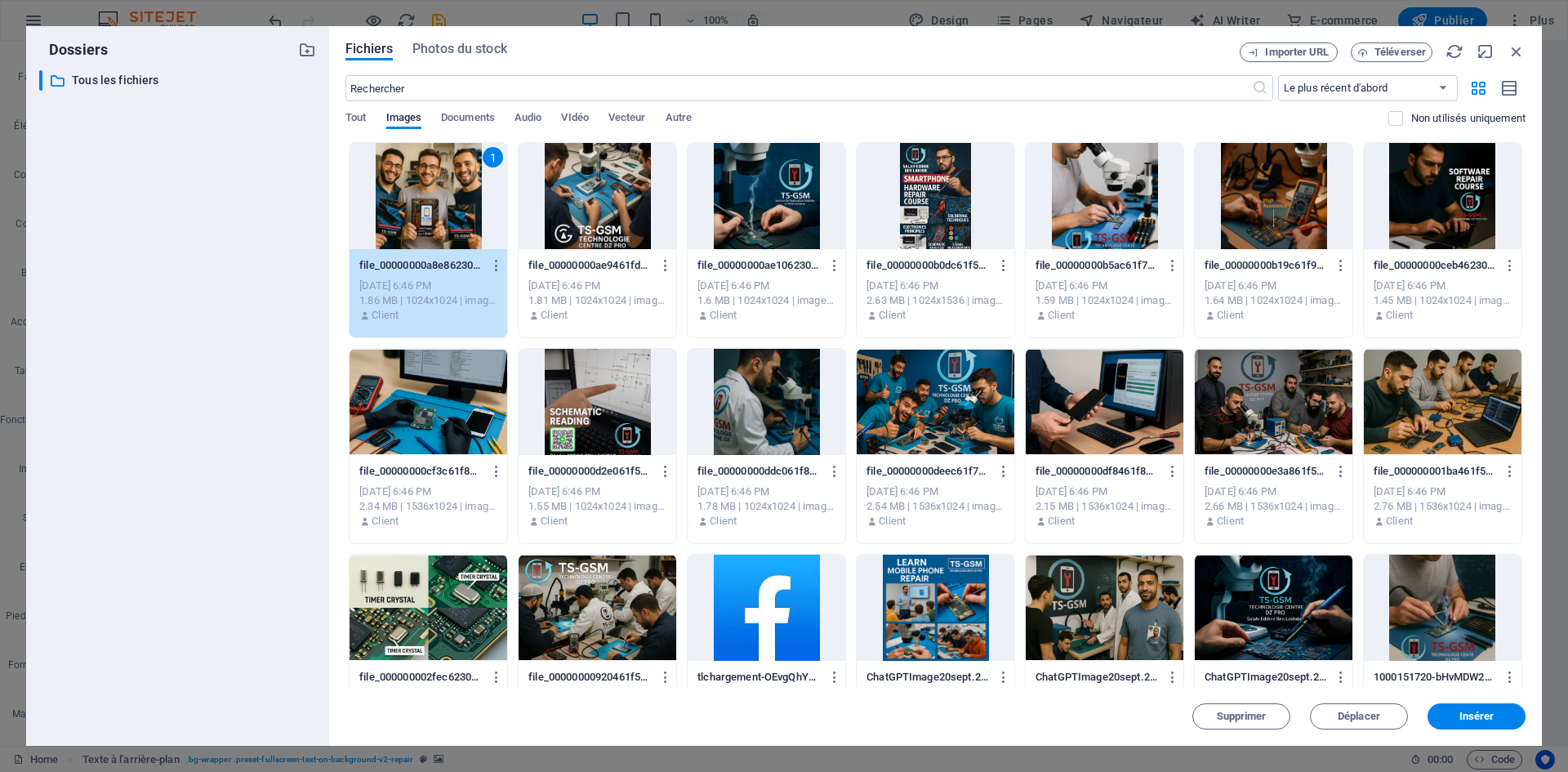
click at [913, 423] on div at bounding box center [935, 401] width 158 height 106
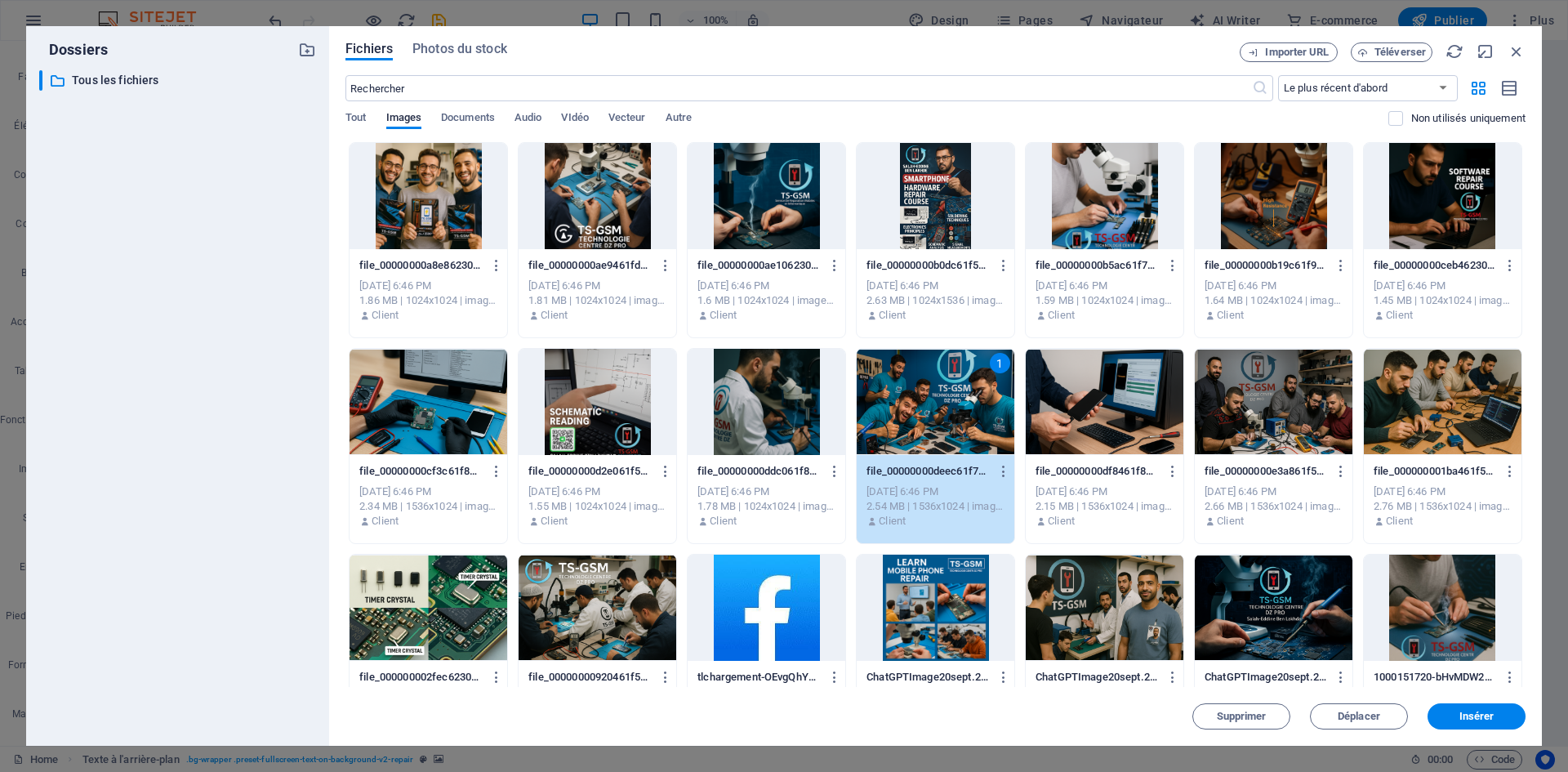
click at [1270, 622] on div at bounding box center [1273, 607] width 158 height 106
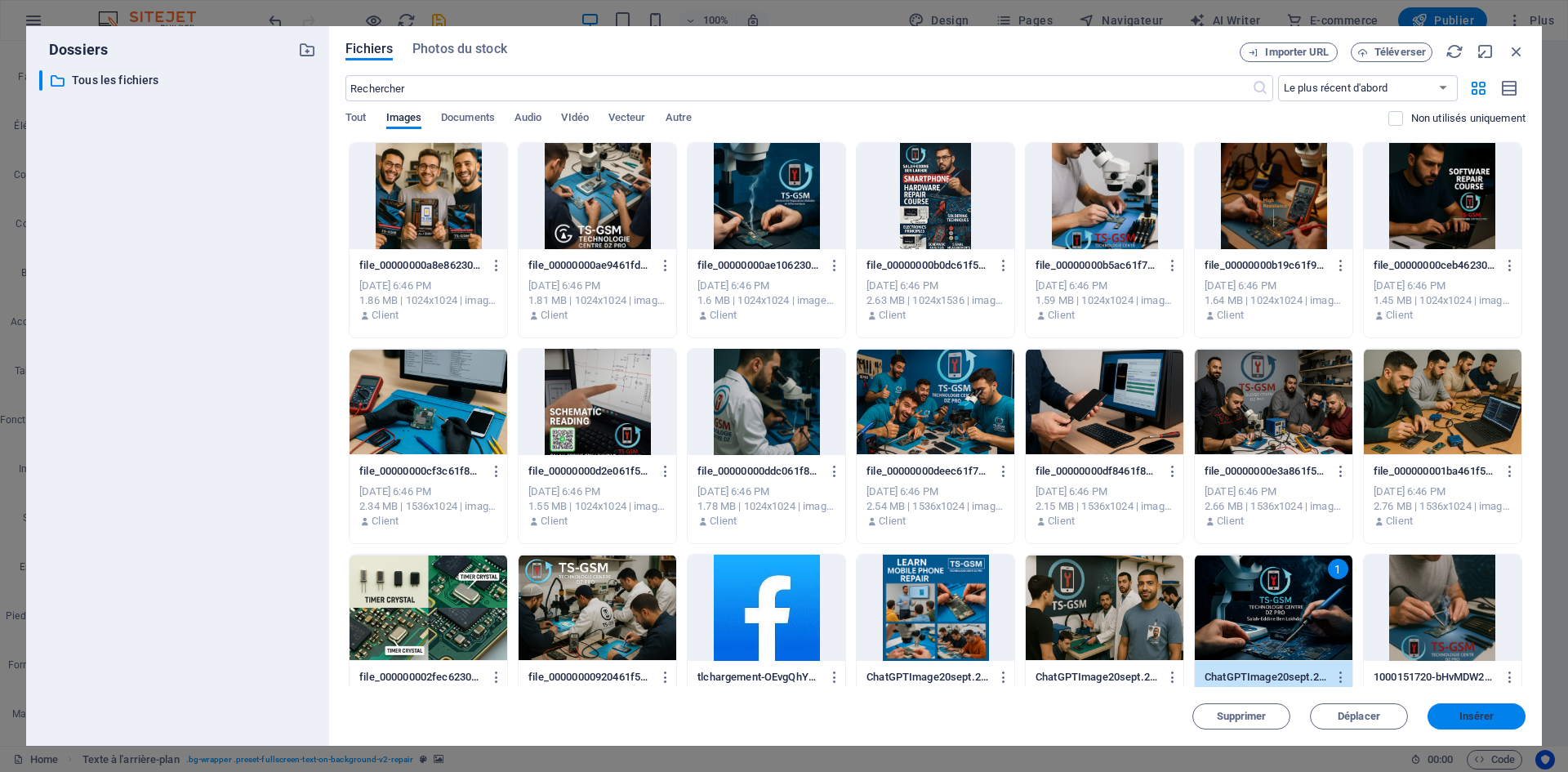
click at [1464, 719] on span "Insérer" at bounding box center [1476, 716] width 35 height 10
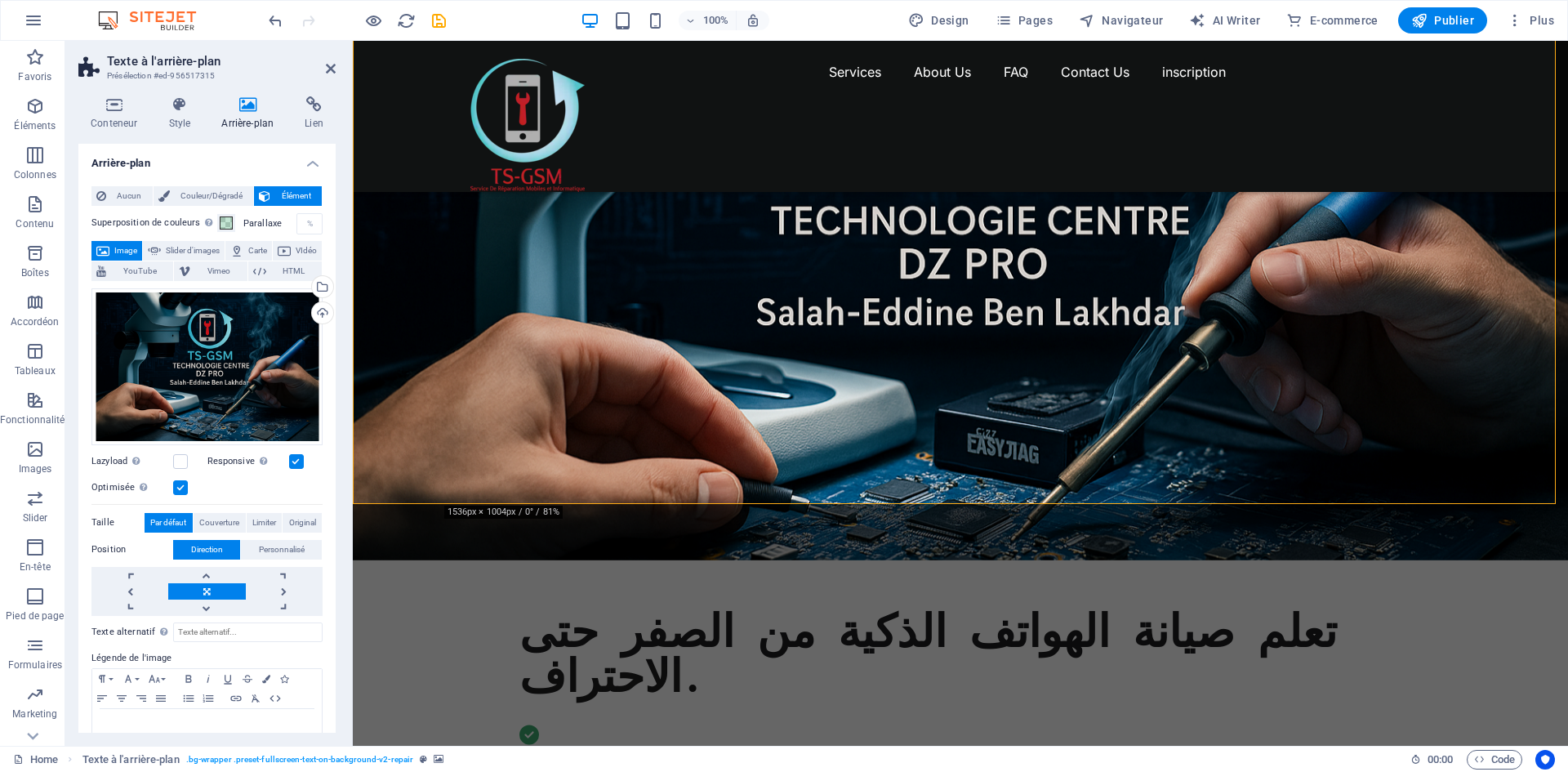
scroll to position [326, 0]
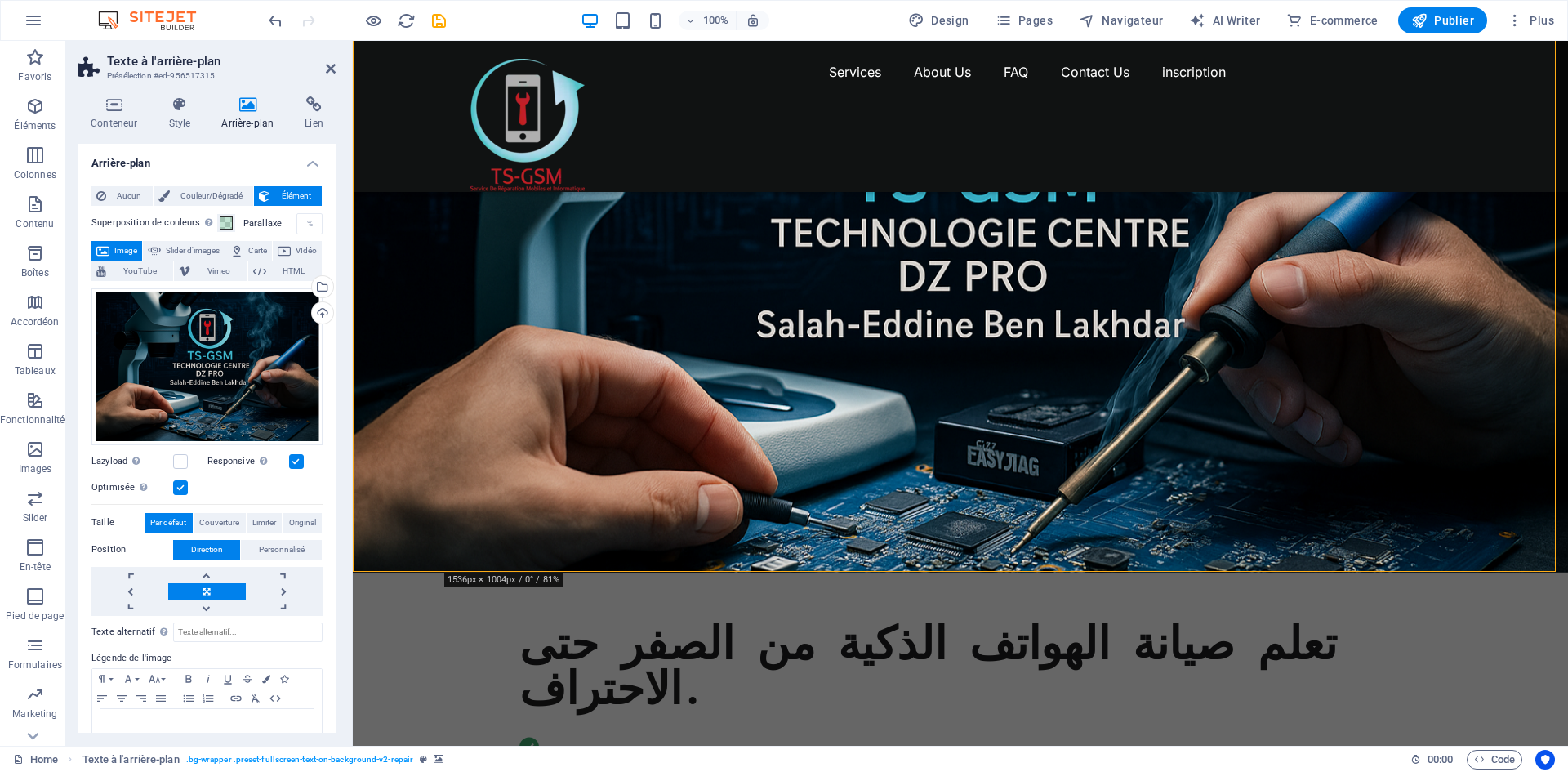
click at [137, 252] on span "Image" at bounding box center [126, 250] width 23 height 20
click at [317, 289] on div "Sélectionnez les fichiers depuis le Gestionnaire de fichiers, les photos du sto…" at bounding box center [320, 288] width 24 height 24
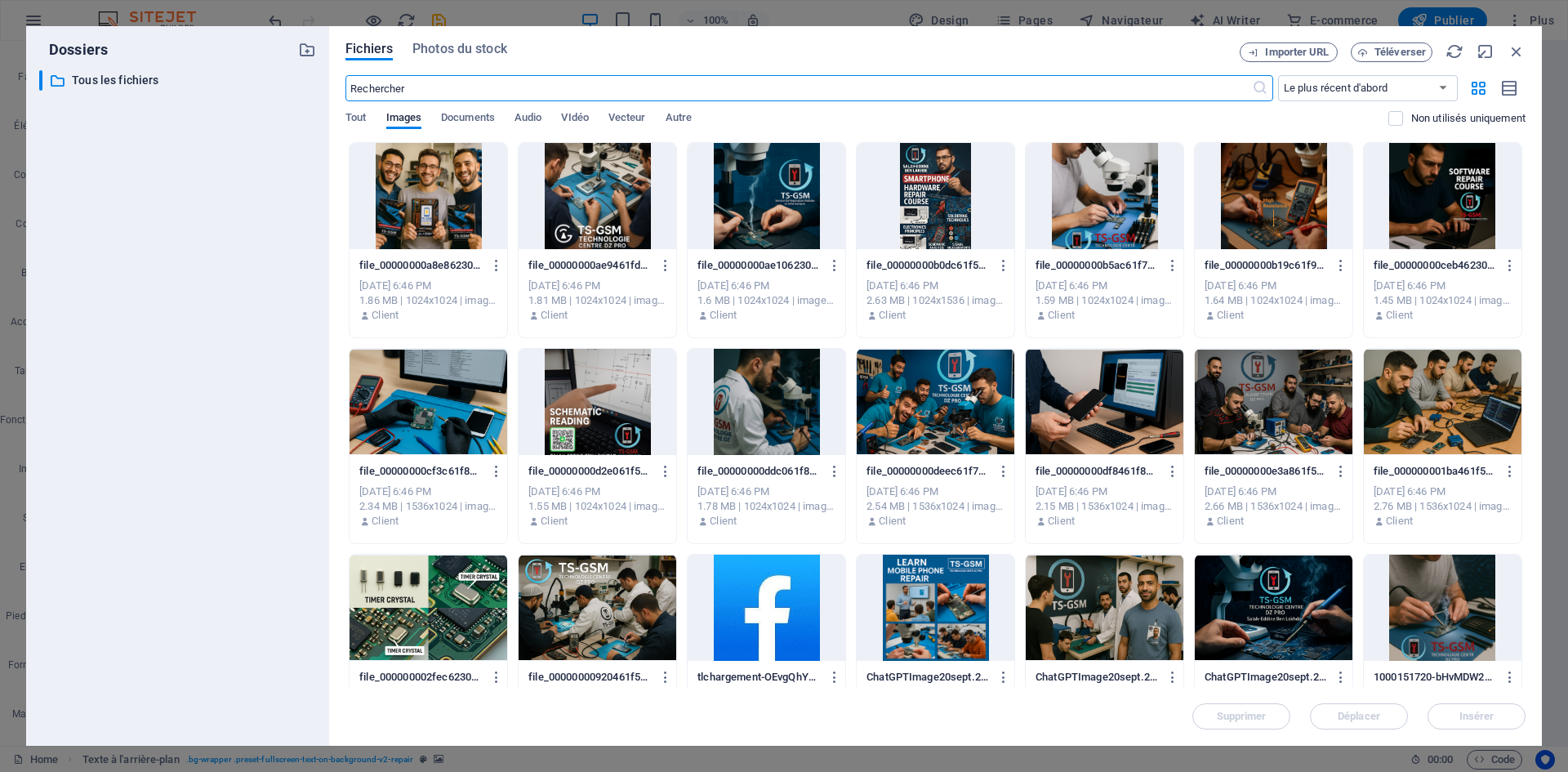
click at [436, 208] on div at bounding box center [428, 195] width 158 height 106
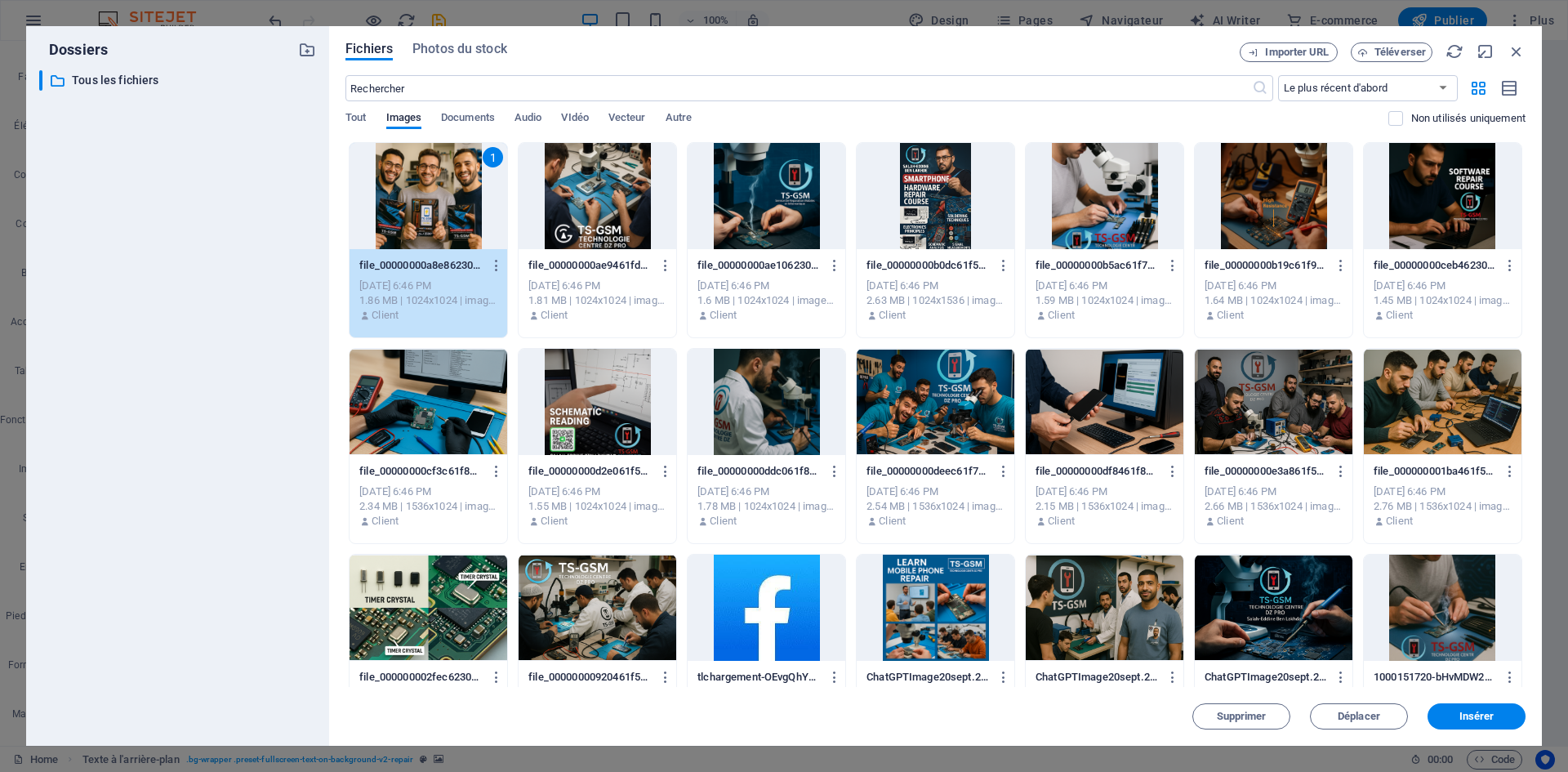
click at [599, 212] on div at bounding box center [597, 195] width 158 height 106
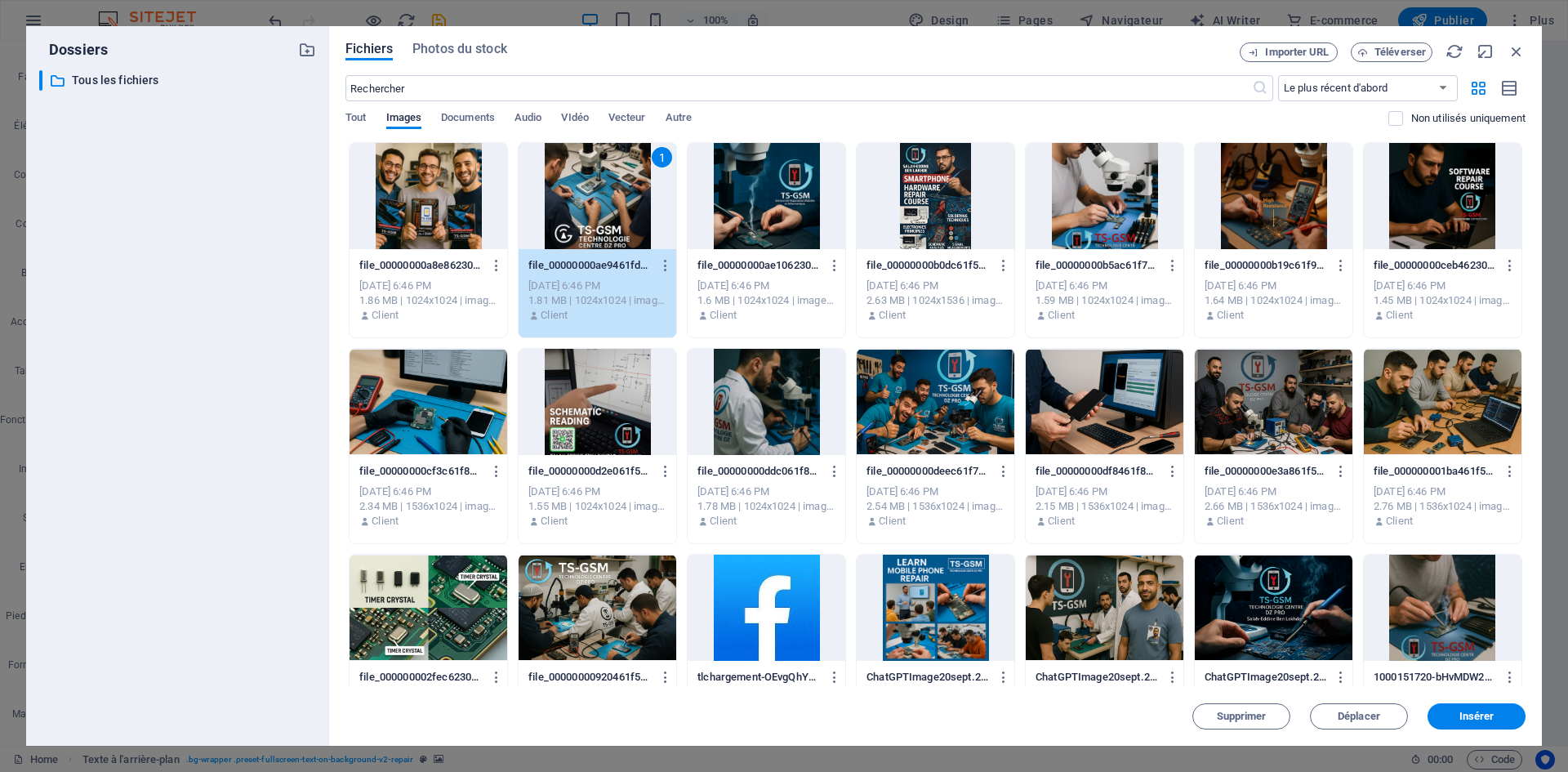
click at [480, 221] on div at bounding box center [428, 195] width 158 height 106
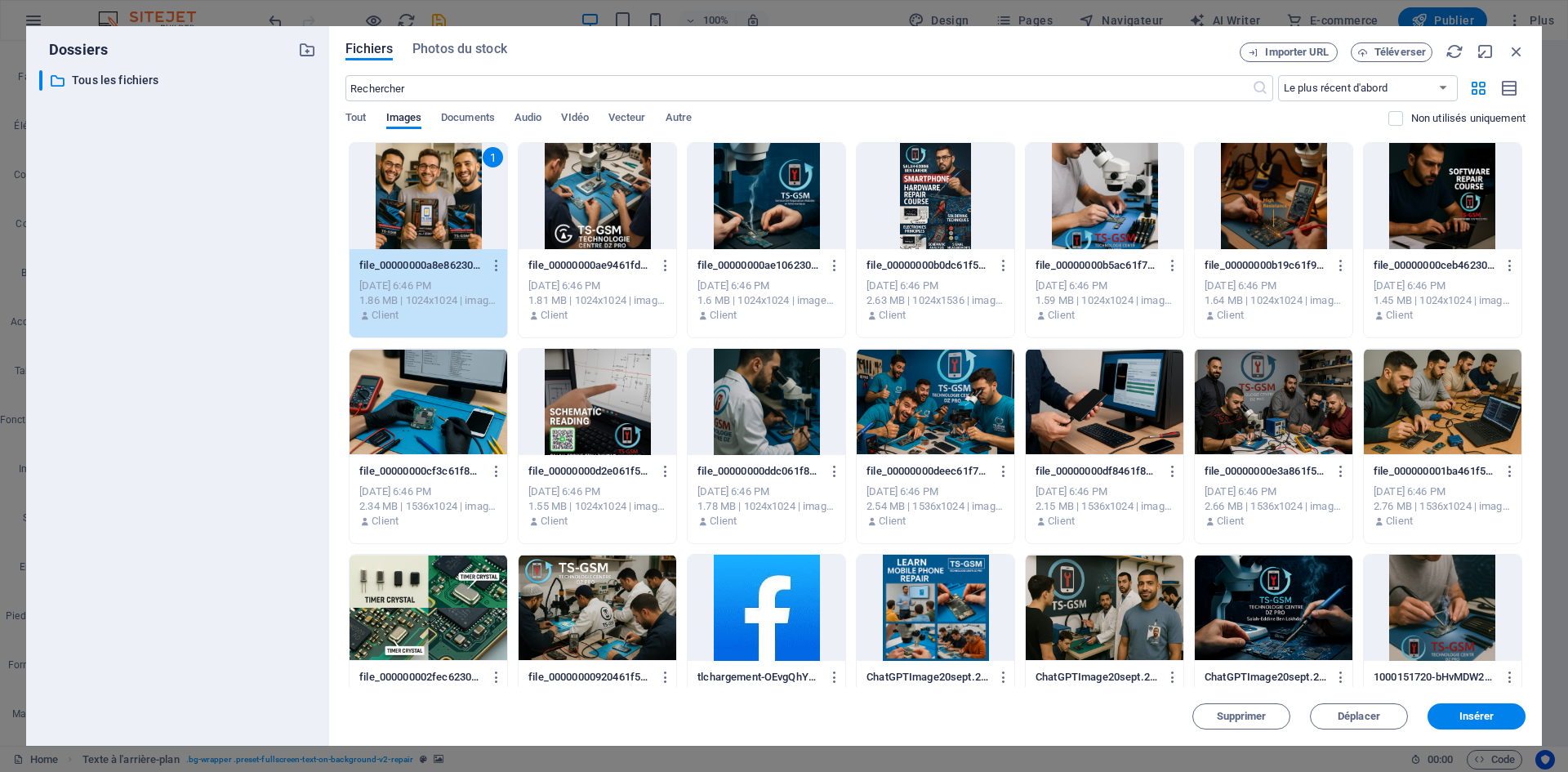
click at [443, 197] on div "1" at bounding box center [428, 195] width 158 height 106
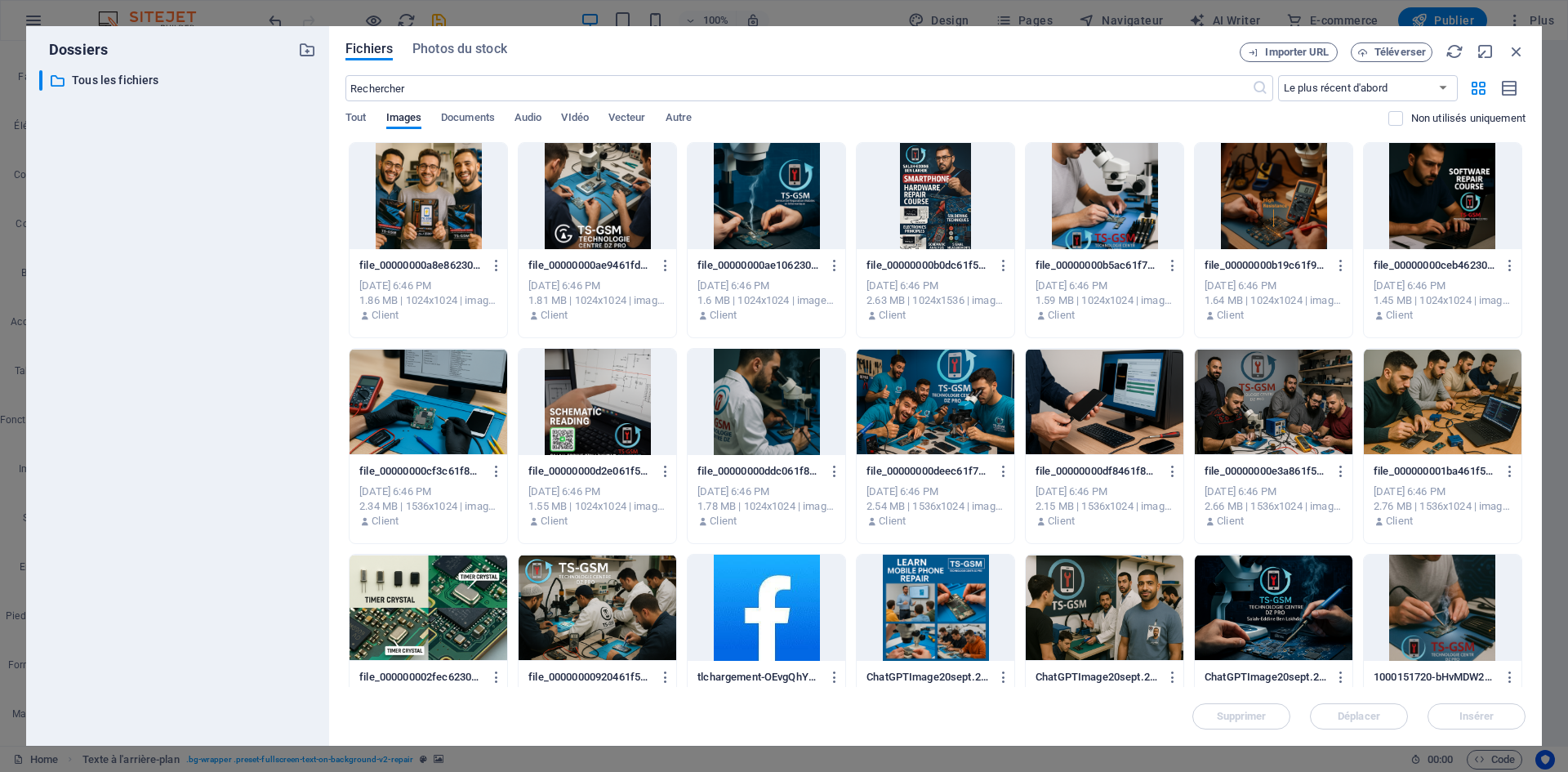
click at [1452, 601] on div at bounding box center [1442, 607] width 158 height 106
click at [1138, 602] on div at bounding box center [1104, 607] width 158 height 106
click at [1454, 712] on span "Insérer" at bounding box center [1476, 716] width 85 height 10
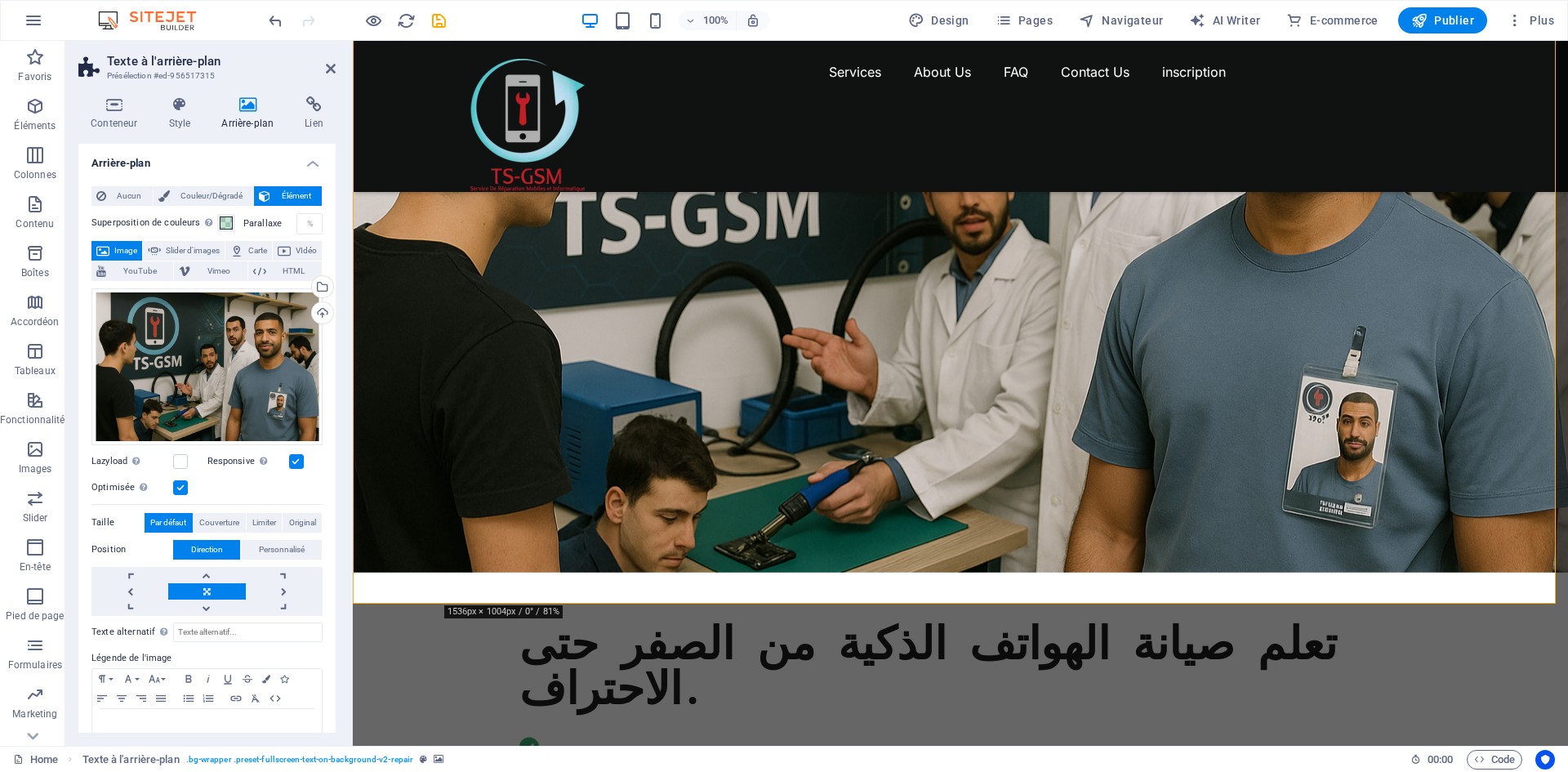
scroll to position [0, 0]
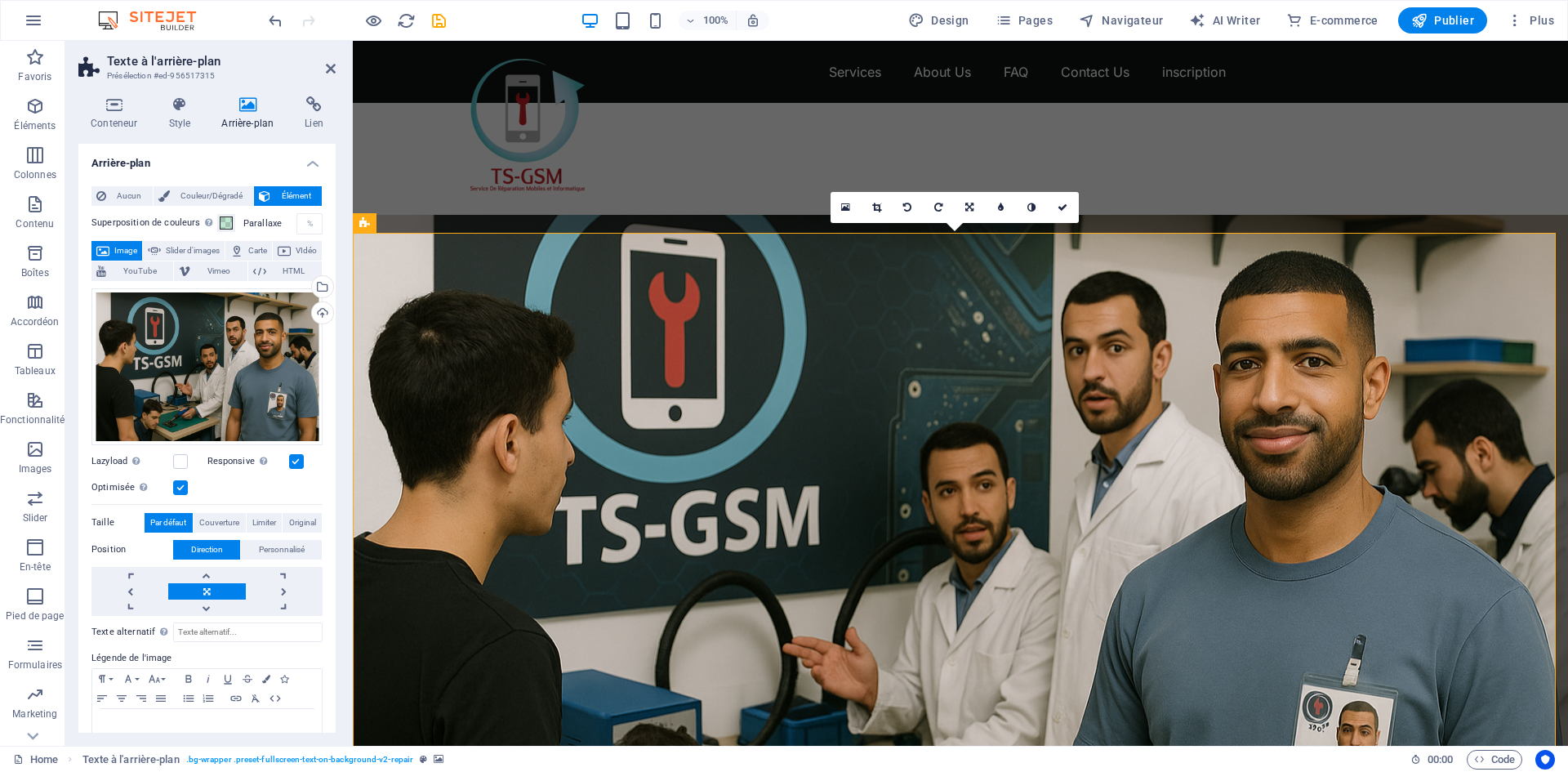
click at [508, 306] on figure at bounding box center [960, 548] width 1215 height 667
click at [1056, 207] on link at bounding box center [1063, 207] width 31 height 31
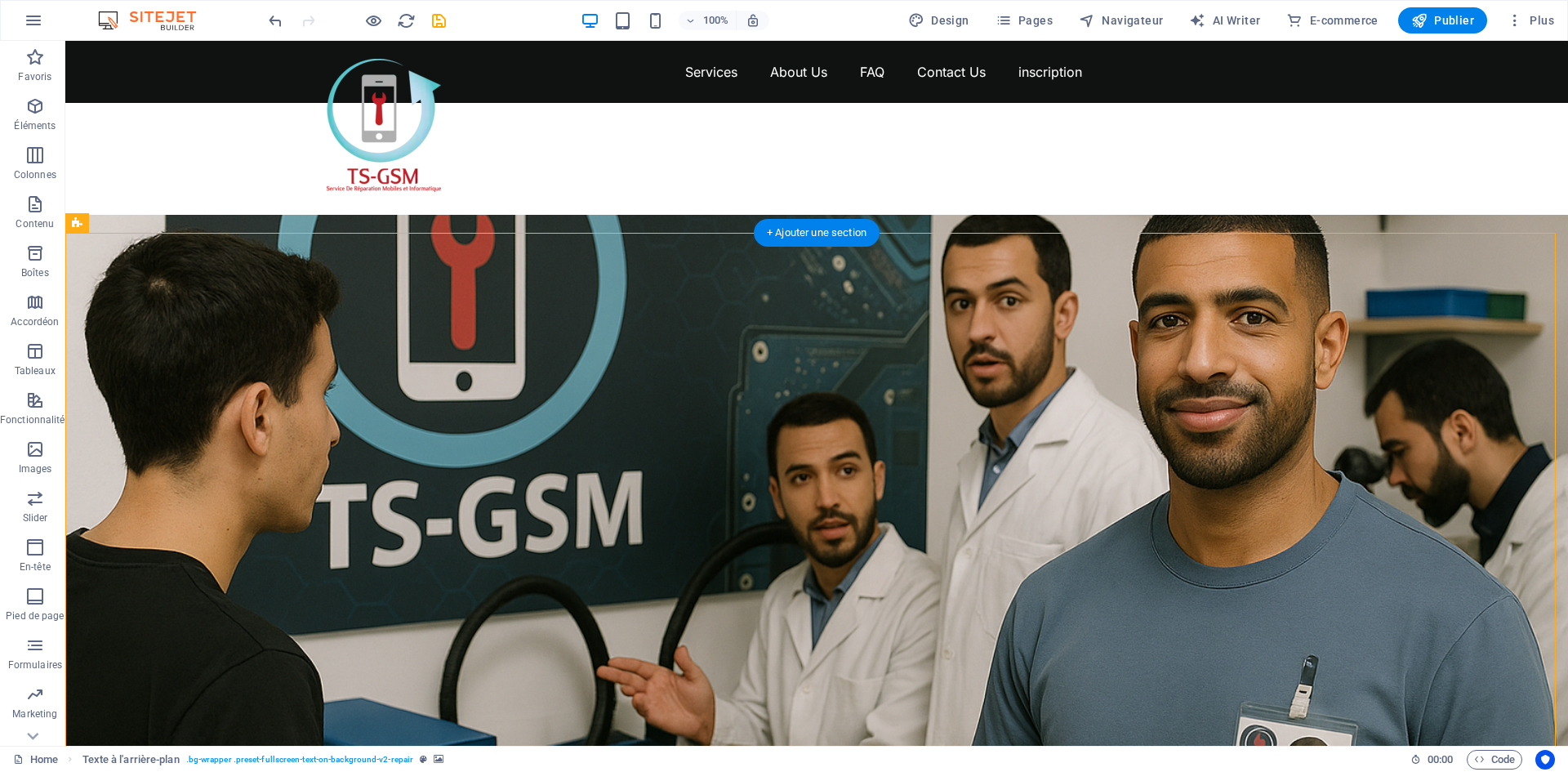
click at [531, 296] on figure at bounding box center [817, 548] width 1503 height 667
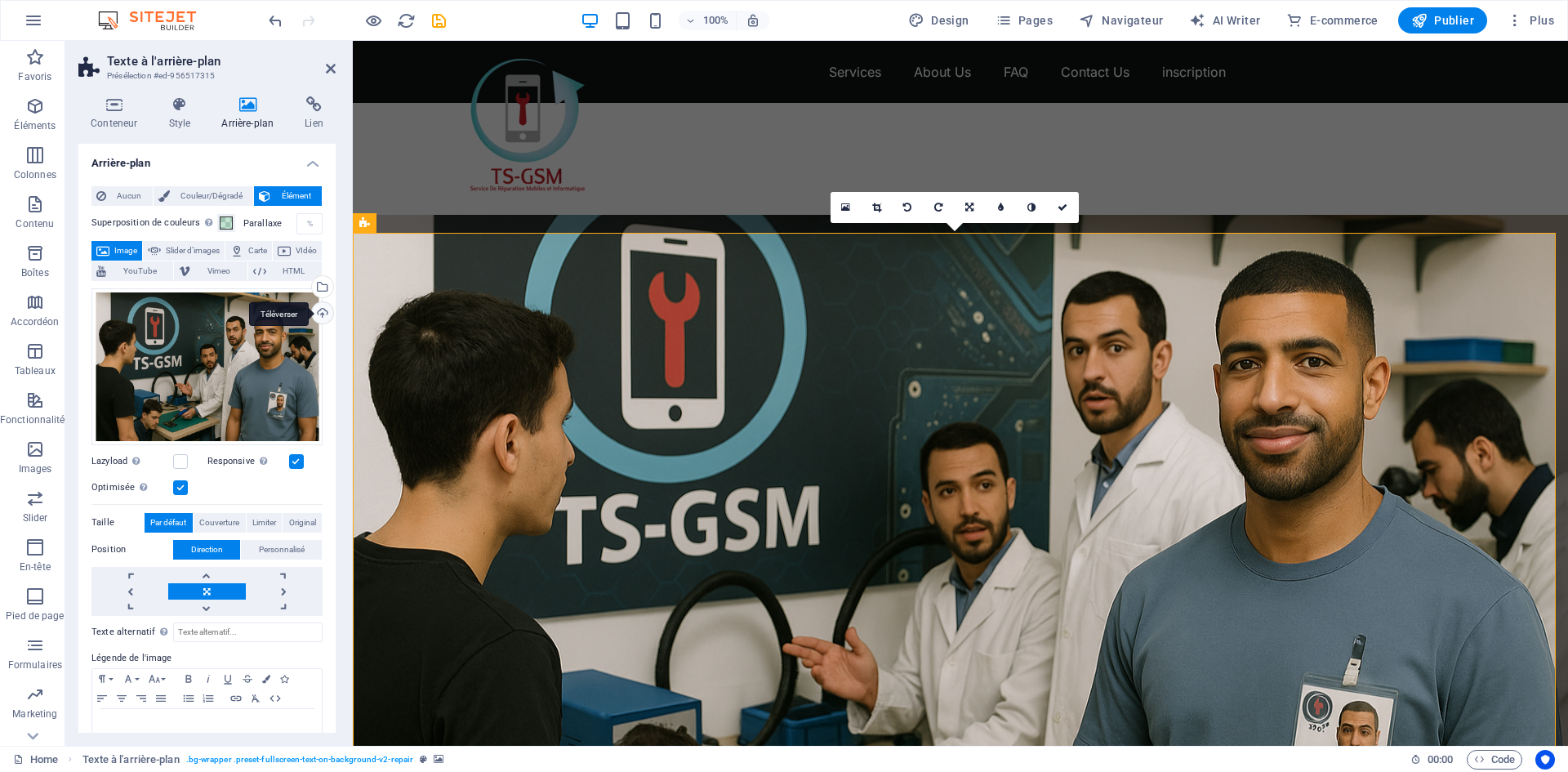
click at [323, 308] on div "Téléverser" at bounding box center [320, 314] width 24 height 24
click at [279, 339] on div "Glissez les fichiers ici, cliquez pour choisir les fichiers ou sélectionnez les…" at bounding box center [207, 366] width 231 height 157
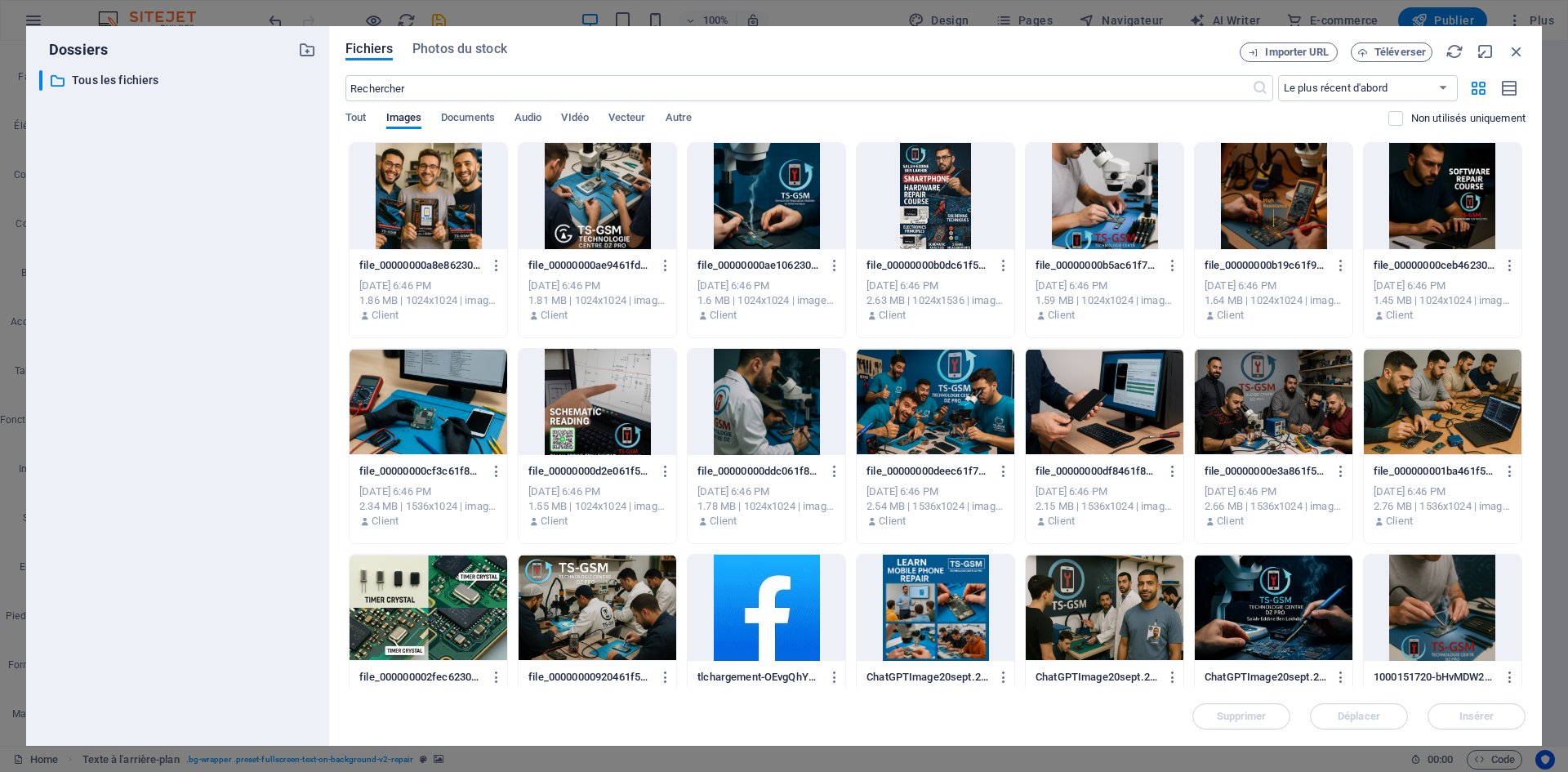
click at [457, 371] on div at bounding box center [428, 401] width 158 height 106
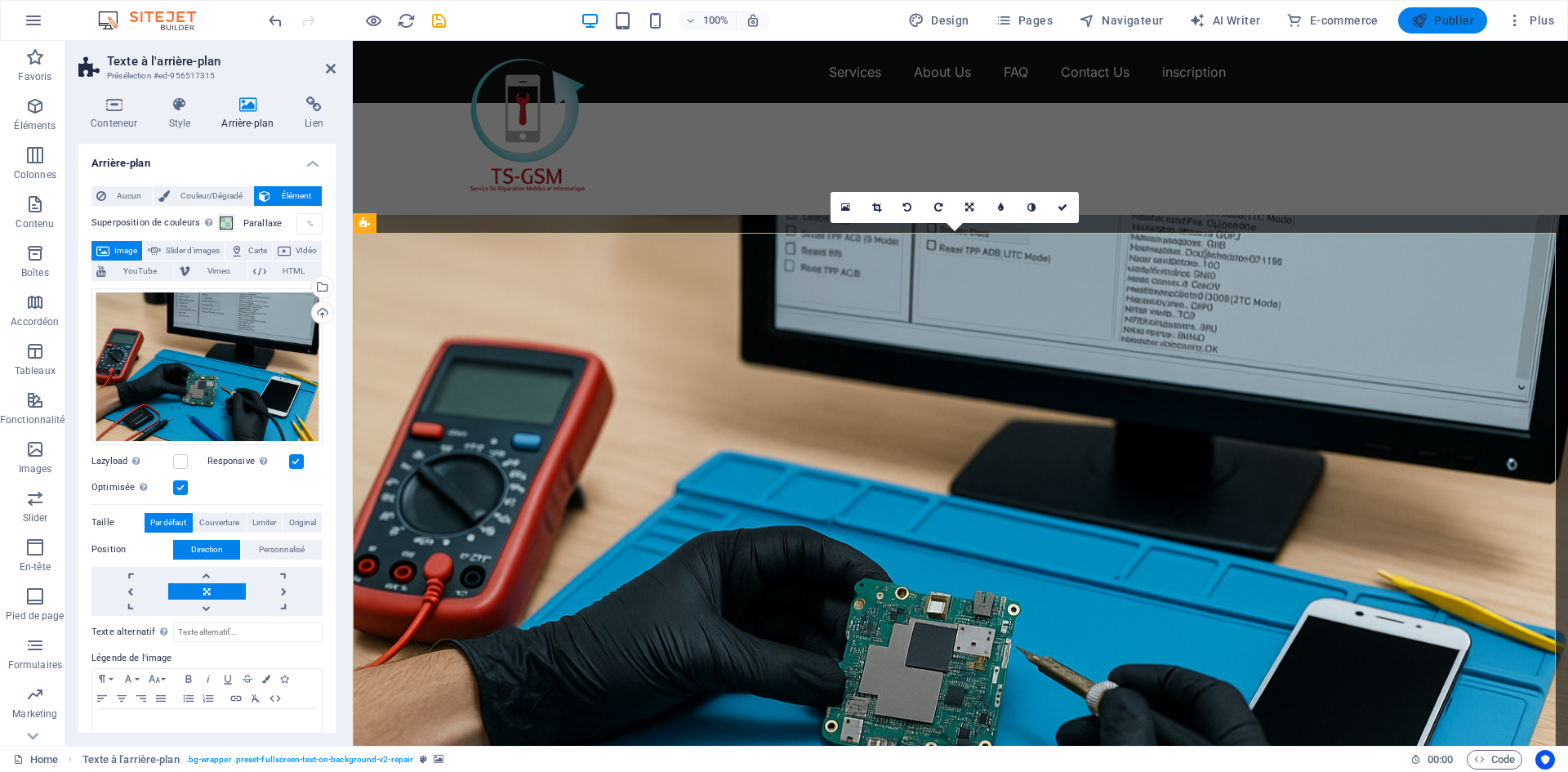
click at [1439, 14] on span "Publier" at bounding box center [1442, 21] width 63 height 16
